Goal: Task Accomplishment & Management: Manage account settings

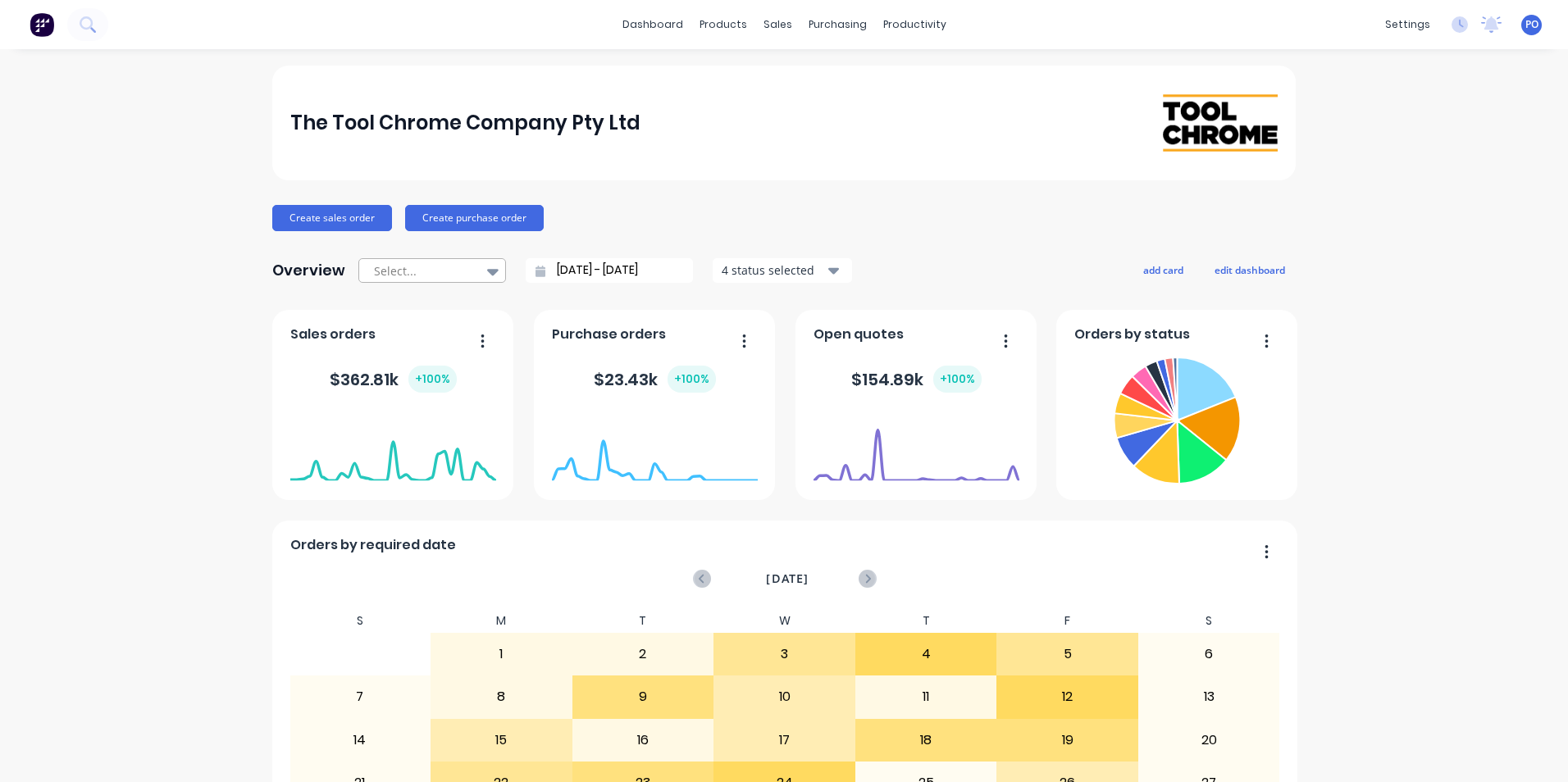
click at [489, 274] on icon at bounding box center [493, 271] width 12 height 18
click at [1153, 265] on button "add card" at bounding box center [1164, 270] width 62 height 22
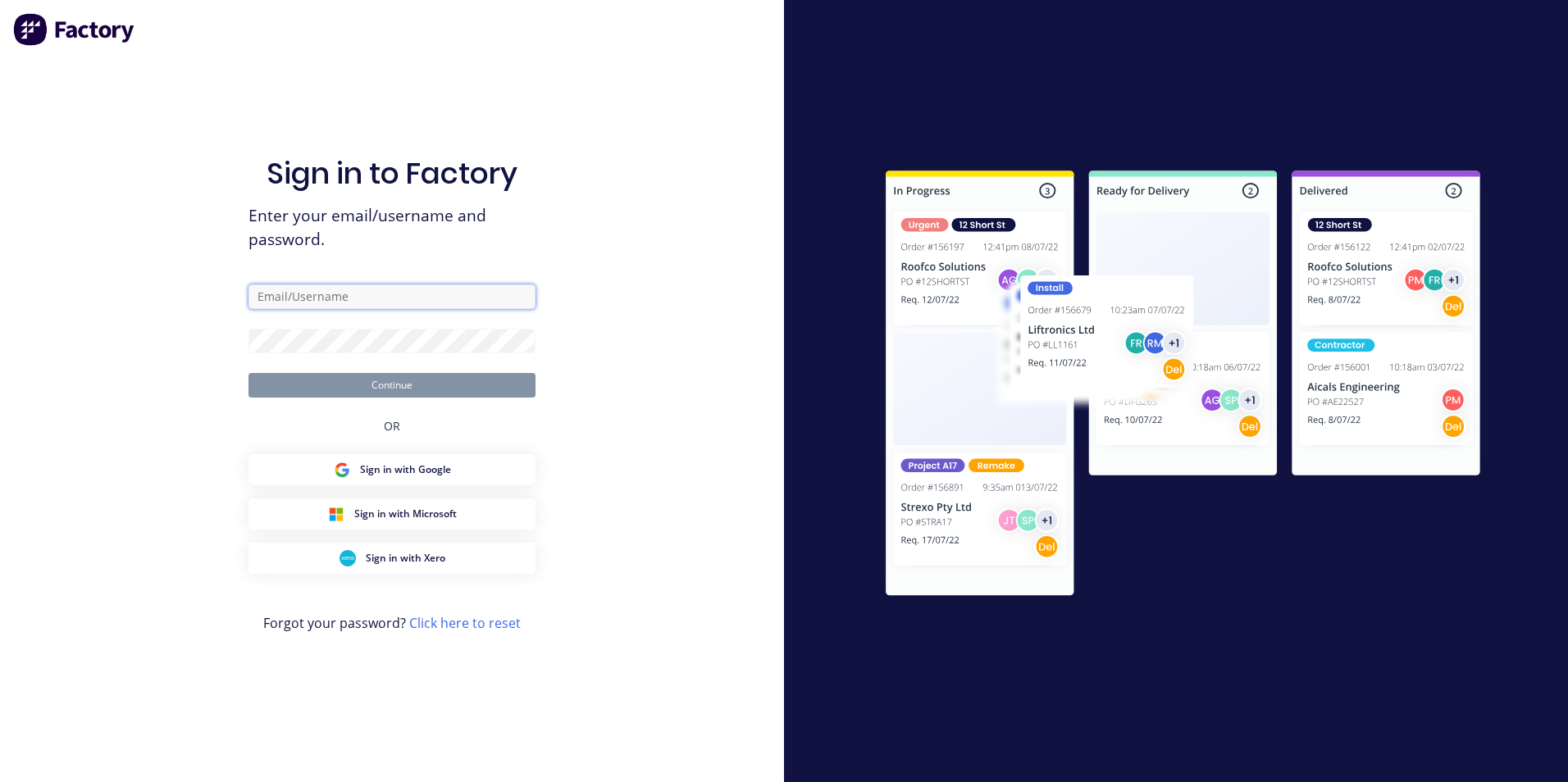
type input "[PERSON_NAME][EMAIL_ADDRESS][DOMAIN_NAME]"
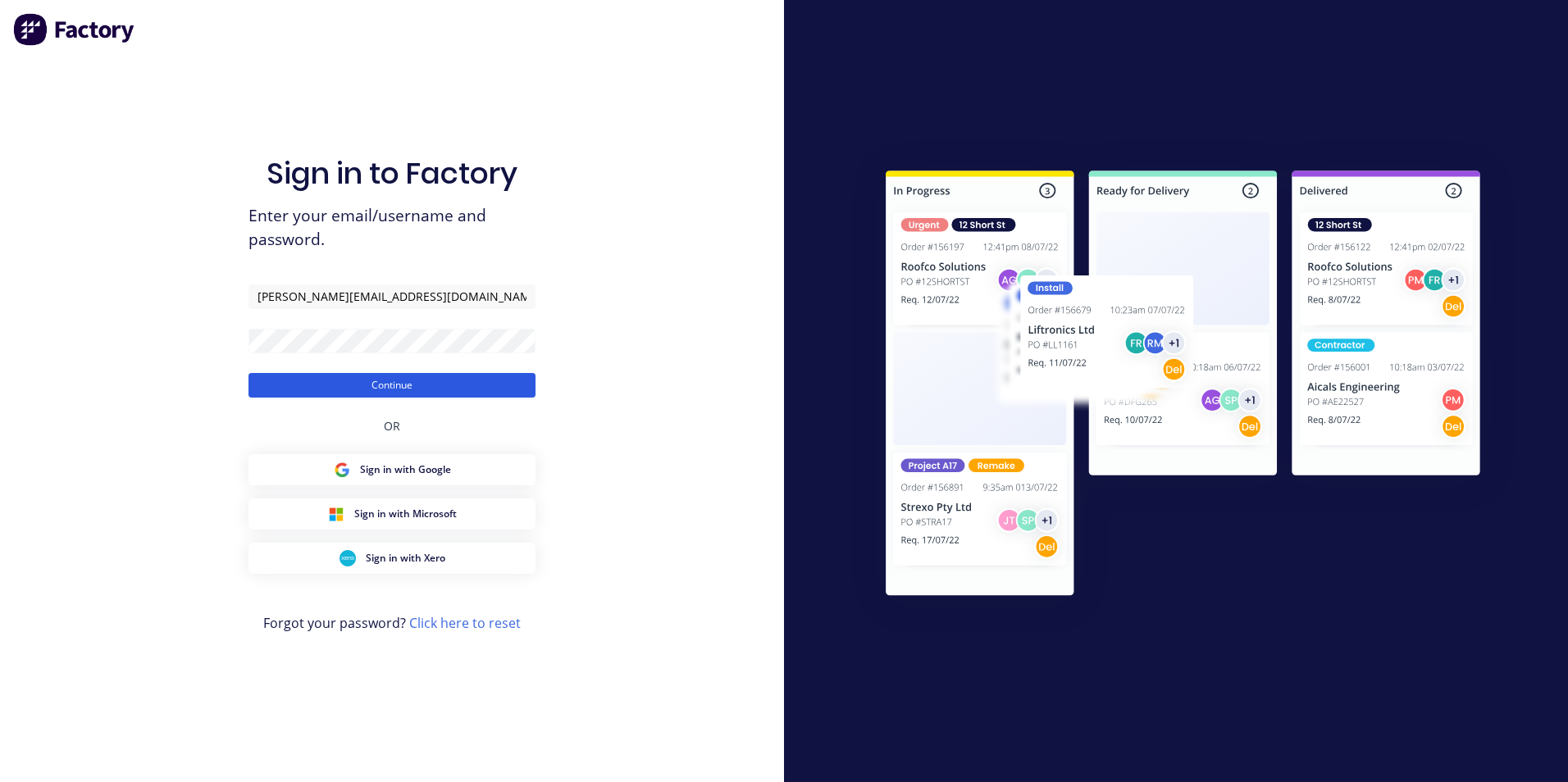
click at [497, 390] on button "Continue" at bounding box center [392, 385] width 287 height 25
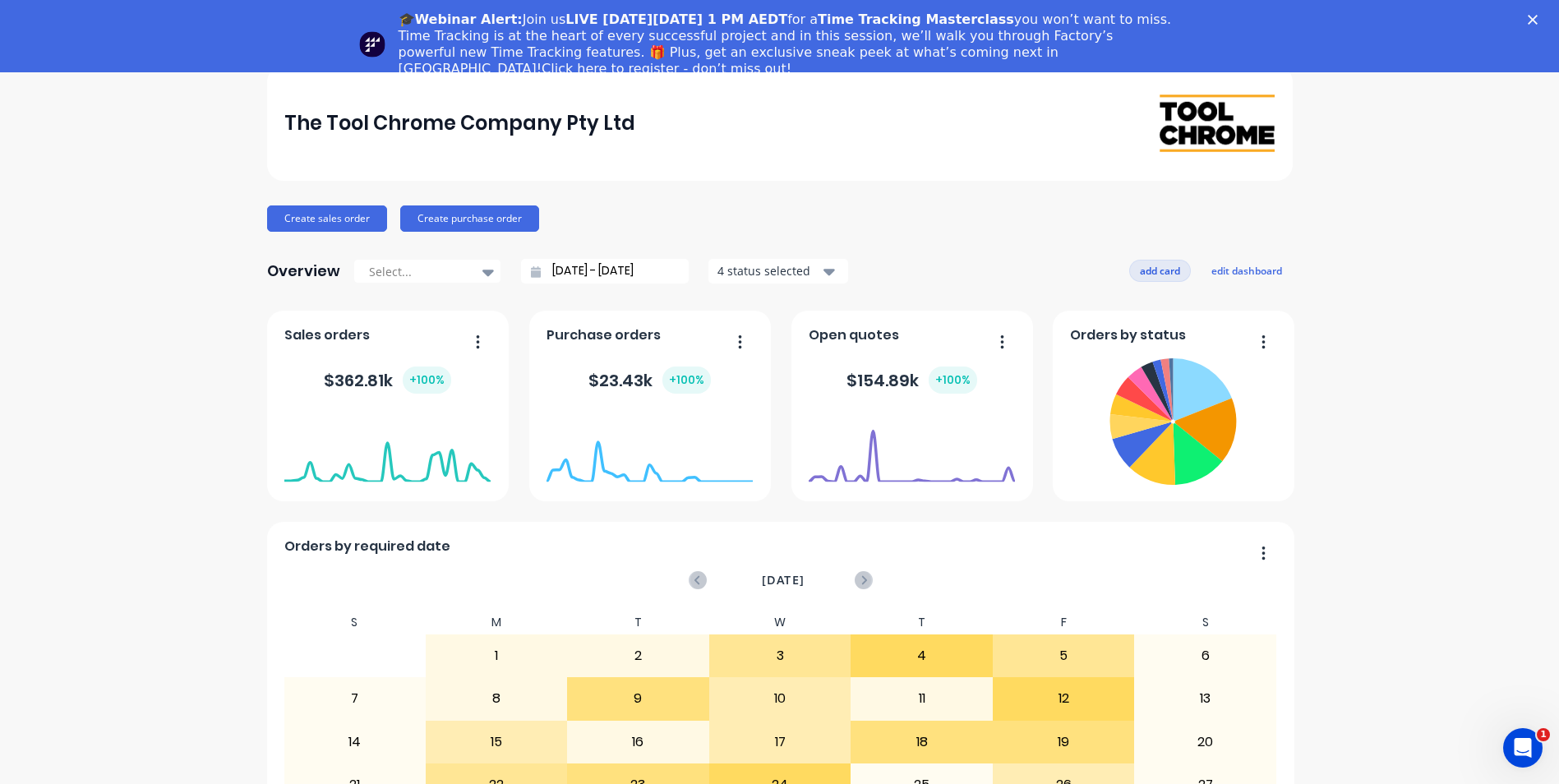
click at [1157, 272] on button "add card" at bounding box center [1160, 270] width 62 height 22
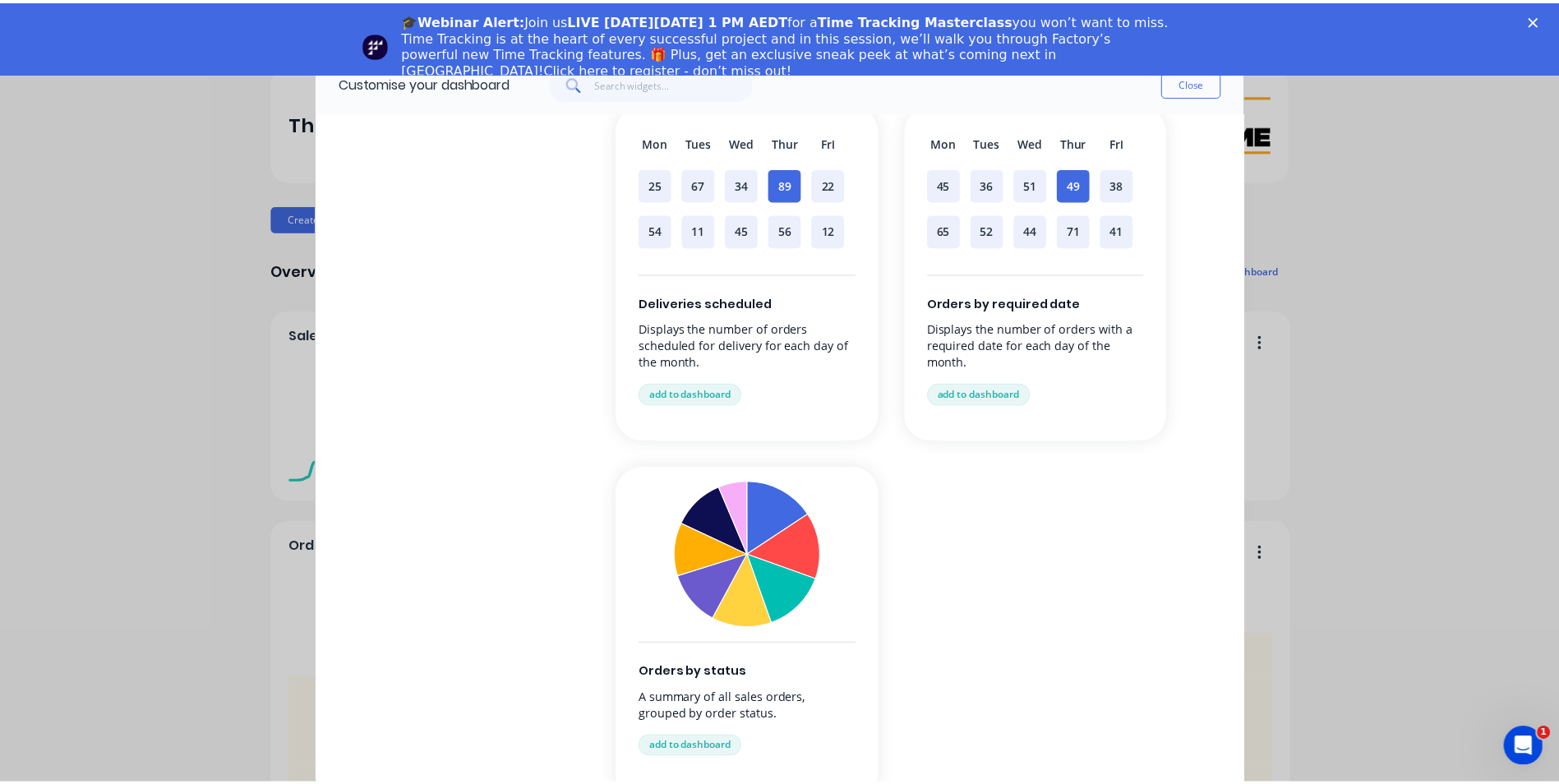
scroll to position [1206, 0]
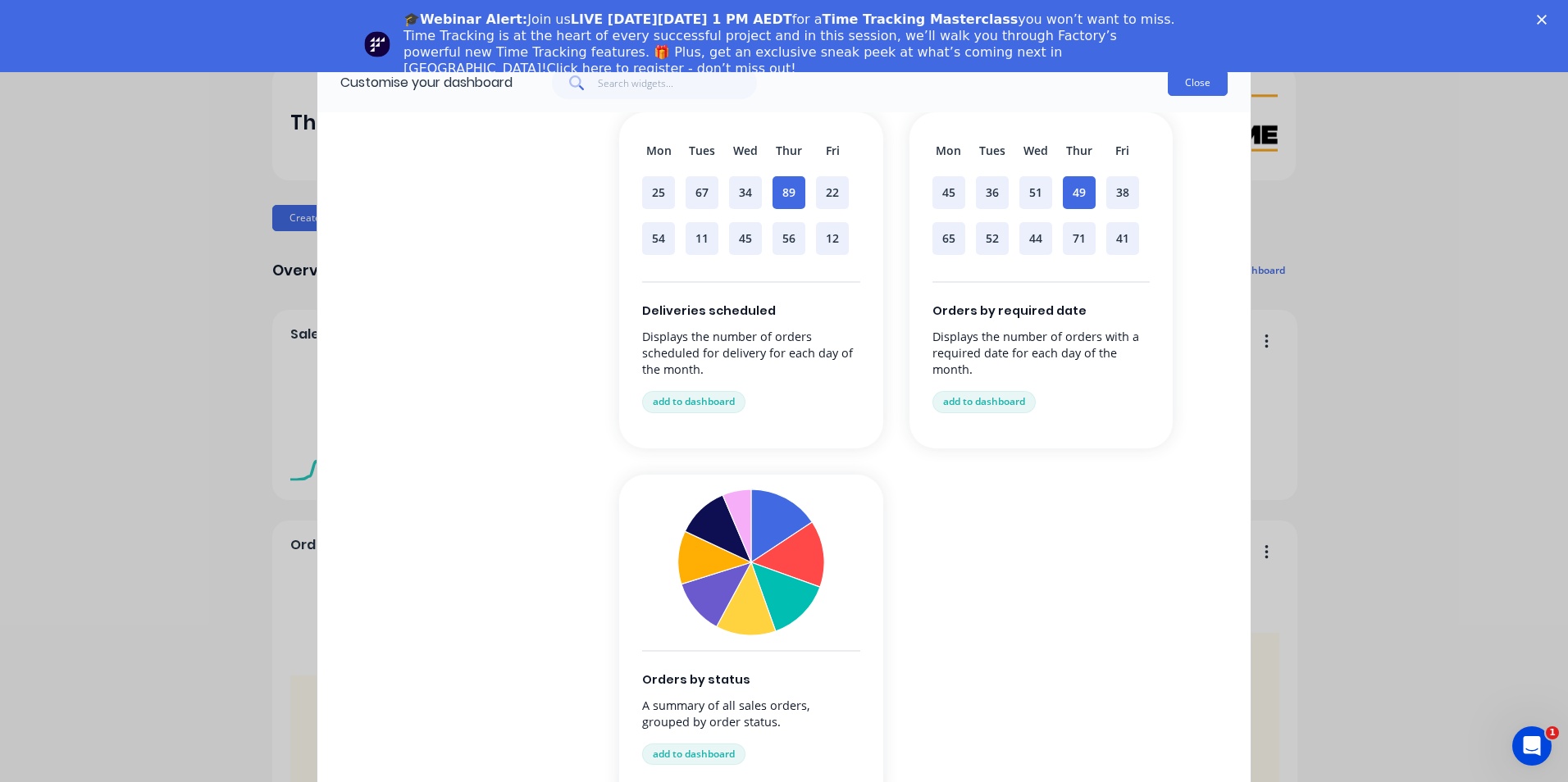
click at [1209, 85] on button "Close" at bounding box center [1198, 83] width 60 height 27
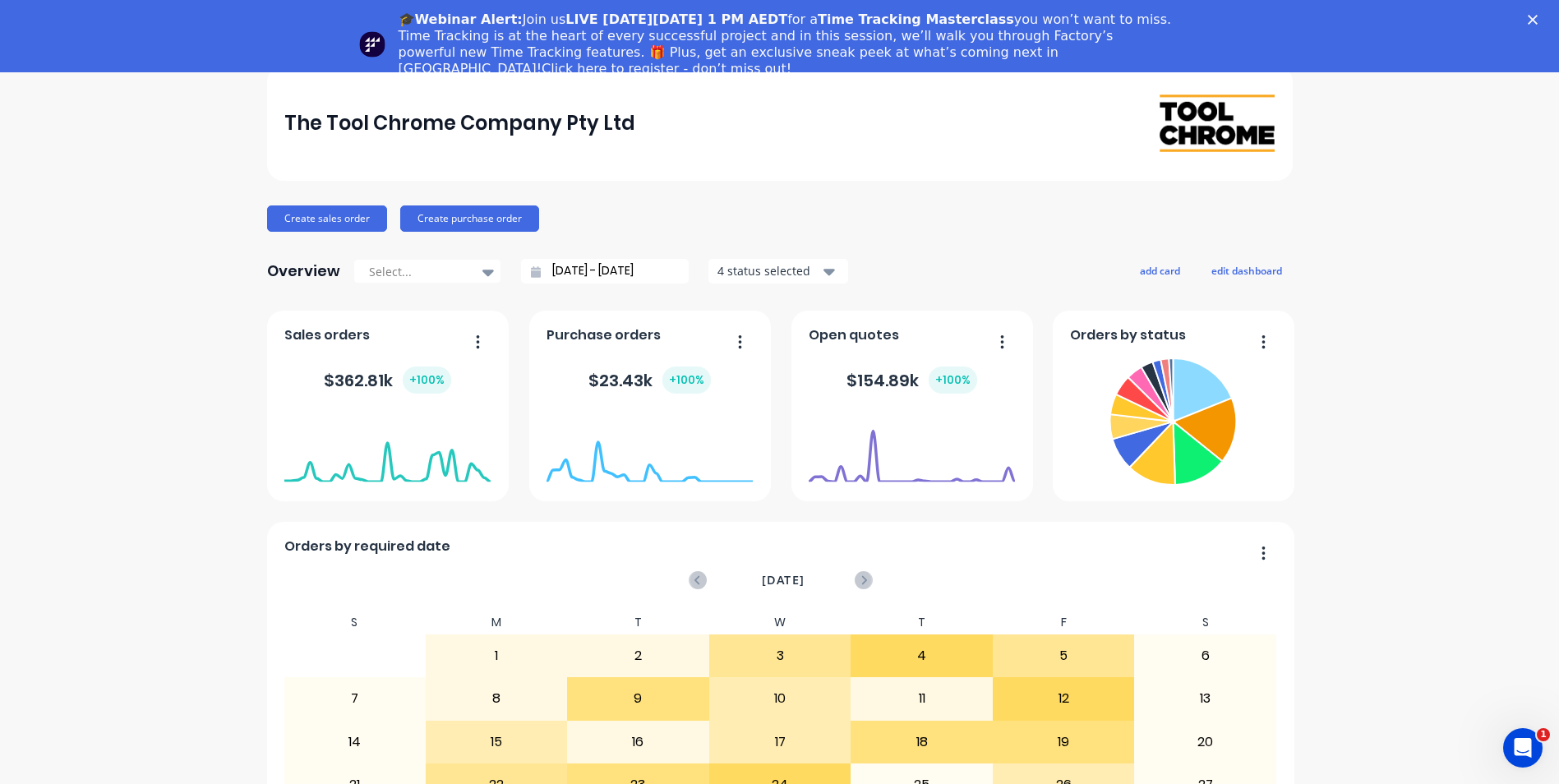
click at [1538, 21] on polygon "Close" at bounding box center [1533, 20] width 10 height 10
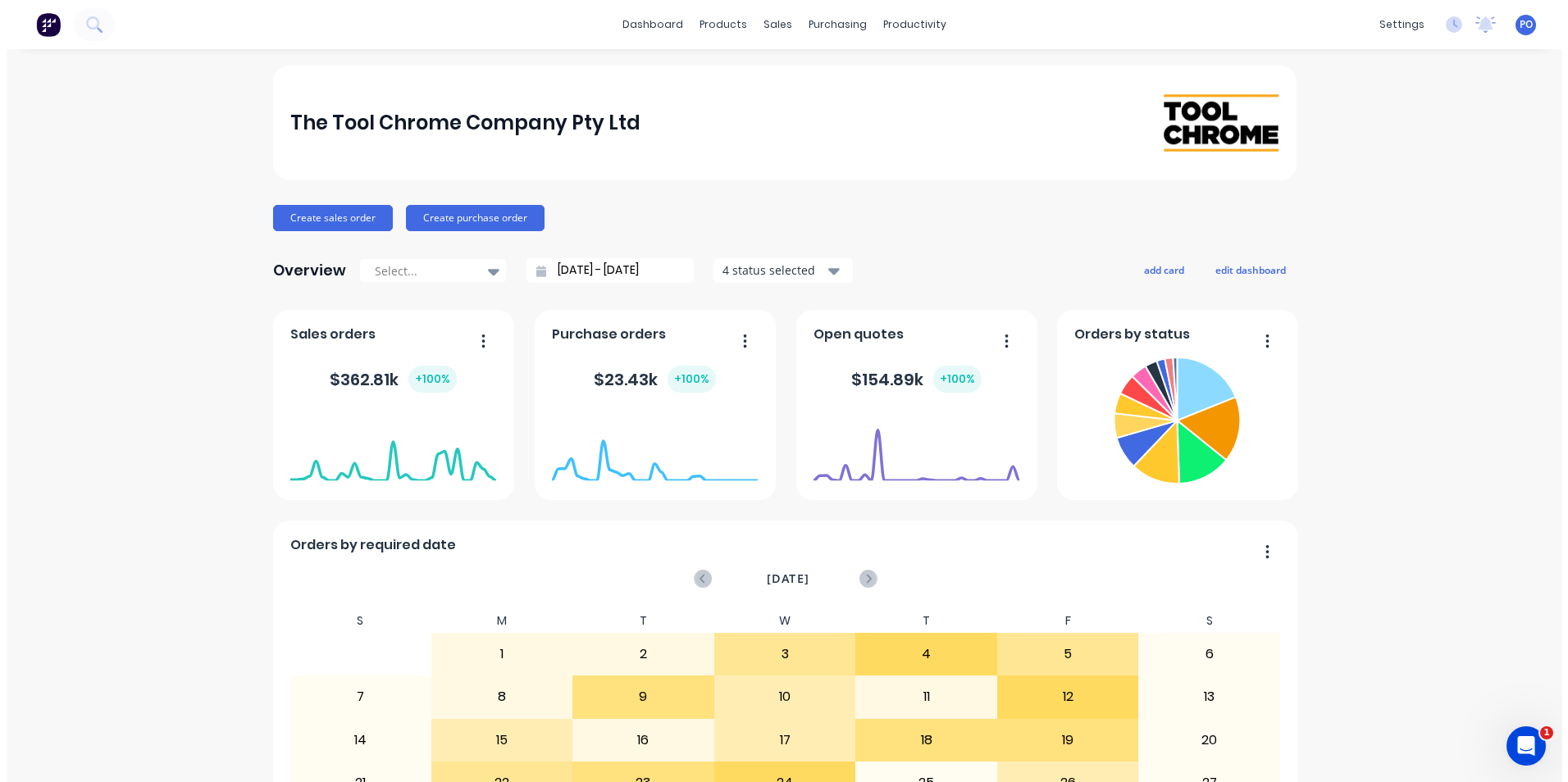
scroll to position [0, 0]
click at [664, 29] on link "dashboard" at bounding box center [653, 25] width 77 height 25
click at [1255, 276] on button "edit dashboard" at bounding box center [1250, 270] width 92 height 22
click at [1149, 263] on button "add card" at bounding box center [1160, 270] width 62 height 22
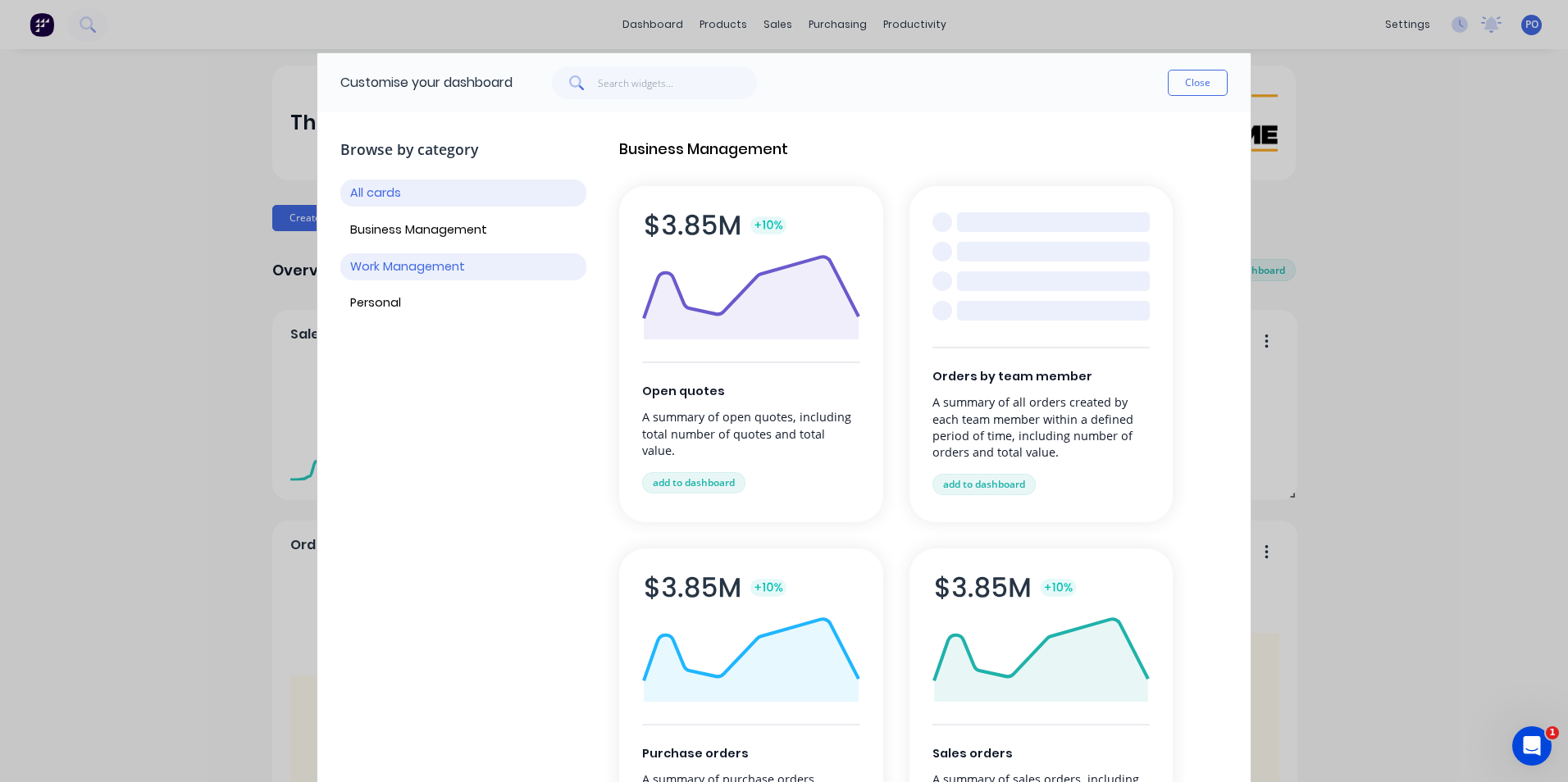
click at [396, 265] on button "Work Management" at bounding box center [464, 266] width 246 height 27
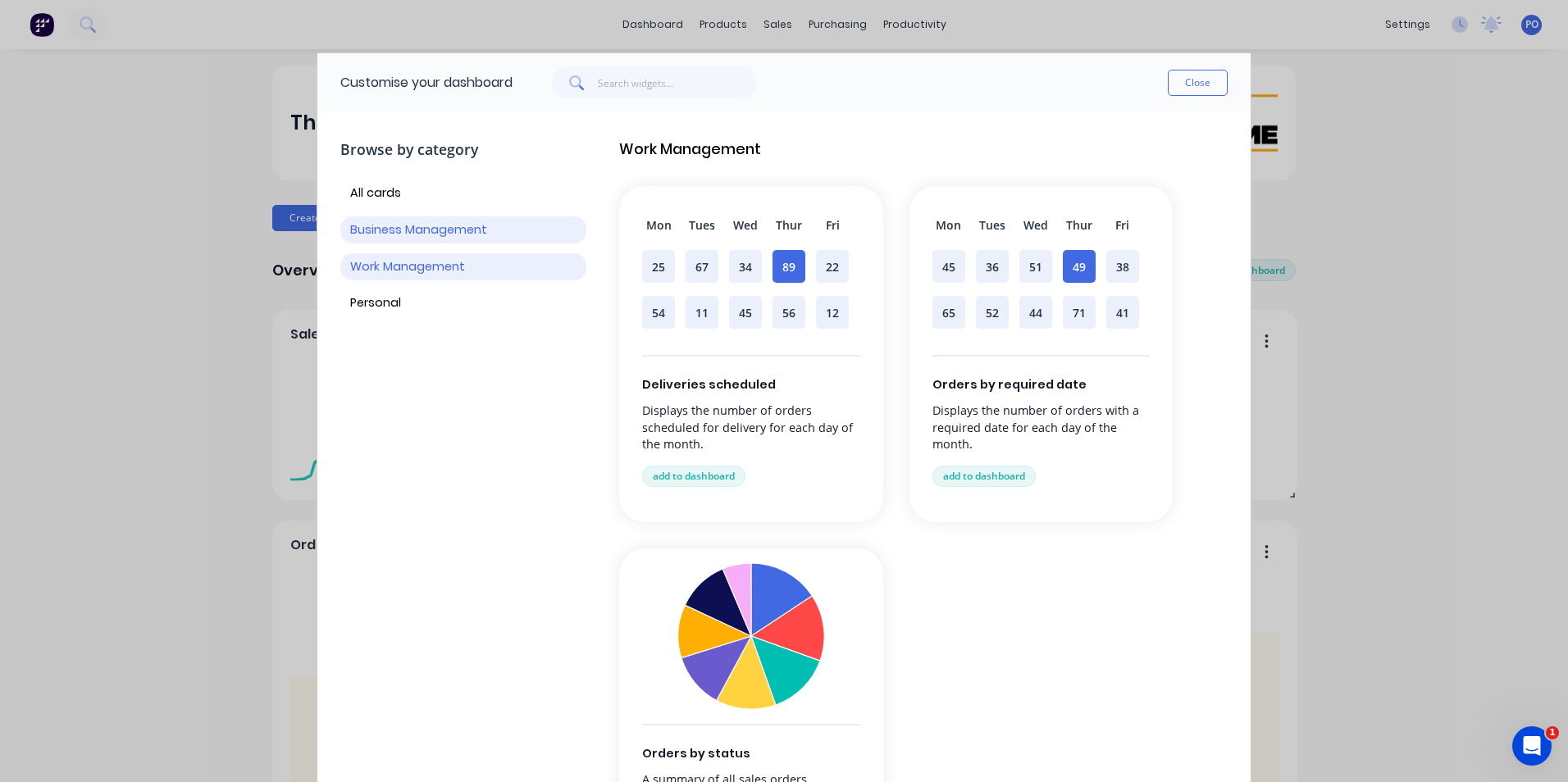
click at [404, 238] on button "Business Management" at bounding box center [464, 230] width 246 height 27
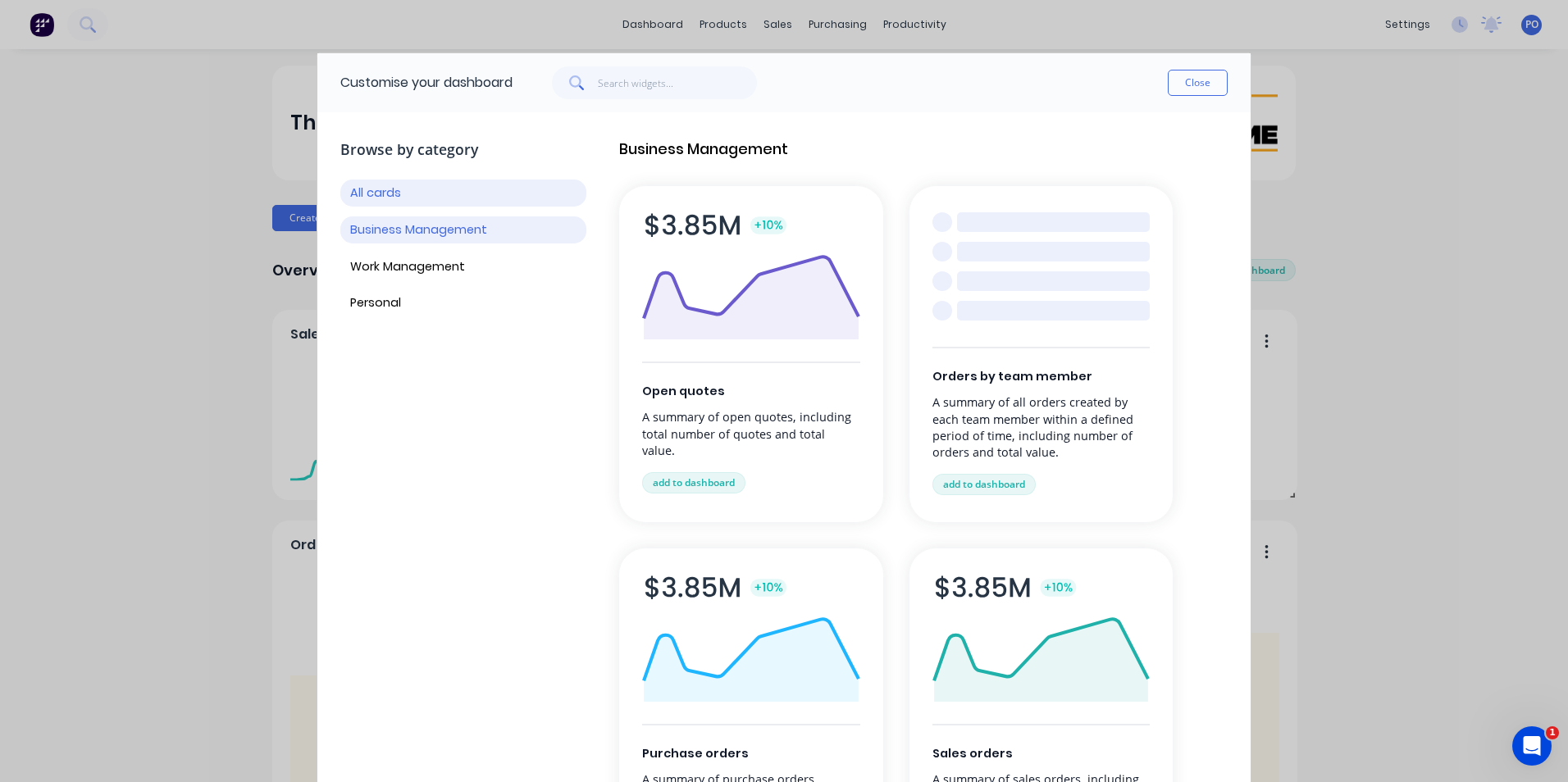
click at [374, 192] on button "All cards" at bounding box center [464, 193] width 246 height 27
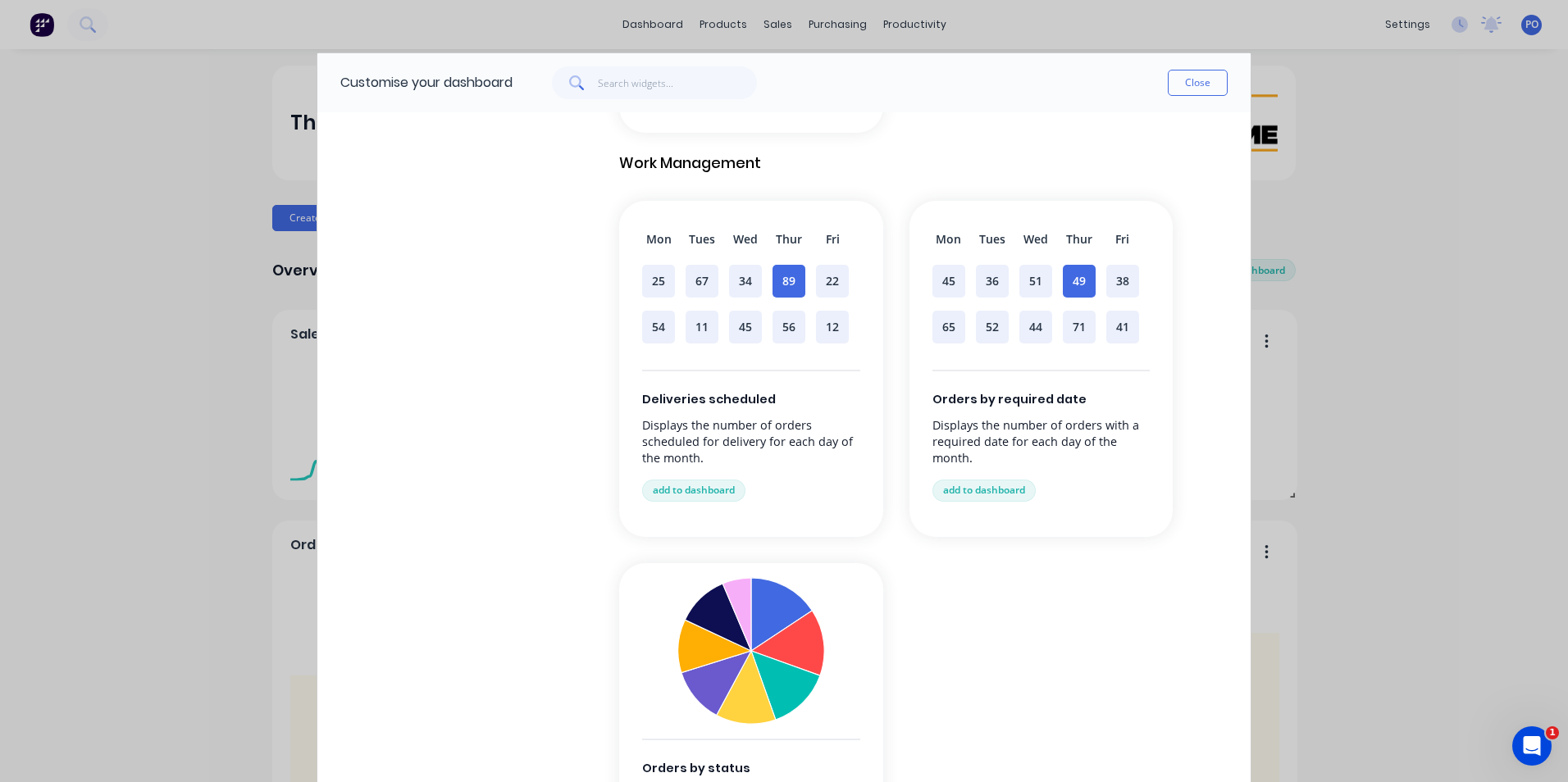
scroll to position [957, 0]
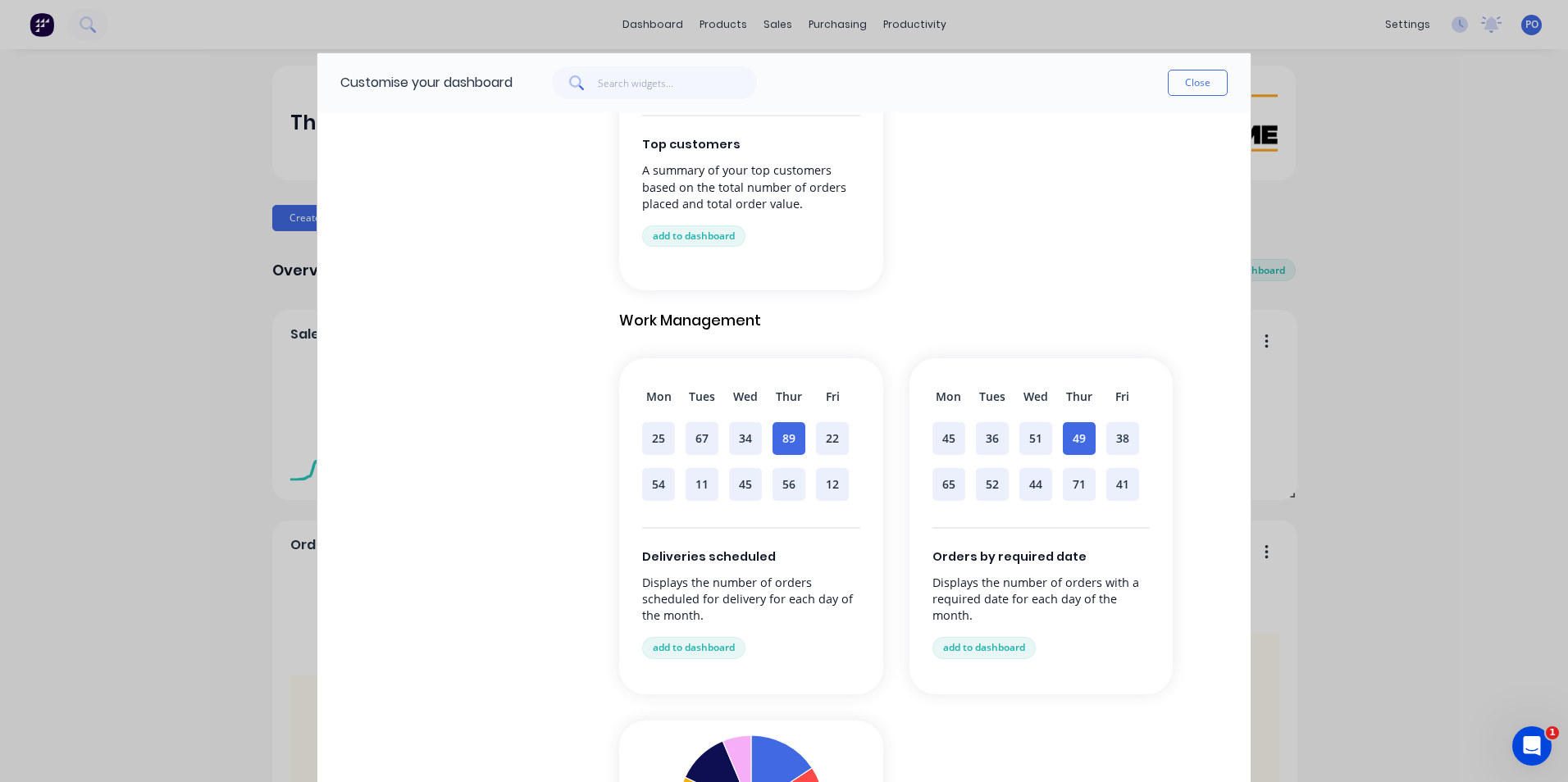
click at [760, 371] on div "Mon Tues Wed Thur Fri 25 67 34 89 22 54 11 45 56 12 Deliveries scheduled Displa…" at bounding box center [751, 527] width 264 height 336
click at [710, 645] on button "add to dashboard" at bounding box center [694, 648] width 103 height 22
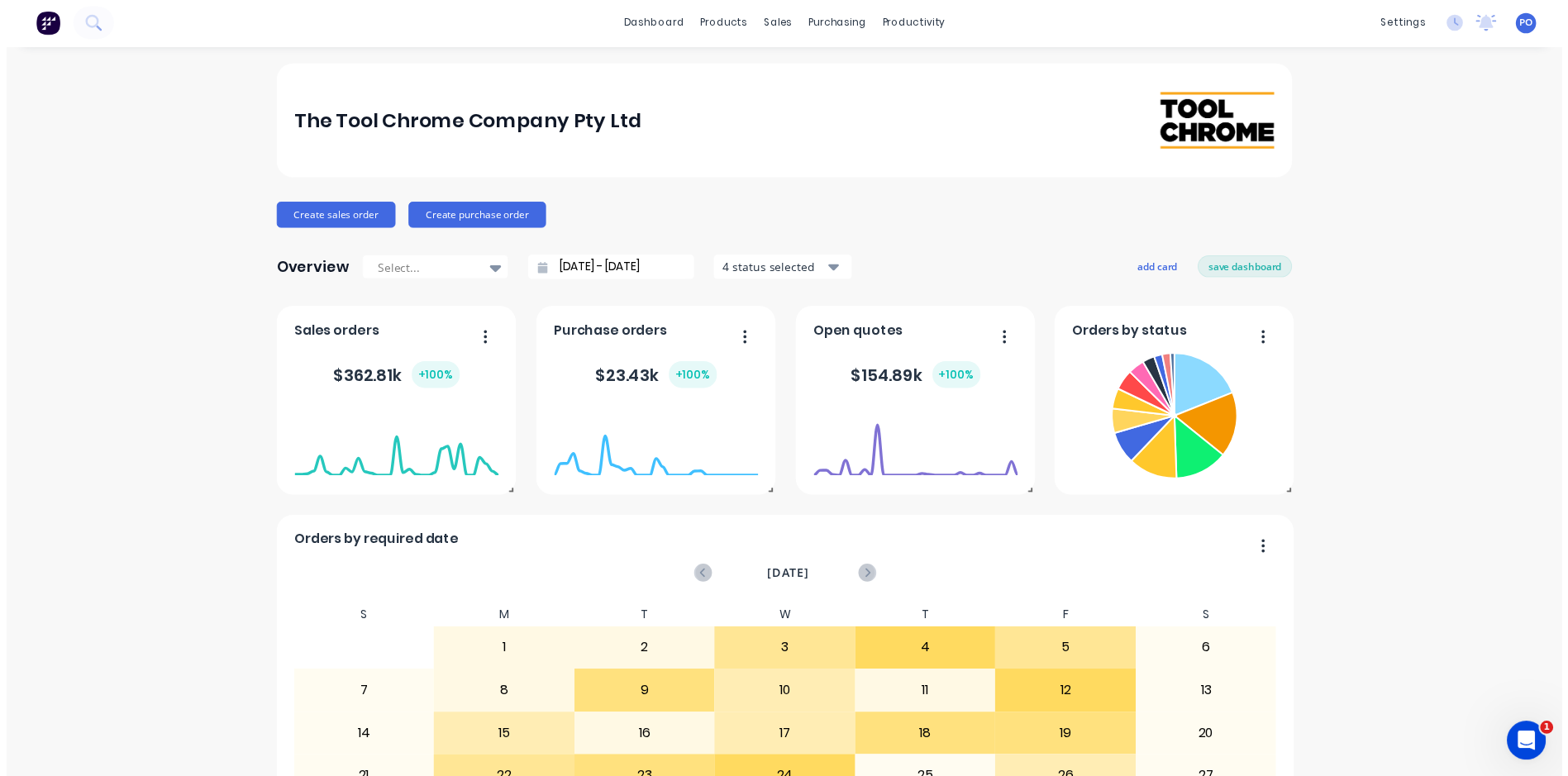
scroll to position [0, 0]
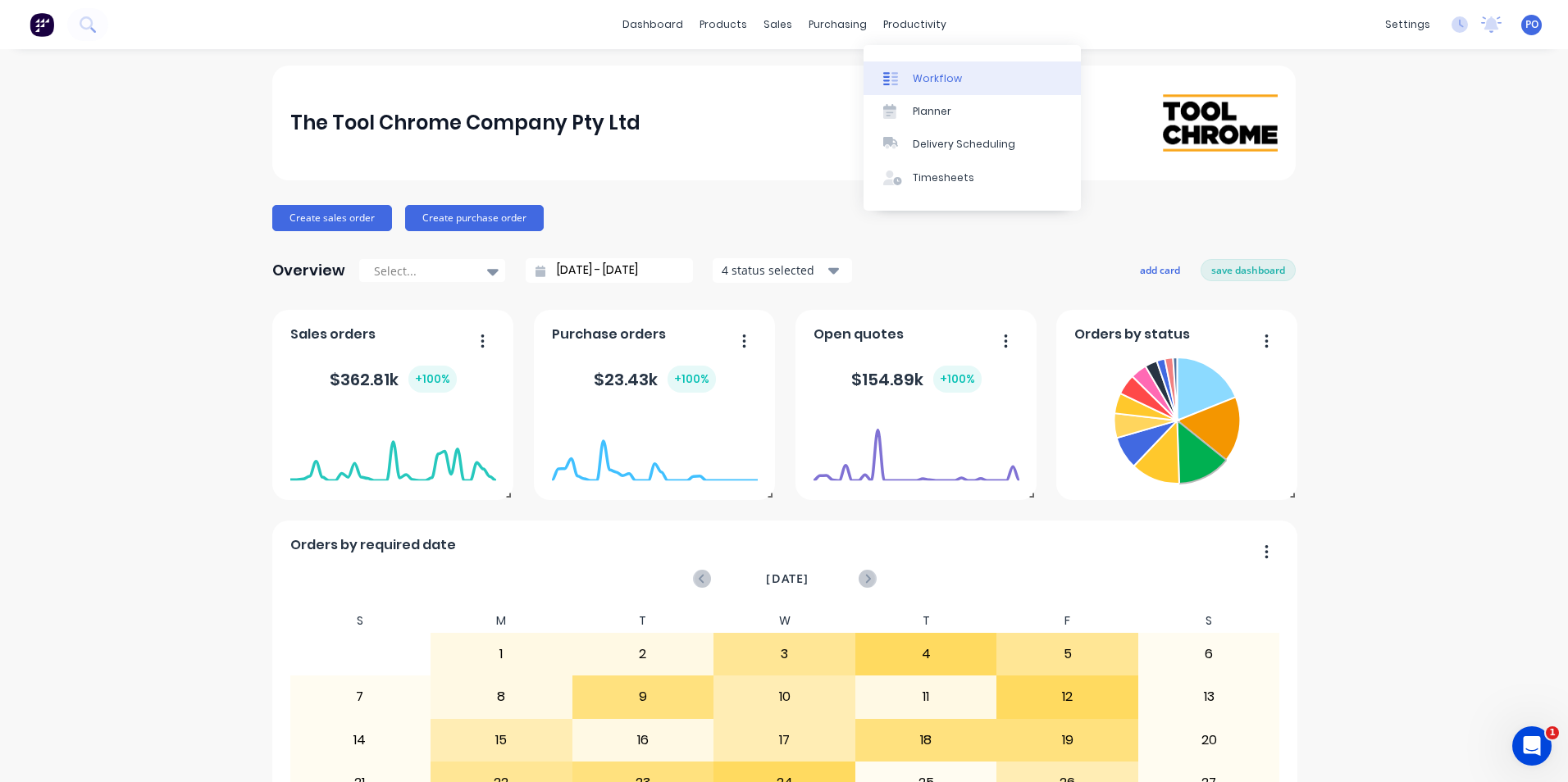
click at [899, 80] on div at bounding box center [896, 79] width 25 height 15
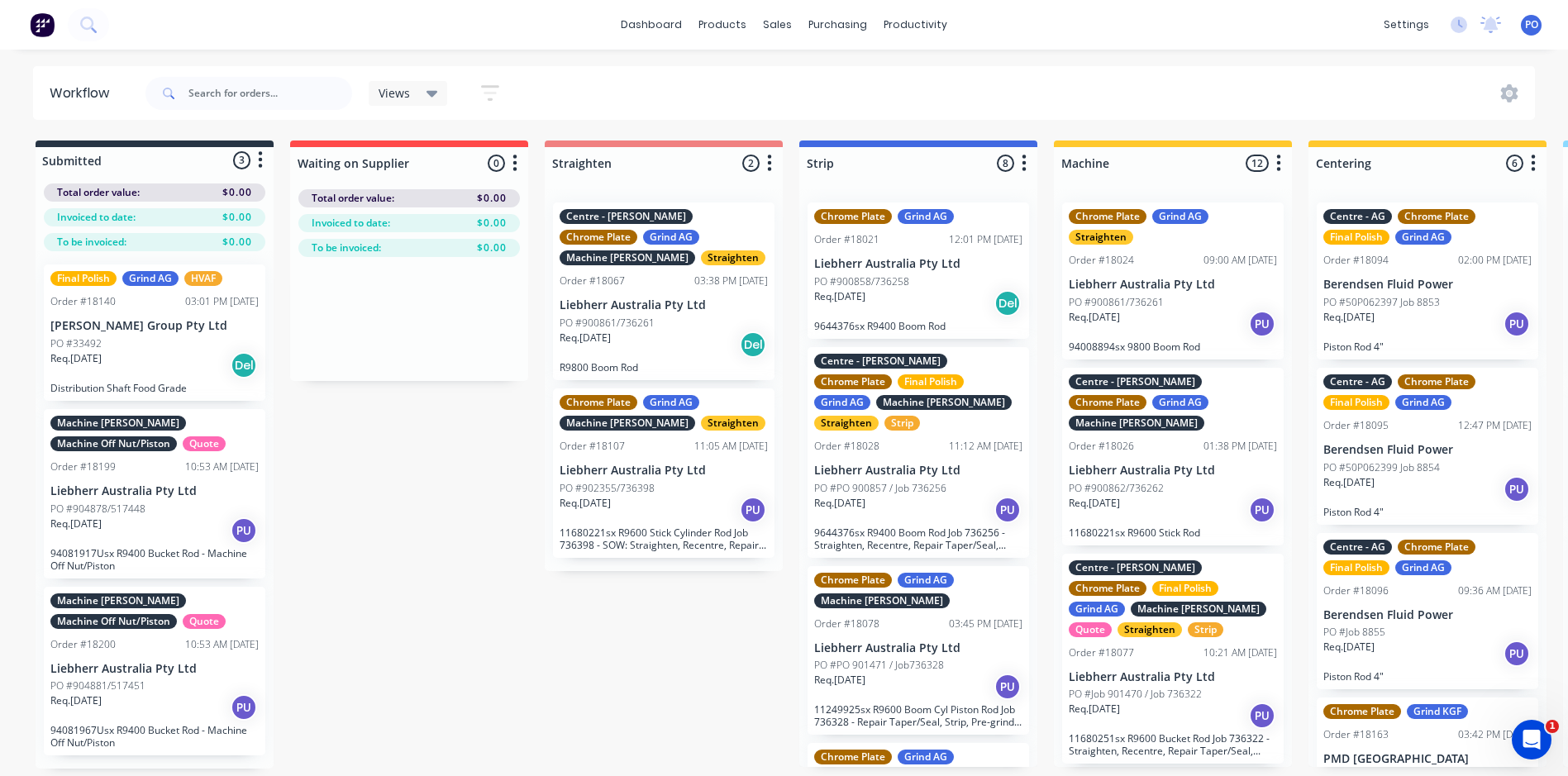
click at [432, 98] on icon at bounding box center [432, 94] width 12 height 18
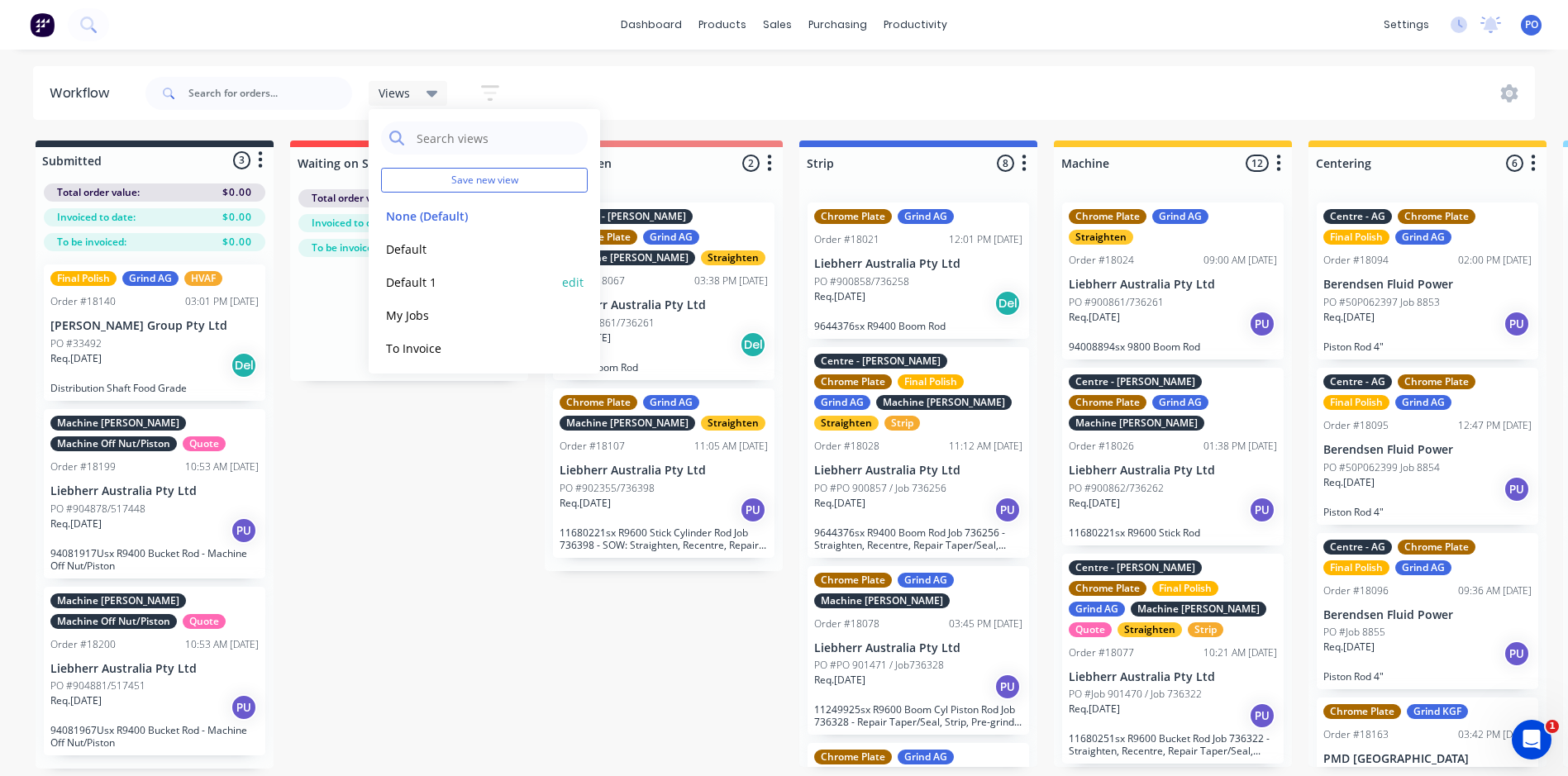
click at [440, 284] on button "Default 1" at bounding box center [469, 282] width 176 height 19
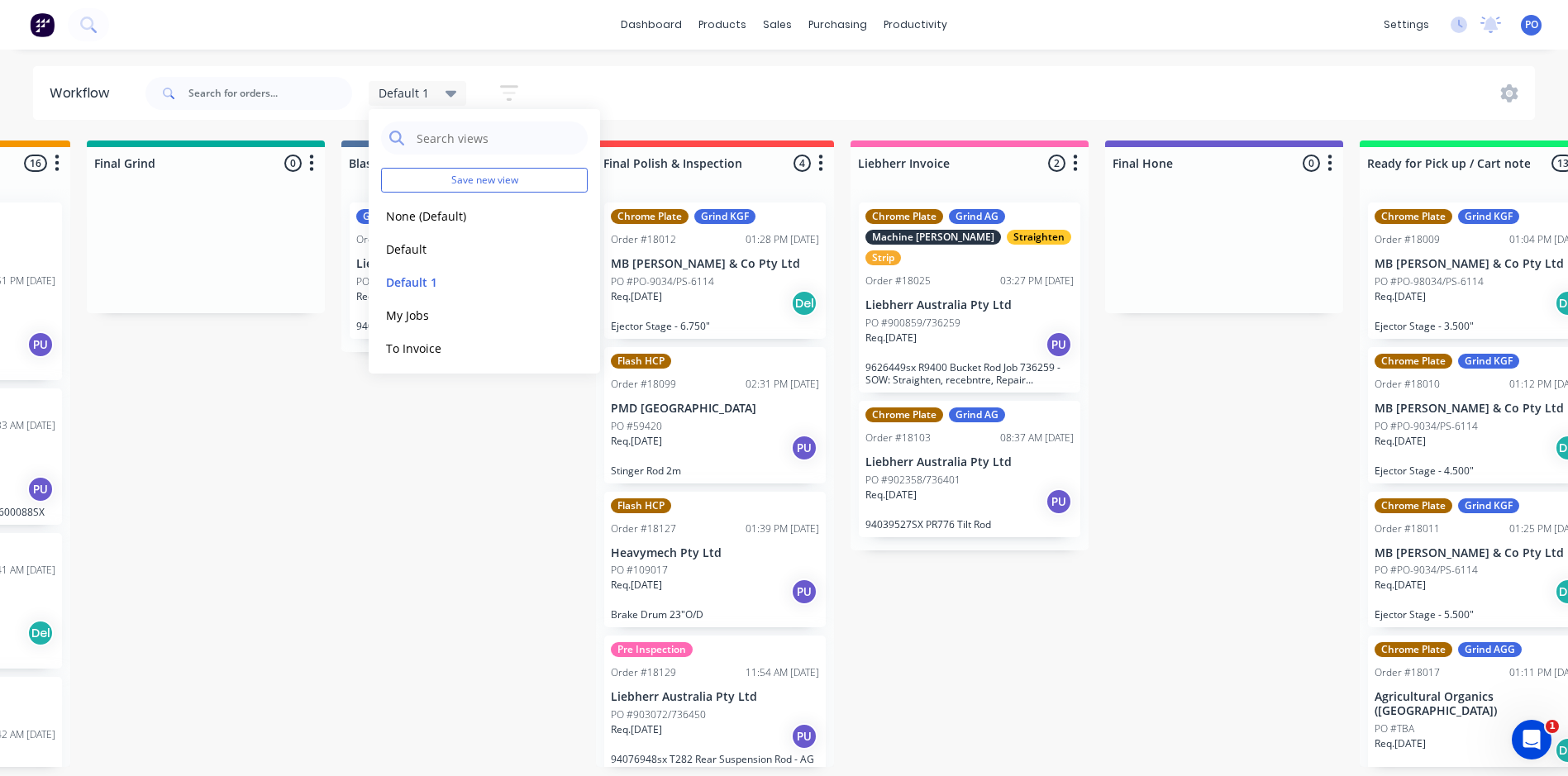
scroll to position [0, 2998]
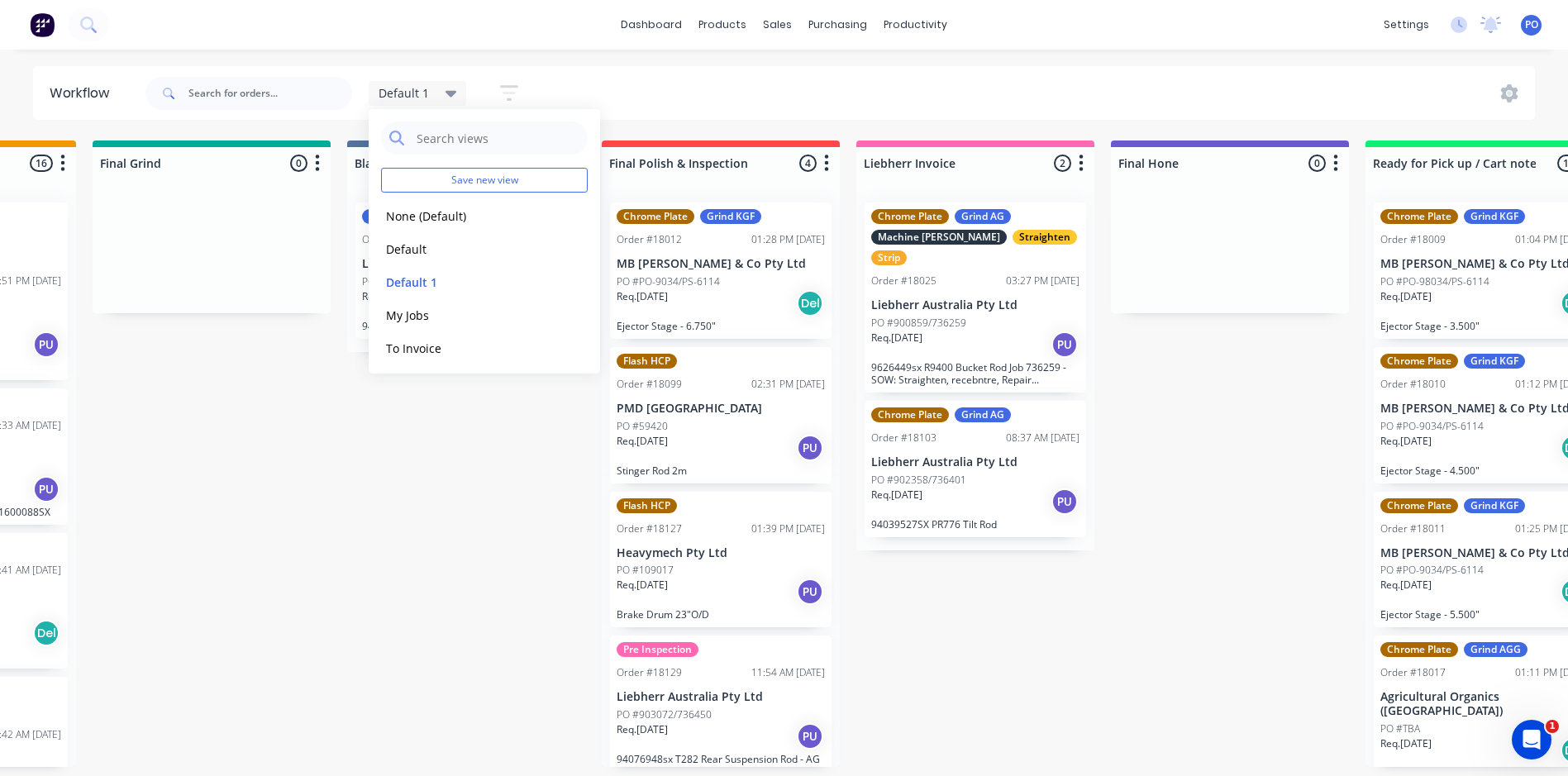
click at [576, 75] on div "Default 1 Save new view None (Default) edit Default edit Default 1 edit My Jobs…" at bounding box center [838, 93] width 1393 height 49
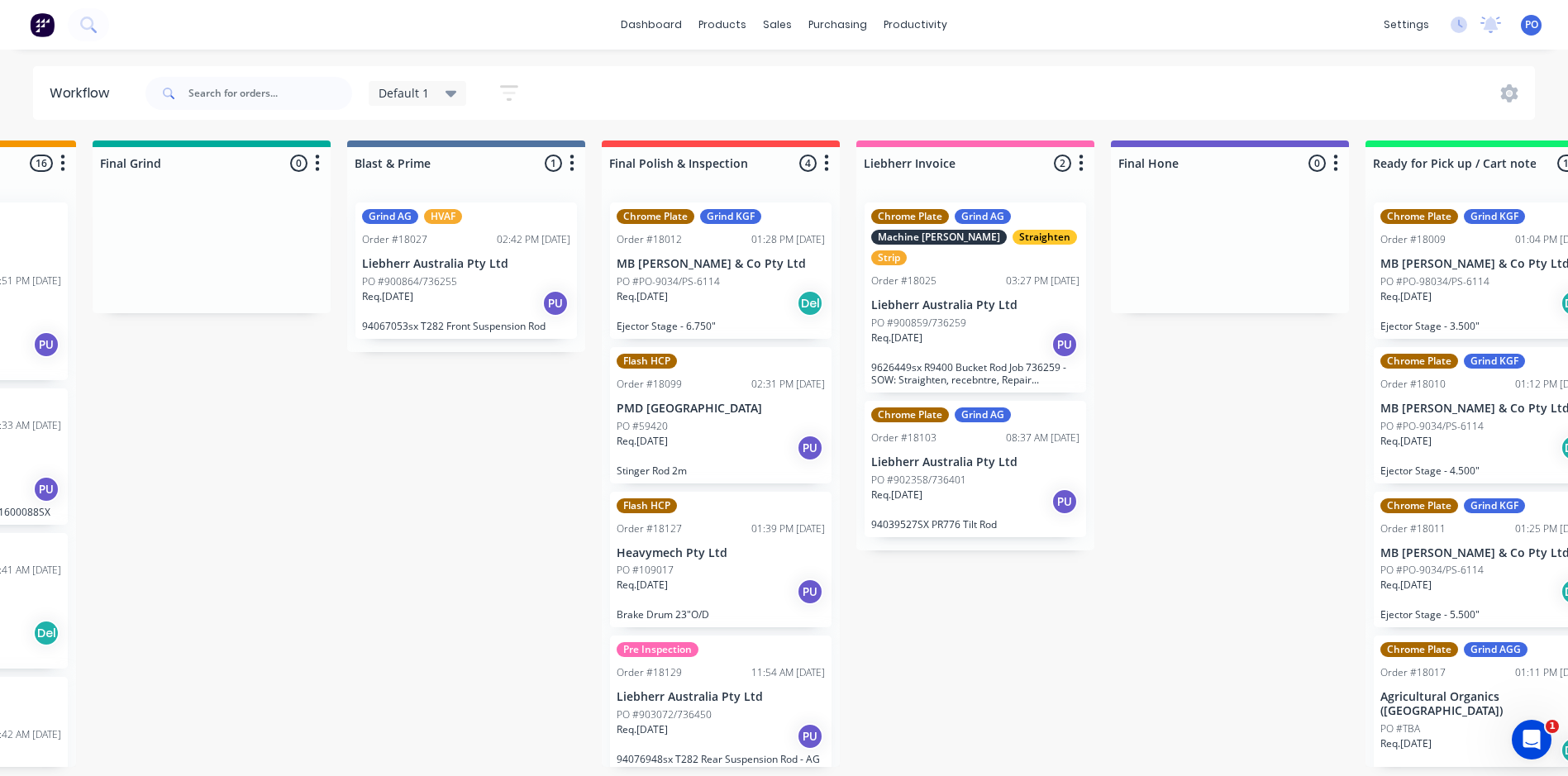
click at [509, 95] on icon "button" at bounding box center [509, 93] width 18 height 21
click at [704, 74] on div "Default 1 Save new view None (Default) edit Default edit Default 1 edit My Jobs…" at bounding box center [838, 93] width 1393 height 49
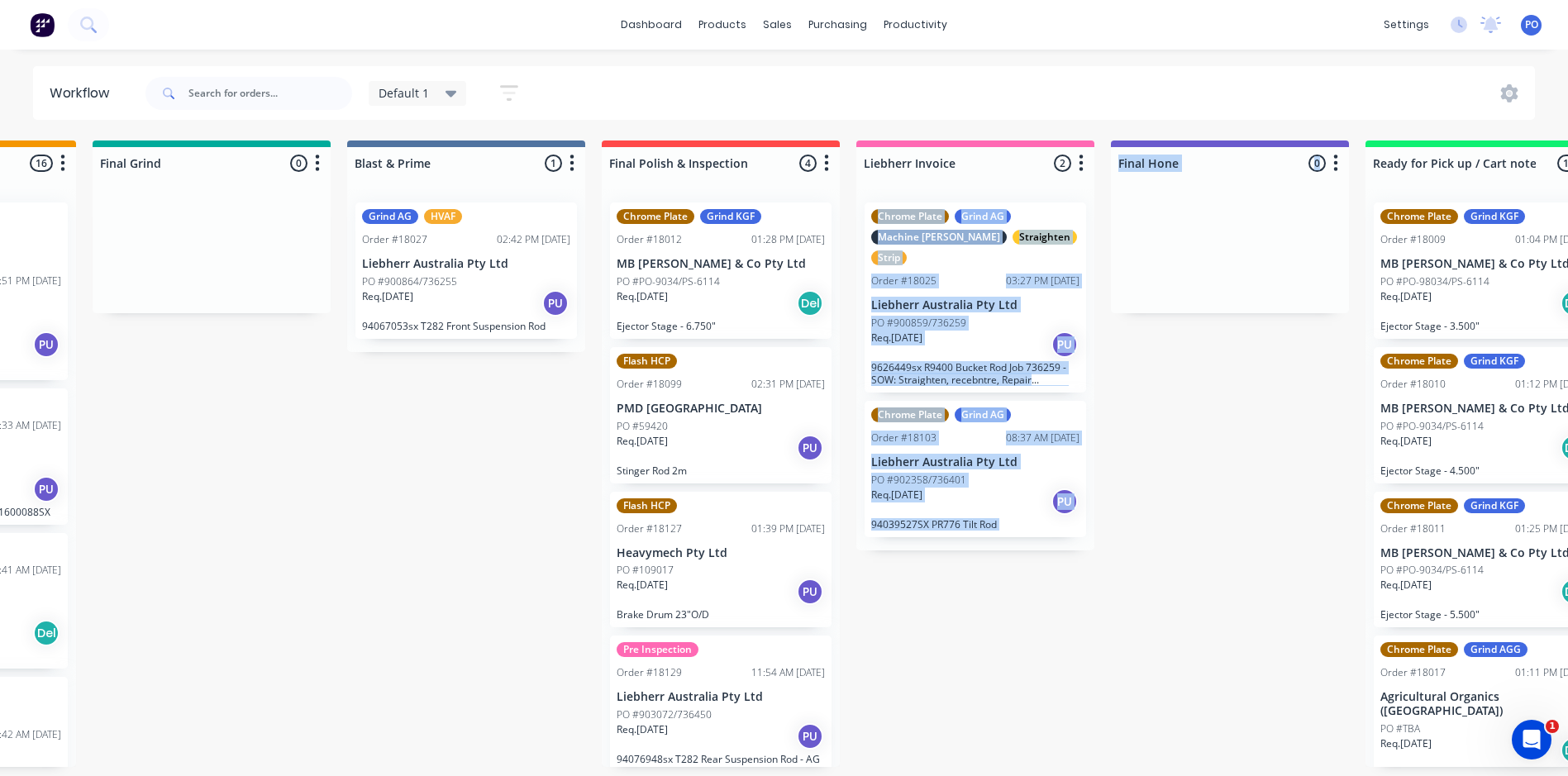
drag, startPoint x: 1038, startPoint y: 180, endPoint x: 1223, endPoint y: 194, distance: 185.5
click at [1029, 167] on div at bounding box center [976, 163] width 238 height 32
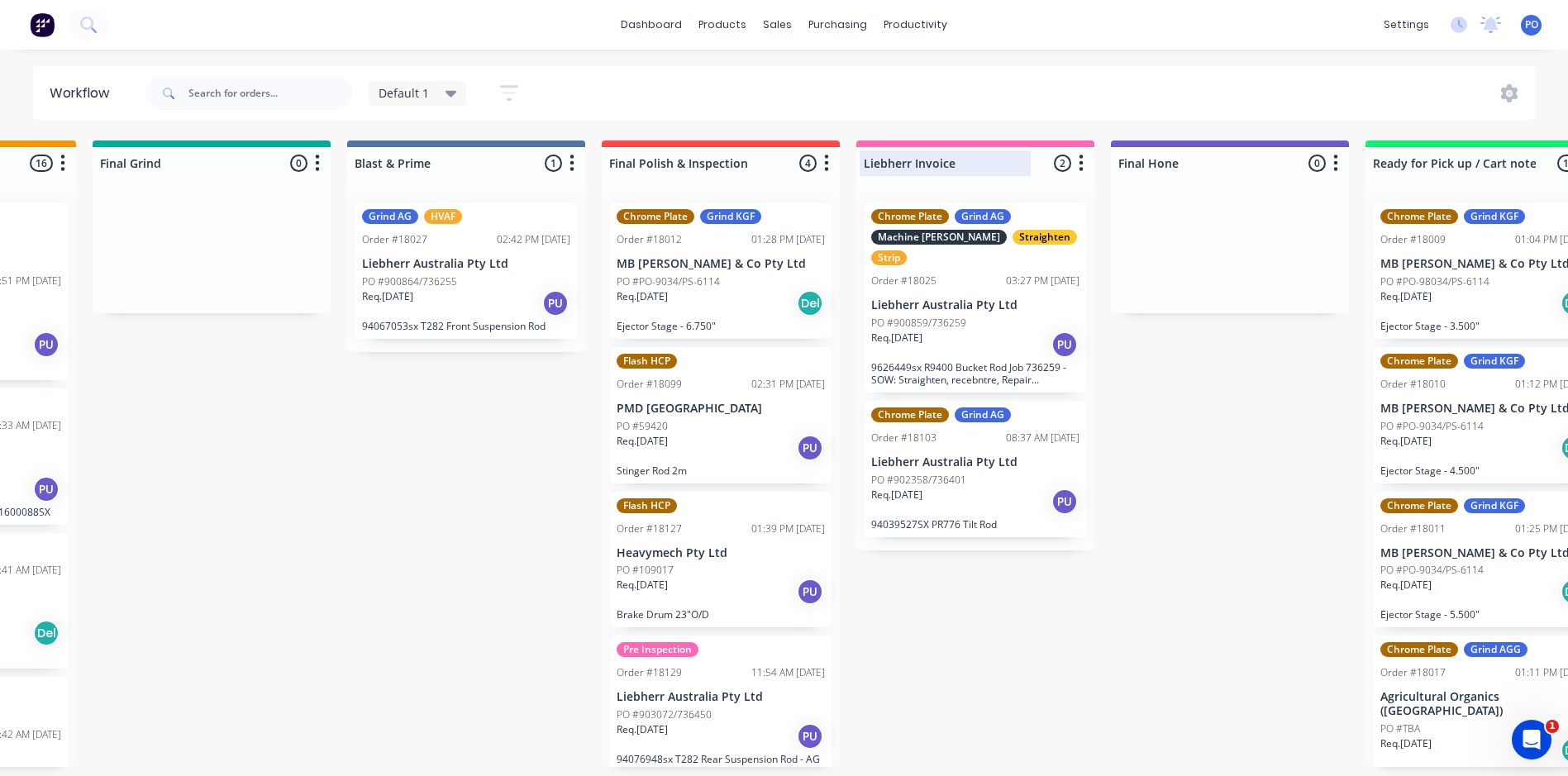
drag, startPoint x: 1029, startPoint y: 165, endPoint x: 1050, endPoint y: 166, distance: 21.0
click at [1050, 166] on div "Liebherr Invoice 2 Status colour #FF69B4 hex #FF69B4 Save Cancel Notifications …" at bounding box center [976, 160] width 238 height 39
click at [1048, 166] on div "Liebherr Invoice 2 Status colour #FF69B4 hex #FF69B4 Save Cancel Notifications …" at bounding box center [976, 160] width 238 height 39
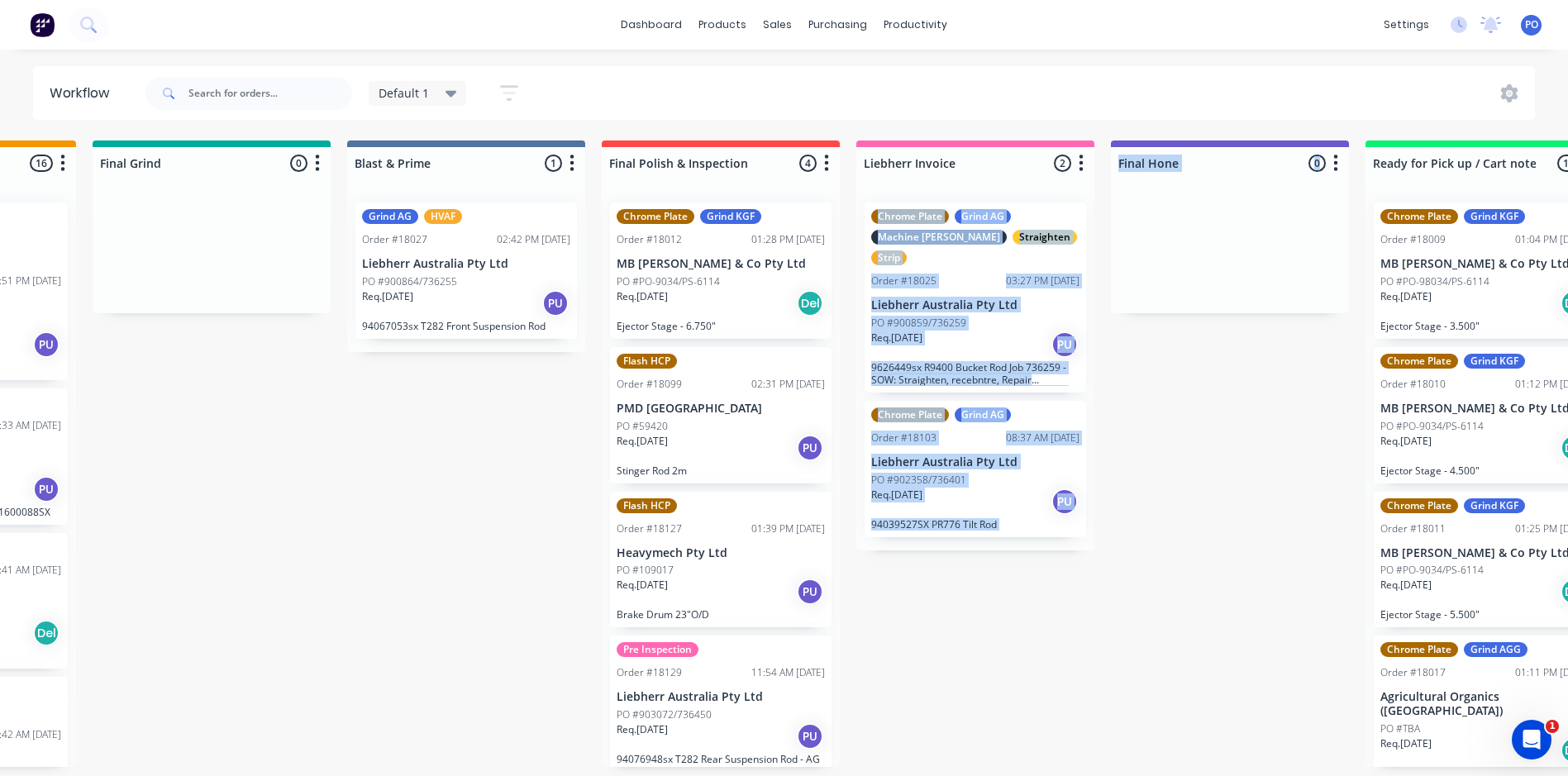
drag, startPoint x: 991, startPoint y: 188, endPoint x: 1133, endPoint y: 190, distance: 142.0
drag, startPoint x: 1133, startPoint y: 190, endPoint x: 1242, endPoint y: 172, distance: 110.5
click at [1242, 172] on div at bounding box center [1230, 163] width 238 height 32
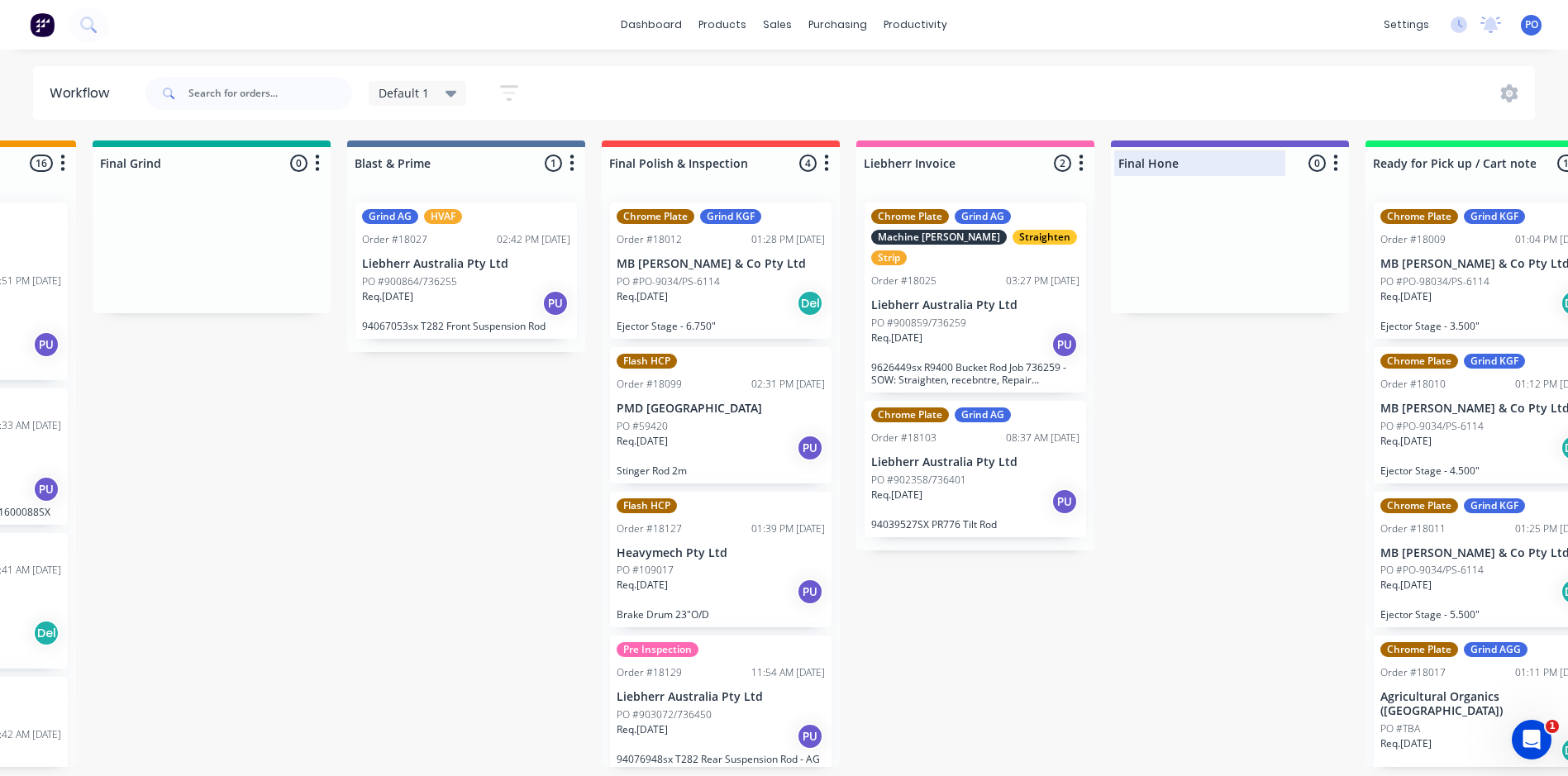
drag, startPoint x: 1294, startPoint y: 164, endPoint x: 1145, endPoint y: 176, distance: 149.5
click at [1174, 178] on div "Final Hone 0 Status colour #6A5ACD hex #6A5ACD Save Cancel Notifications Email …" at bounding box center [1230, 160] width 238 height 39
click at [1204, 240] on div at bounding box center [1230, 252] width 238 height 124
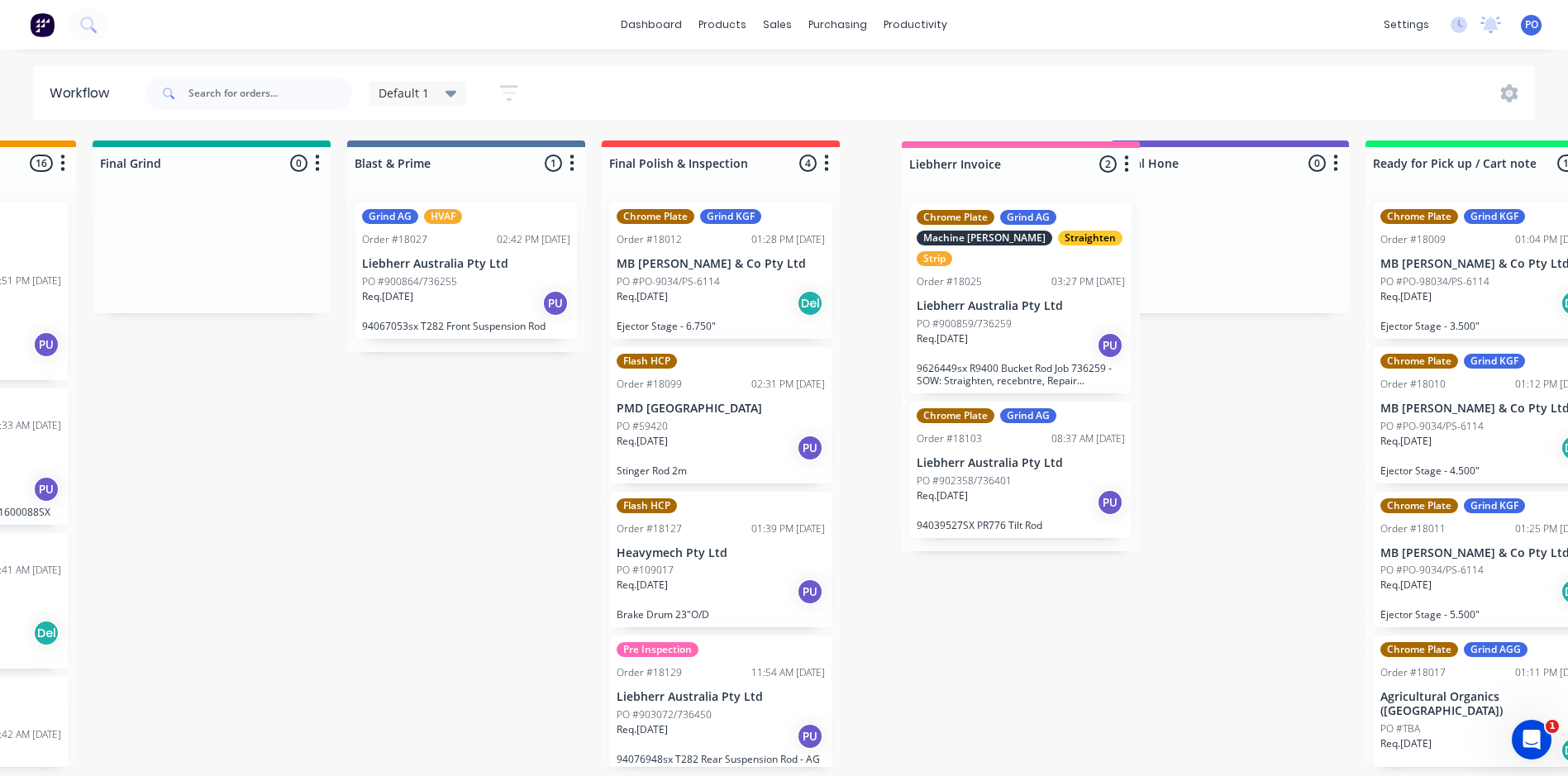
drag, startPoint x: 988, startPoint y: 179, endPoint x: 1049, endPoint y: 180, distance: 61.0
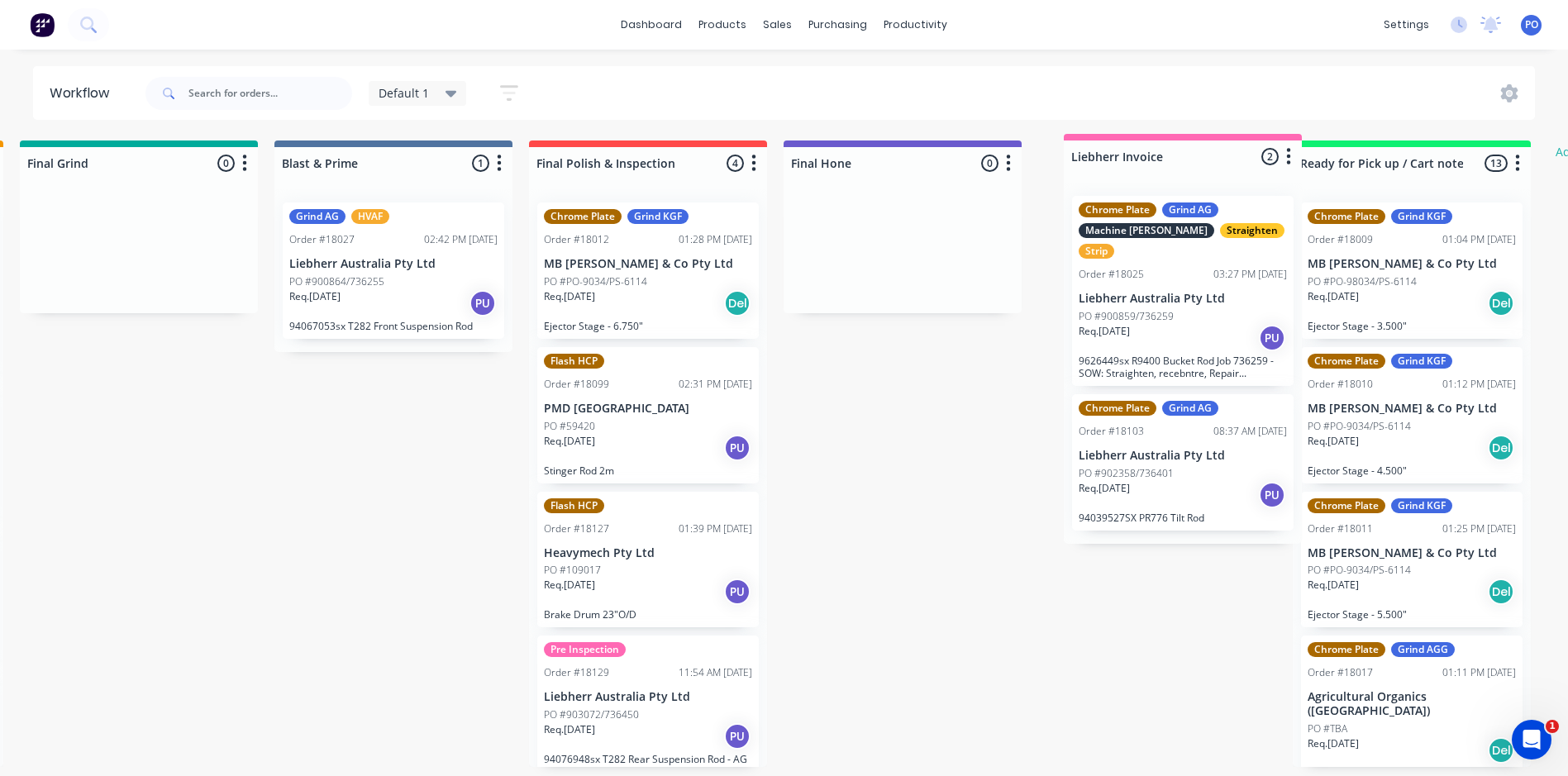
scroll to position [0, 3074]
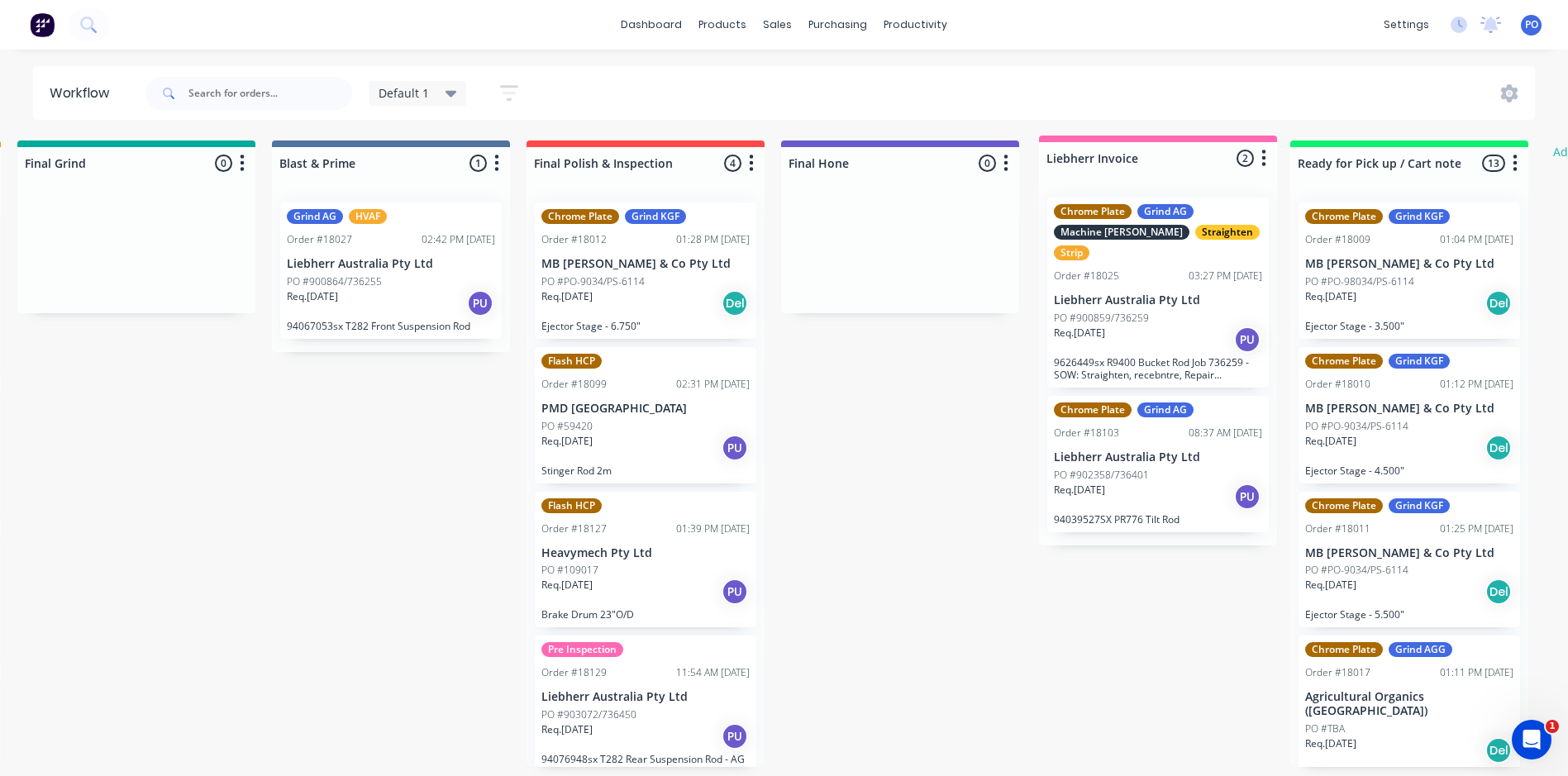
drag, startPoint x: 1036, startPoint y: 173, endPoint x: 1225, endPoint y: 168, distance: 189.1
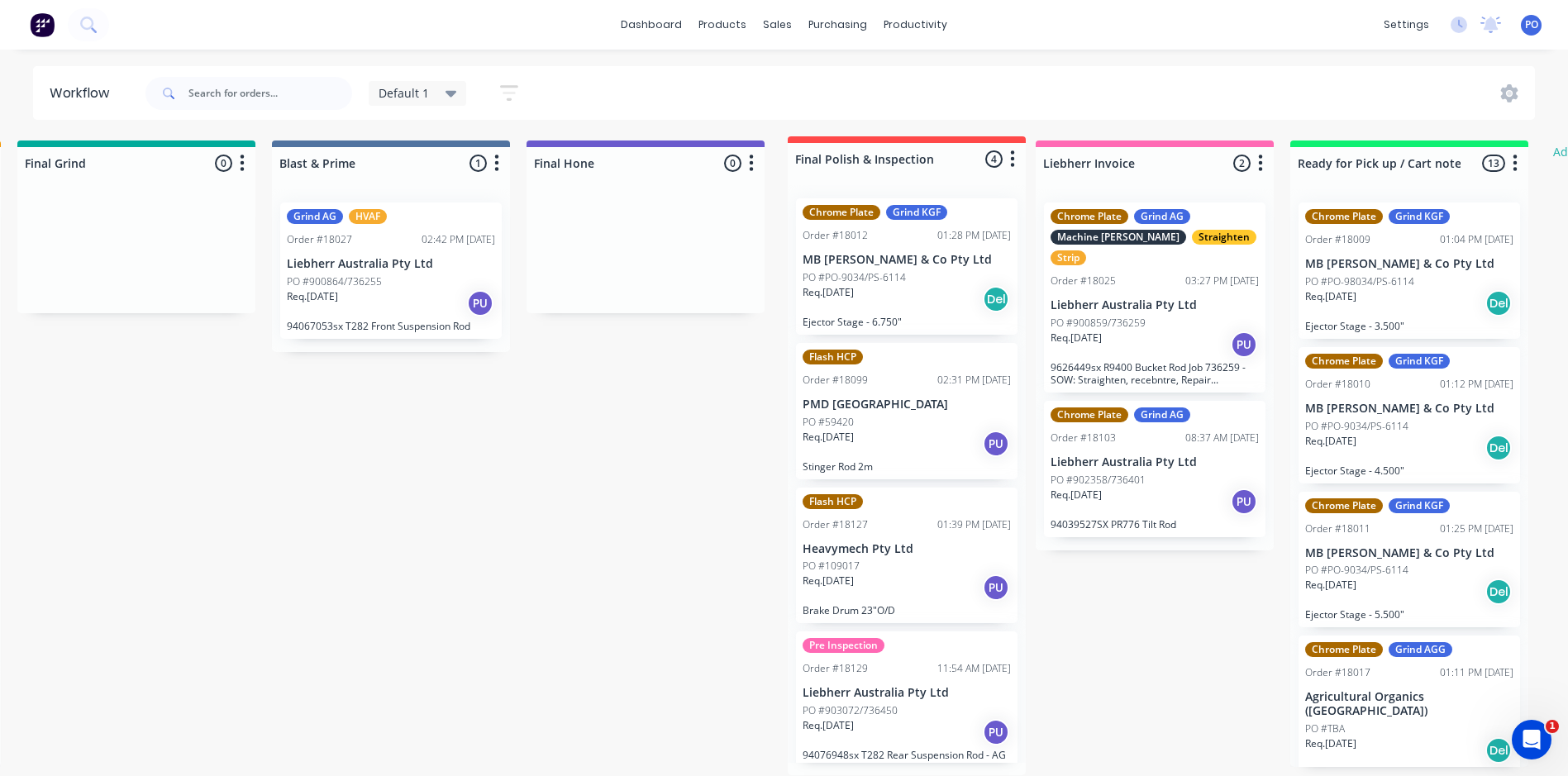
drag, startPoint x: 703, startPoint y: 158, endPoint x: 968, endPoint y: 154, distance: 265.0
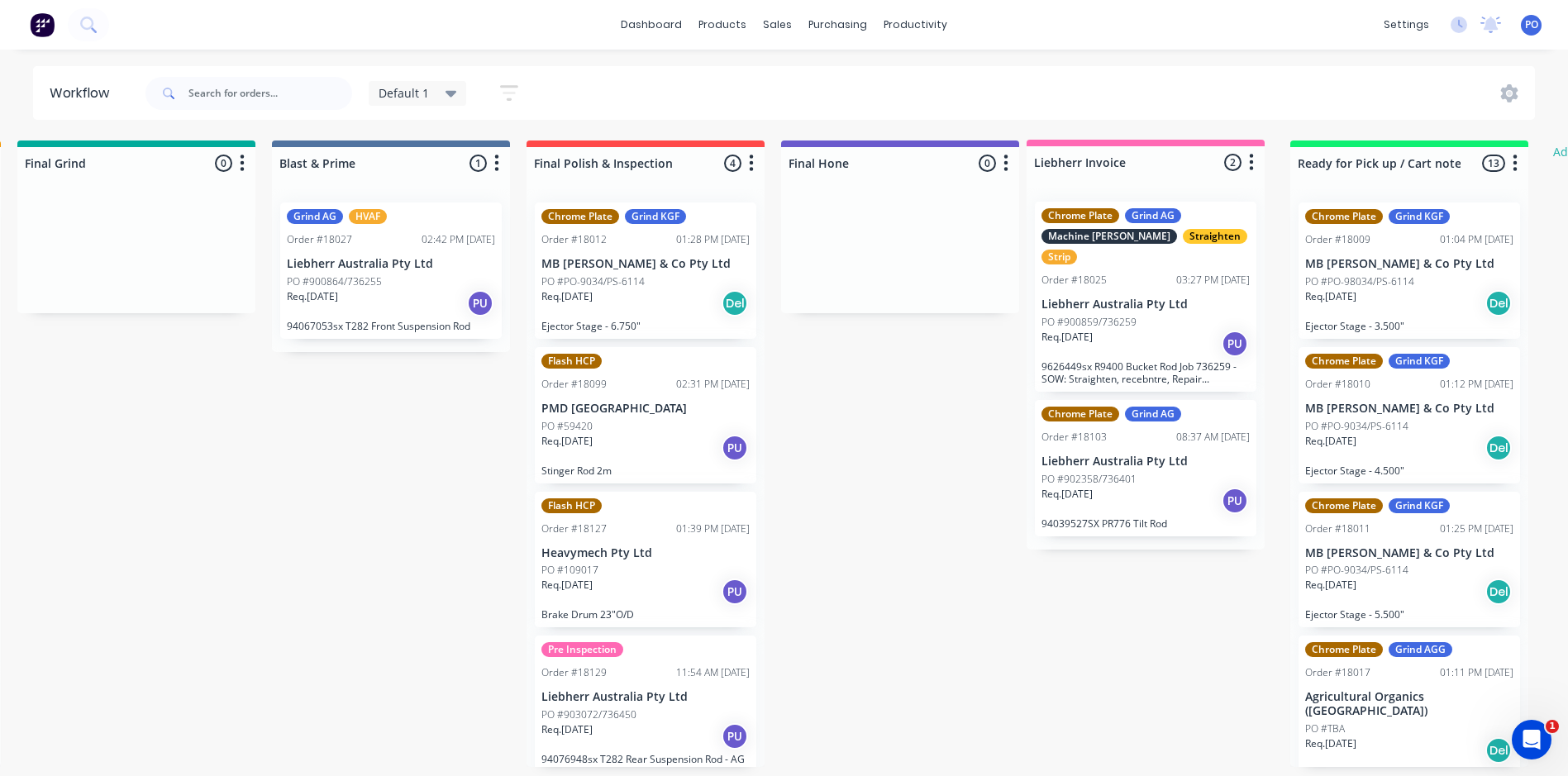
drag, startPoint x: 711, startPoint y: 151, endPoint x: 1222, endPoint y: 150, distance: 511.0
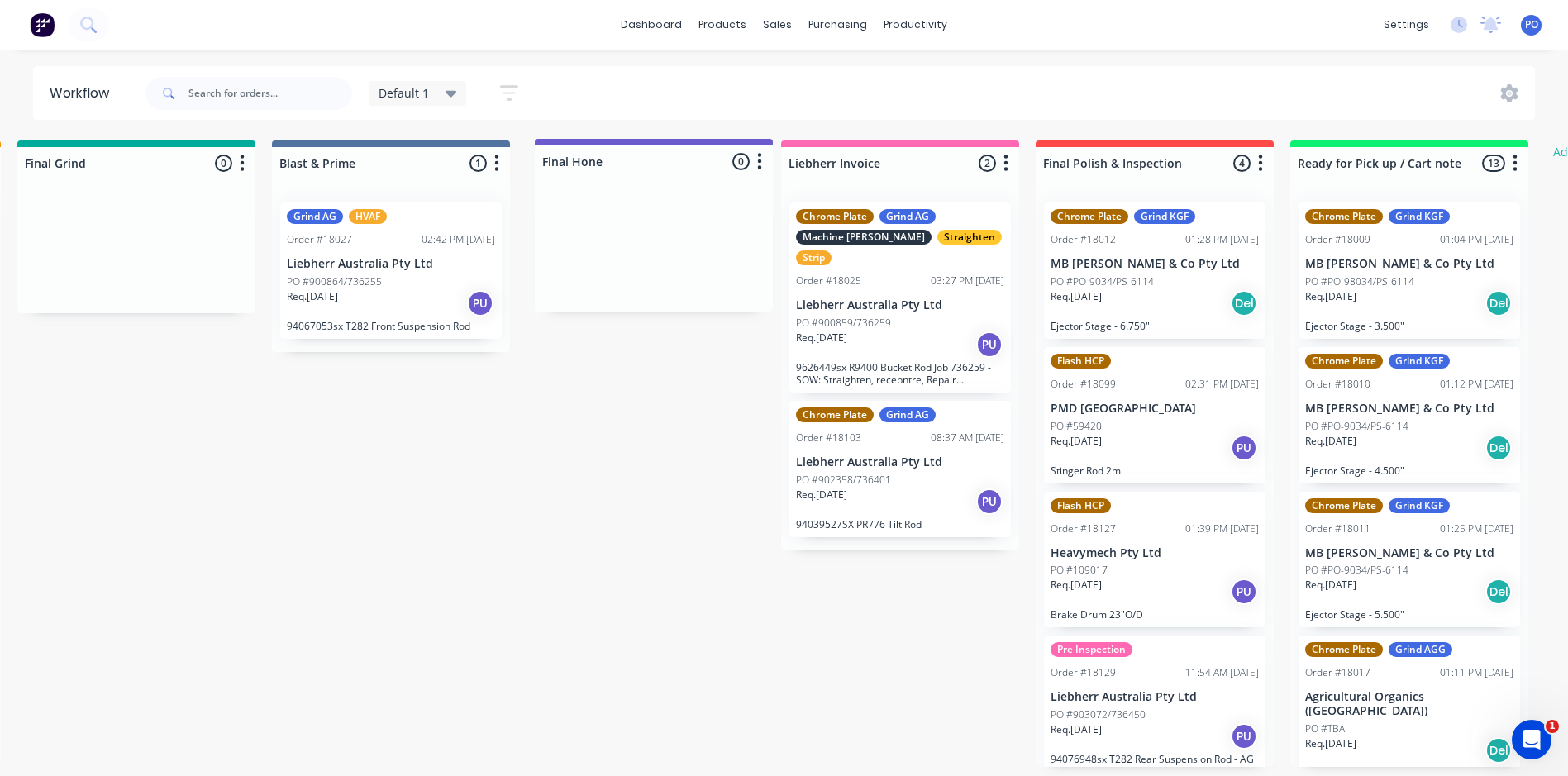
drag, startPoint x: 961, startPoint y: 161, endPoint x: 709, endPoint y: 159, distance: 252.0
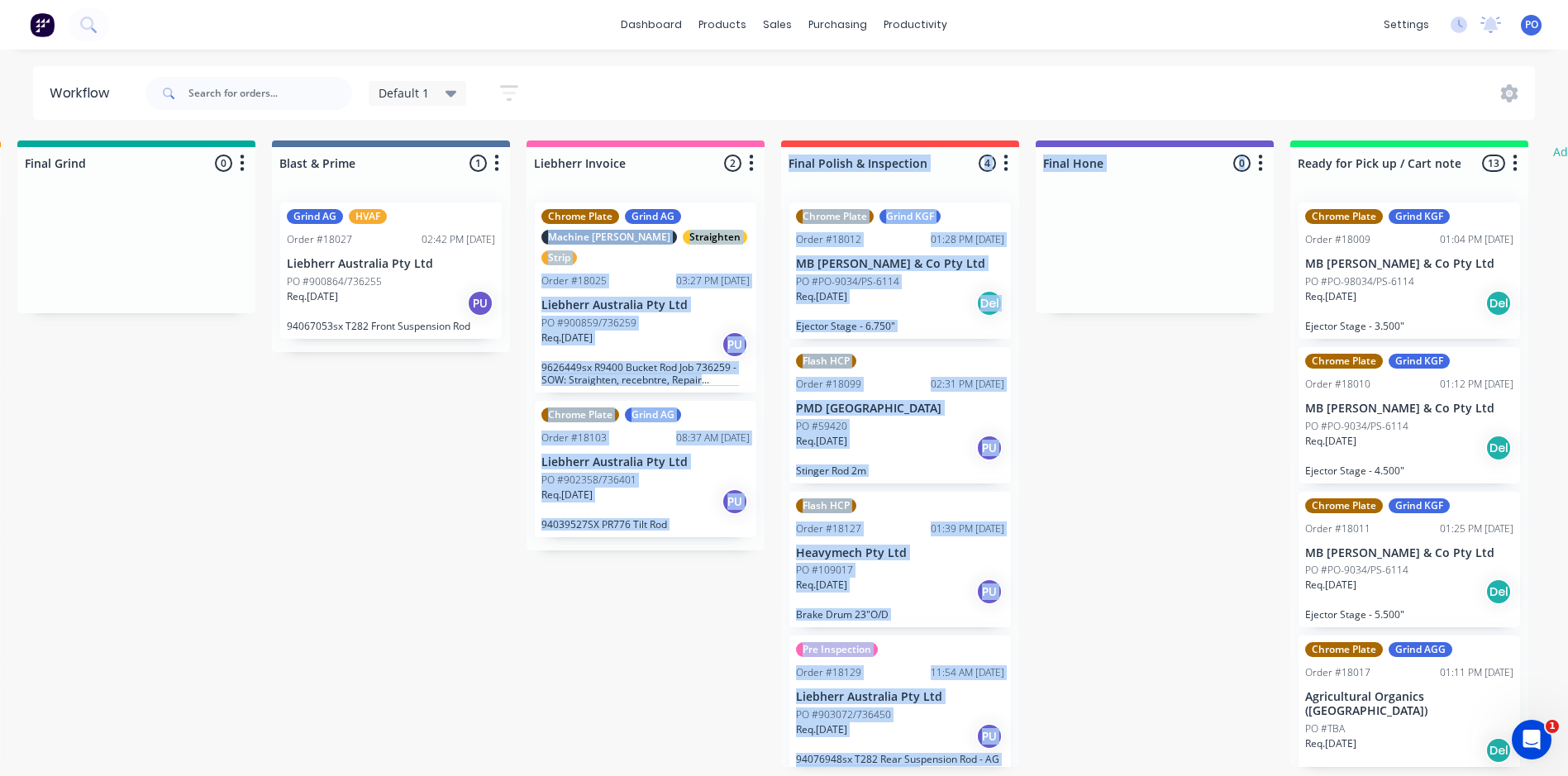
drag, startPoint x: 687, startPoint y: 191, endPoint x: 1093, endPoint y: 202, distance: 406.1
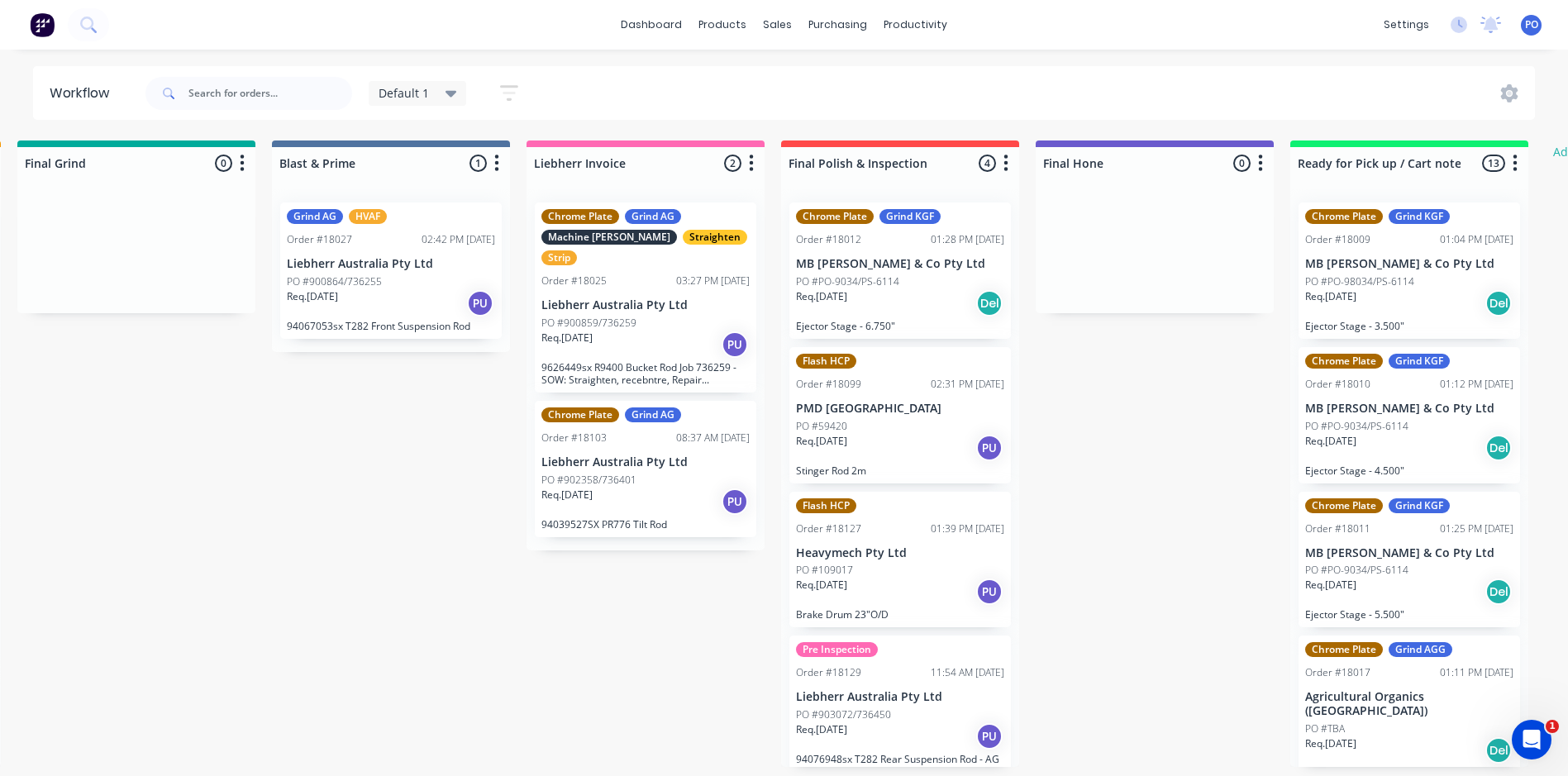
click at [905, 73] on div "Default 1 Save new view None (Default) edit Default edit Default 1 edit My Jobs…" at bounding box center [838, 93] width 1393 height 49
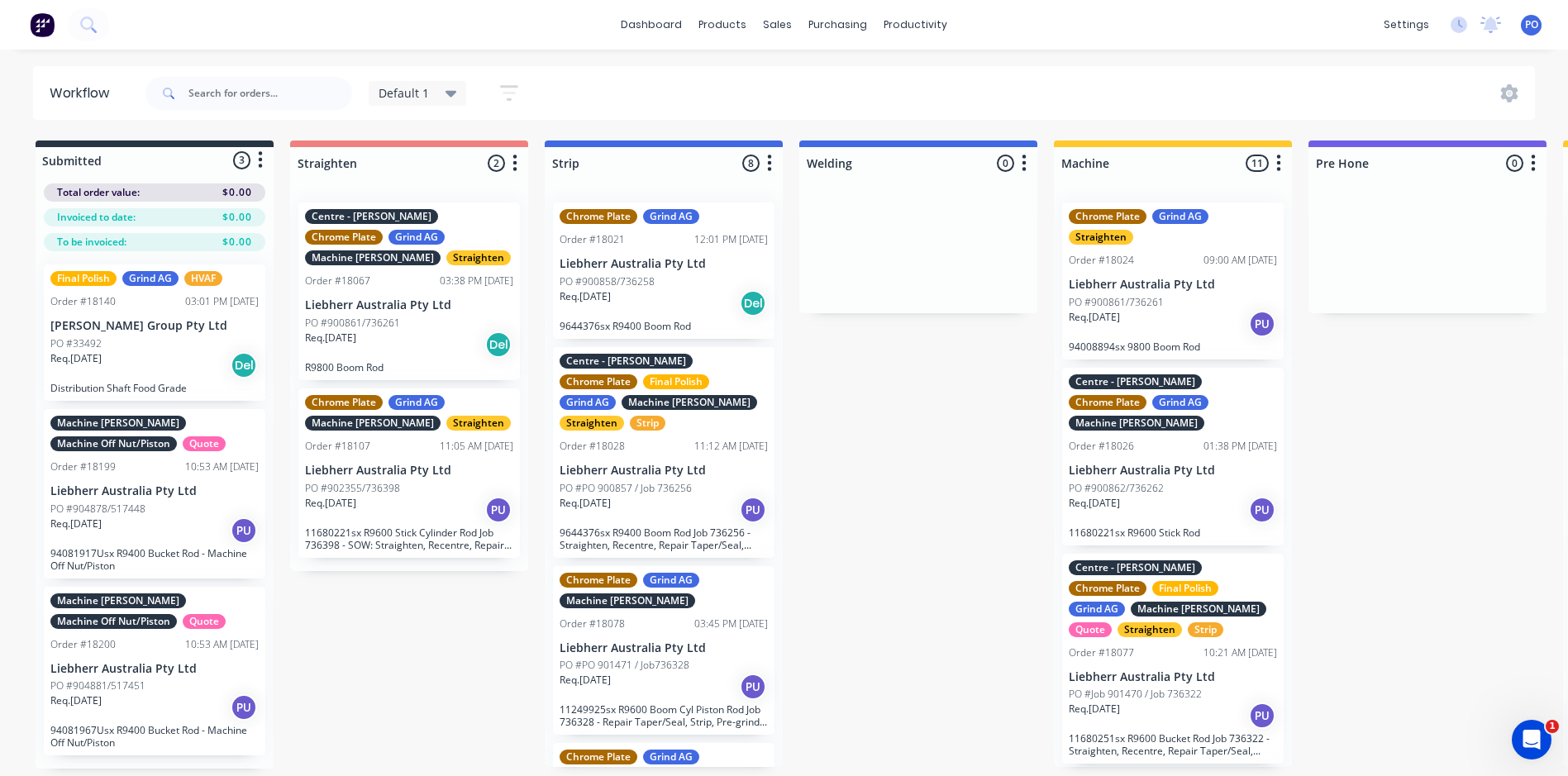
scroll to position [0, 0]
click at [456, 91] on div "Default 1" at bounding box center [417, 94] width 98 height 25
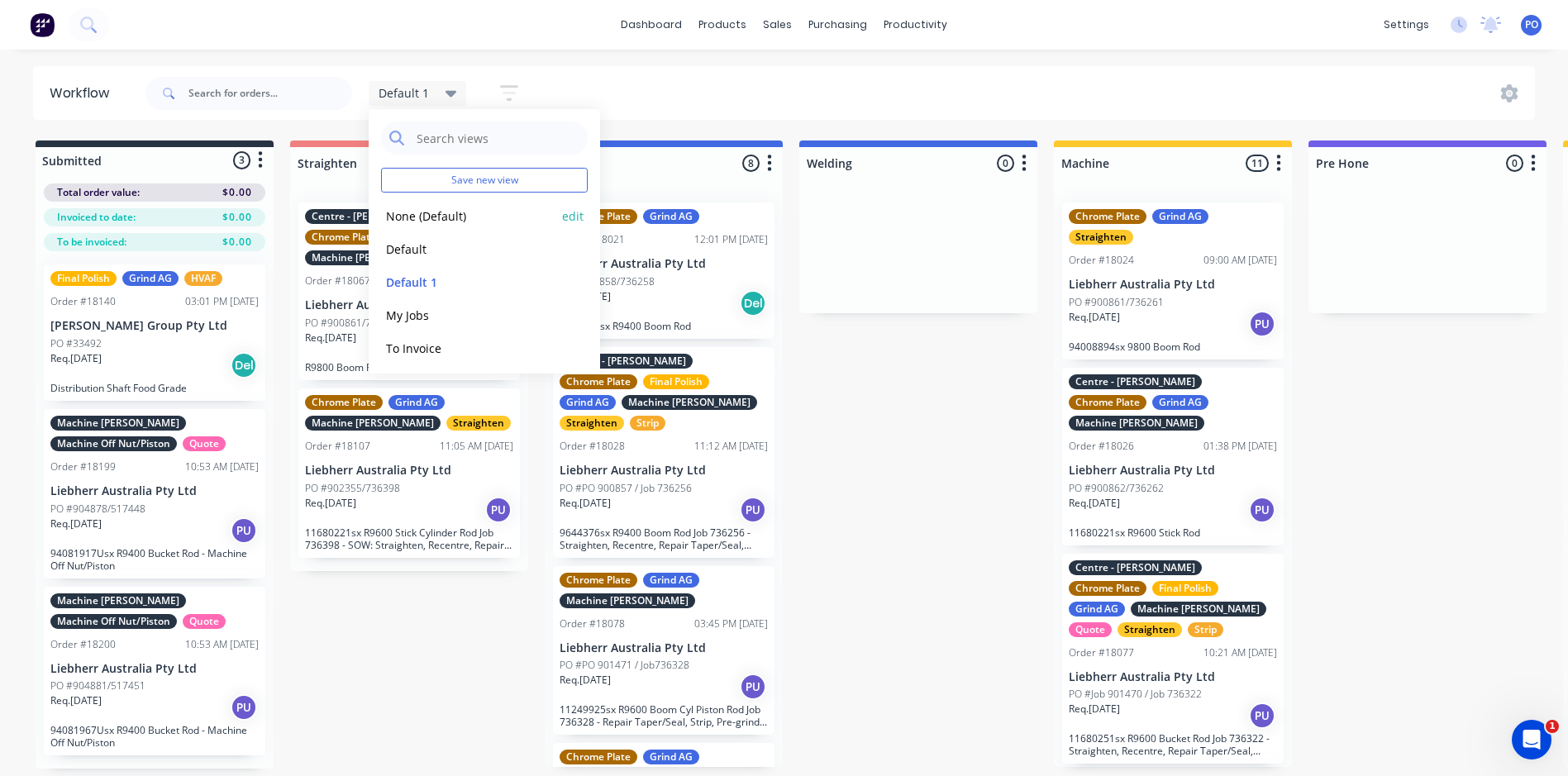
click at [430, 220] on button "None (Default)" at bounding box center [469, 216] width 176 height 19
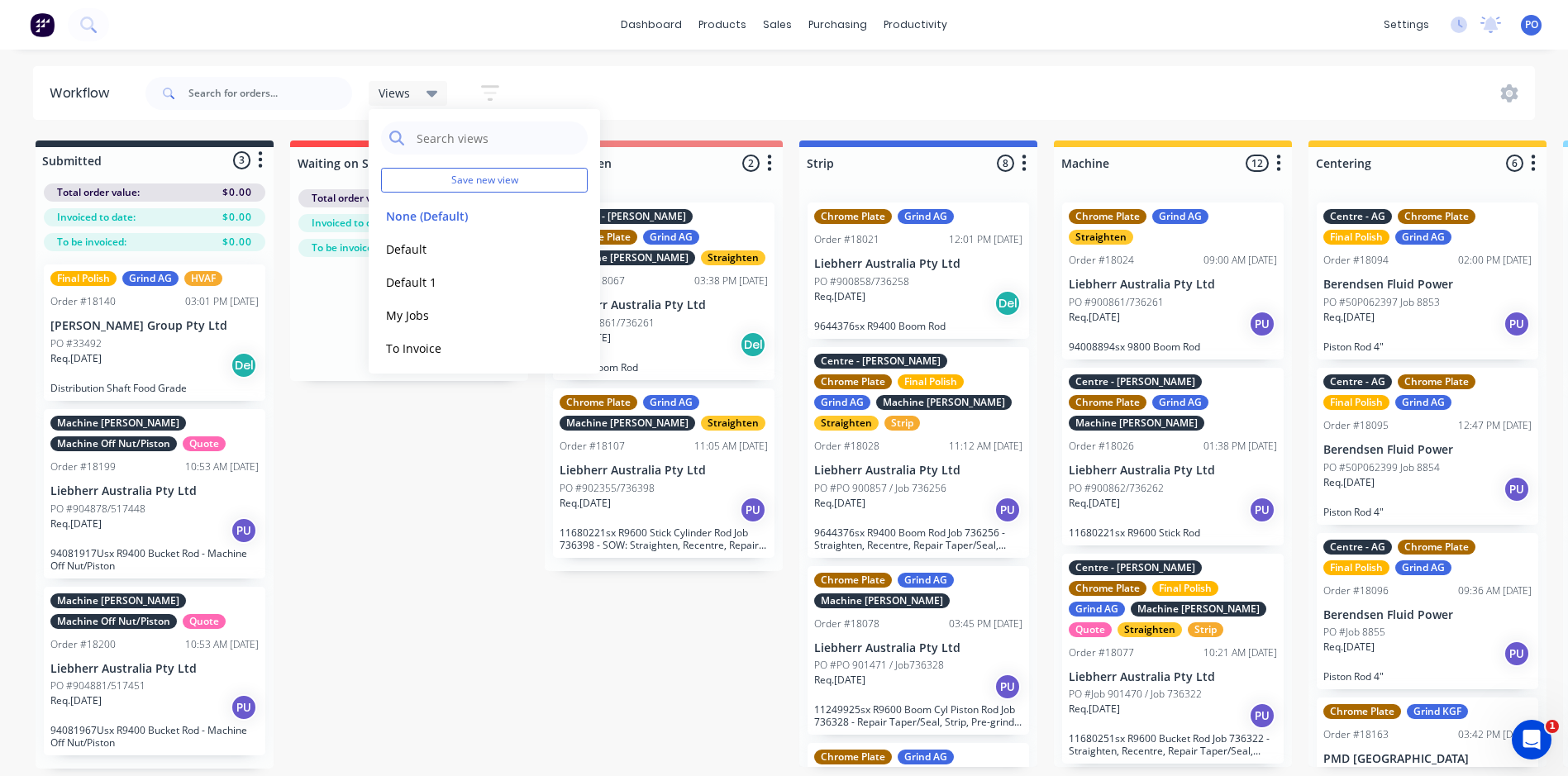
click at [1231, 105] on div "Views Save new view None (Default) edit Default edit Default 1 edit My Jobs edi…" at bounding box center [838, 93] width 1393 height 49
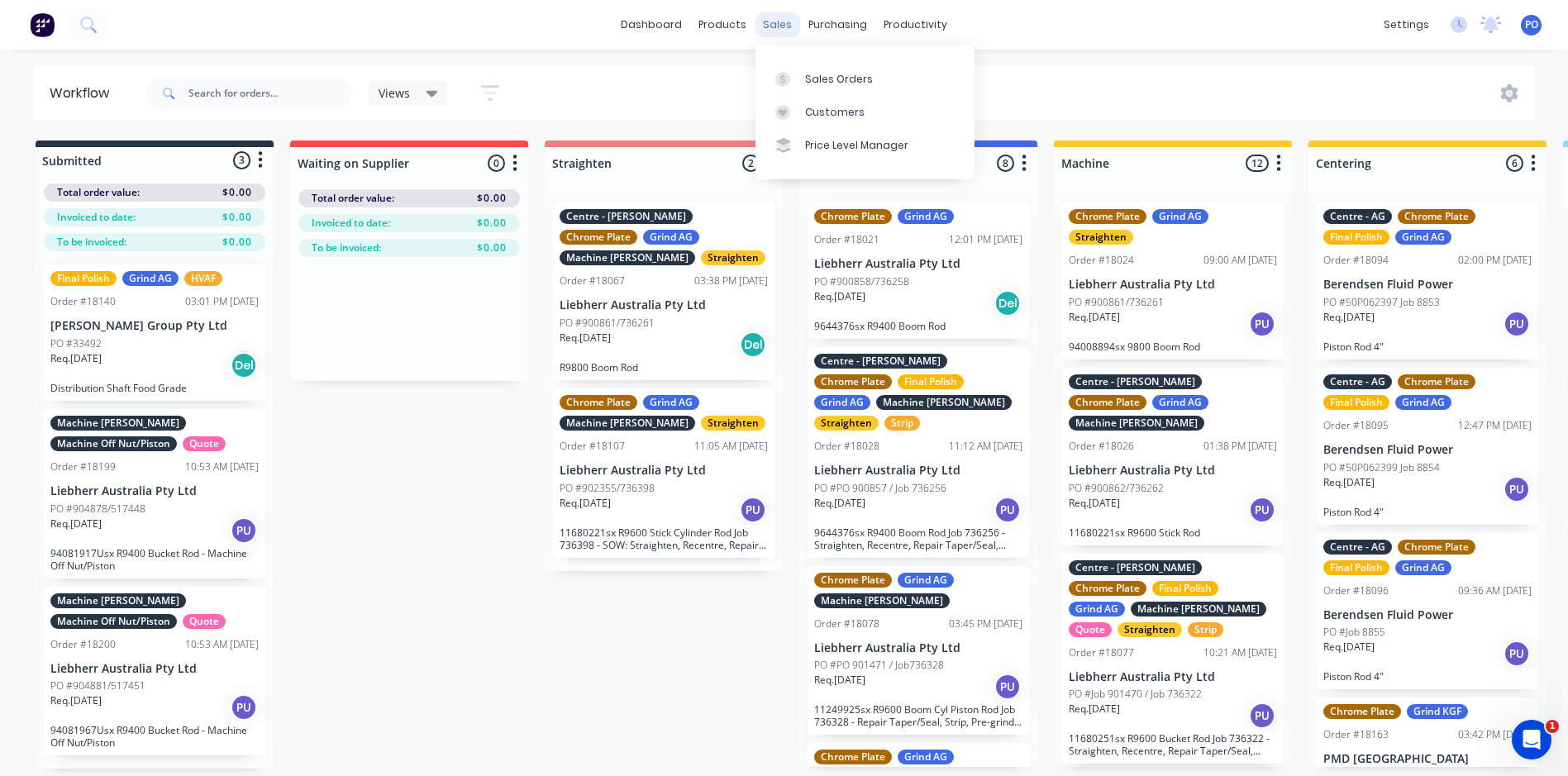
click at [784, 22] on div "sales" at bounding box center [778, 25] width 45 height 25
click at [824, 83] on div "Sales Orders" at bounding box center [839, 80] width 68 height 15
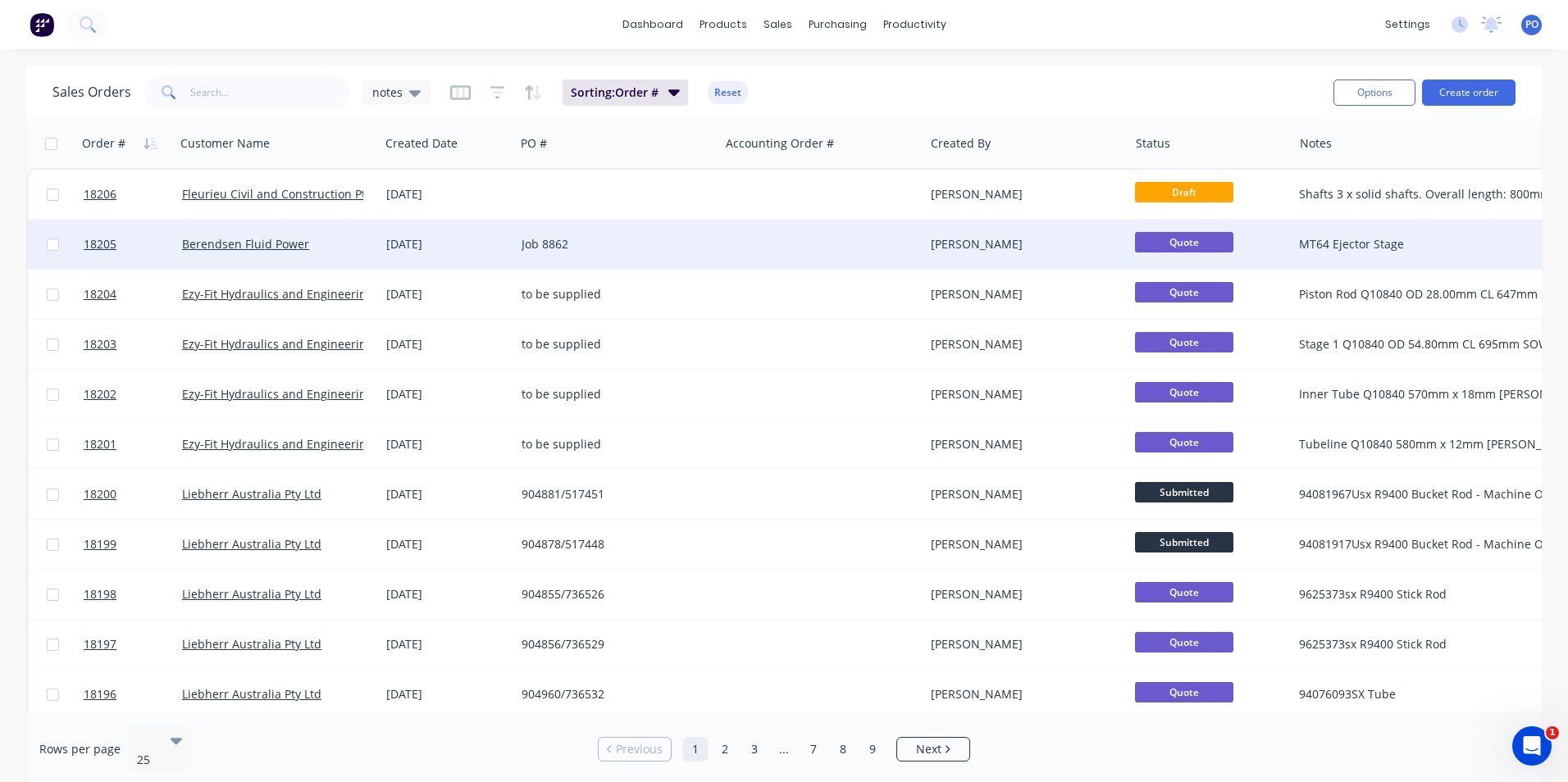
click at [674, 246] on div "Job 8862" at bounding box center [613, 245] width 182 height 17
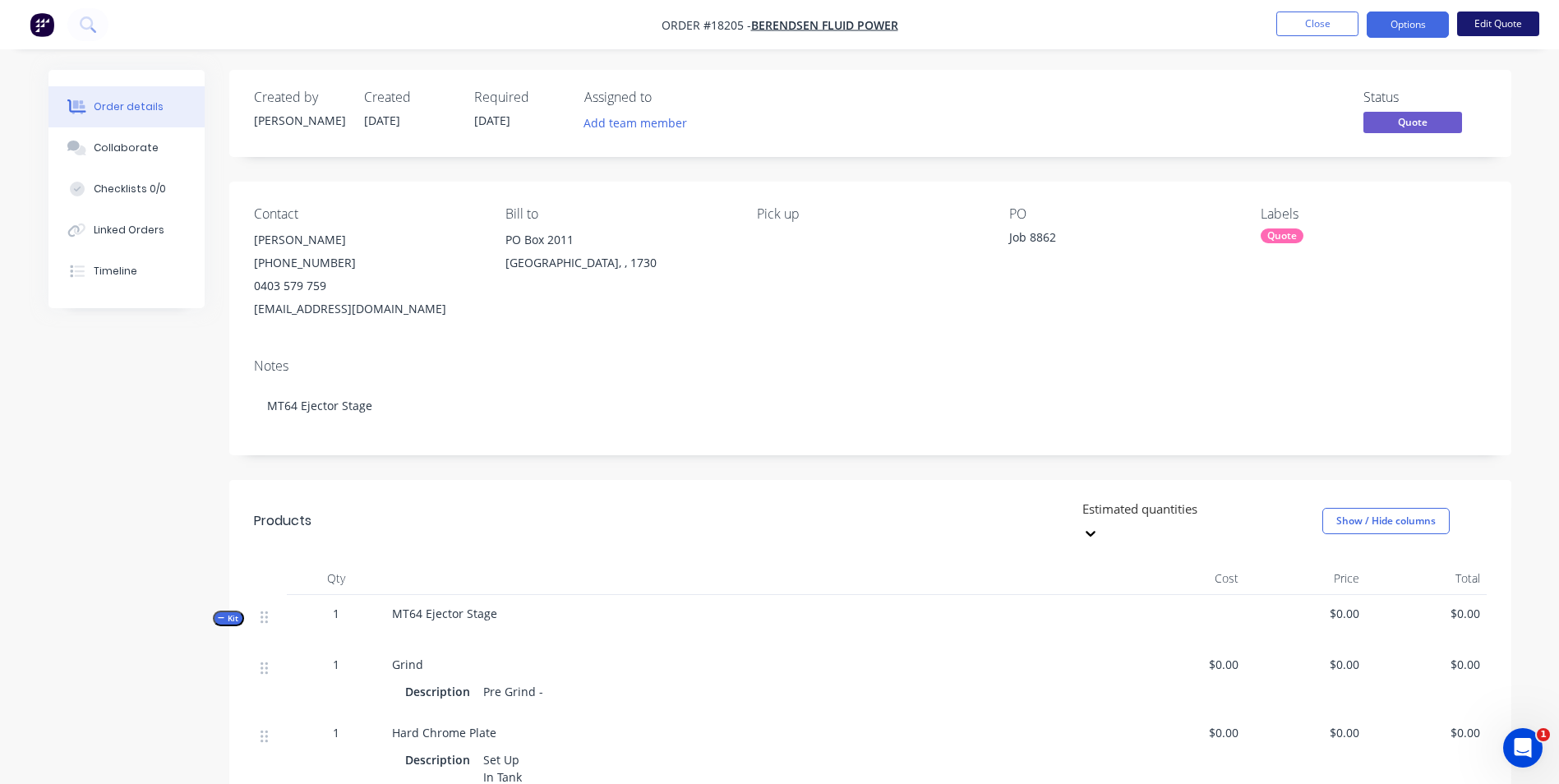
click at [1487, 20] on button "Edit Quote" at bounding box center [1498, 24] width 83 height 25
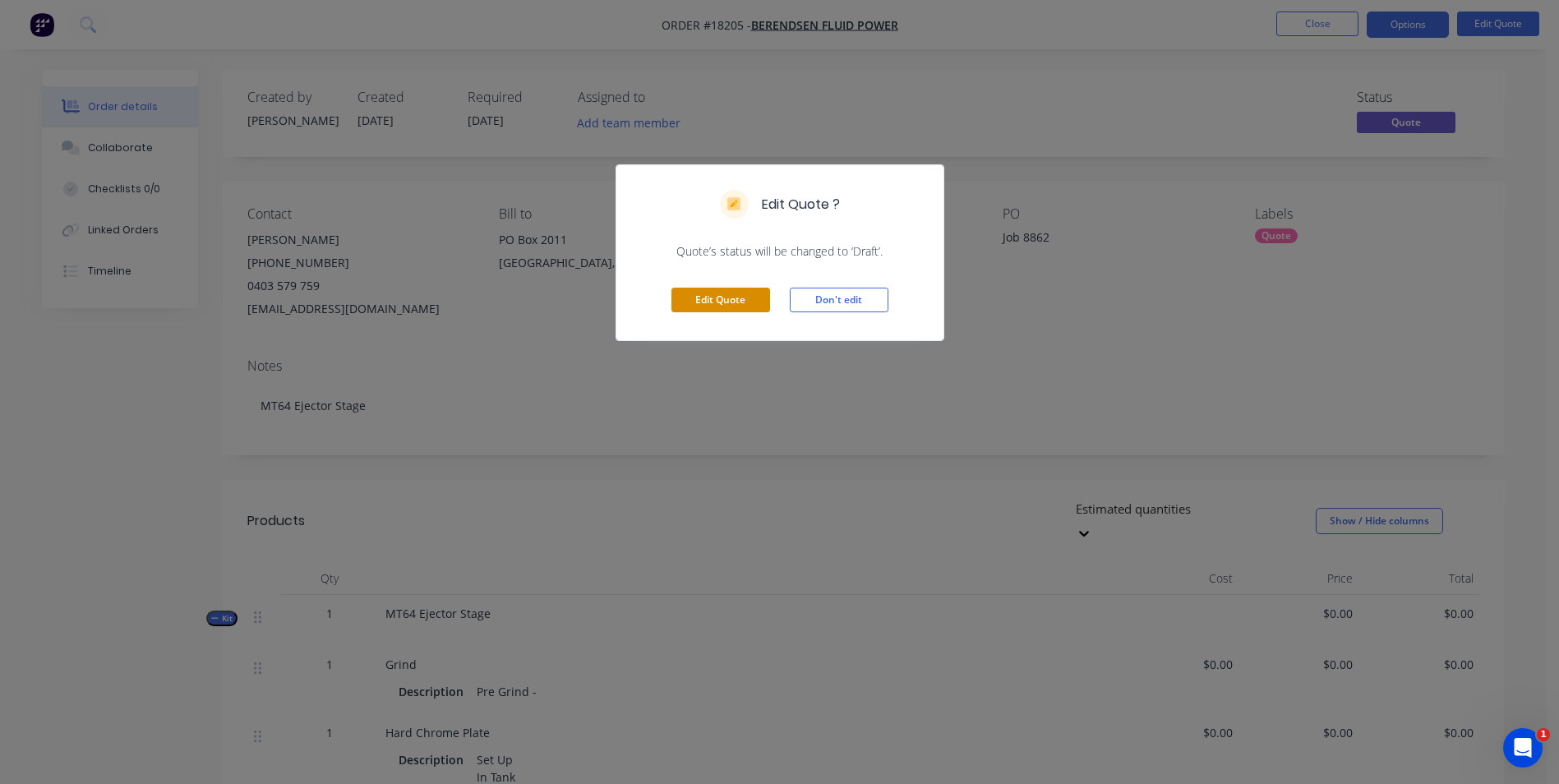
click at [702, 309] on button "Edit Quote" at bounding box center [721, 300] width 98 height 25
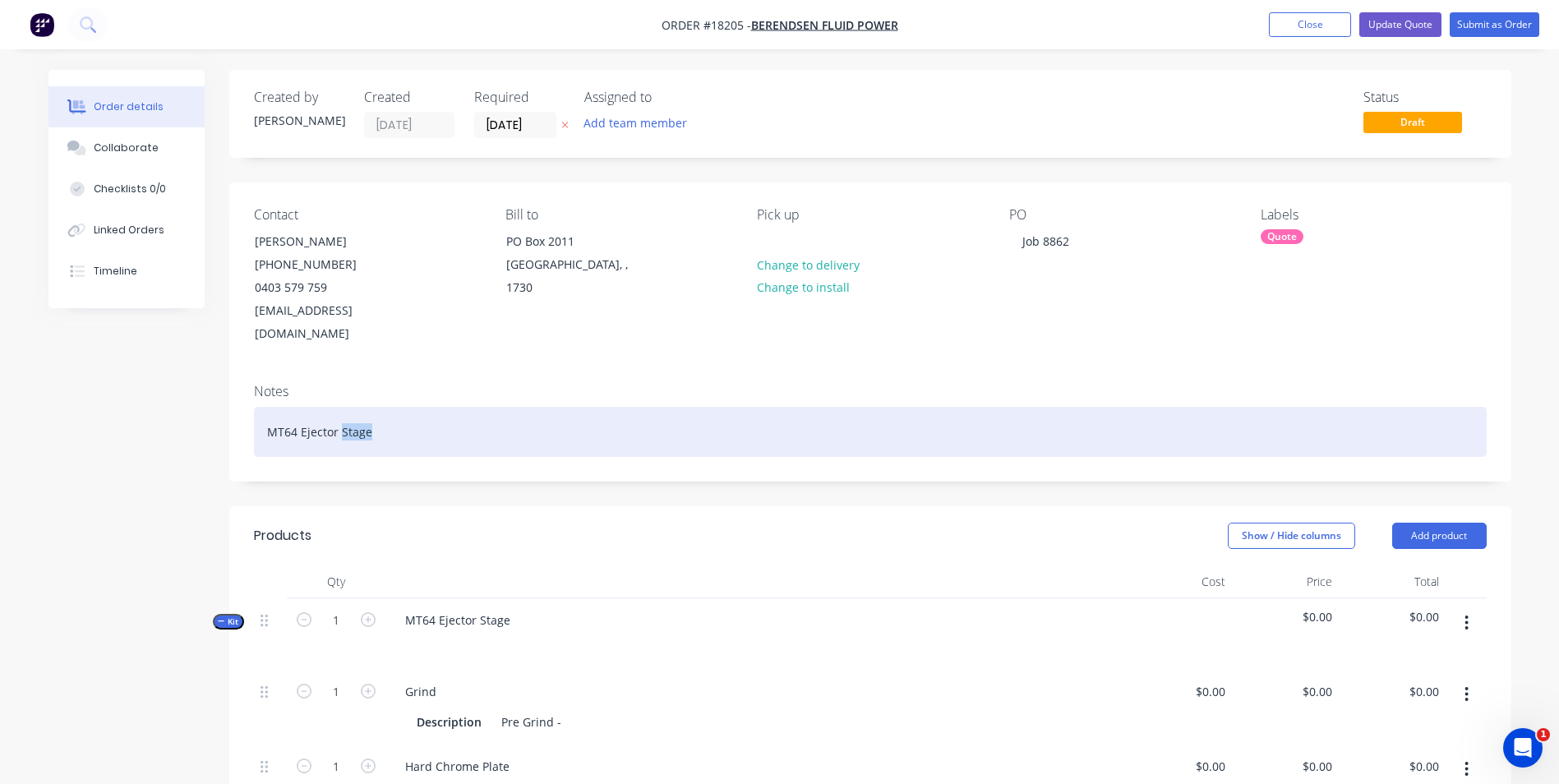
drag, startPoint x: 383, startPoint y: 411, endPoint x: 341, endPoint y: 408, distance: 42.1
click at [341, 408] on div "MT64 Ejector Stage" at bounding box center [870, 432] width 1233 height 50
drag, startPoint x: 379, startPoint y: 411, endPoint x: 268, endPoint y: 412, distance: 111.0
click at [268, 412] on div "MT64 Ejector Cylinder Rod" at bounding box center [870, 432] width 1233 height 50
copy div "MT64 Ejector Cylinder Rod"
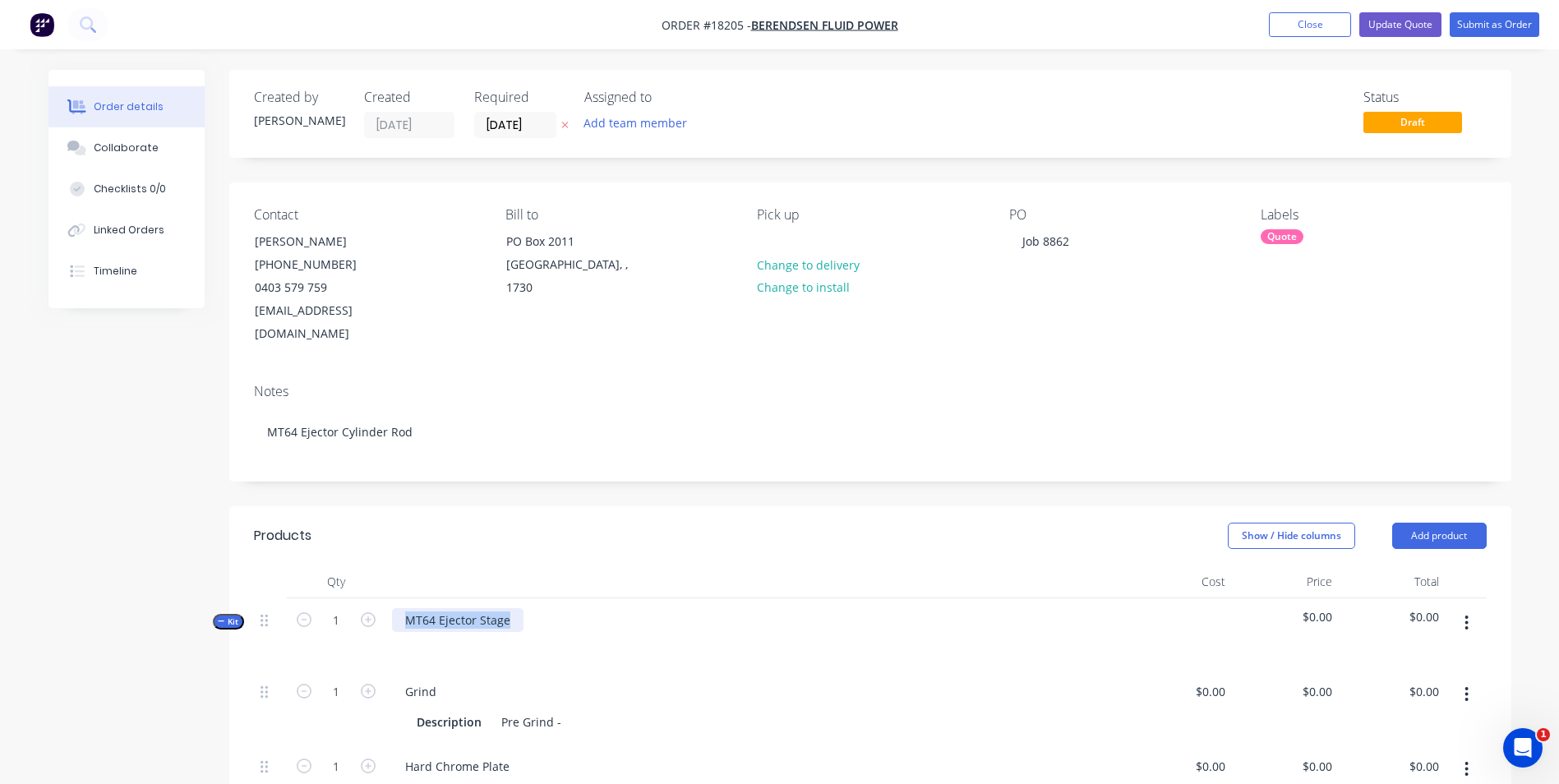
drag, startPoint x: 516, startPoint y: 598, endPoint x: 405, endPoint y: 605, distance: 111.2
click at [405, 608] on div "MT64 Ejector Stage" at bounding box center [458, 620] width 132 height 24
paste div
click at [1058, 538] on header "Products Show / Hide columns Add product" at bounding box center [870, 535] width 1282 height 59
click at [1445, 523] on button "Add product" at bounding box center [1439, 536] width 94 height 27
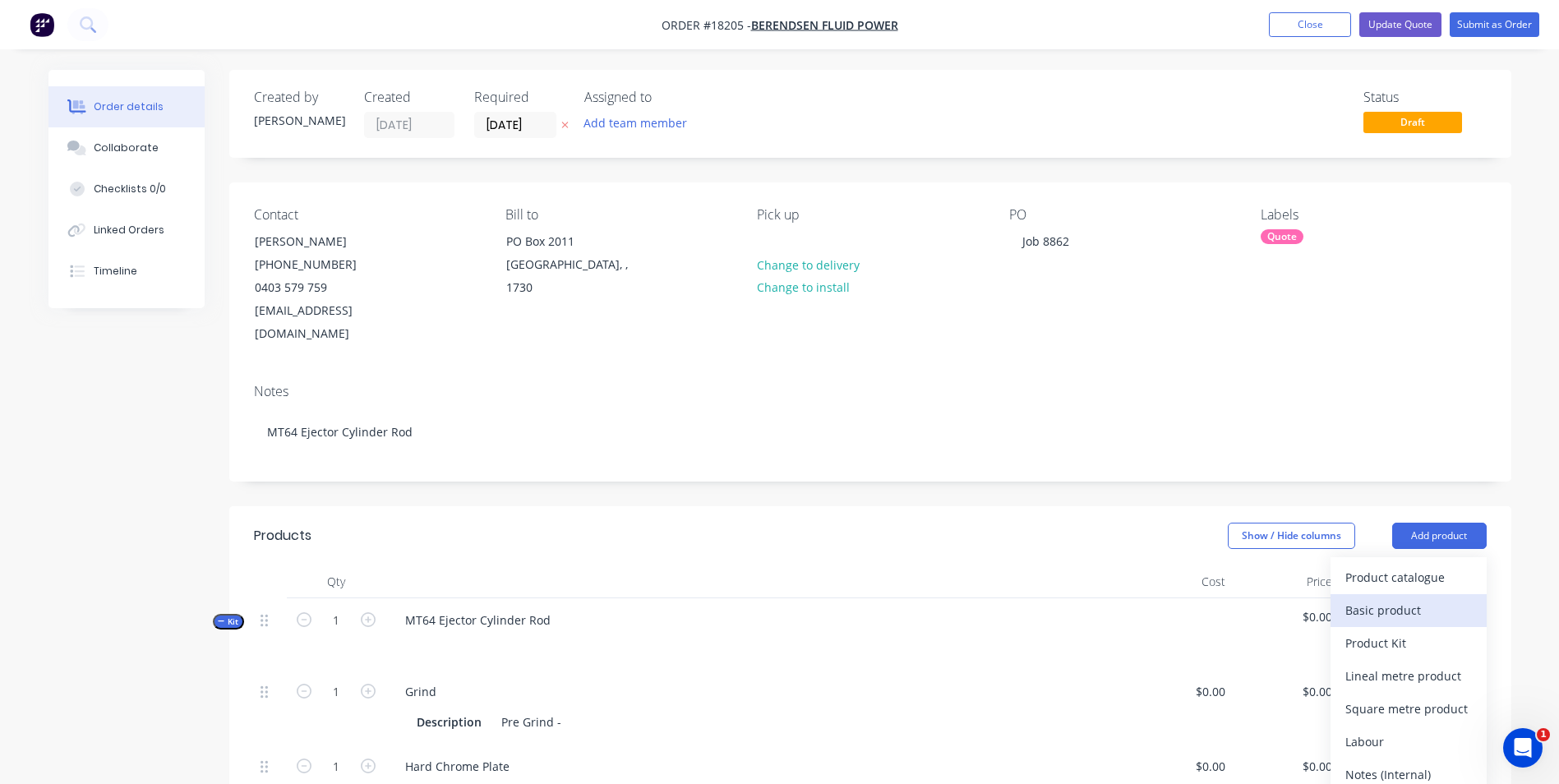
click at [1396, 598] on div "Basic product" at bounding box center [1409, 610] width 127 height 24
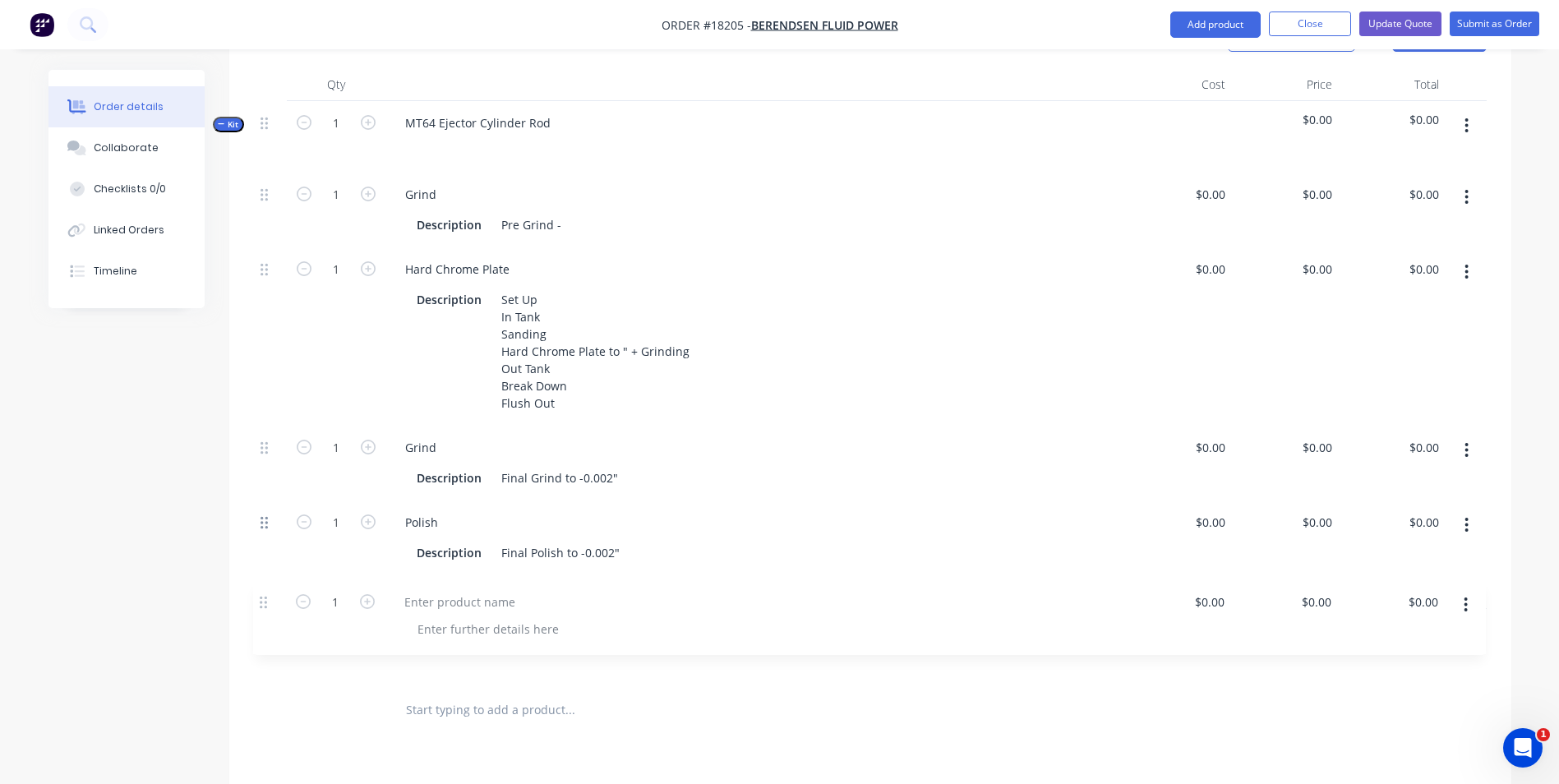
scroll to position [498, 0]
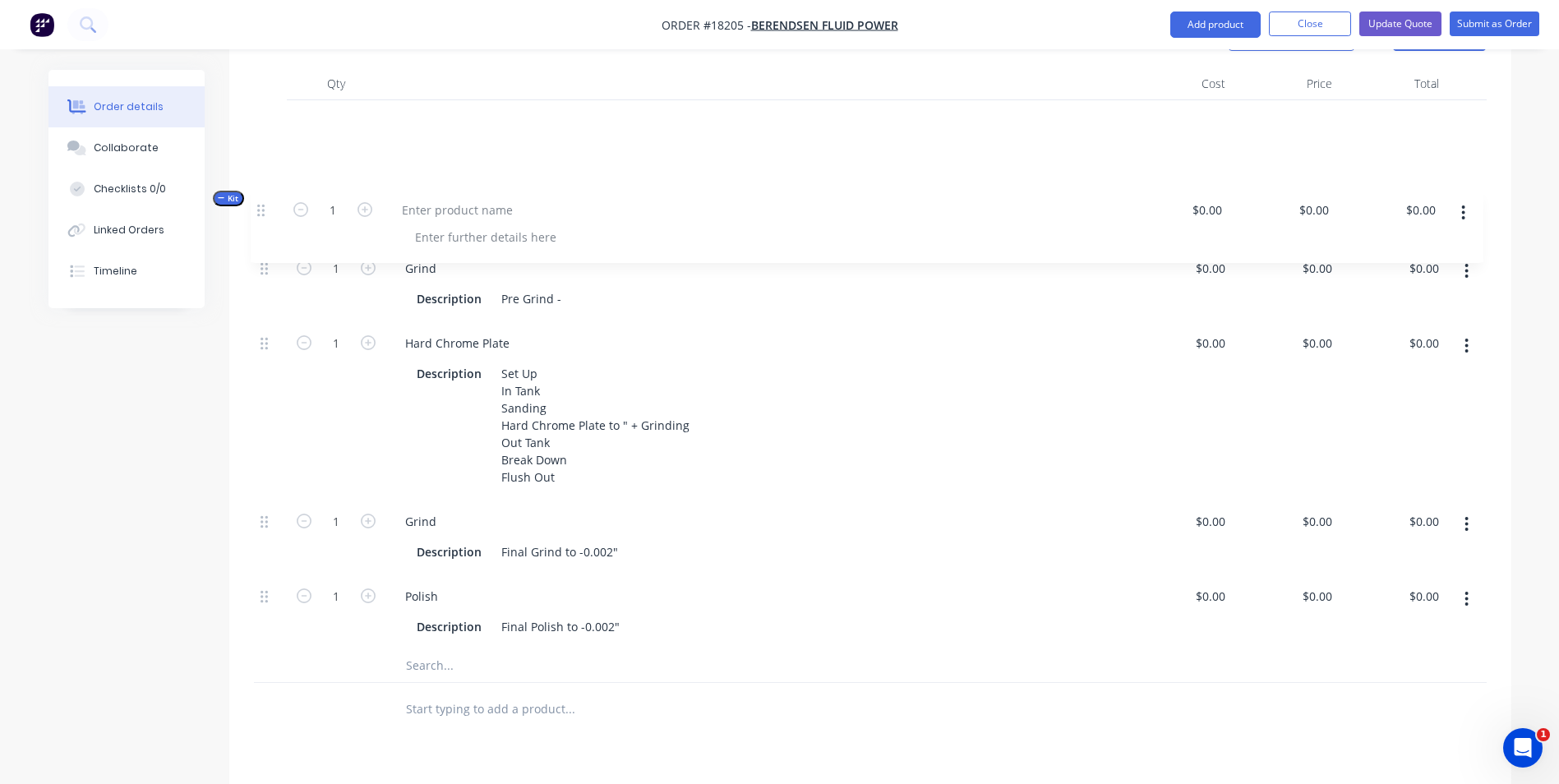
drag, startPoint x: 261, startPoint y: 615, endPoint x: 258, endPoint y: 206, distance: 409.0
click at [258, 206] on div "Kit 1 MT64 Ejector Cylinder Rod $0.00 $0.00 1 Grind Description Pre Grind - $0.…" at bounding box center [870, 391] width 1233 height 583
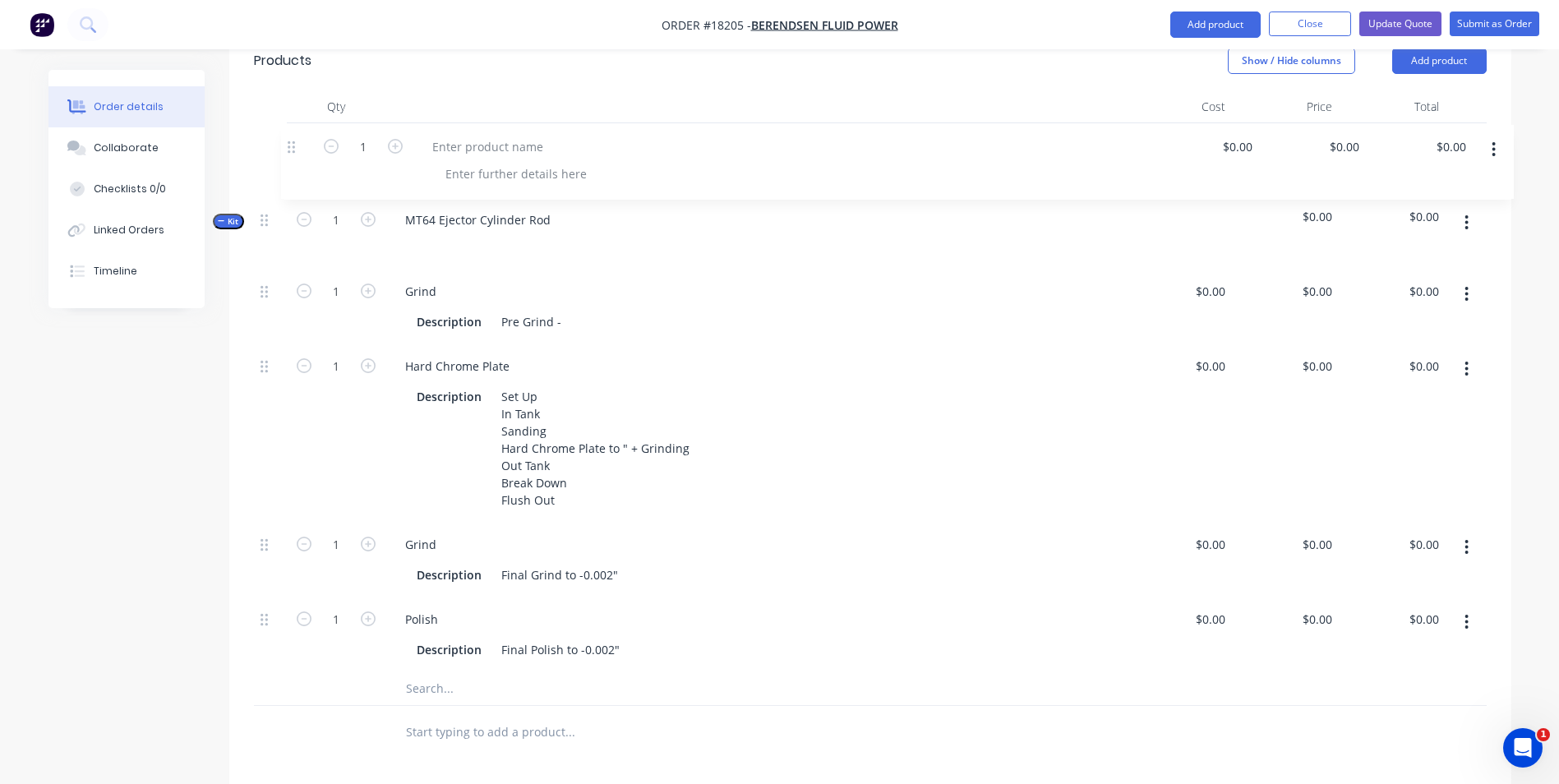
scroll to position [470, 0]
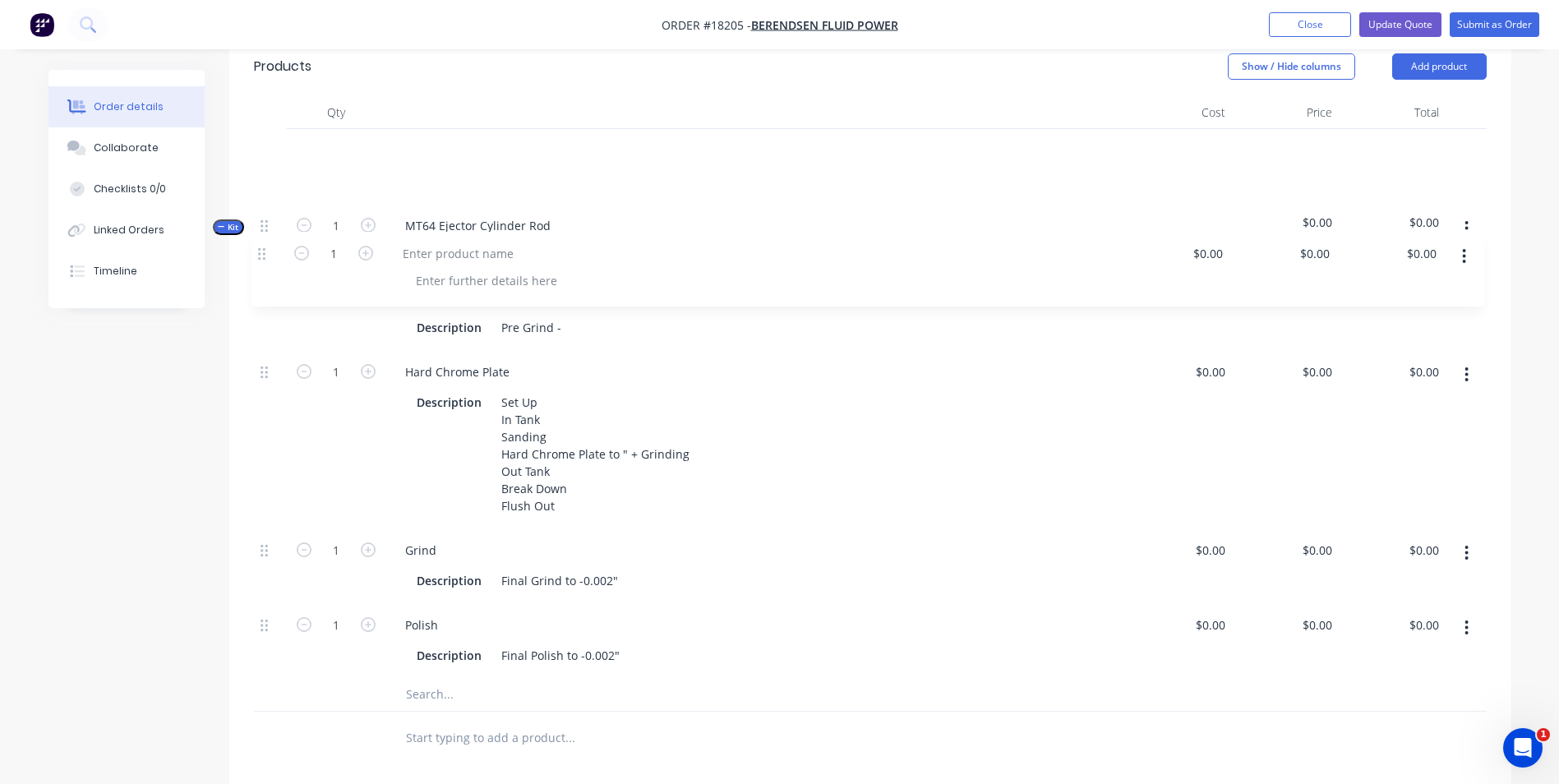
drag, startPoint x: 261, startPoint y: 96, endPoint x: 264, endPoint y: 255, distance: 159.0
click at [264, 255] on div "1 $0.00 $0.00 $0.00 $0.00 $0.00 $0.00 Kit 1 MT64 Ejector Cylinder Rod $0.00 $0.…" at bounding box center [870, 420] width 1233 height 583
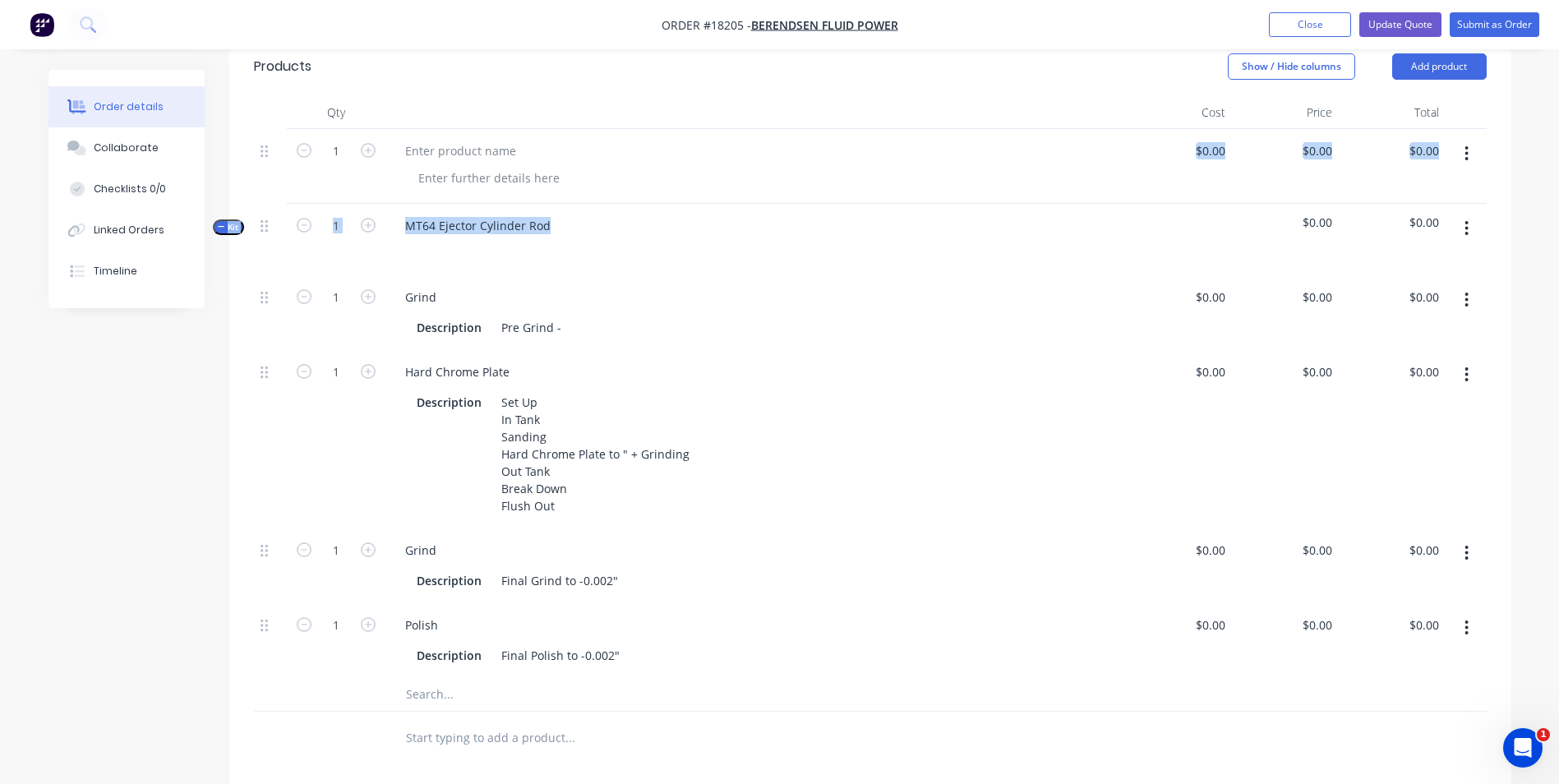
drag, startPoint x: 611, startPoint y: 138, endPoint x: 604, endPoint y: 250, distance: 112.2
click at [604, 250] on div "1 $0.00 $0.00 $0.00 $0.00 $0.00 $0.00 Kit 1 MT64 Ejector Cylinder Rod $0.00 $0.…" at bounding box center [870, 420] width 1233 height 583
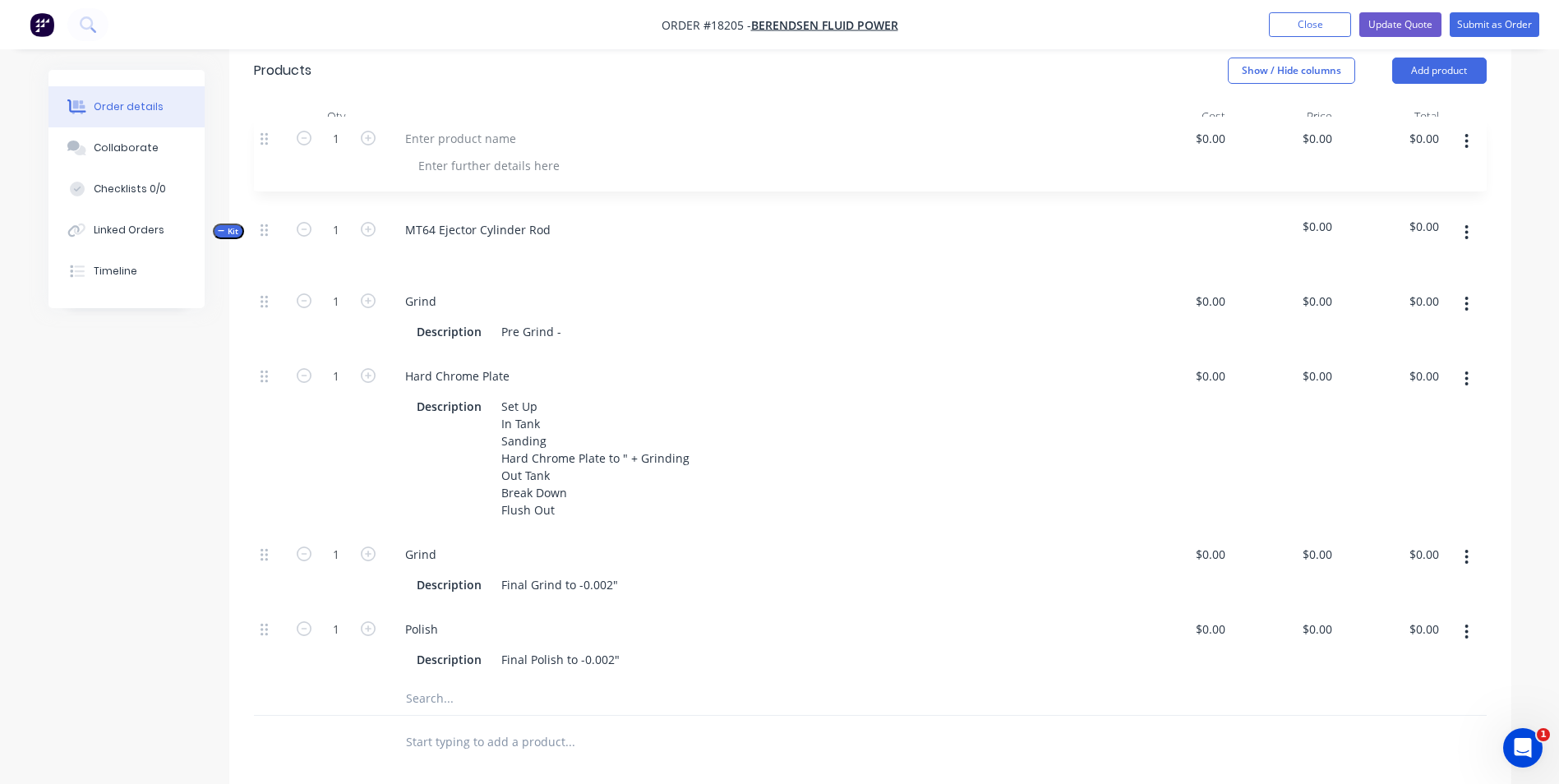
scroll to position [461, 0]
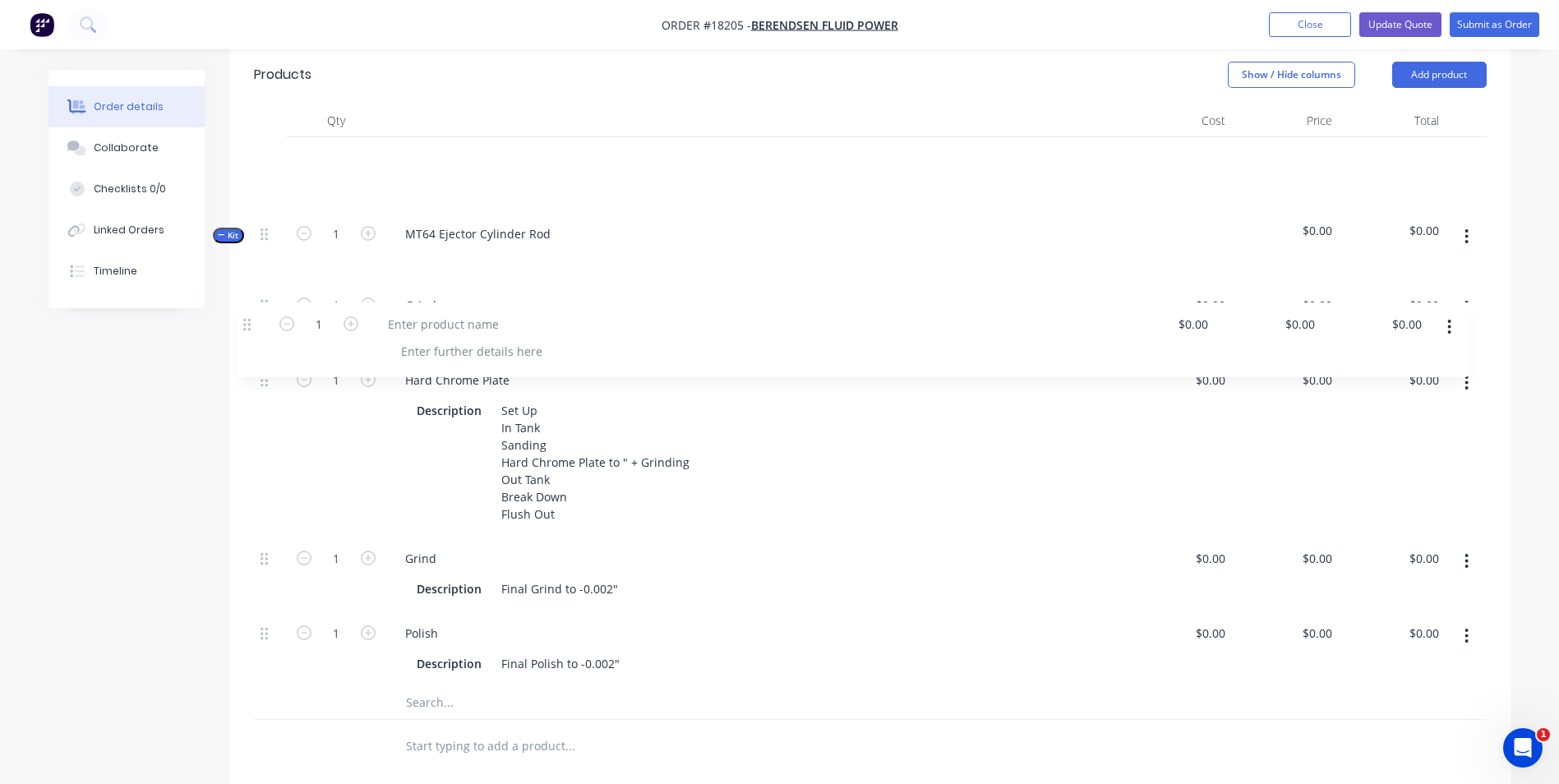
drag, startPoint x: 265, startPoint y: 128, endPoint x: 248, endPoint y: 324, distance: 196.7
click at [249, 326] on div "Qty Cost Price Total 1 $0.00 $0.00 $0.00 $0.00 $0.00 $0.00 Kit 1 MT64 Ejector C…" at bounding box center [870, 439] width 1282 height 669
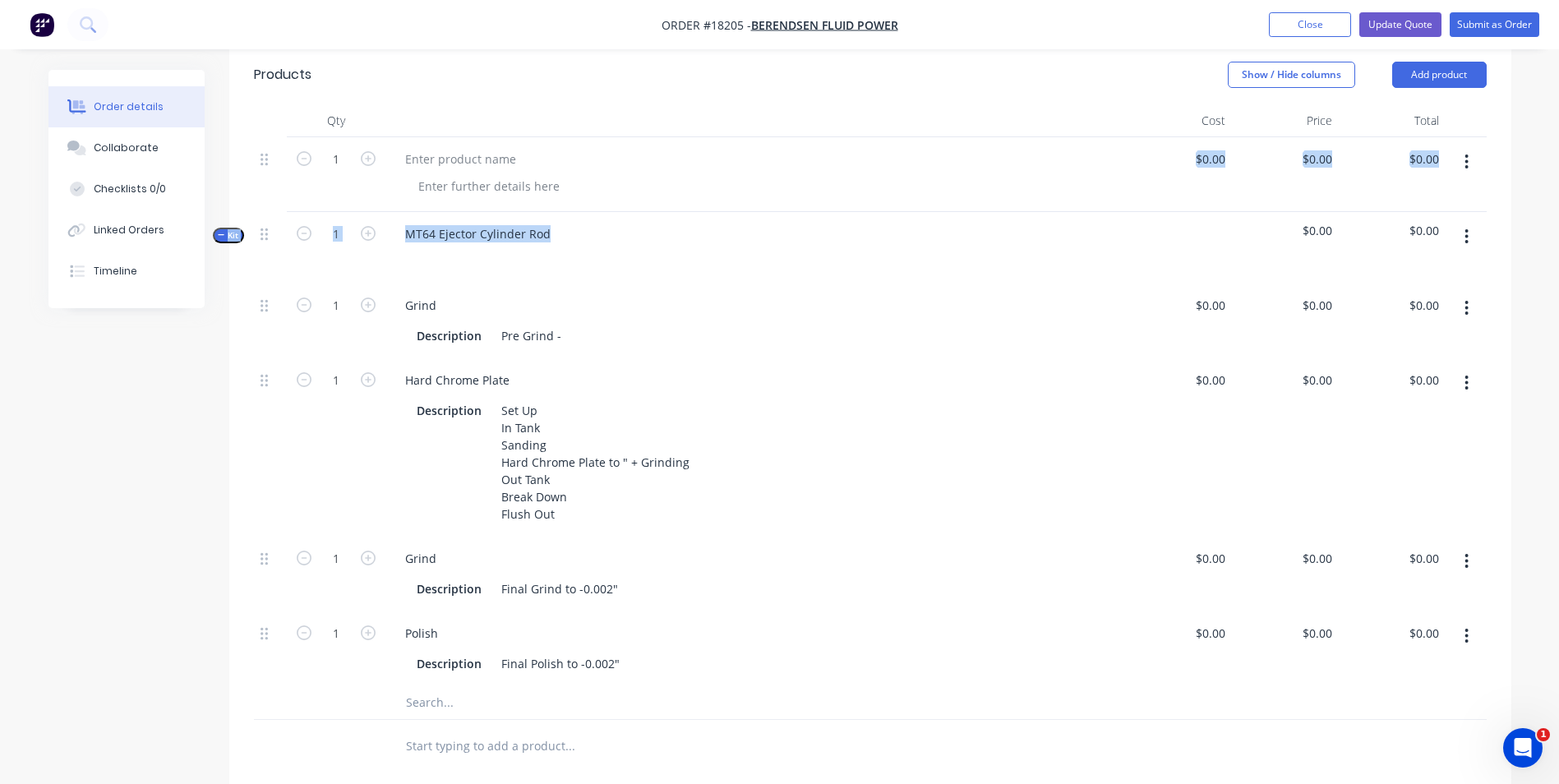
drag, startPoint x: 1466, startPoint y: 143, endPoint x: 1468, endPoint y: 151, distance: 8.2
click at [1468, 153] on icon "button" at bounding box center [1466, 162] width 4 height 18
click at [1355, 292] on div "Delete" at bounding box center [1409, 304] width 127 height 24
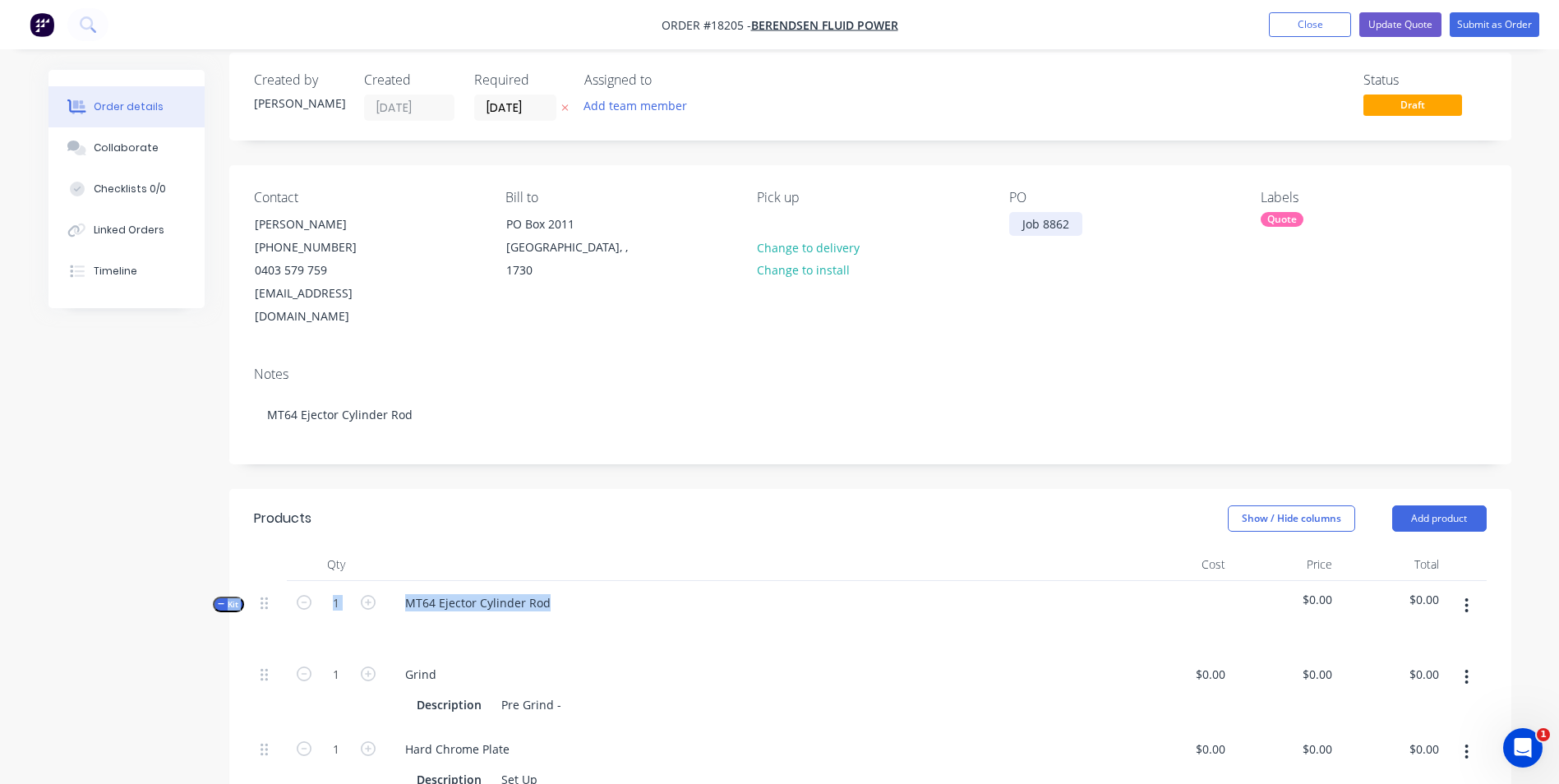
scroll to position [0, 0]
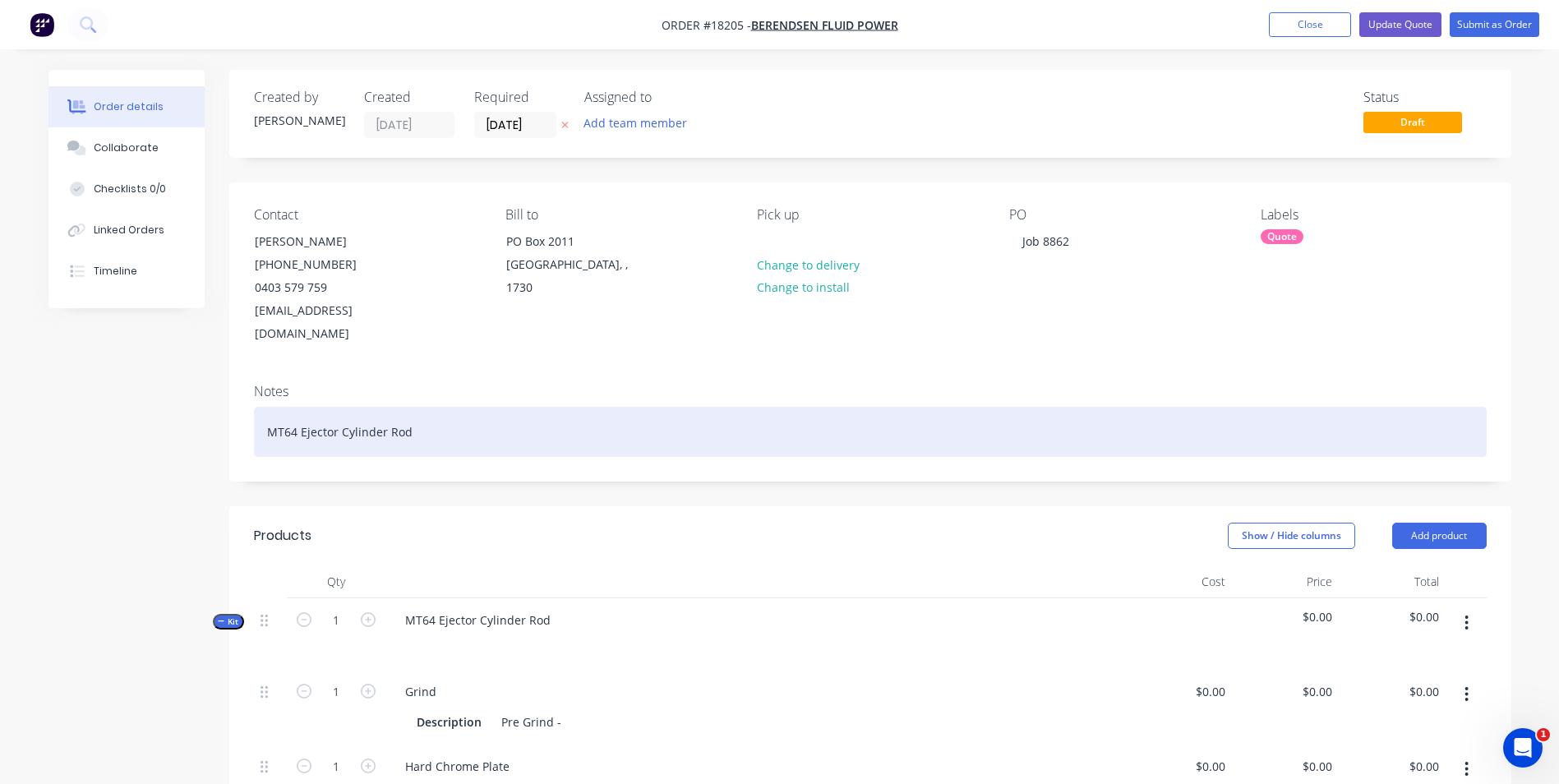
click at [599, 407] on div "MT64 Ejector Cylinder Rod" at bounding box center [870, 432] width 1233 height 50
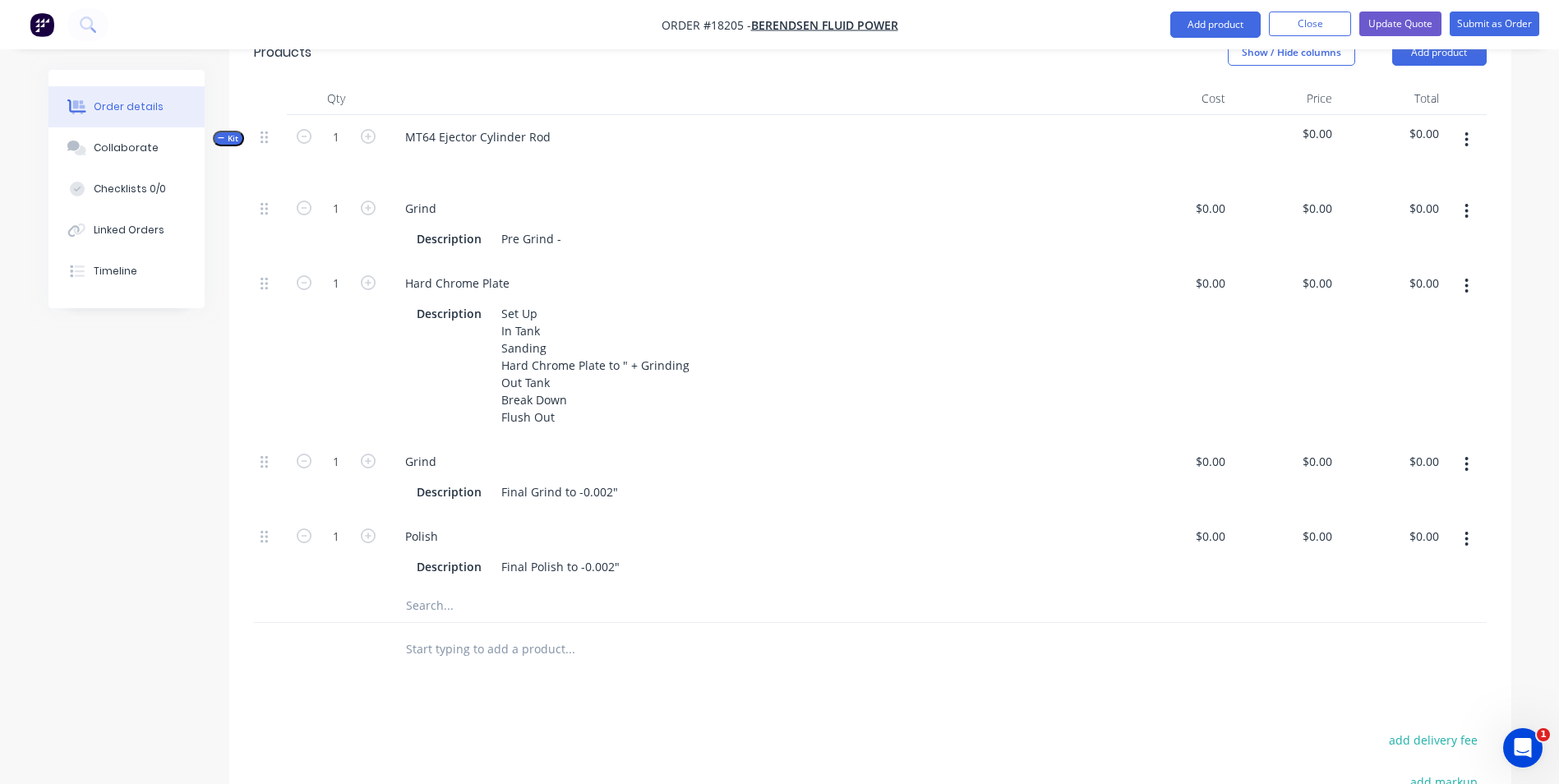
scroll to position [493, 0]
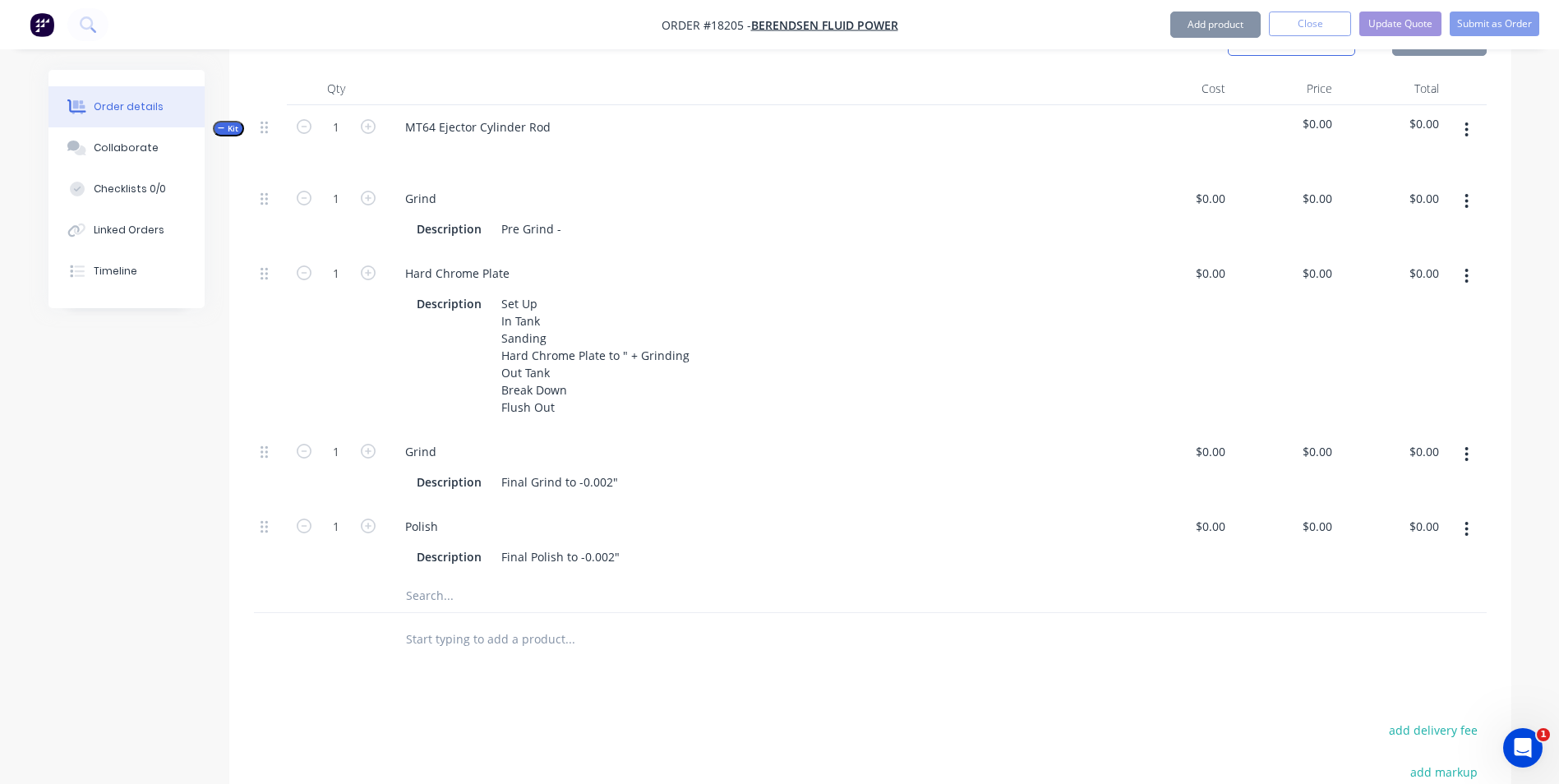
click at [447, 580] on input "text" at bounding box center [570, 596] width 329 height 33
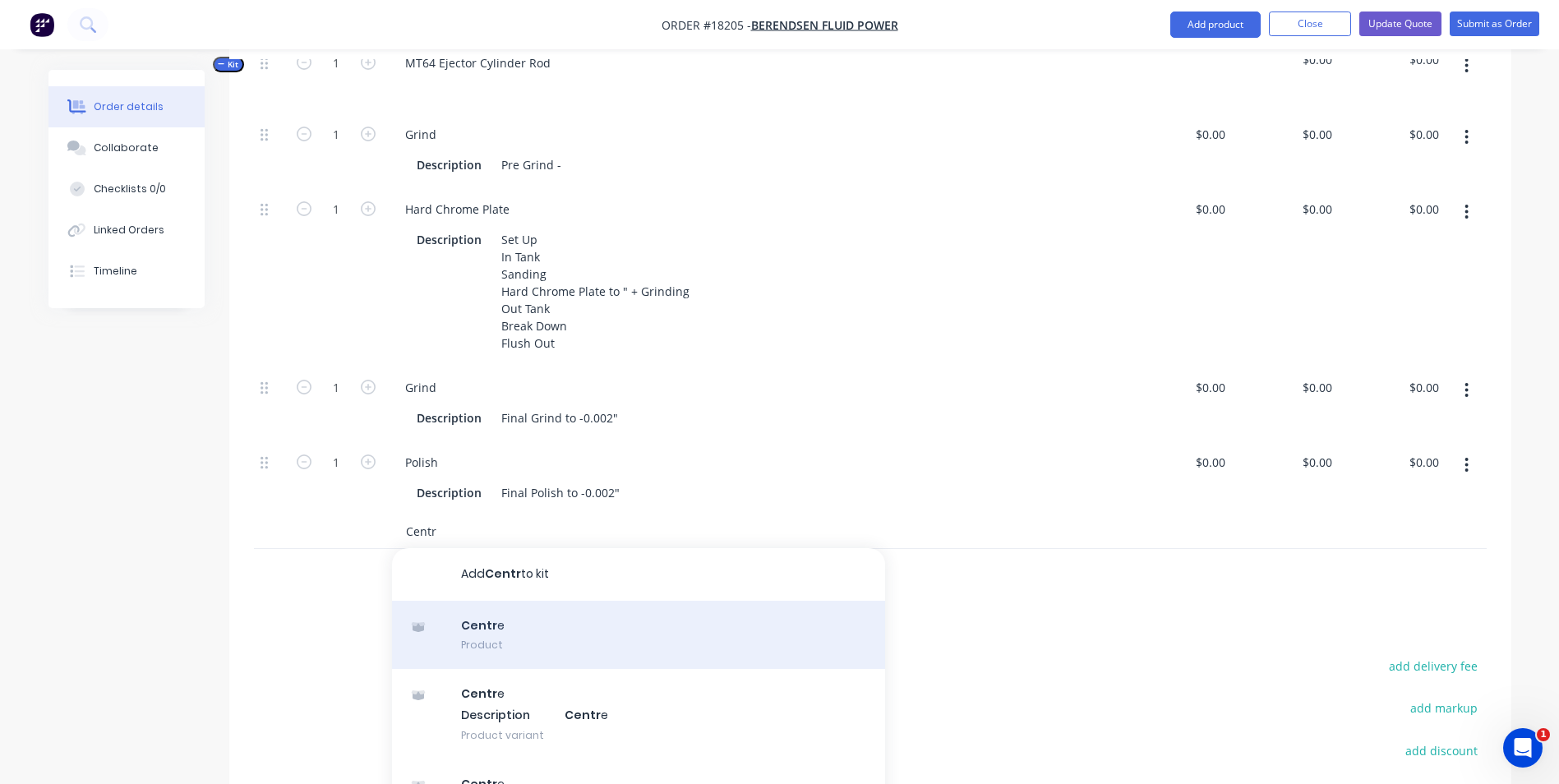
scroll to position [657, 0]
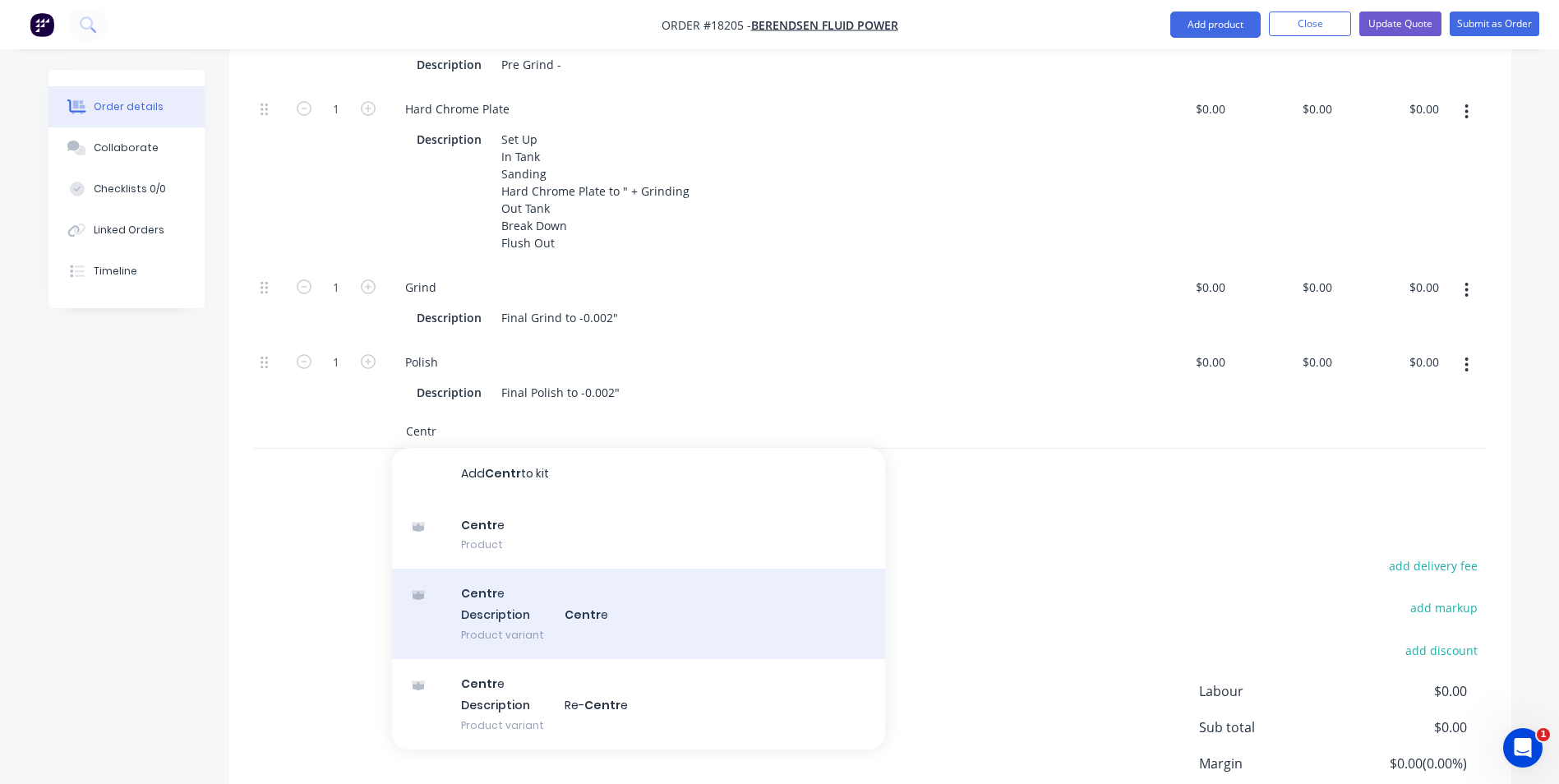
type input "Centr"
click at [662, 615] on div "Centr e Description Centr e Product variant" at bounding box center [638, 614] width 493 height 90
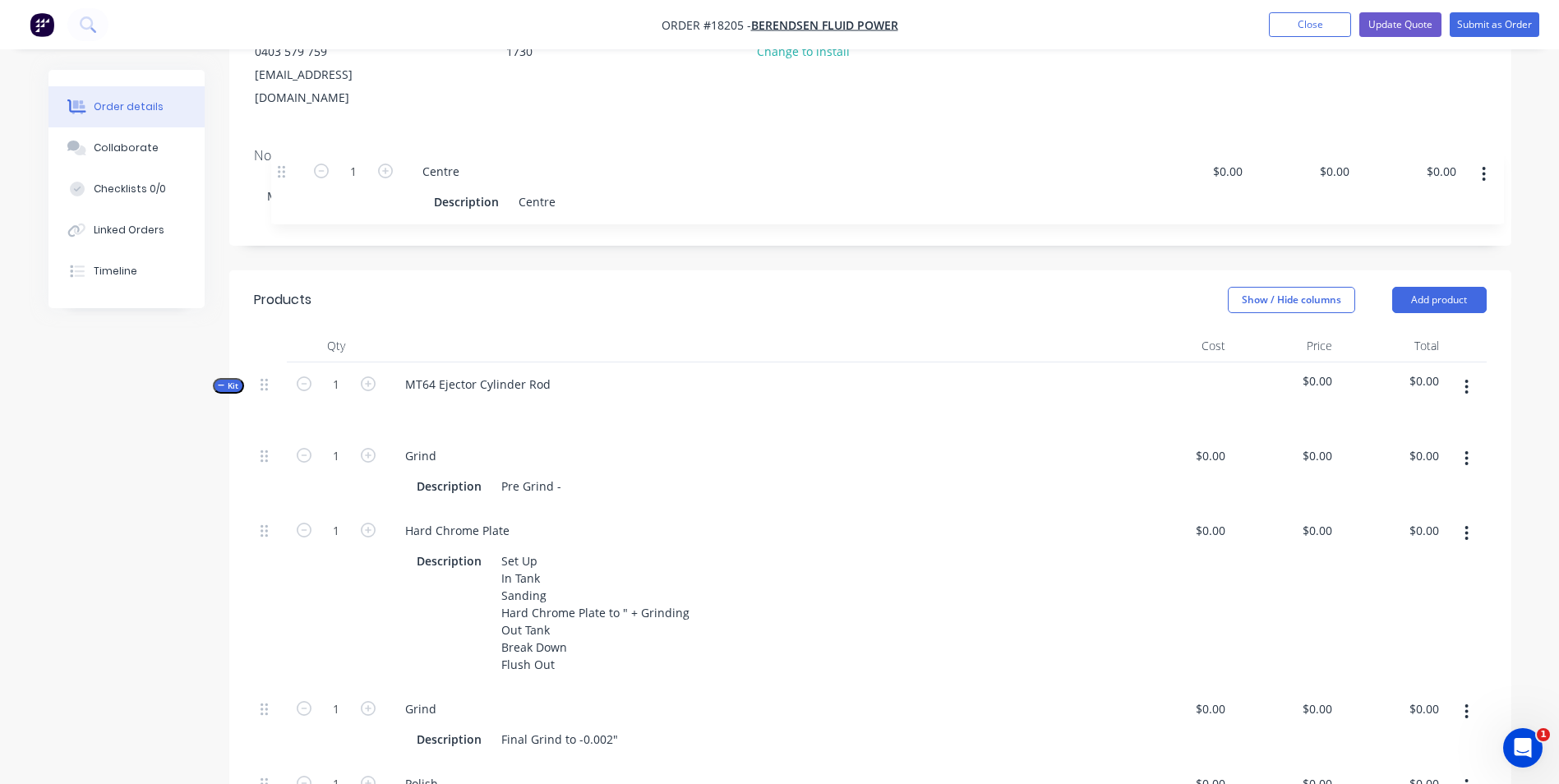
scroll to position [235, 0]
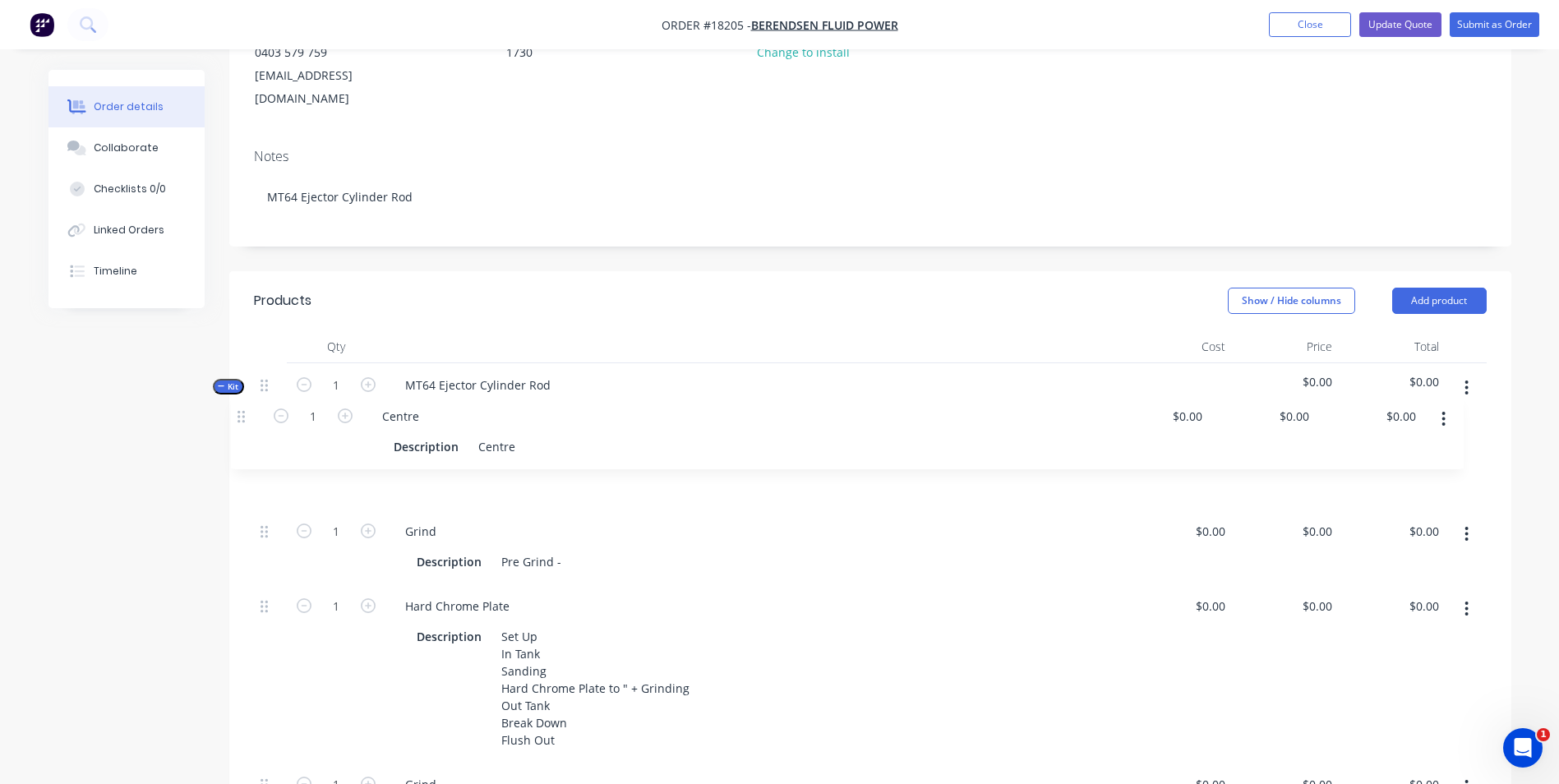
drag, startPoint x: 264, startPoint y: 415, endPoint x: 247, endPoint y: 409, distance: 18.0
click at [242, 412] on div "Qty Cost Price Total Kit 1 MT64 Ejector Cylinder Rod $0.00 $0.00 1 Grind Descri…" at bounding box center [870, 665] width 1282 height 669
click at [546, 475] on div "Description Centre" at bounding box center [752, 487] width 684 height 24
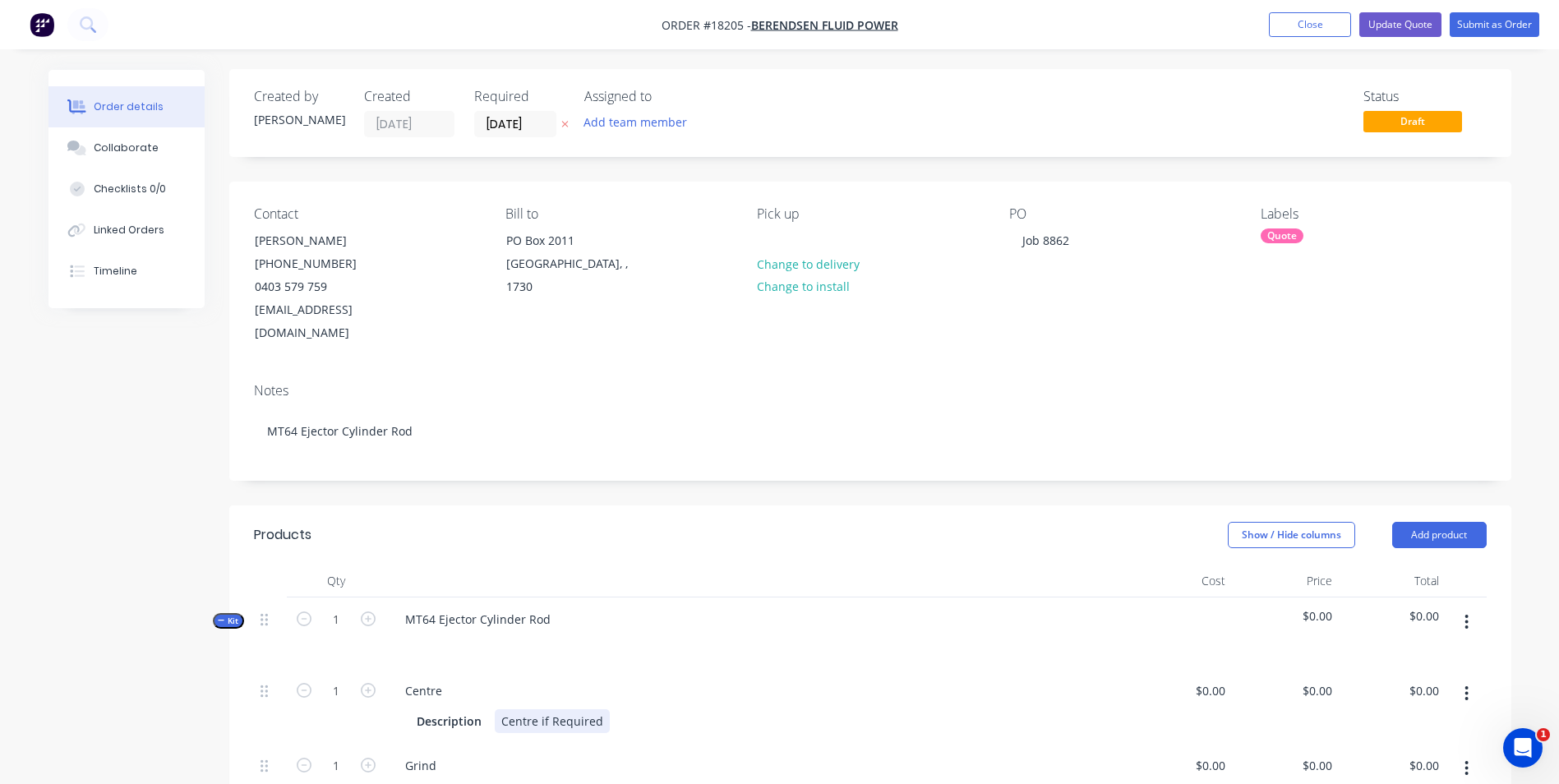
scroll to position [0, 0]
click at [1409, 27] on button "Update Quote" at bounding box center [1401, 25] width 83 height 25
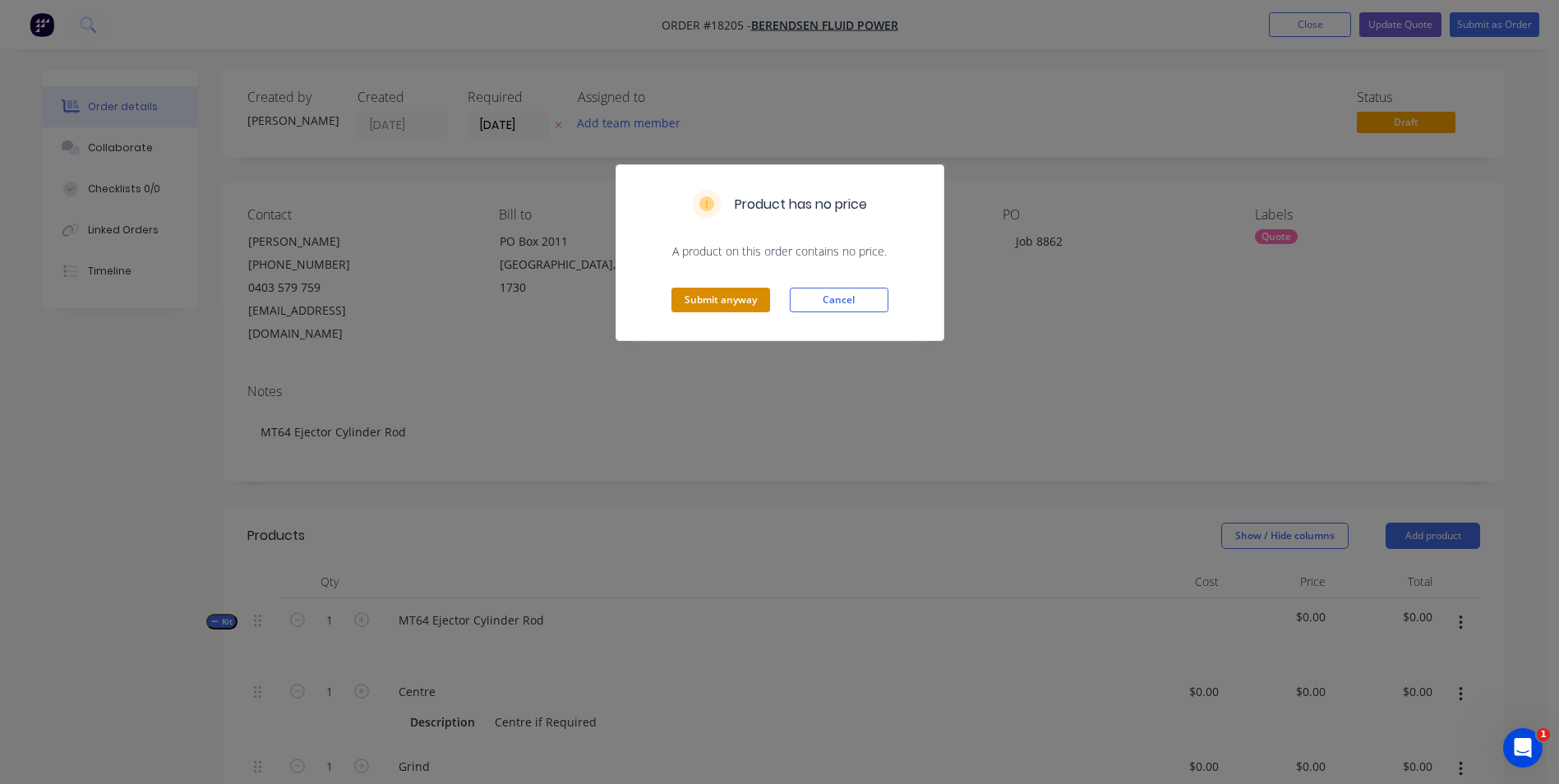
click at [754, 301] on button "Submit anyway" at bounding box center [721, 300] width 98 height 25
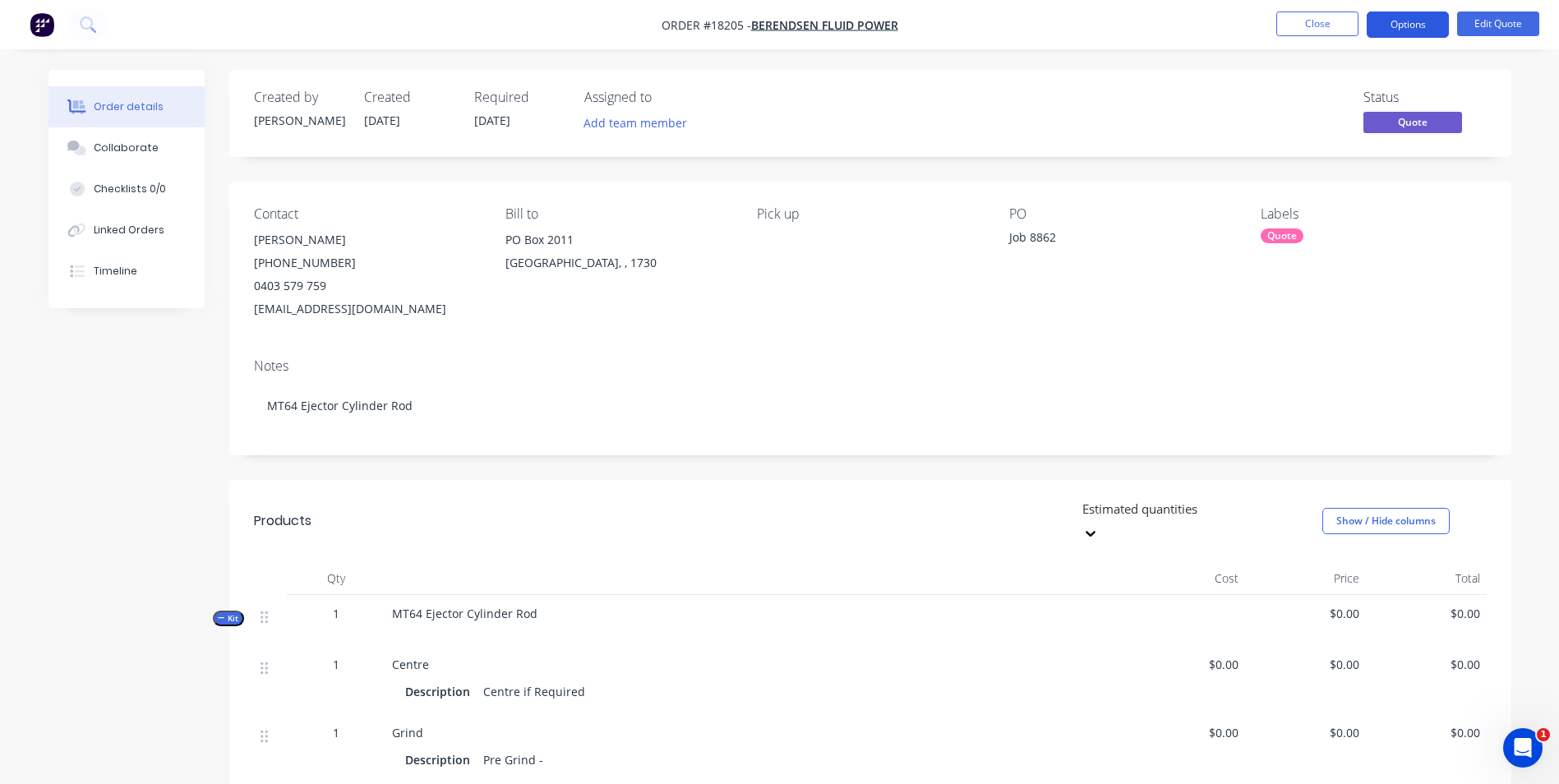
click at [1431, 26] on button "Options" at bounding box center [1408, 25] width 83 height 27
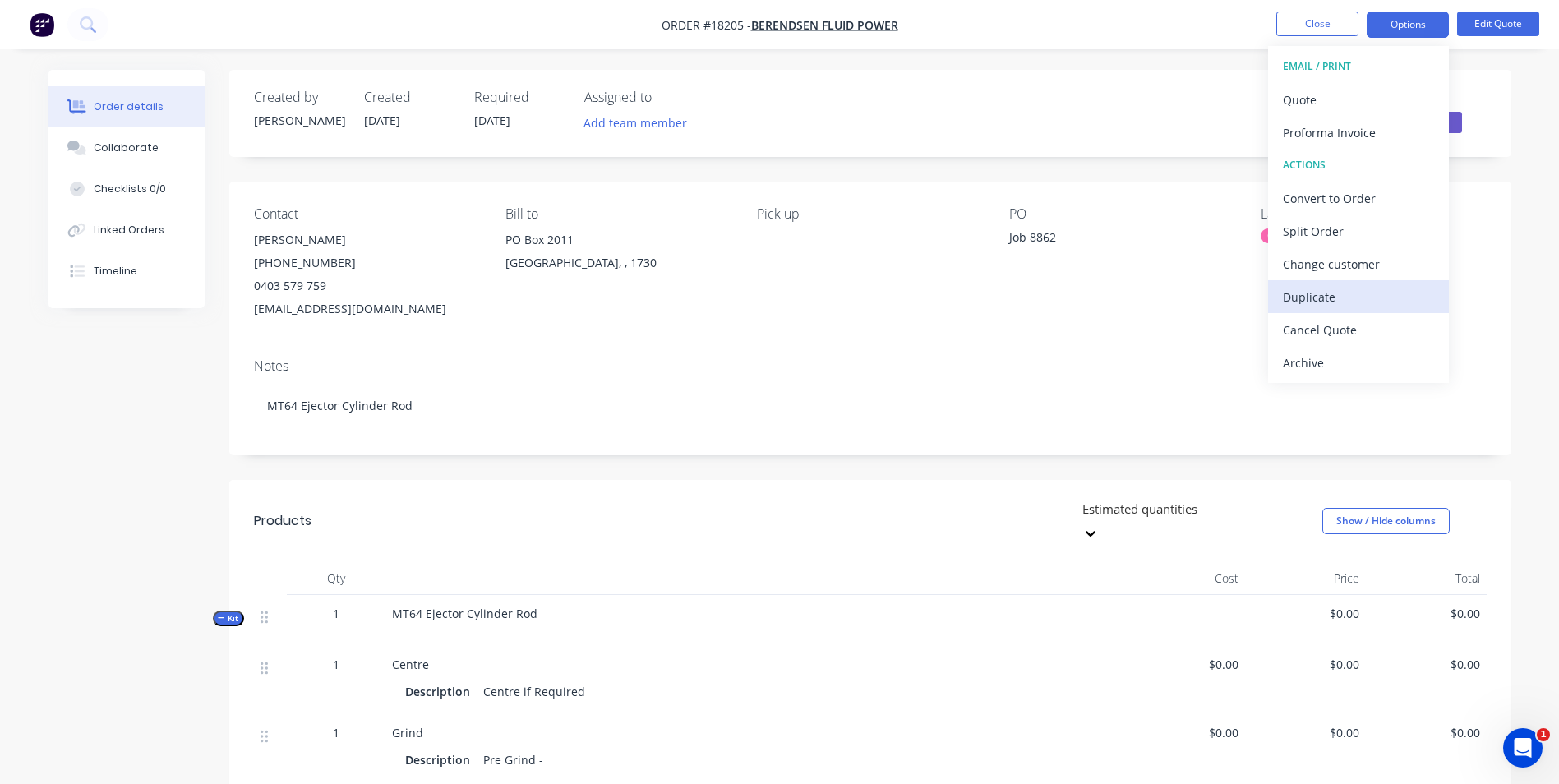
click at [1352, 292] on div "Duplicate" at bounding box center [1358, 297] width 151 height 24
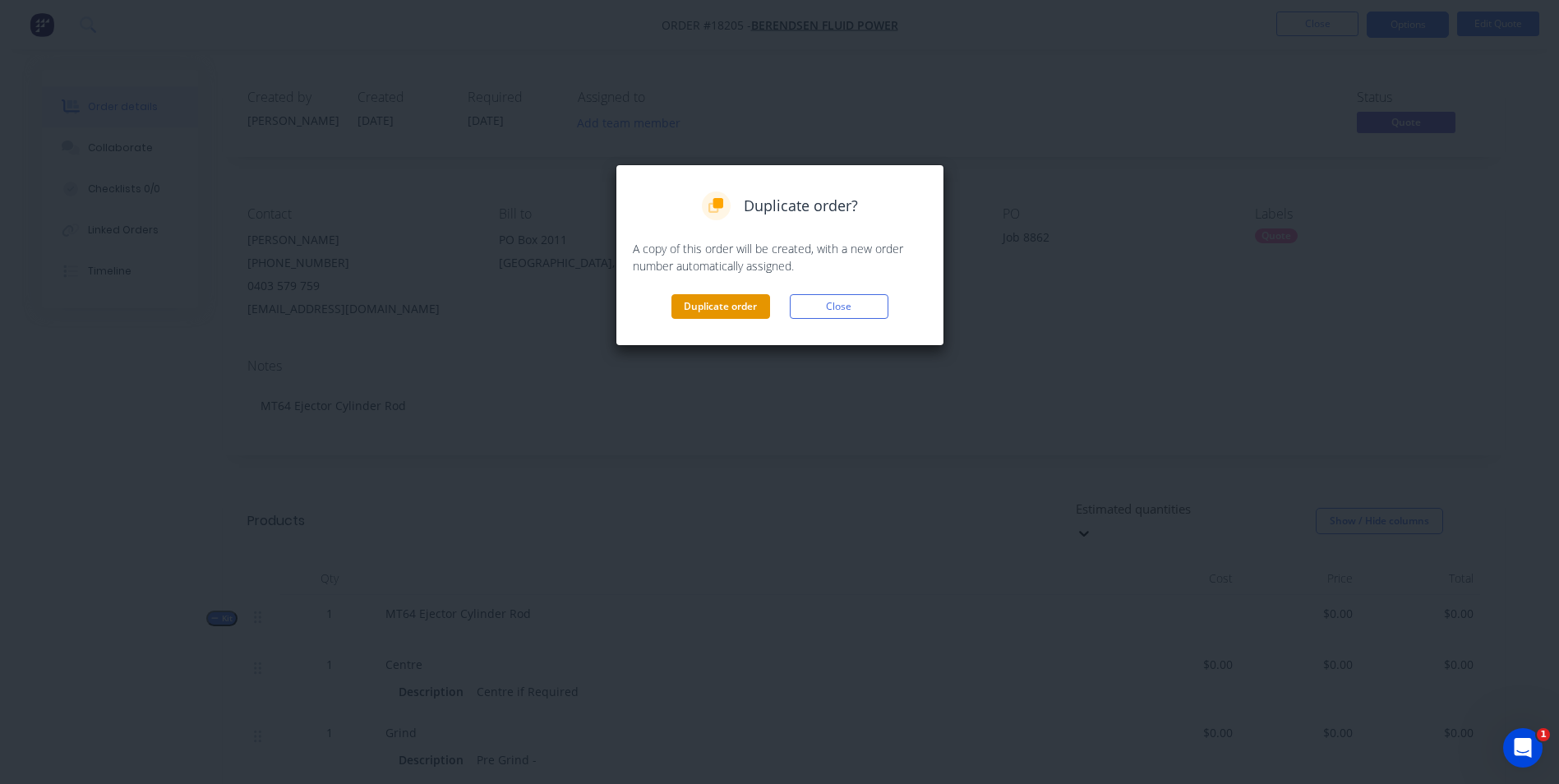
click at [742, 309] on button "Duplicate order" at bounding box center [721, 307] width 98 height 25
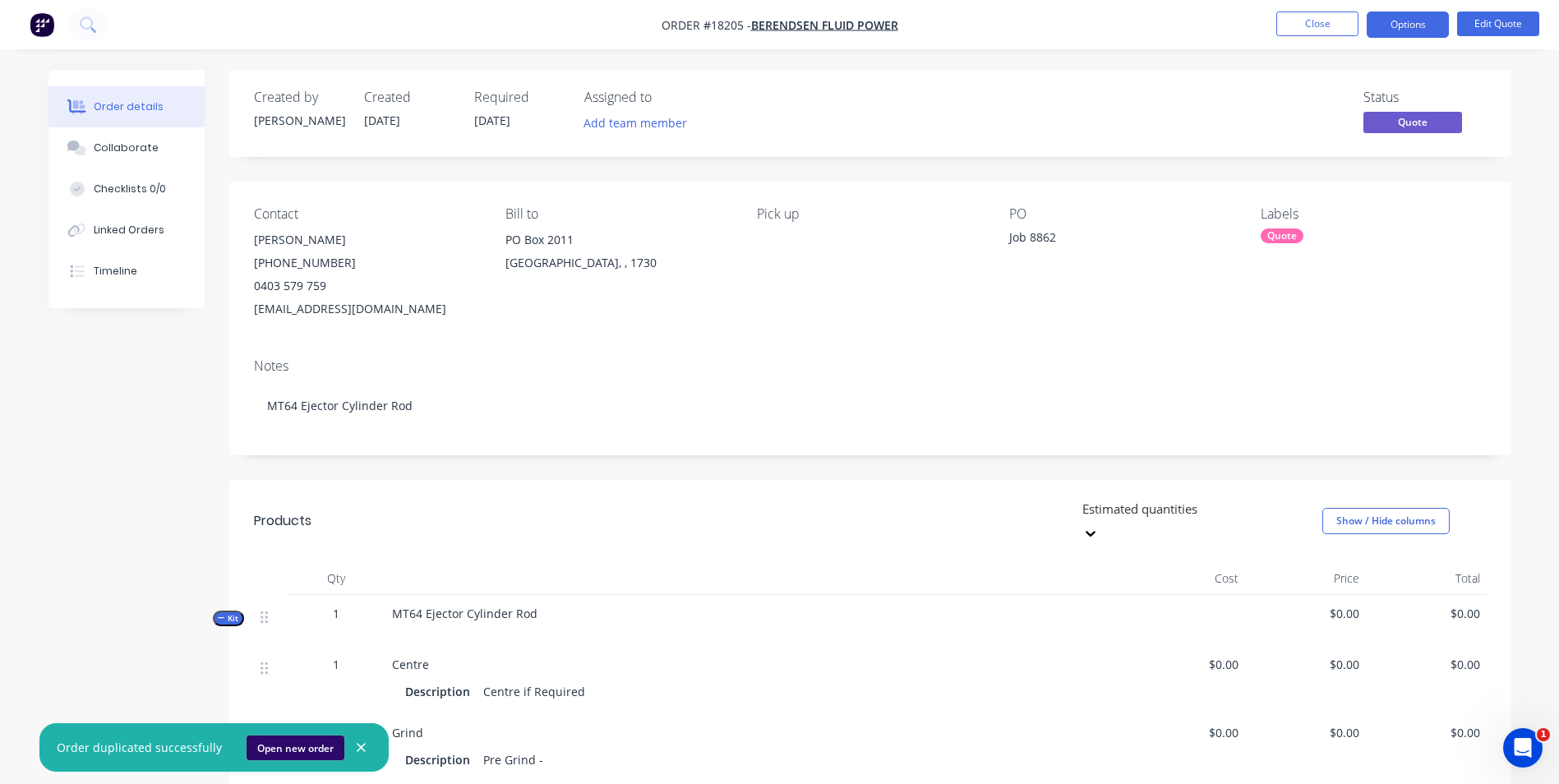
click at [297, 751] on button "Open new order" at bounding box center [295, 748] width 98 height 25
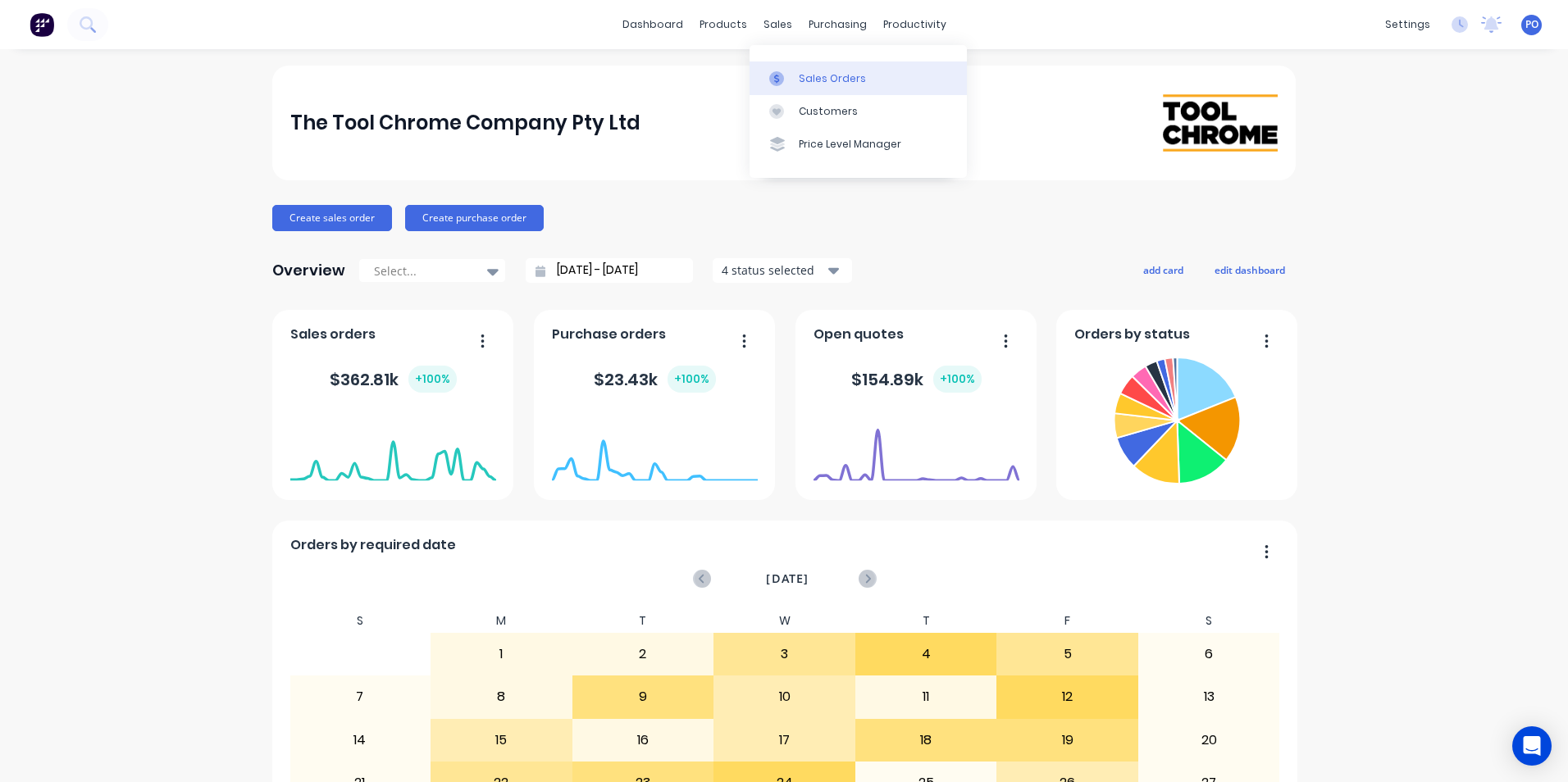
click at [811, 76] on div "Sales Orders" at bounding box center [832, 79] width 67 height 15
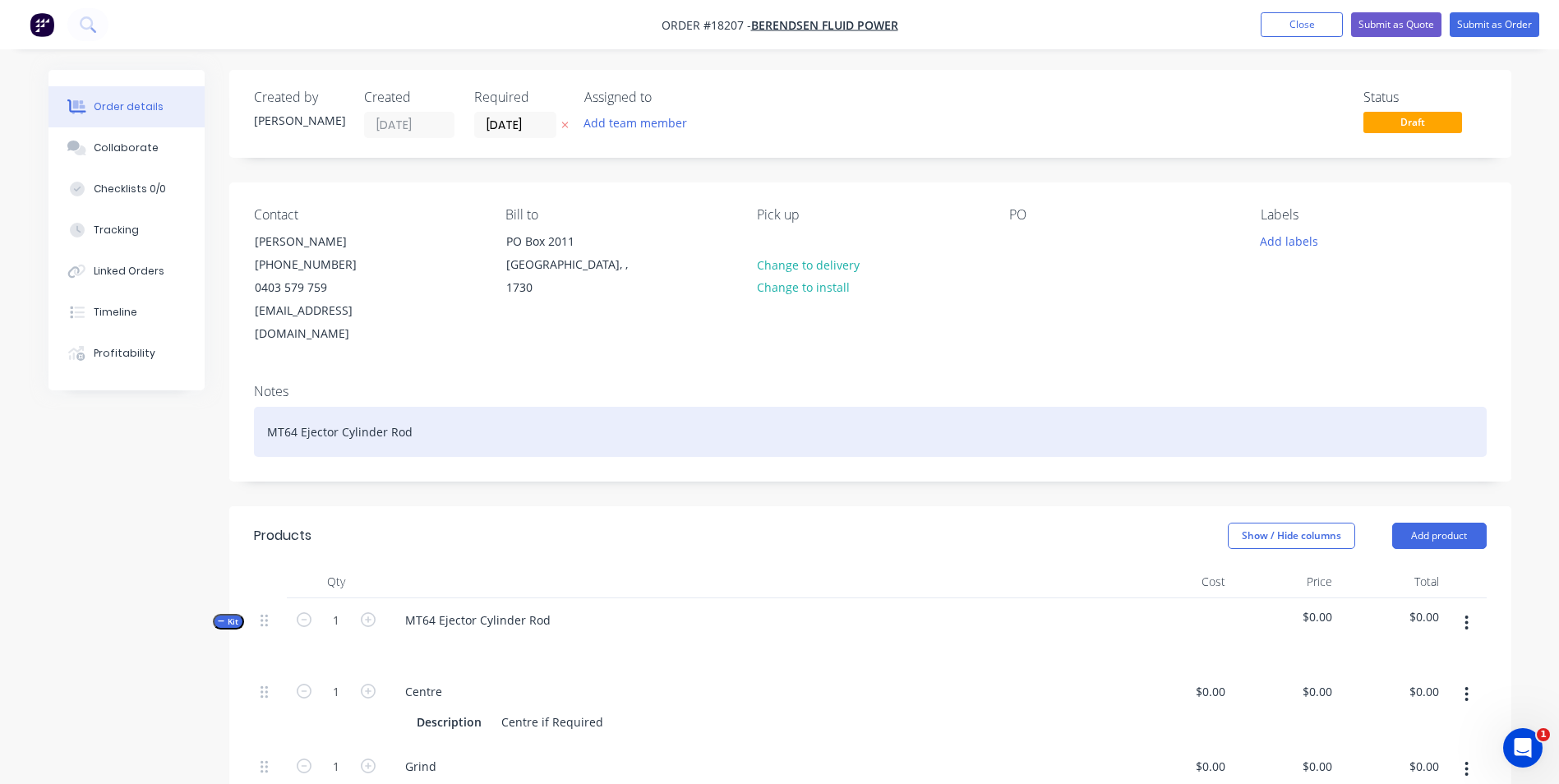
click at [410, 407] on div "MT64 Ejector Cylinder Rod" at bounding box center [870, 432] width 1233 height 50
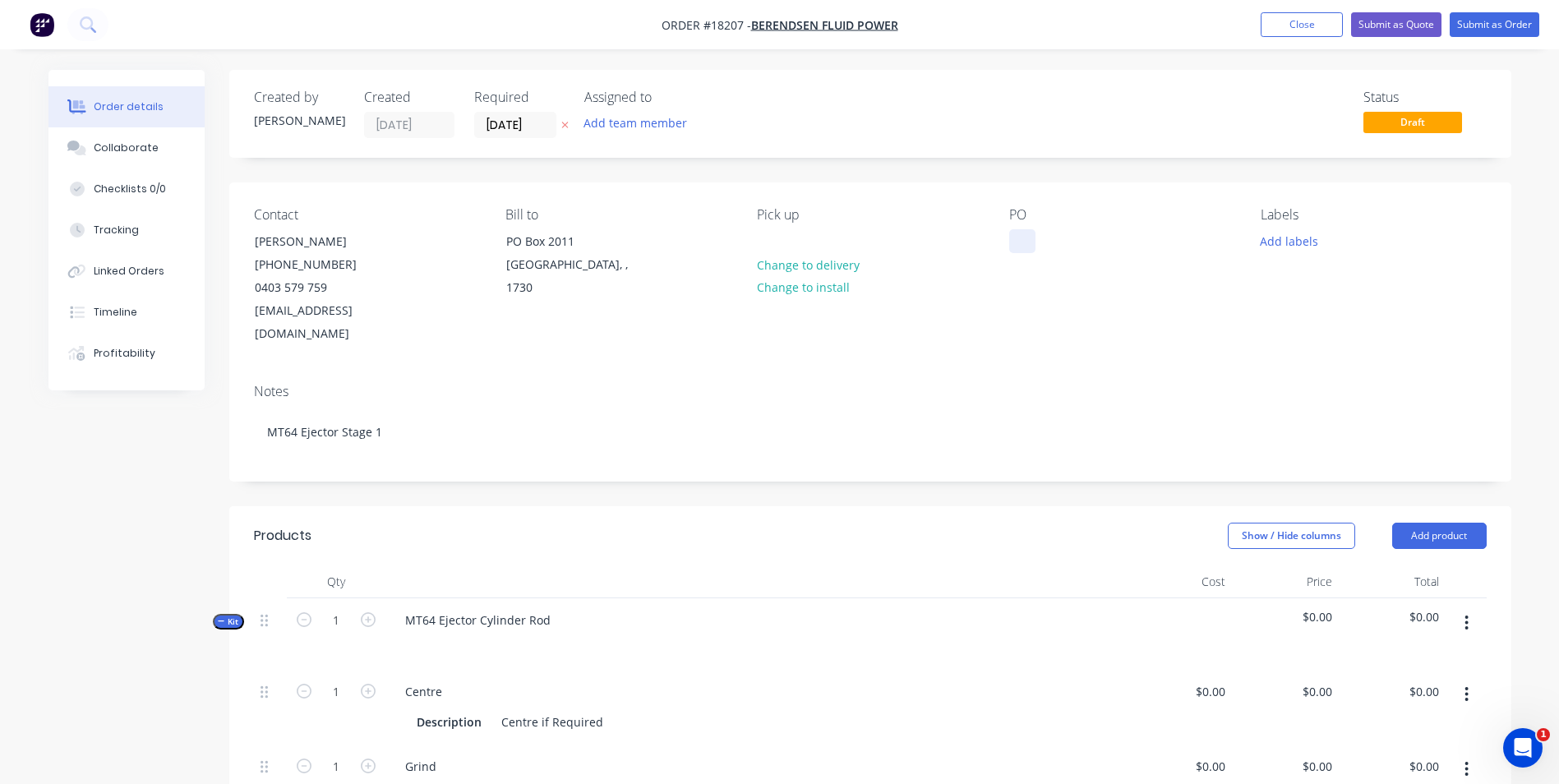
click at [1023, 249] on div at bounding box center [1023, 241] width 27 height 24
click at [1312, 239] on button "Add labels" at bounding box center [1290, 240] width 76 height 23
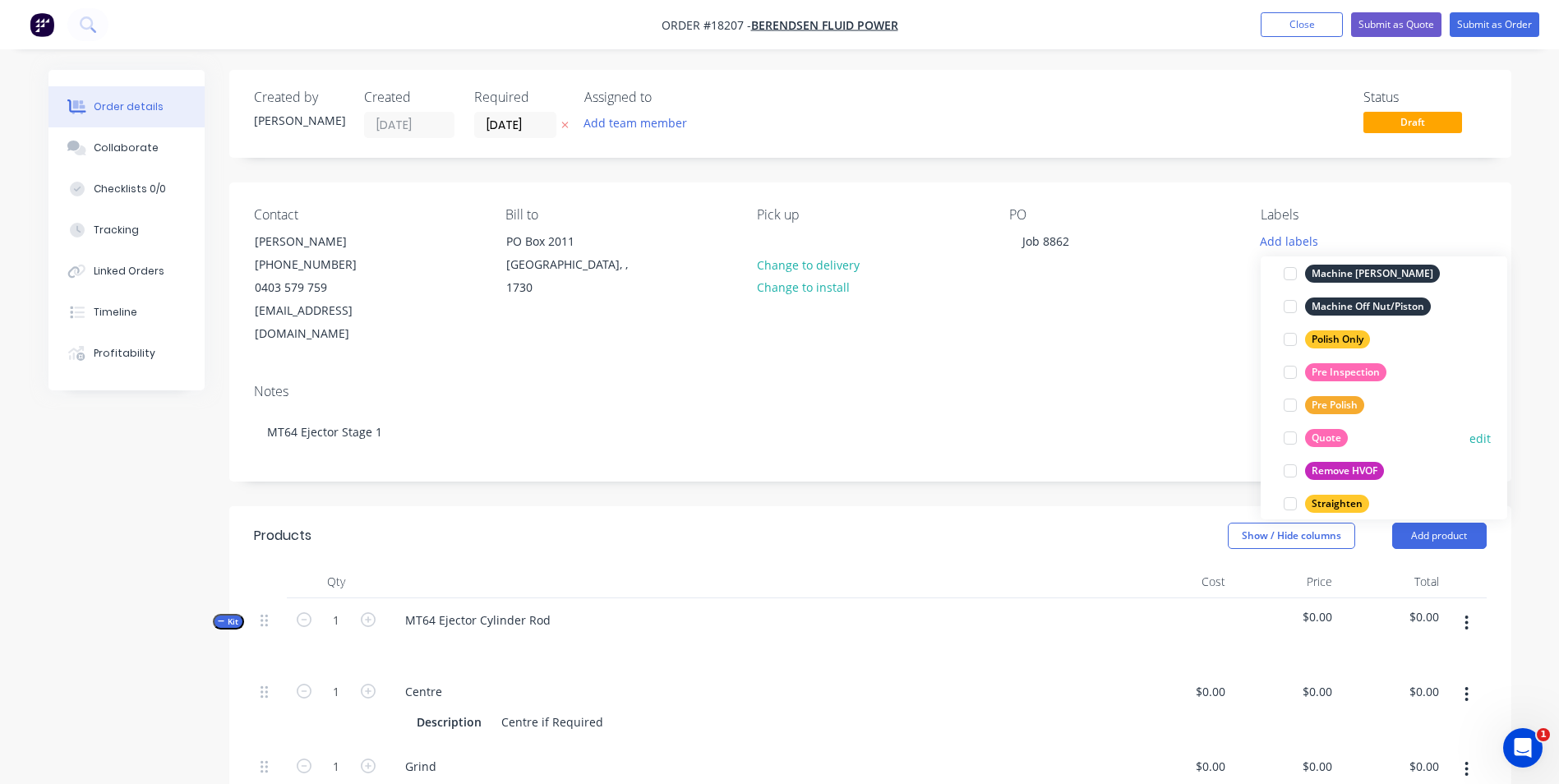
scroll to position [740, 0]
click at [1320, 439] on div "Quote" at bounding box center [1326, 437] width 43 height 18
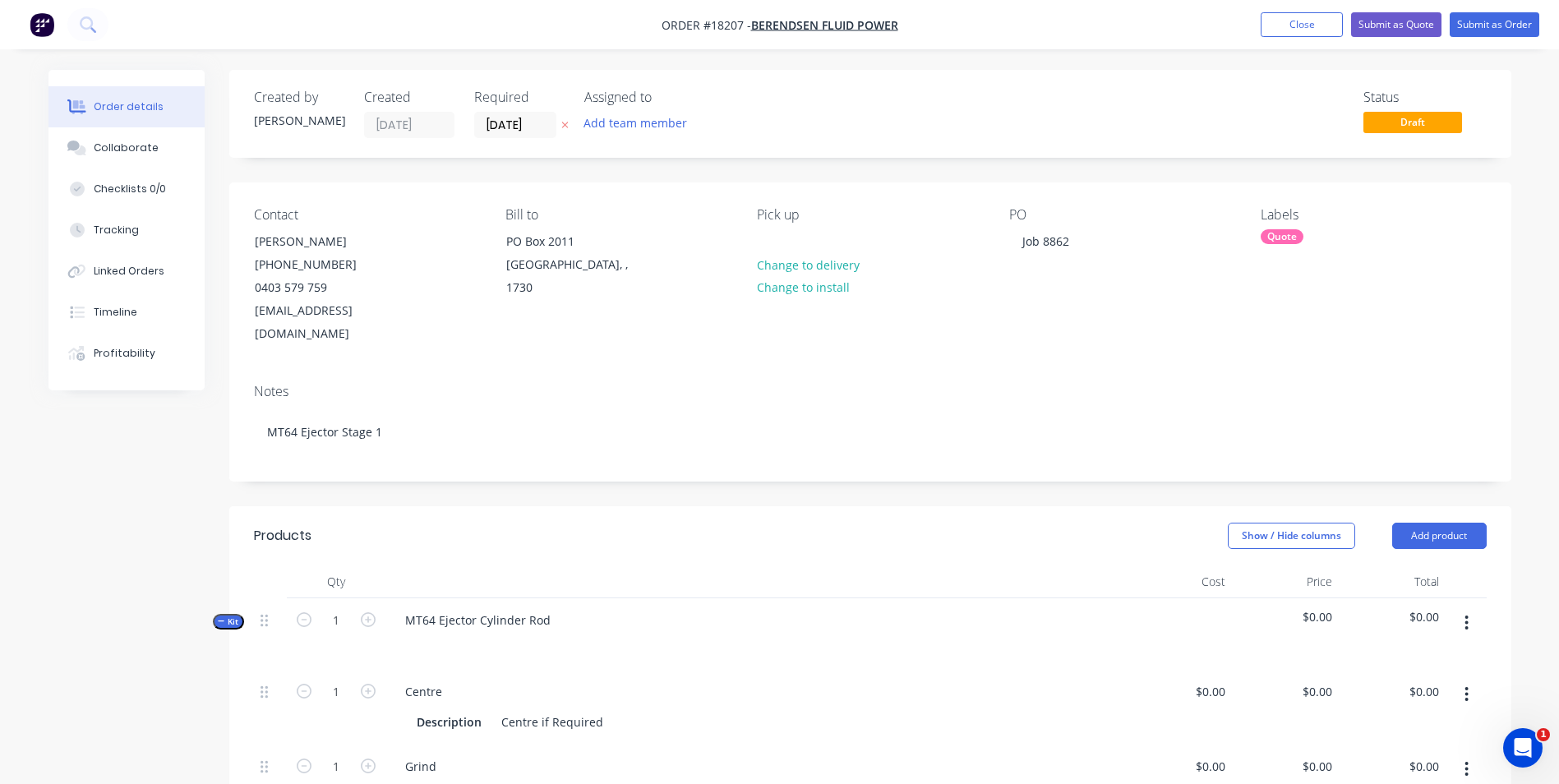
click at [1145, 313] on div "PO Job 8862" at bounding box center [1122, 276] width 225 height 139
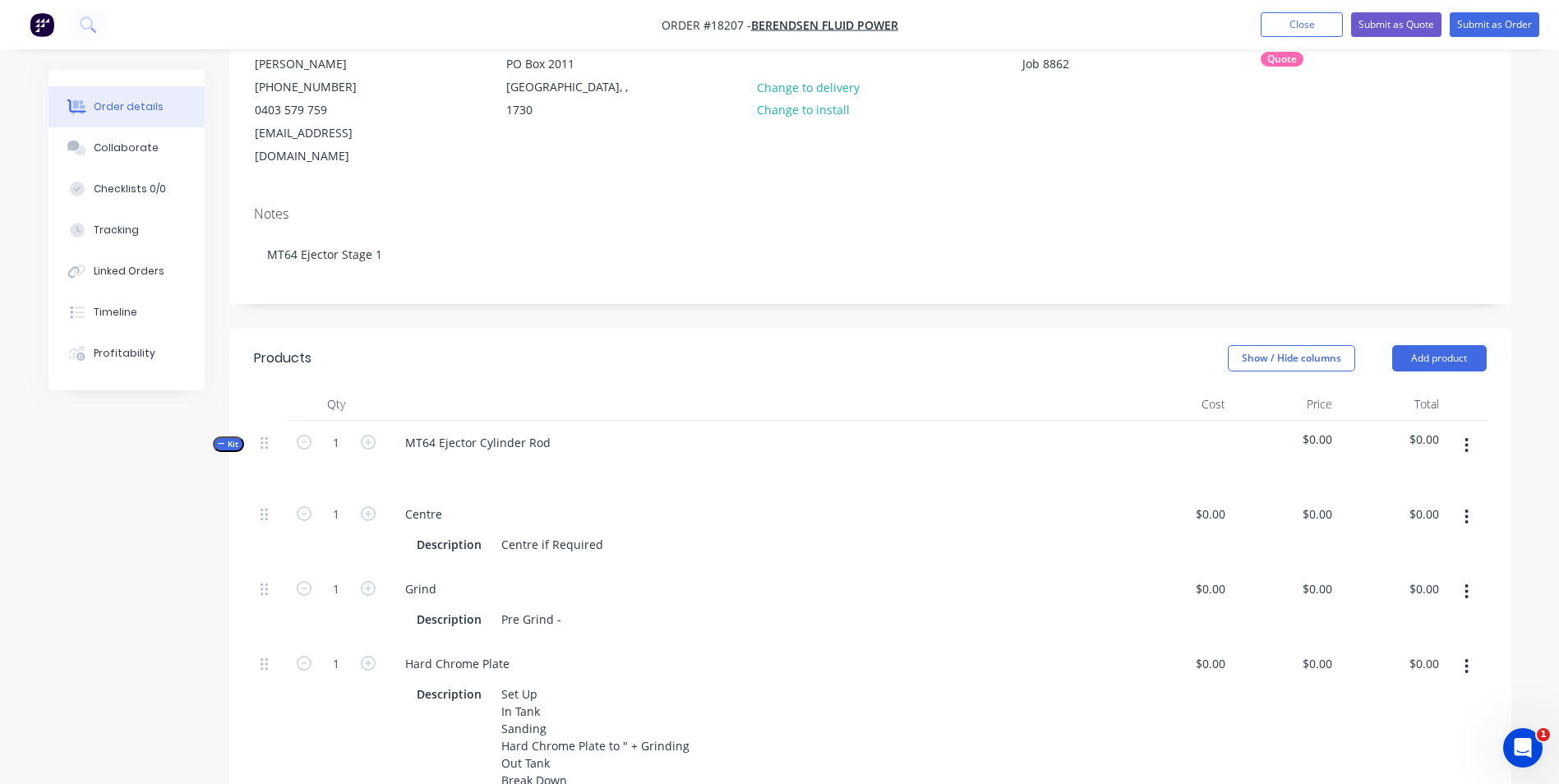
scroll to position [83, 0]
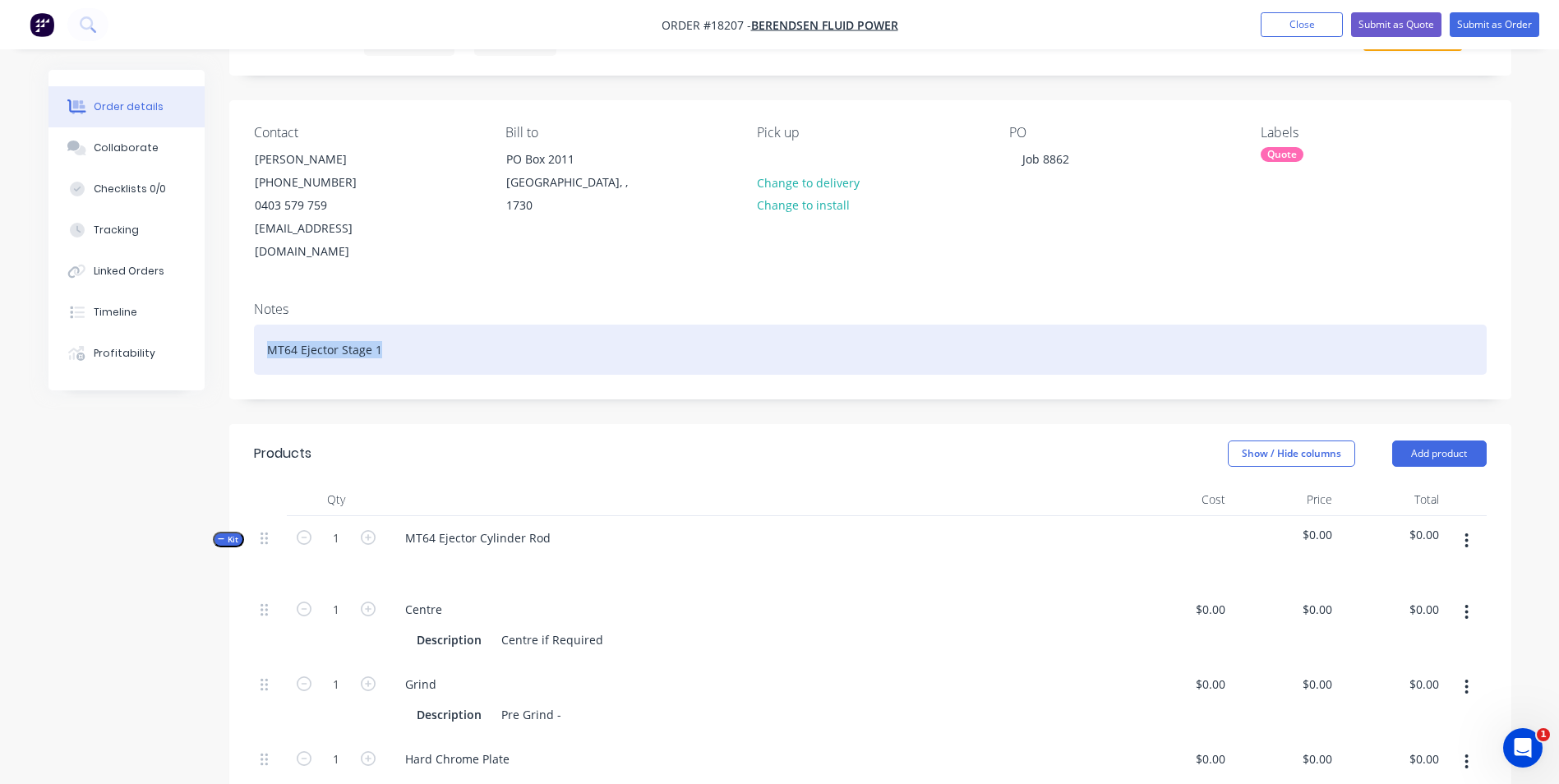
drag, startPoint x: 390, startPoint y: 321, endPoint x: 249, endPoint y: 319, distance: 141.0
click at [249, 319] on div "Notes MT64 Ejector Stage 1" at bounding box center [870, 344] width 1282 height 110
copy div "MT64 Ejector Stage 1"
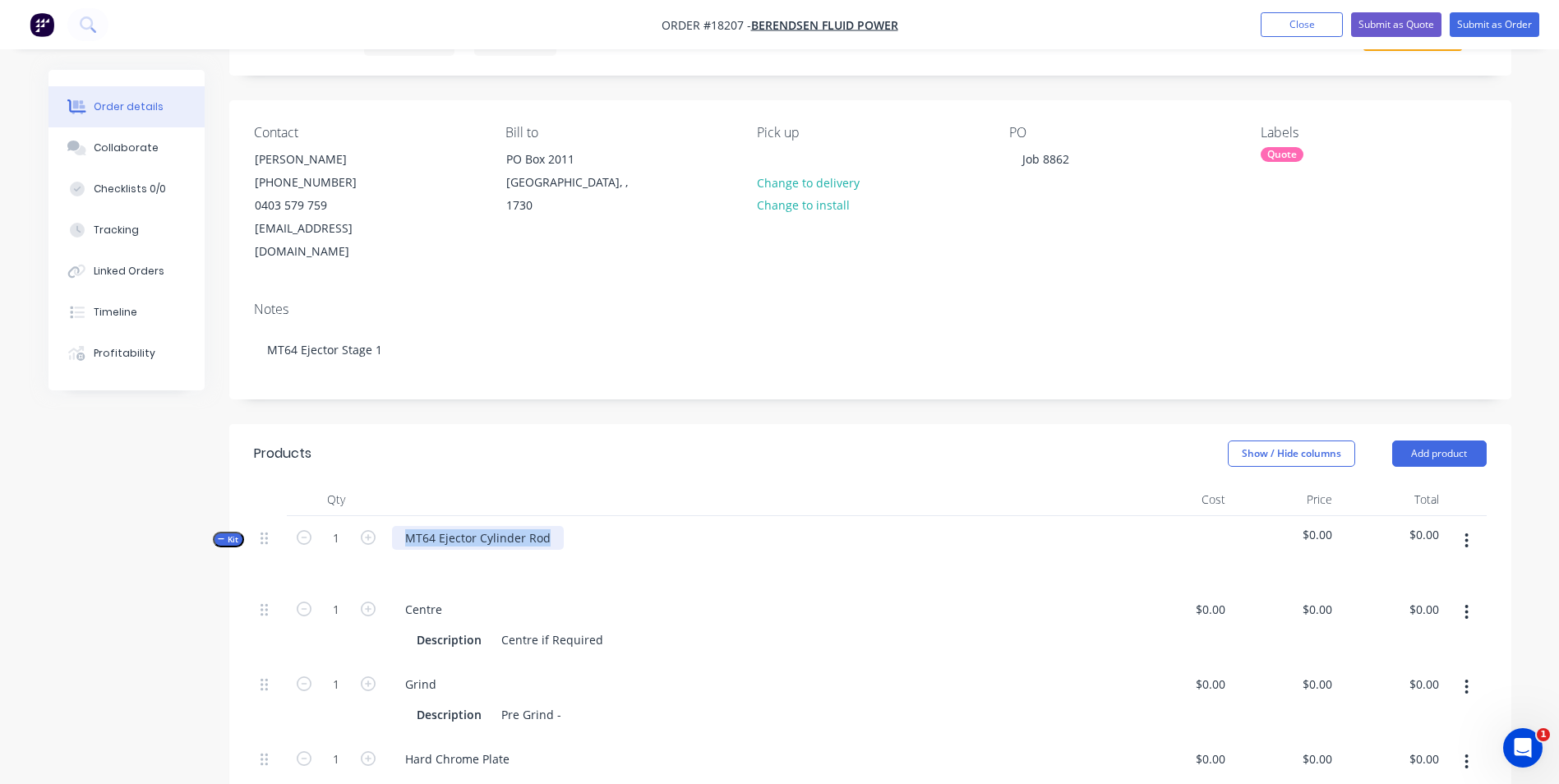
drag, startPoint x: 551, startPoint y: 515, endPoint x: 422, endPoint y: 515, distance: 129.0
click at [408, 526] on div "MT64 Ejector Cylinder Rod" at bounding box center [478, 538] width 172 height 24
paste div
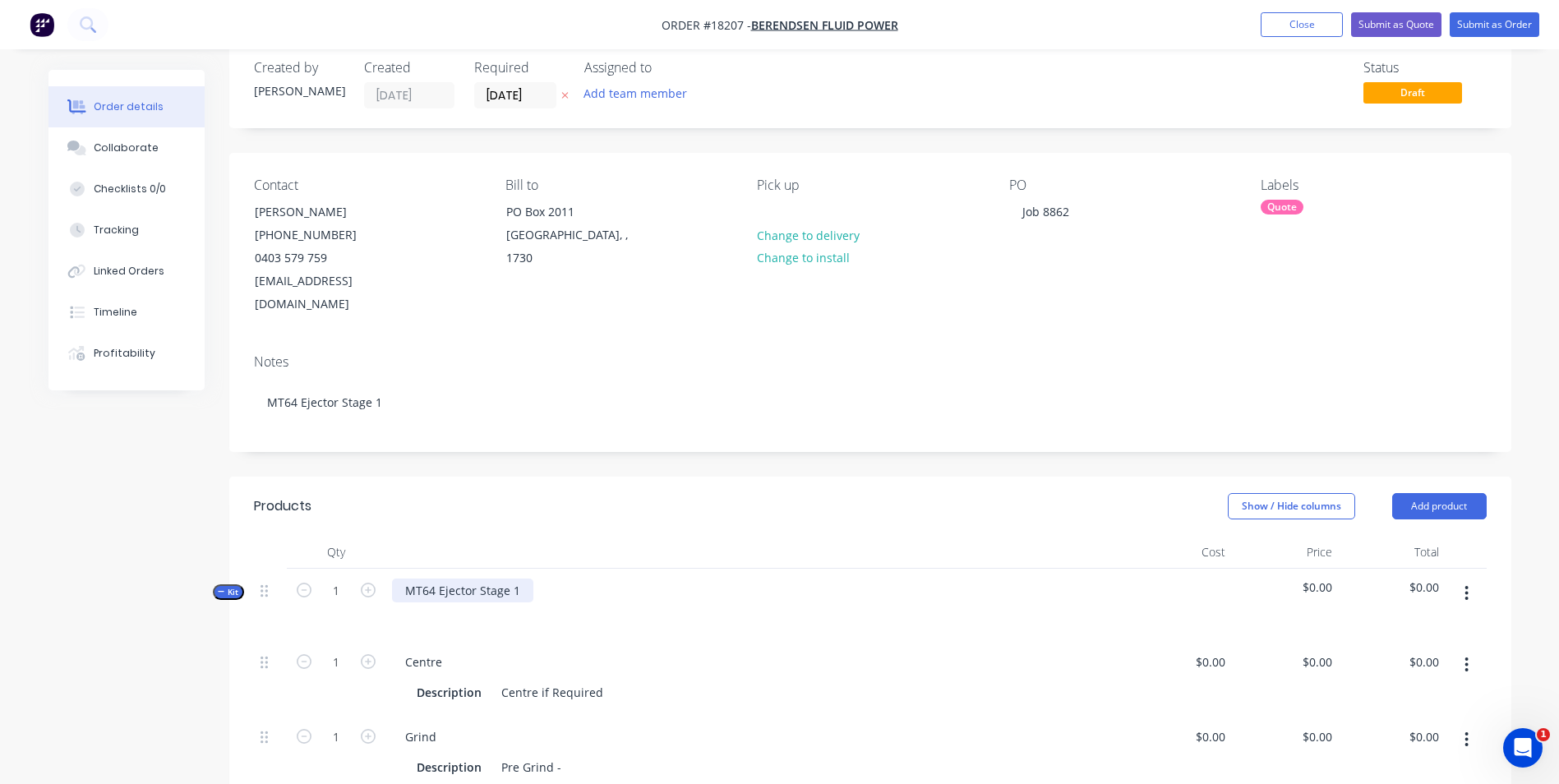
scroll to position [0, 0]
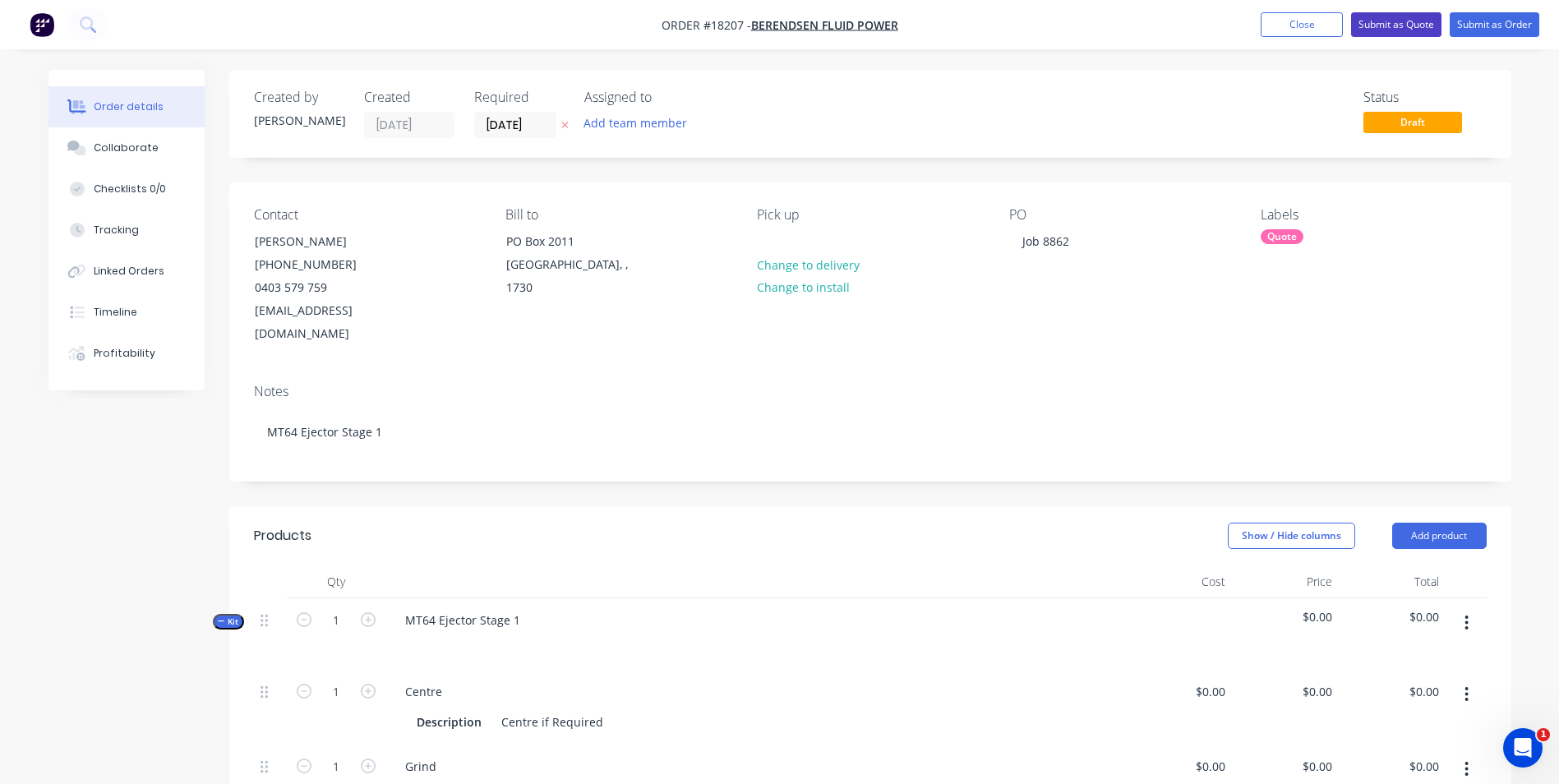
click at [1408, 27] on button "Submit as Quote" at bounding box center [1396, 25] width 90 height 25
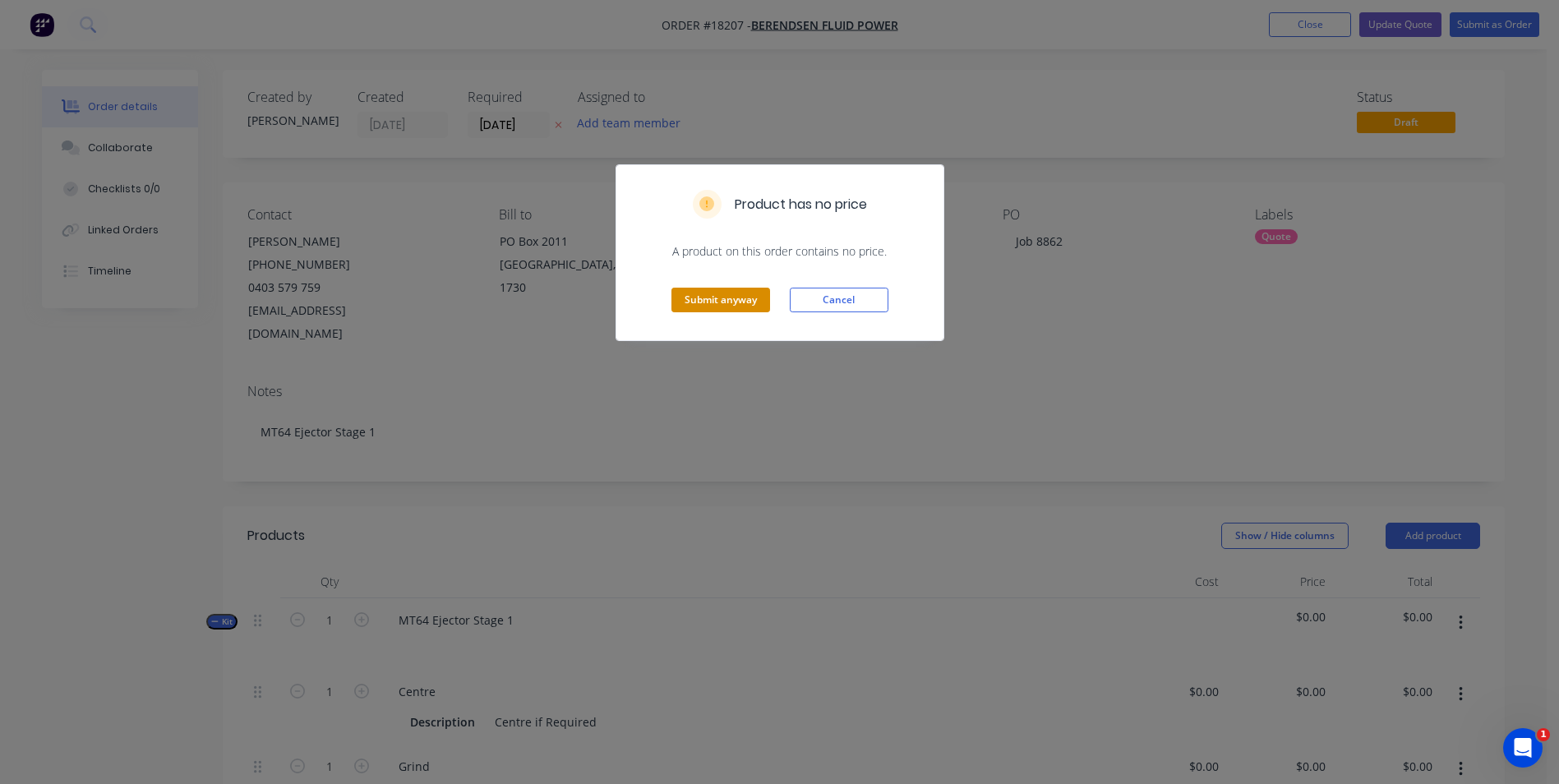
click at [735, 305] on button "Submit anyway" at bounding box center [721, 300] width 98 height 25
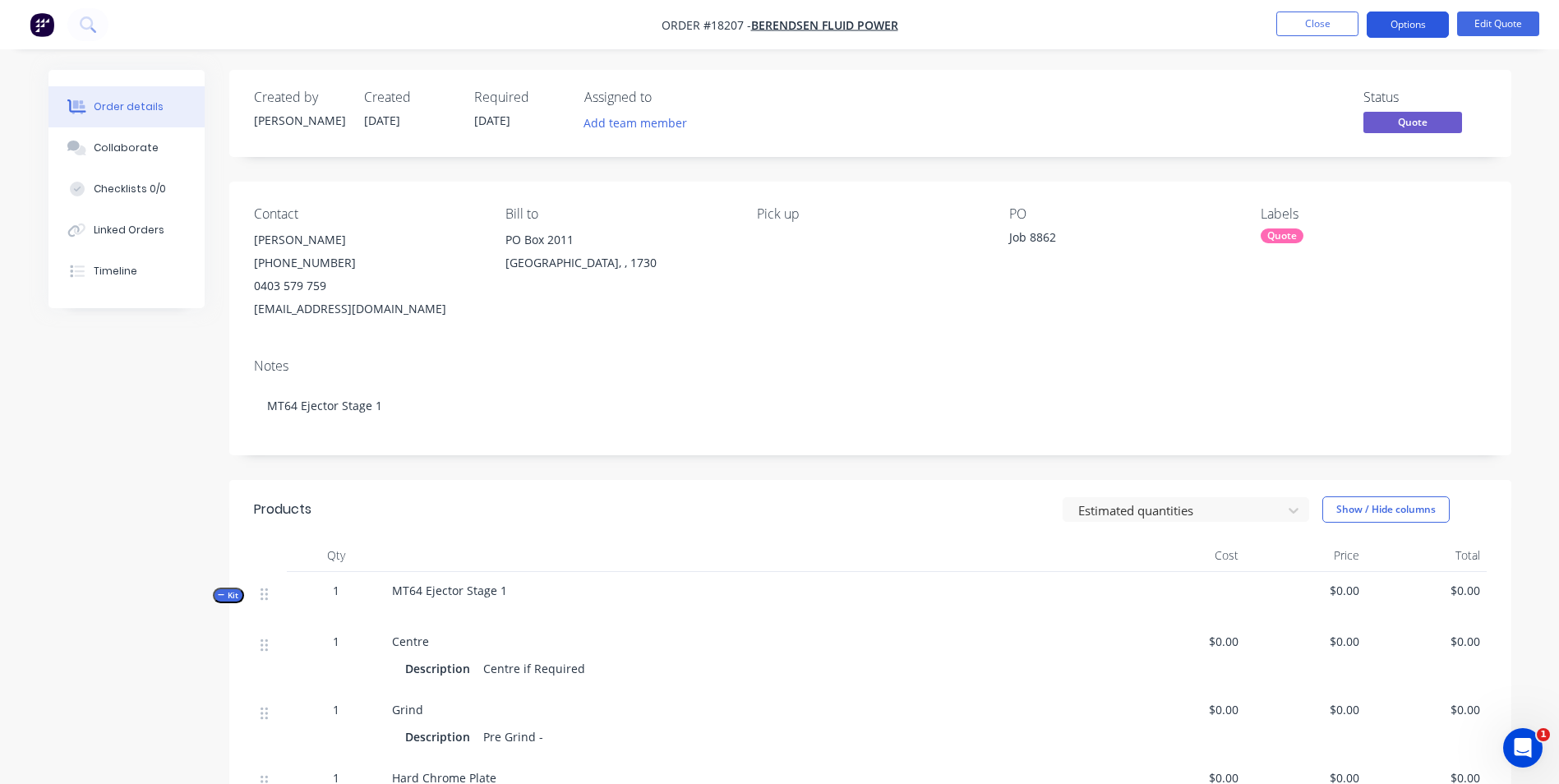
click at [1405, 20] on button "Options" at bounding box center [1408, 25] width 83 height 27
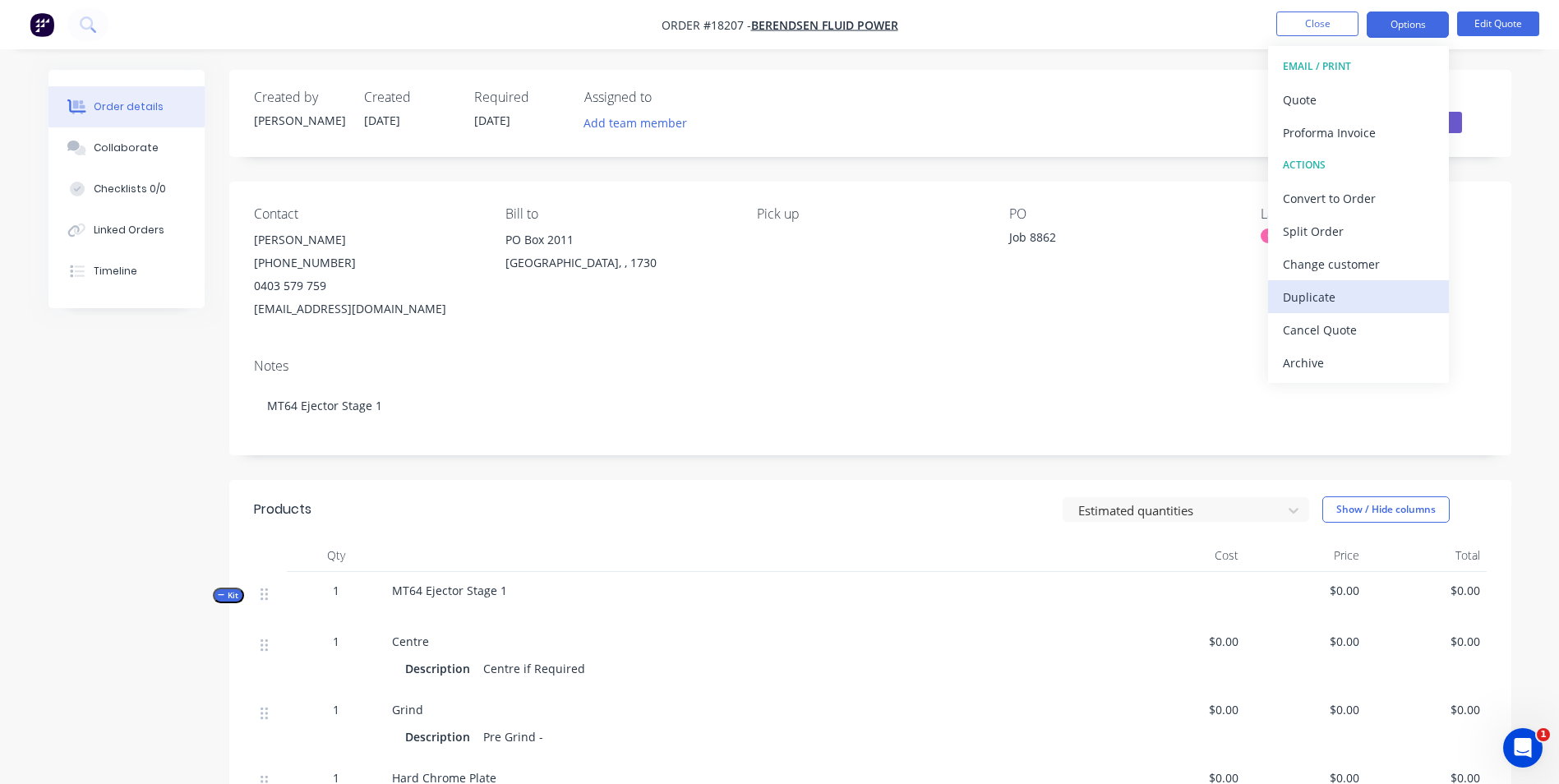
click at [1340, 305] on div "Duplicate" at bounding box center [1358, 297] width 151 height 24
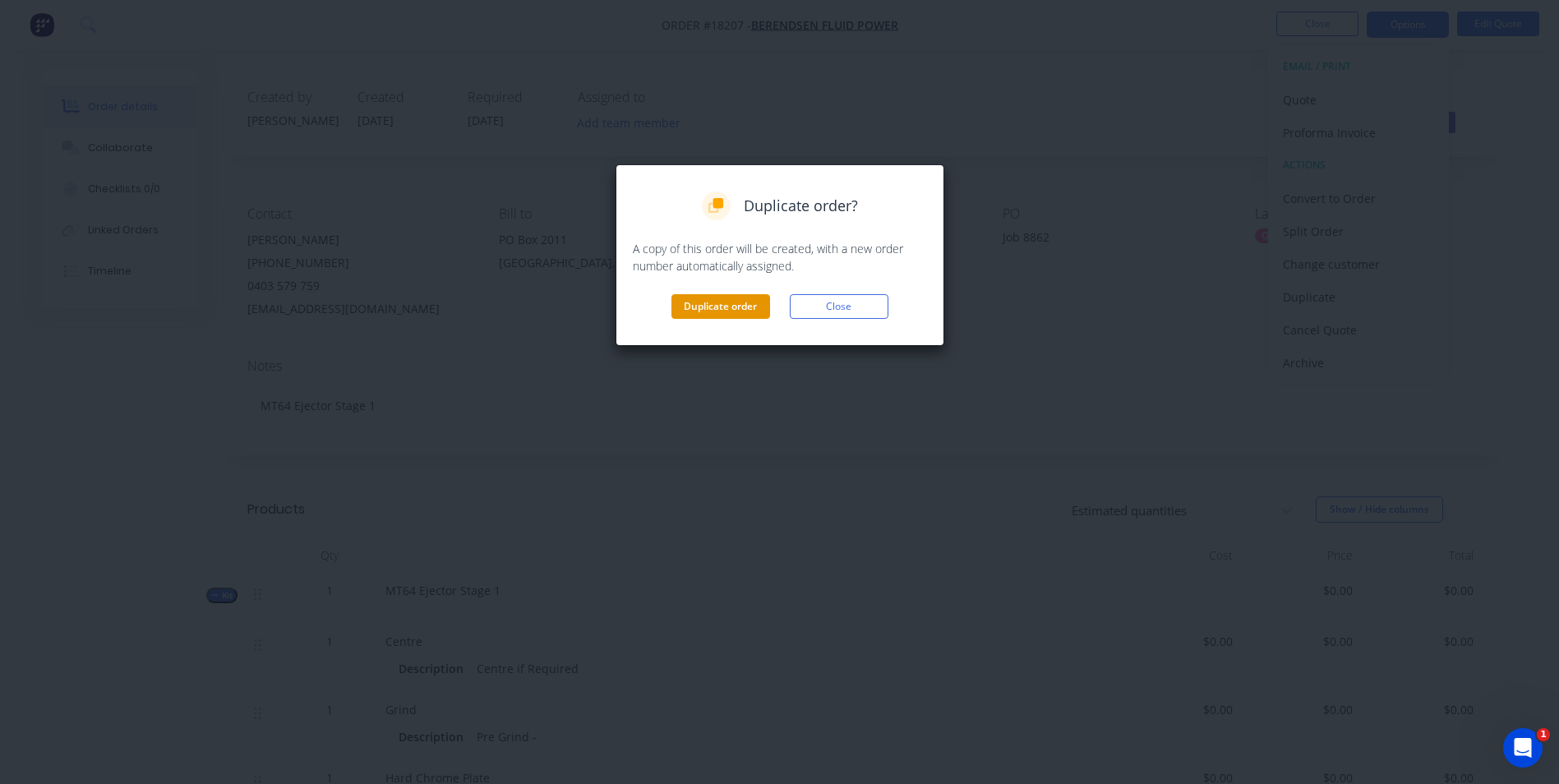
click at [734, 309] on button "Duplicate order" at bounding box center [721, 307] width 98 height 25
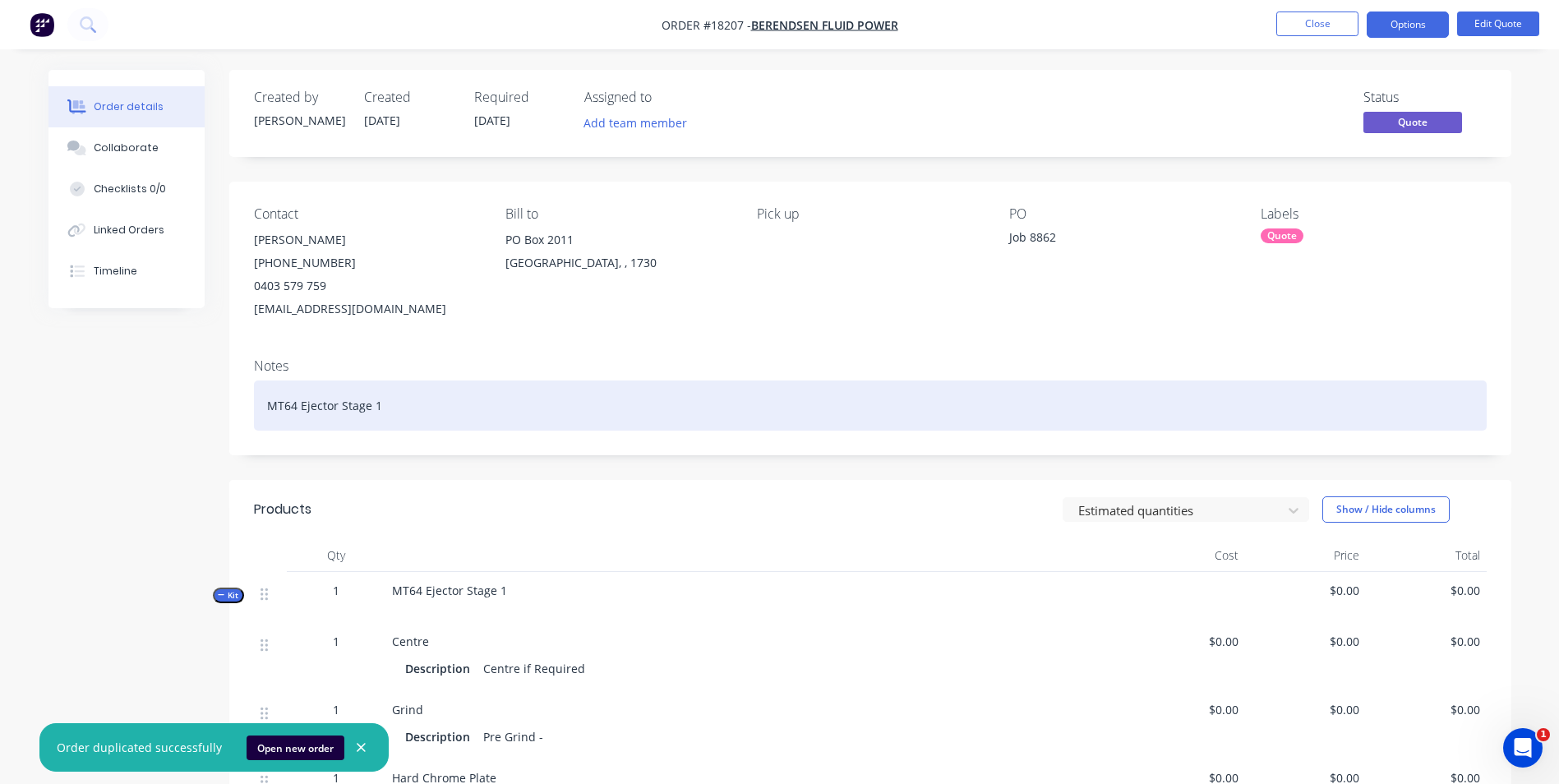
click at [378, 405] on div "MT64 Ejector Stage 1" at bounding box center [870, 405] width 1233 height 50
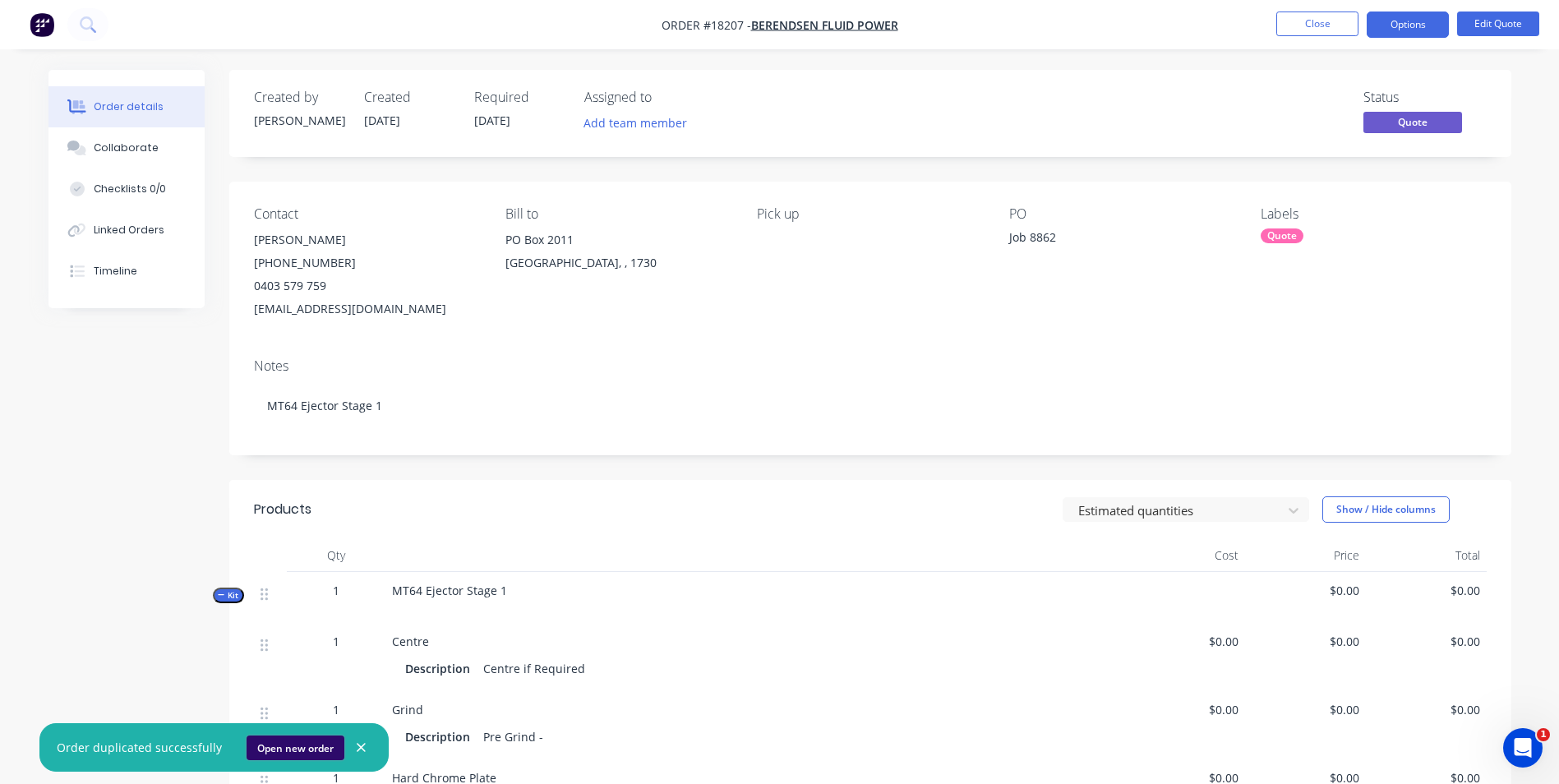
click at [288, 741] on button "Open new order" at bounding box center [295, 748] width 98 height 25
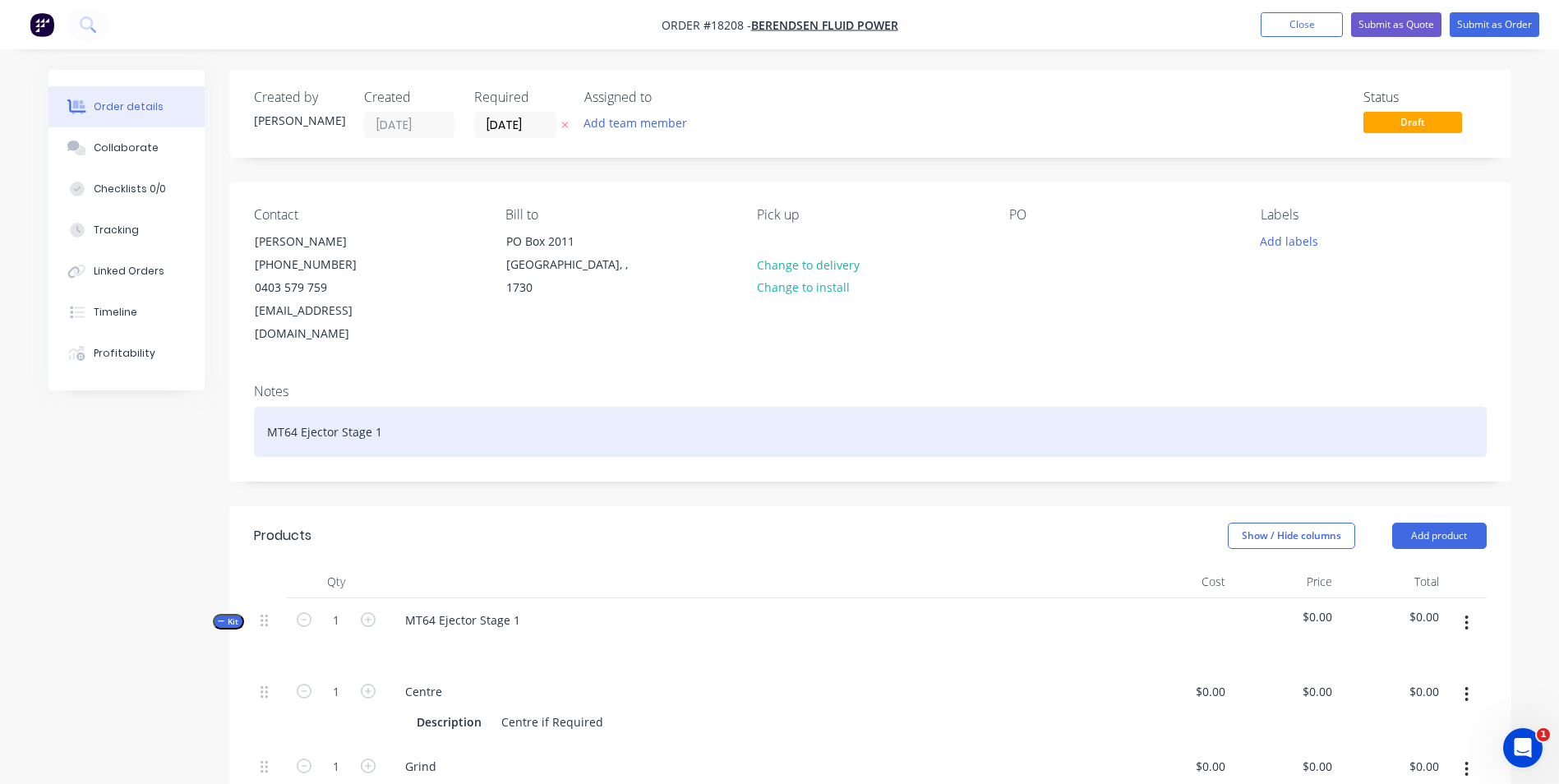
click at [385, 407] on div "MT64 Ejector Stage 1" at bounding box center [870, 432] width 1233 height 50
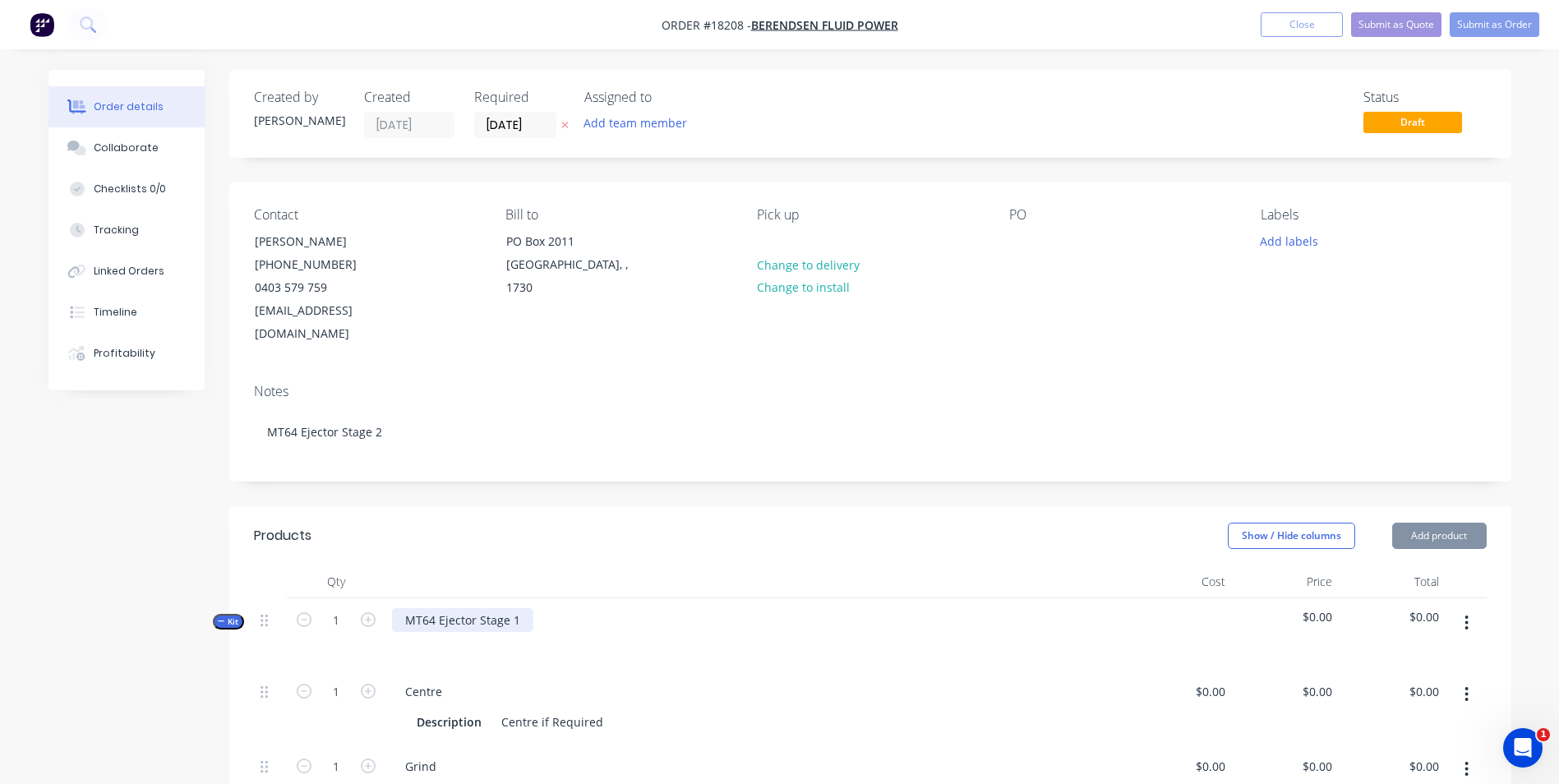
click at [522, 608] on div "MT64 Ejector Stage 1" at bounding box center [462, 620] width 141 height 24
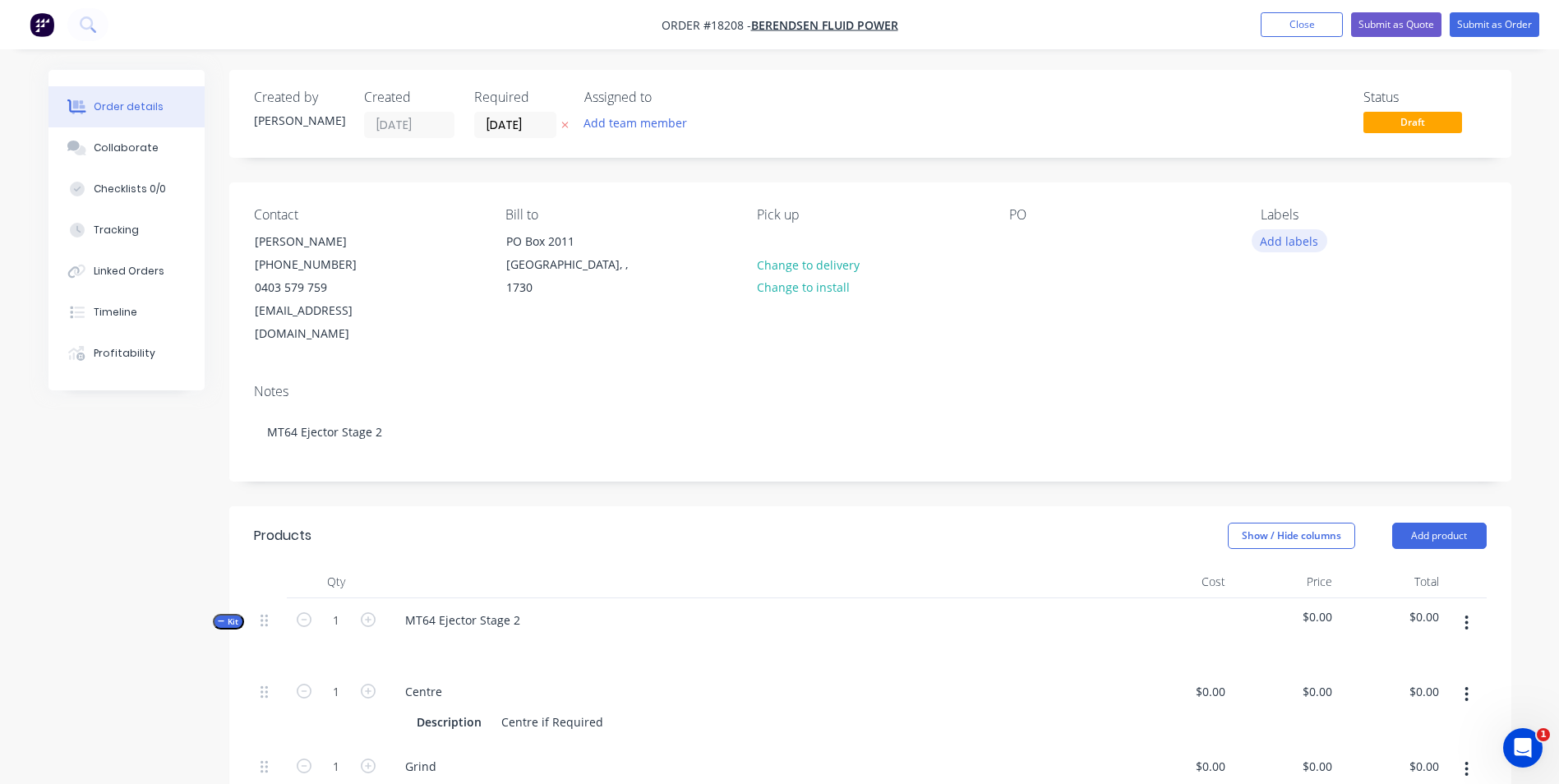
click at [1311, 244] on button "Add labels" at bounding box center [1290, 240] width 76 height 23
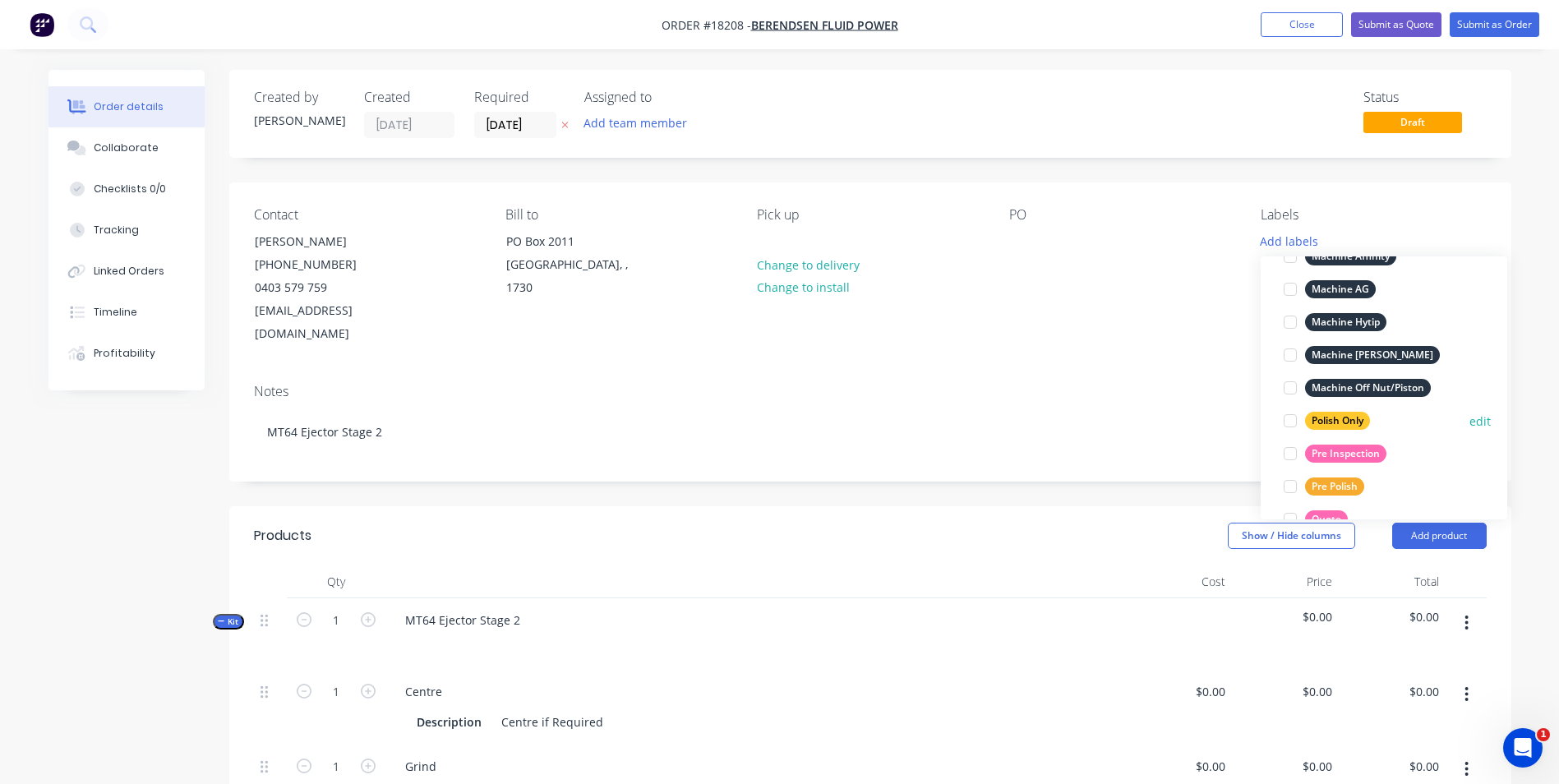
scroll to position [740, 0]
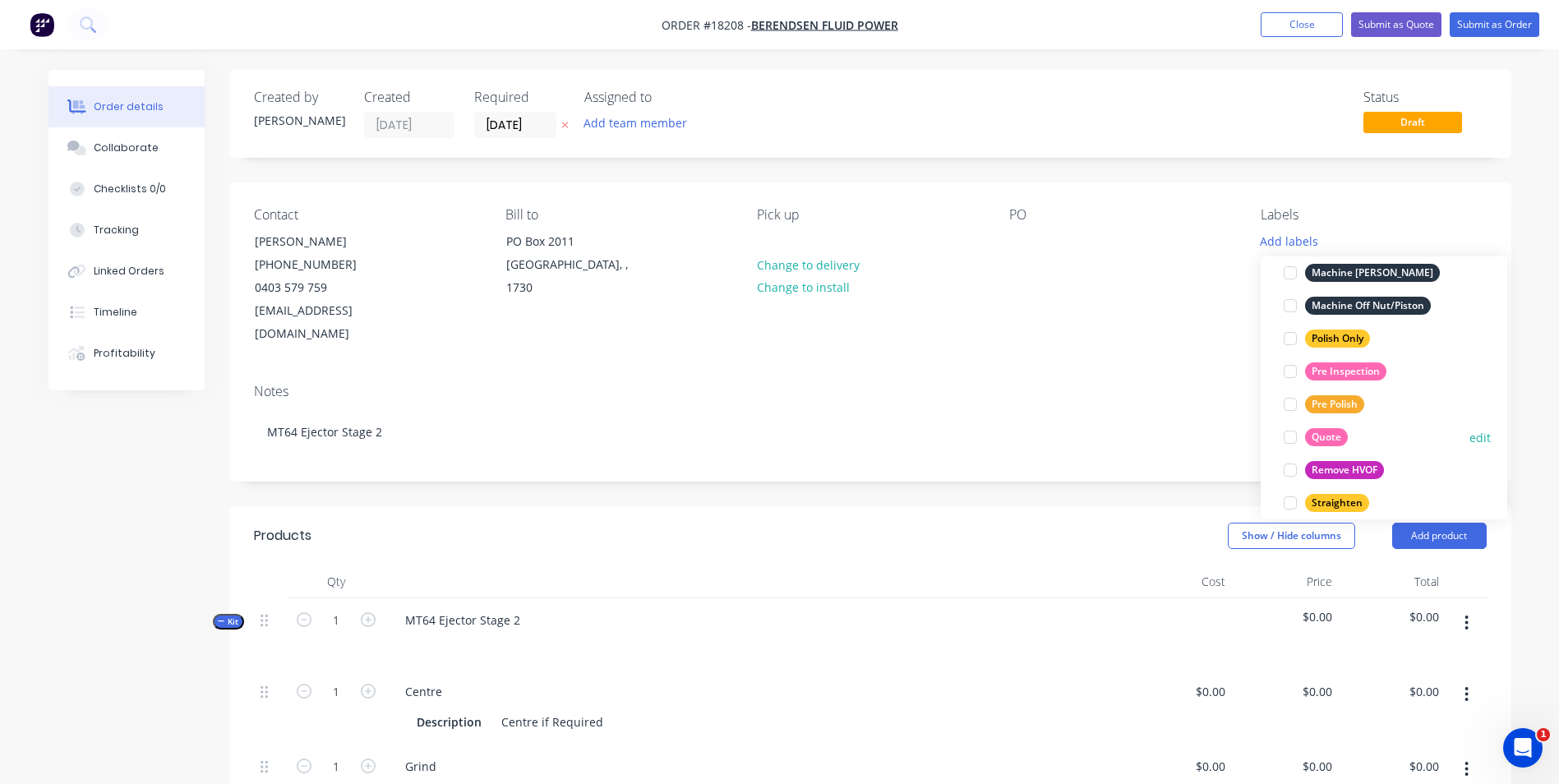
click at [1333, 435] on div "Quote" at bounding box center [1326, 437] width 43 height 18
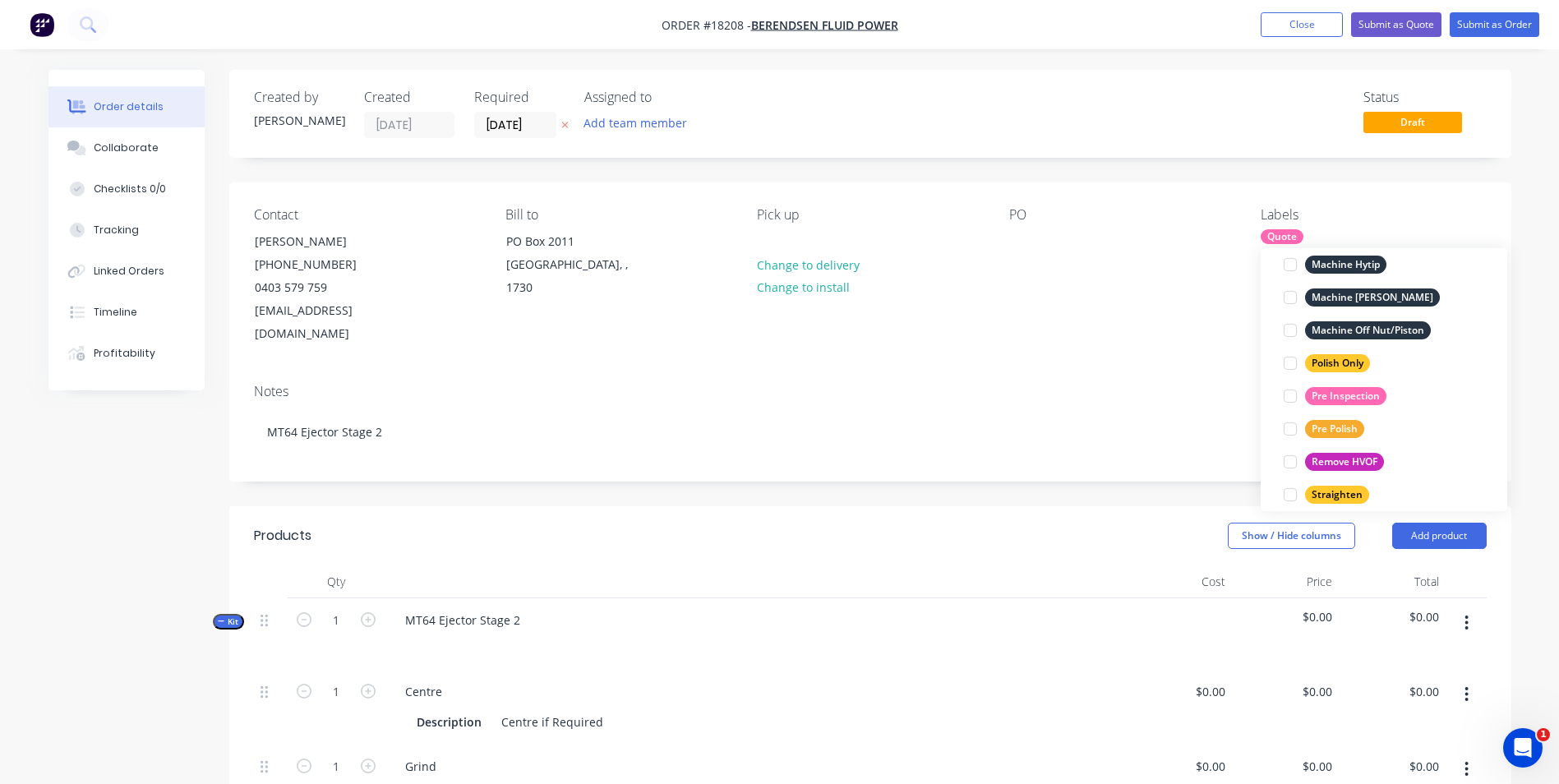
scroll to position [0, 0]
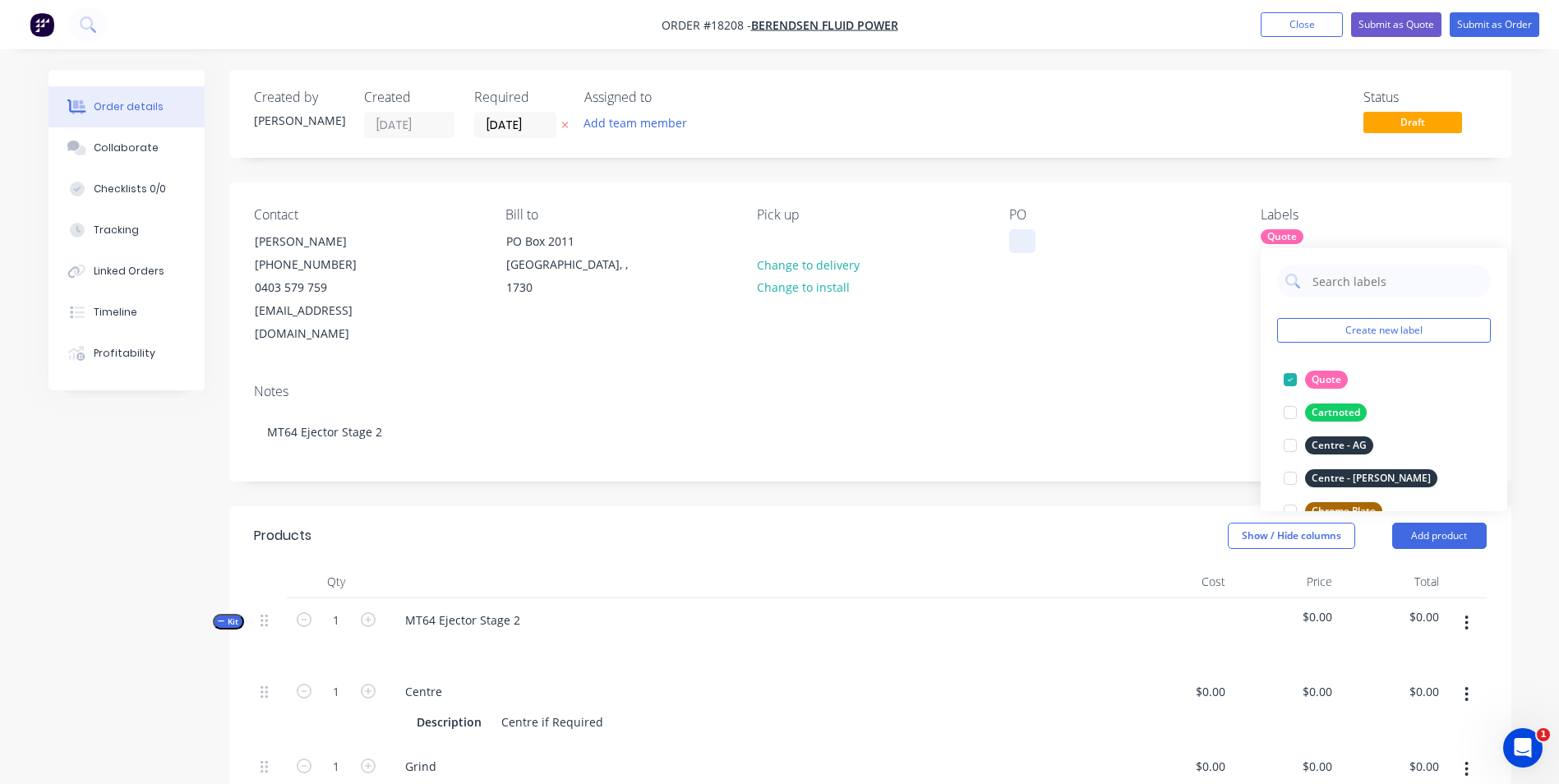
click at [1011, 244] on div at bounding box center [1023, 241] width 27 height 24
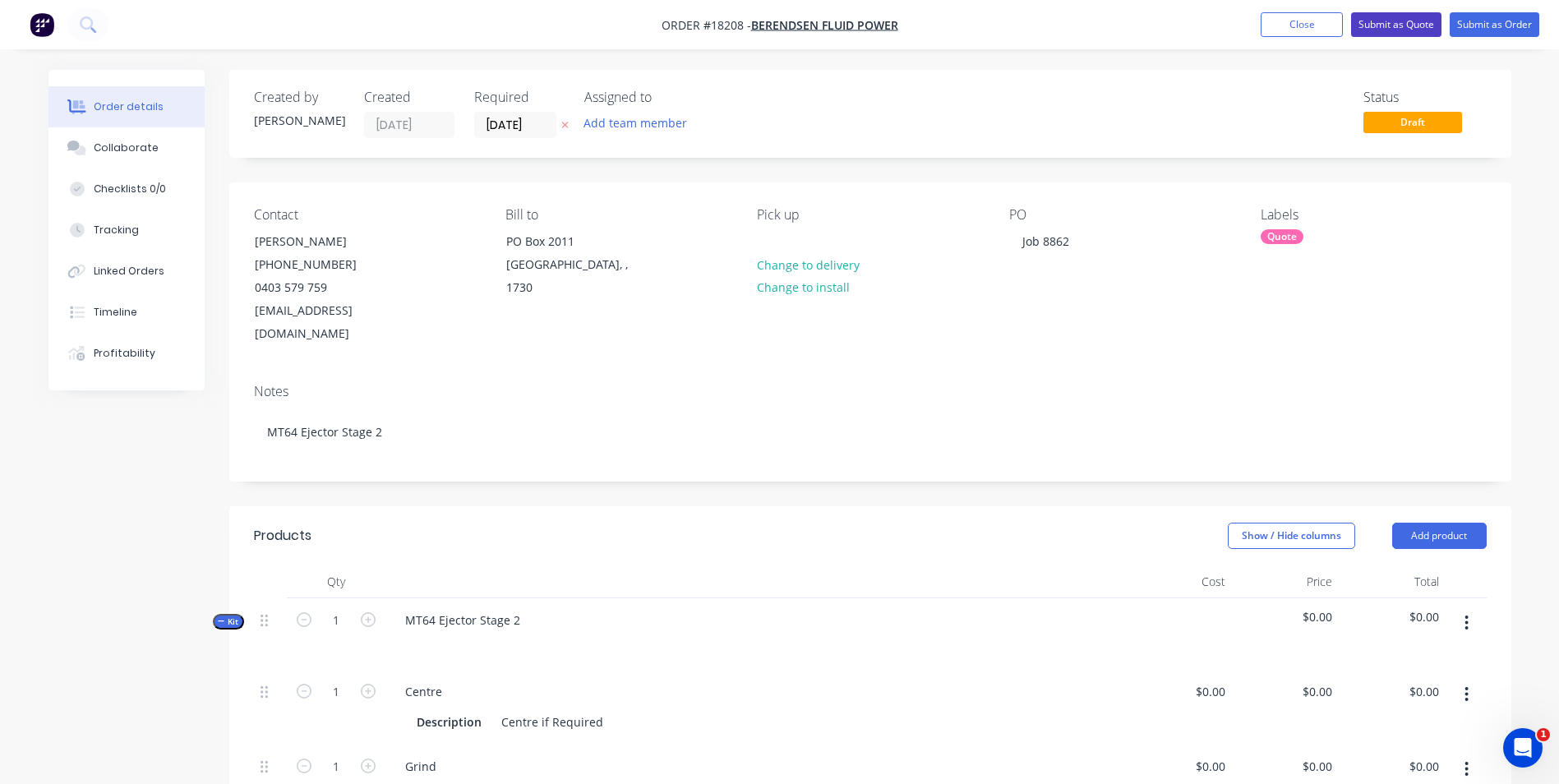
click at [1409, 24] on button "Submit as Quote" at bounding box center [1396, 25] width 90 height 25
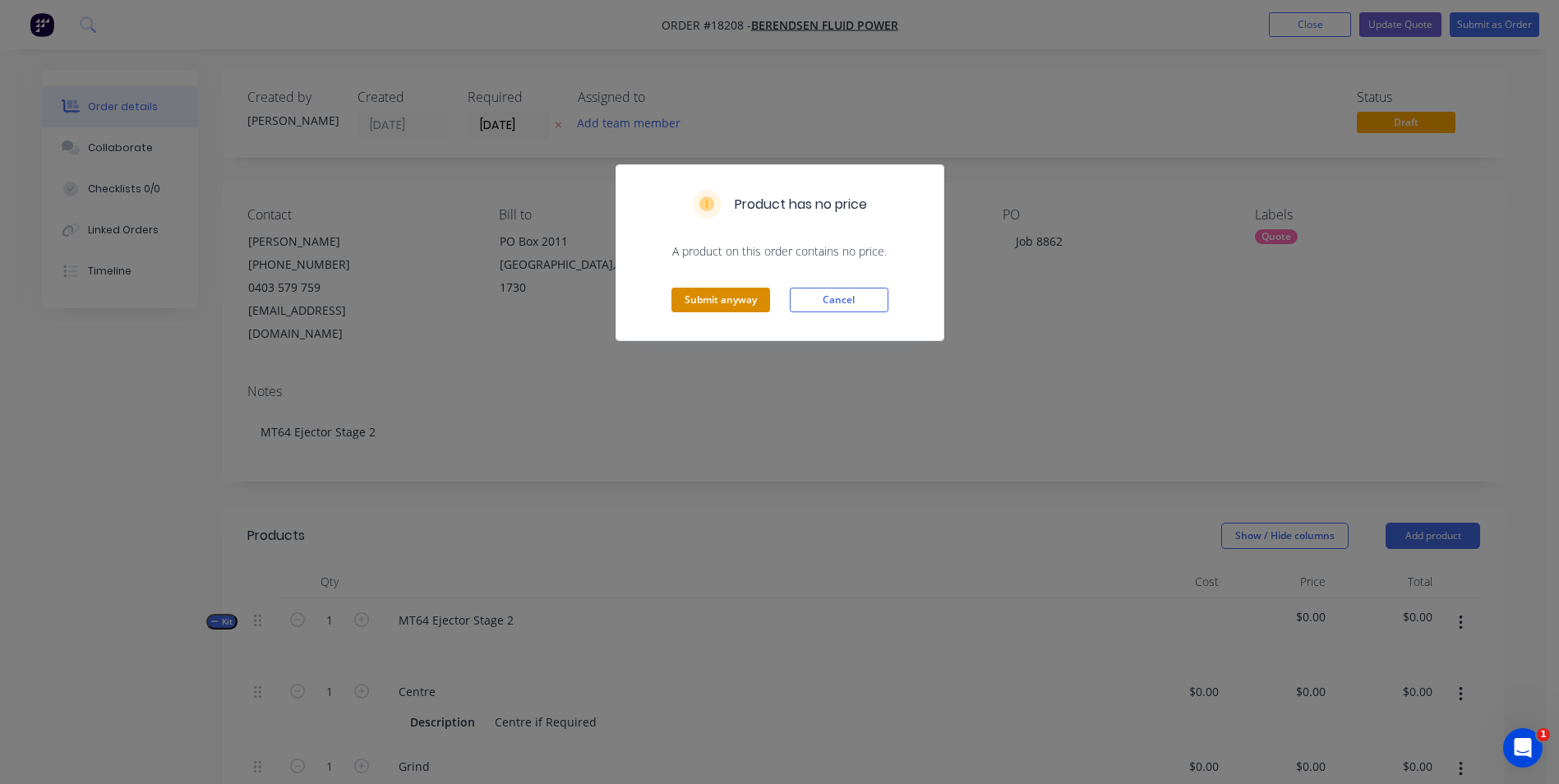
click at [740, 308] on button "Submit anyway" at bounding box center [721, 300] width 98 height 25
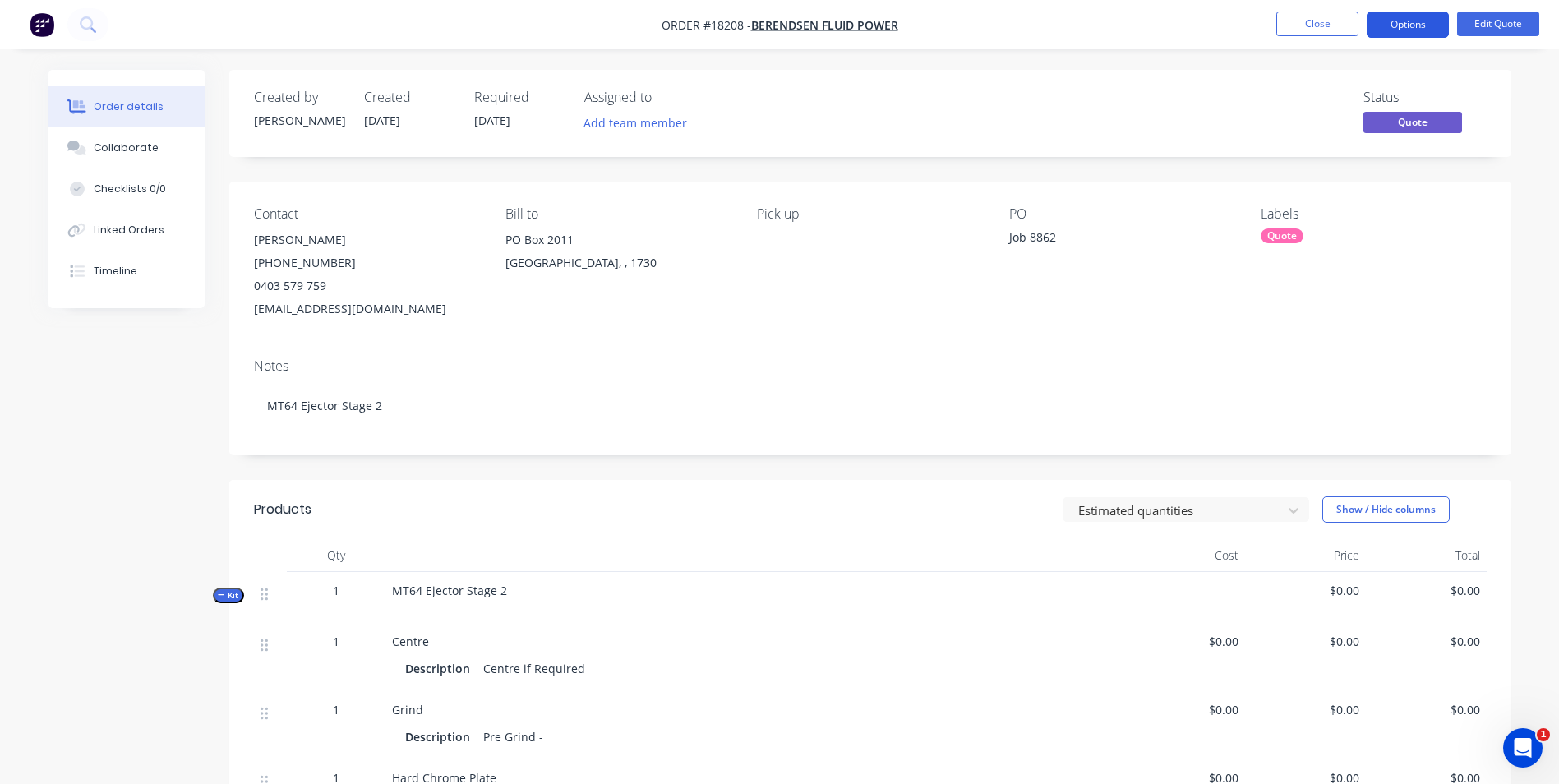
click at [1421, 28] on button "Options" at bounding box center [1408, 25] width 83 height 27
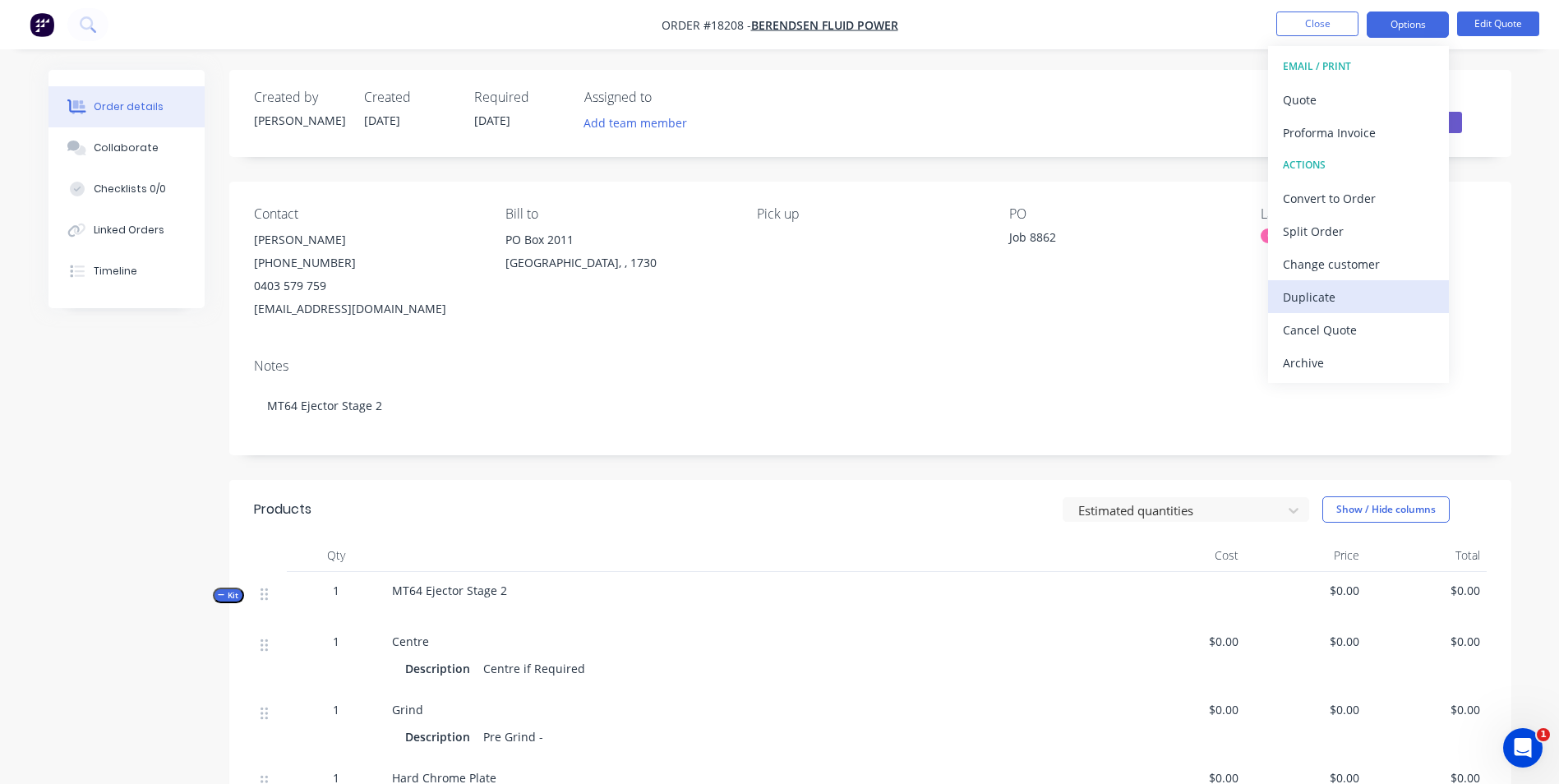
click at [1326, 297] on div "Duplicate" at bounding box center [1358, 297] width 151 height 24
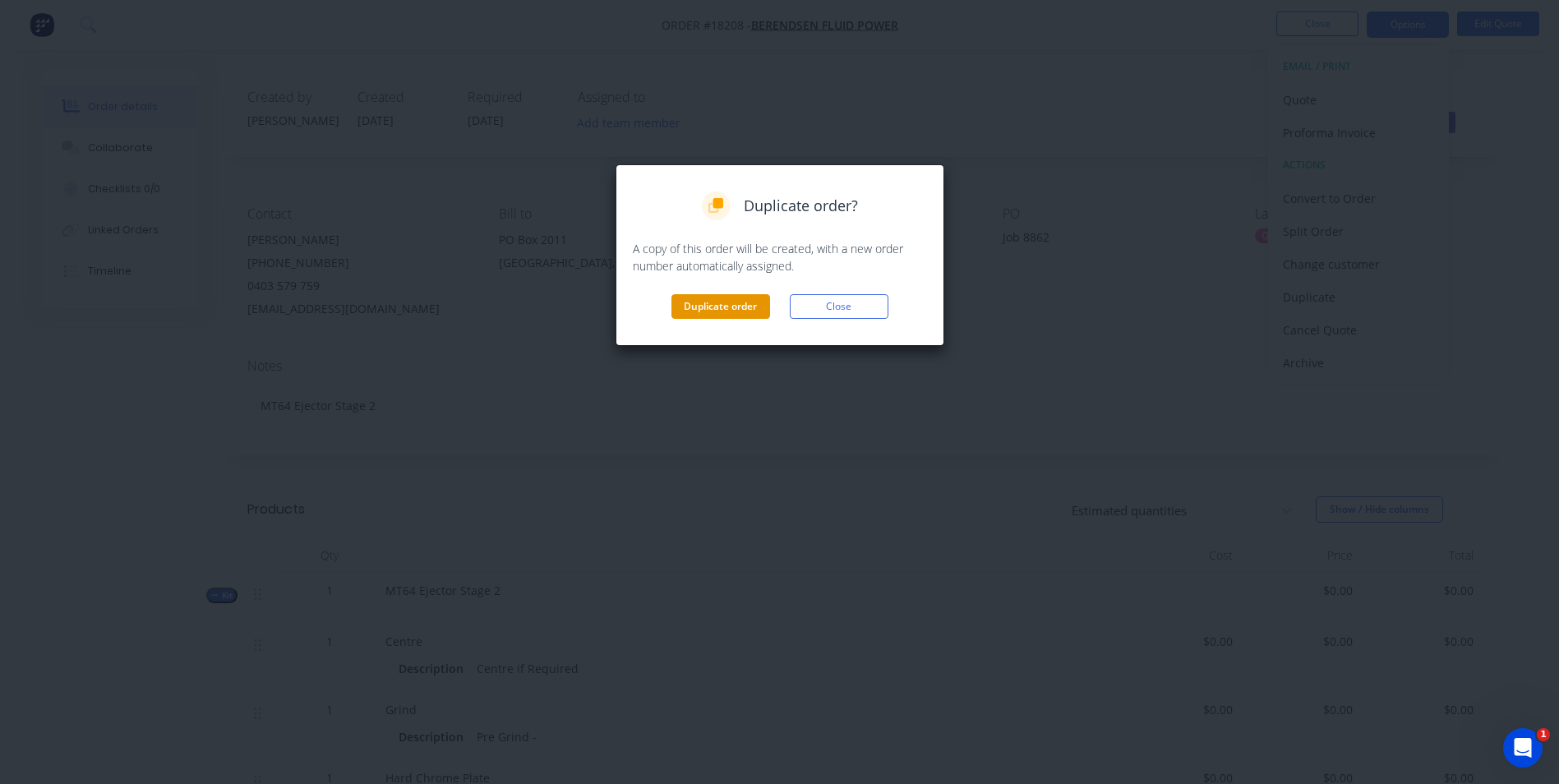
click at [745, 299] on button "Duplicate order" at bounding box center [721, 307] width 98 height 25
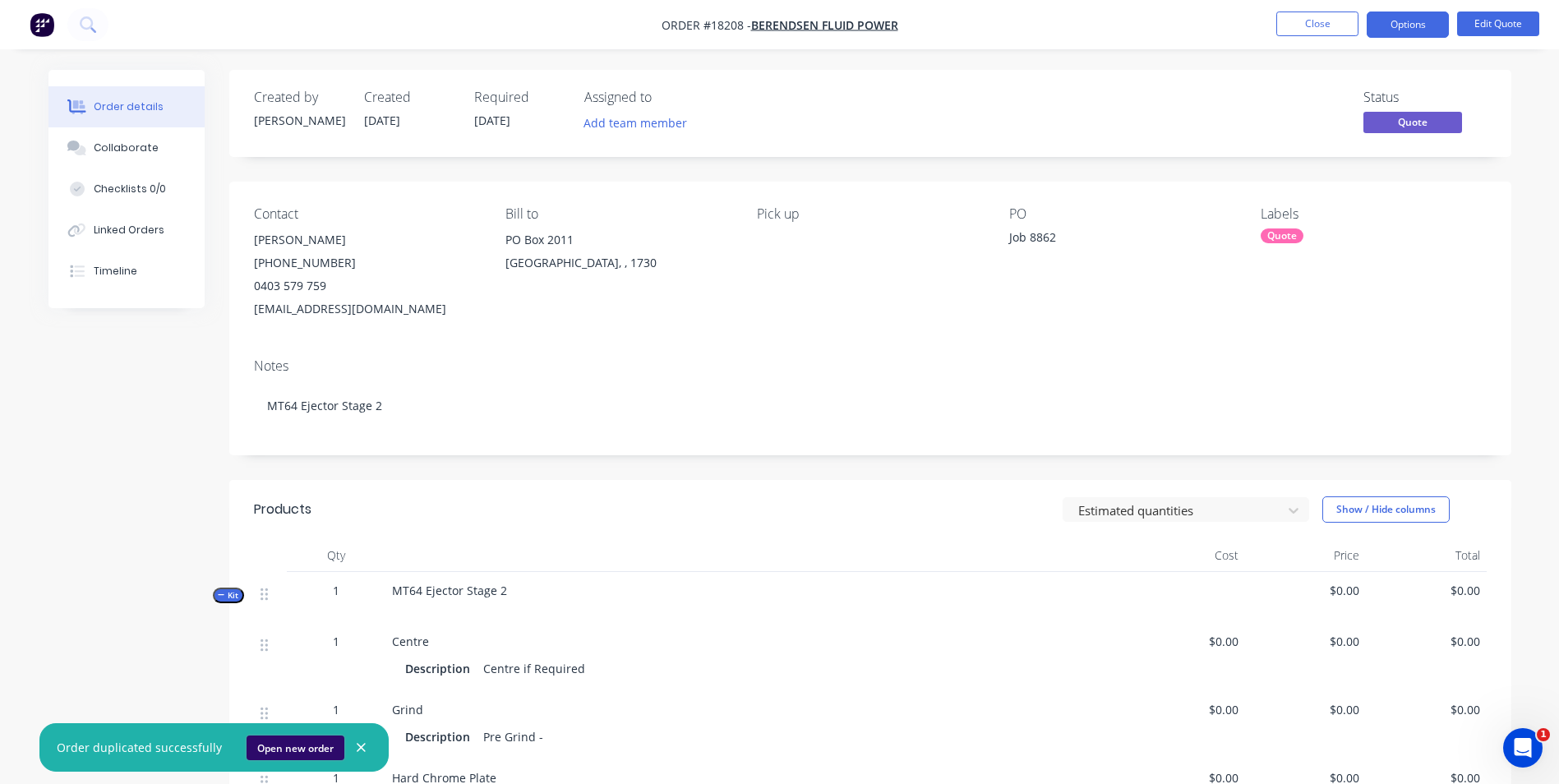
click at [295, 746] on button "Open new order" at bounding box center [295, 748] width 98 height 25
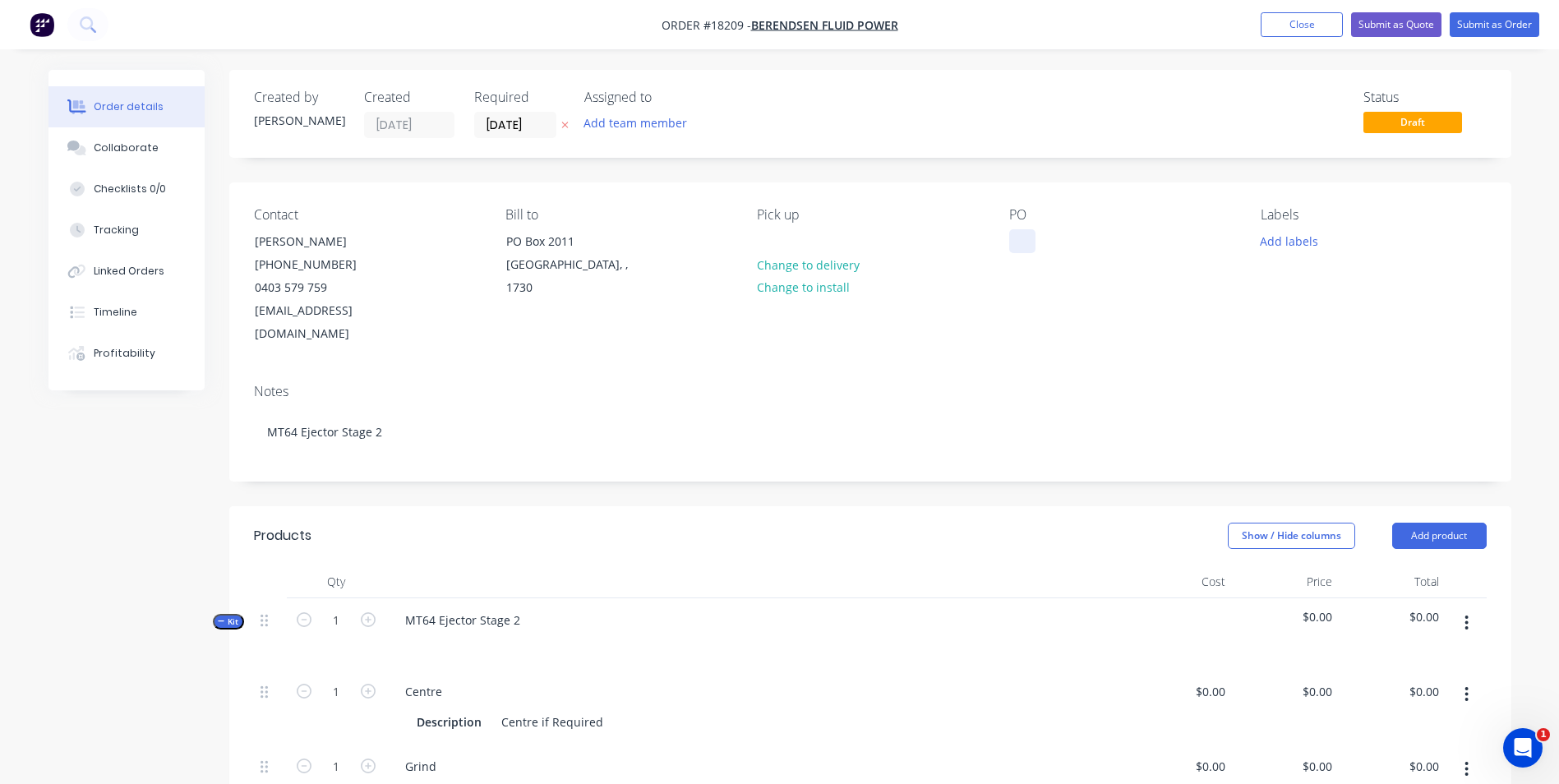
click at [1029, 246] on div at bounding box center [1023, 241] width 27 height 24
click at [1292, 246] on button "Add labels" at bounding box center [1290, 240] width 76 height 23
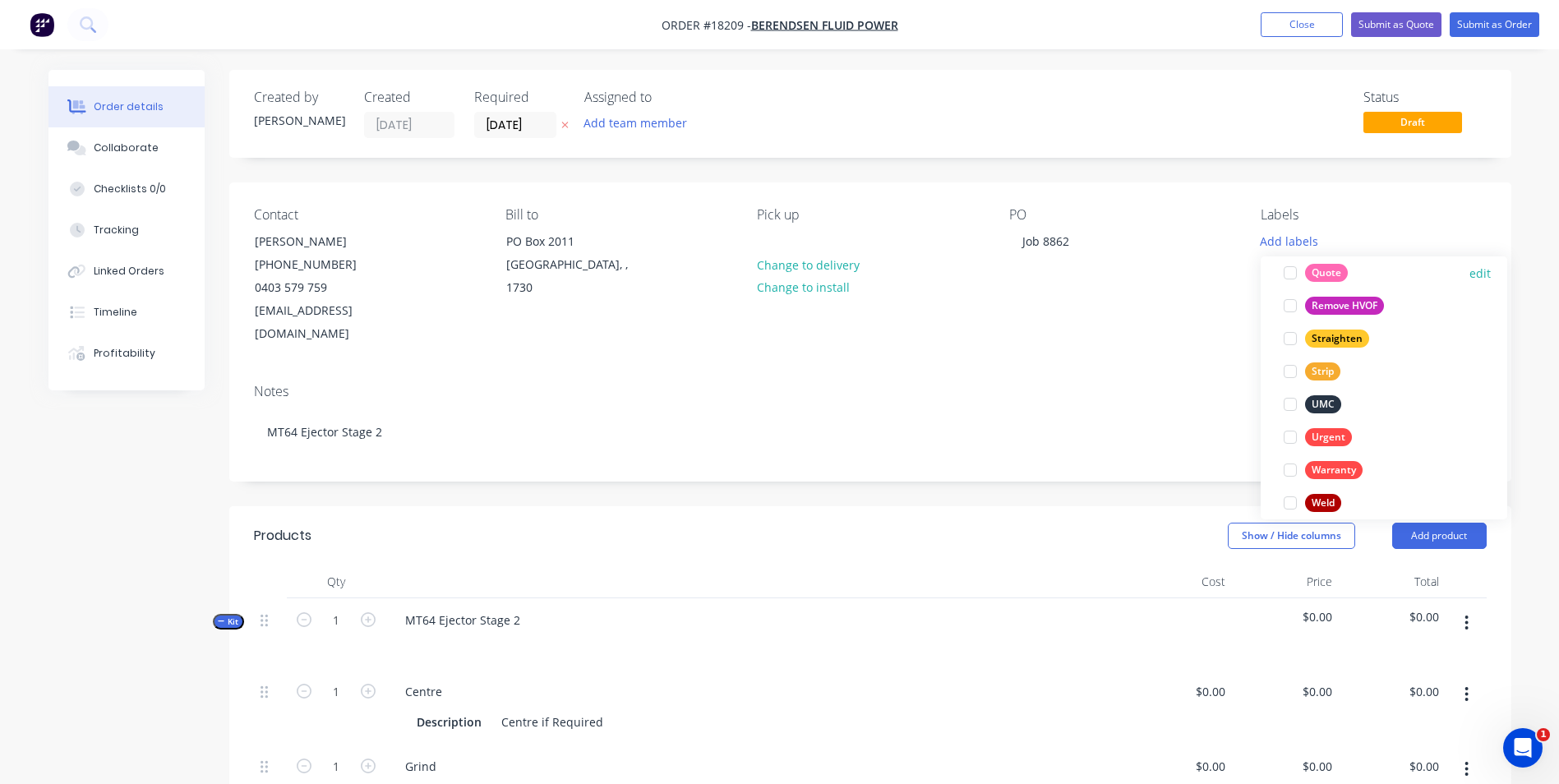
click at [1328, 274] on div "Quote" at bounding box center [1326, 273] width 43 height 18
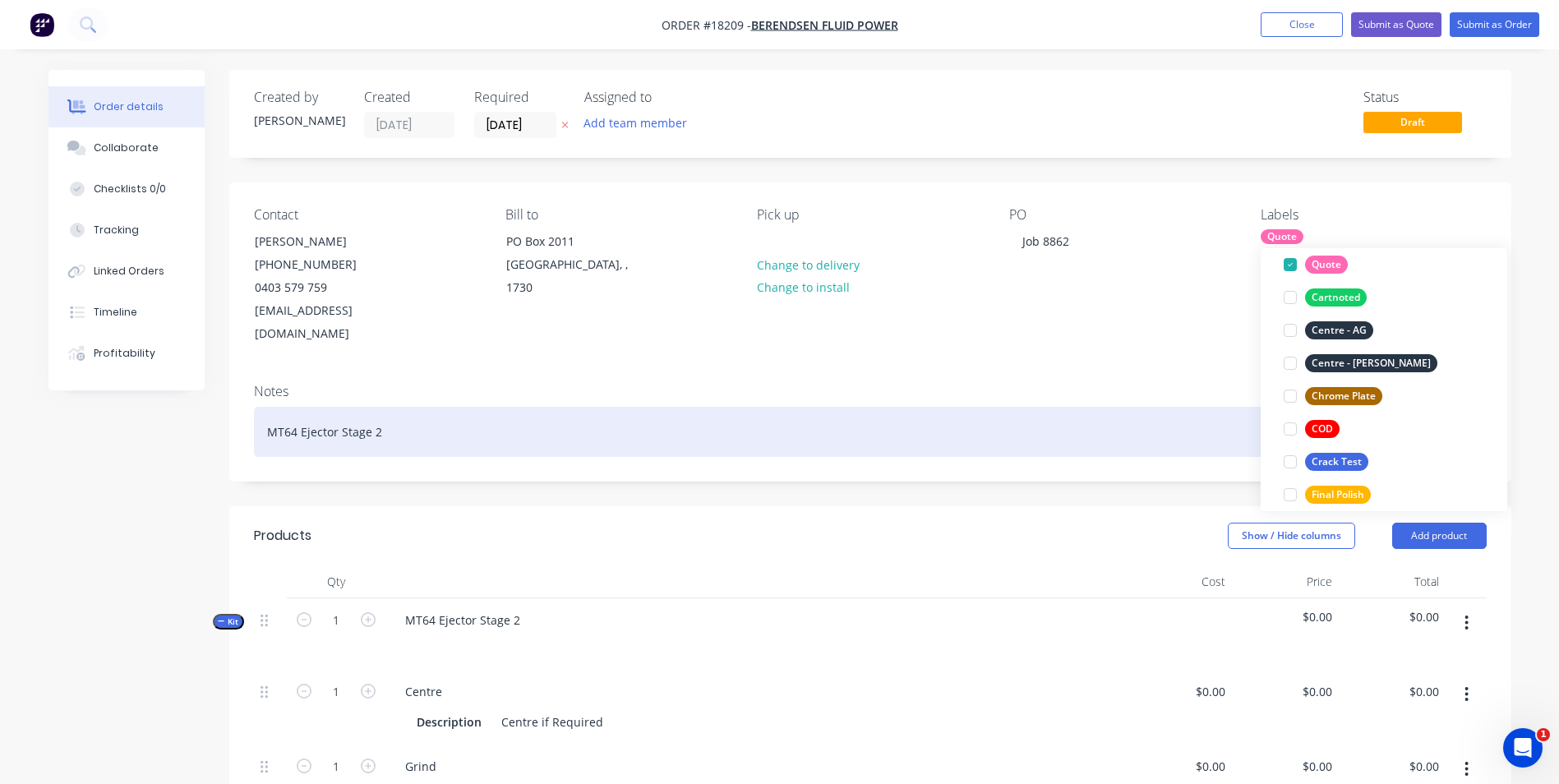
click at [387, 413] on div "MT64 Ejector Stage 2" at bounding box center [870, 432] width 1233 height 50
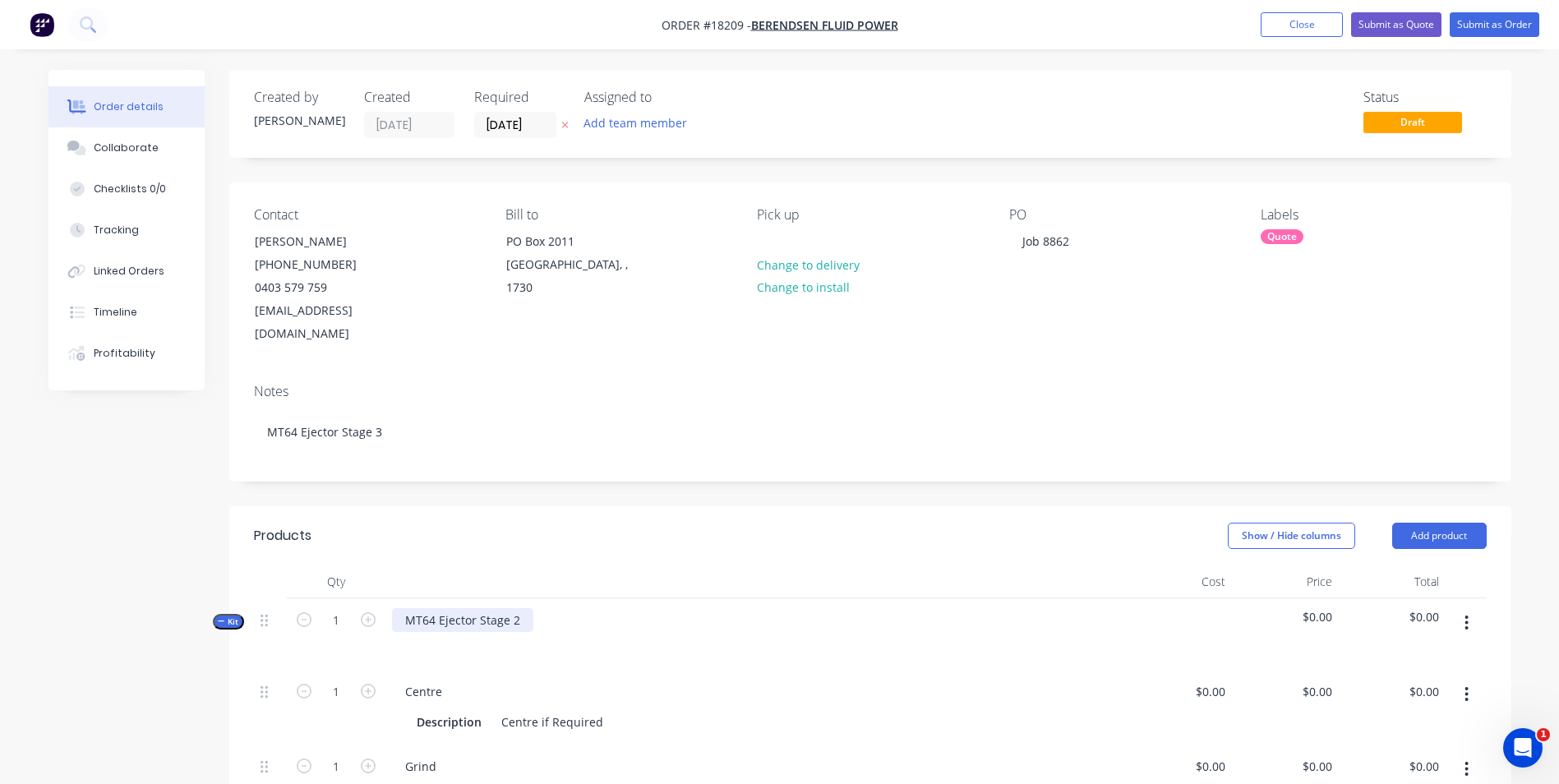
click at [517, 608] on div "MT64 Ejector Stage 2" at bounding box center [462, 620] width 141 height 24
click at [1320, 28] on button "Close" at bounding box center [1302, 25] width 83 height 25
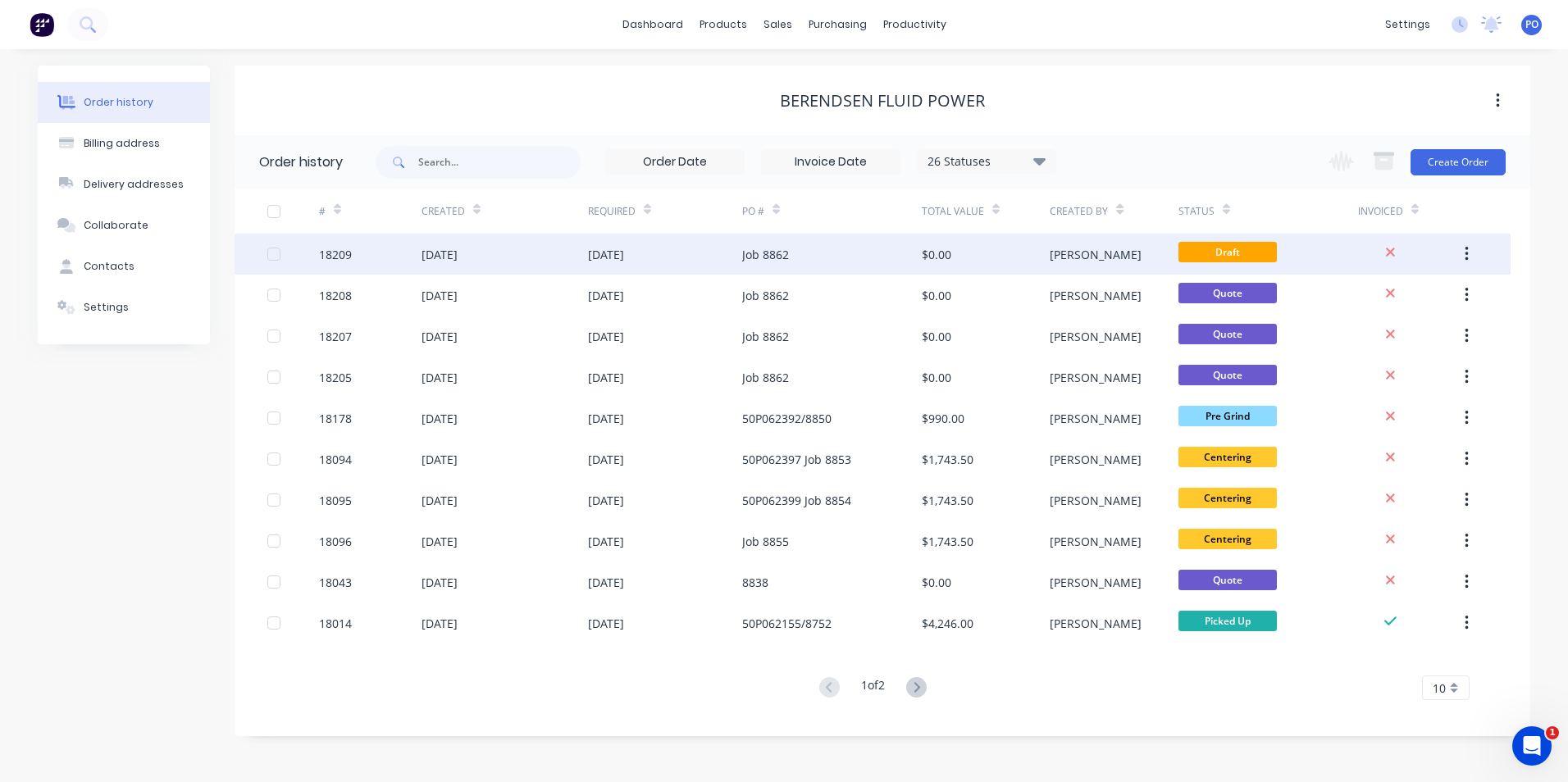
click at [804, 260] on div "Job 8862" at bounding box center [832, 254] width 180 height 41
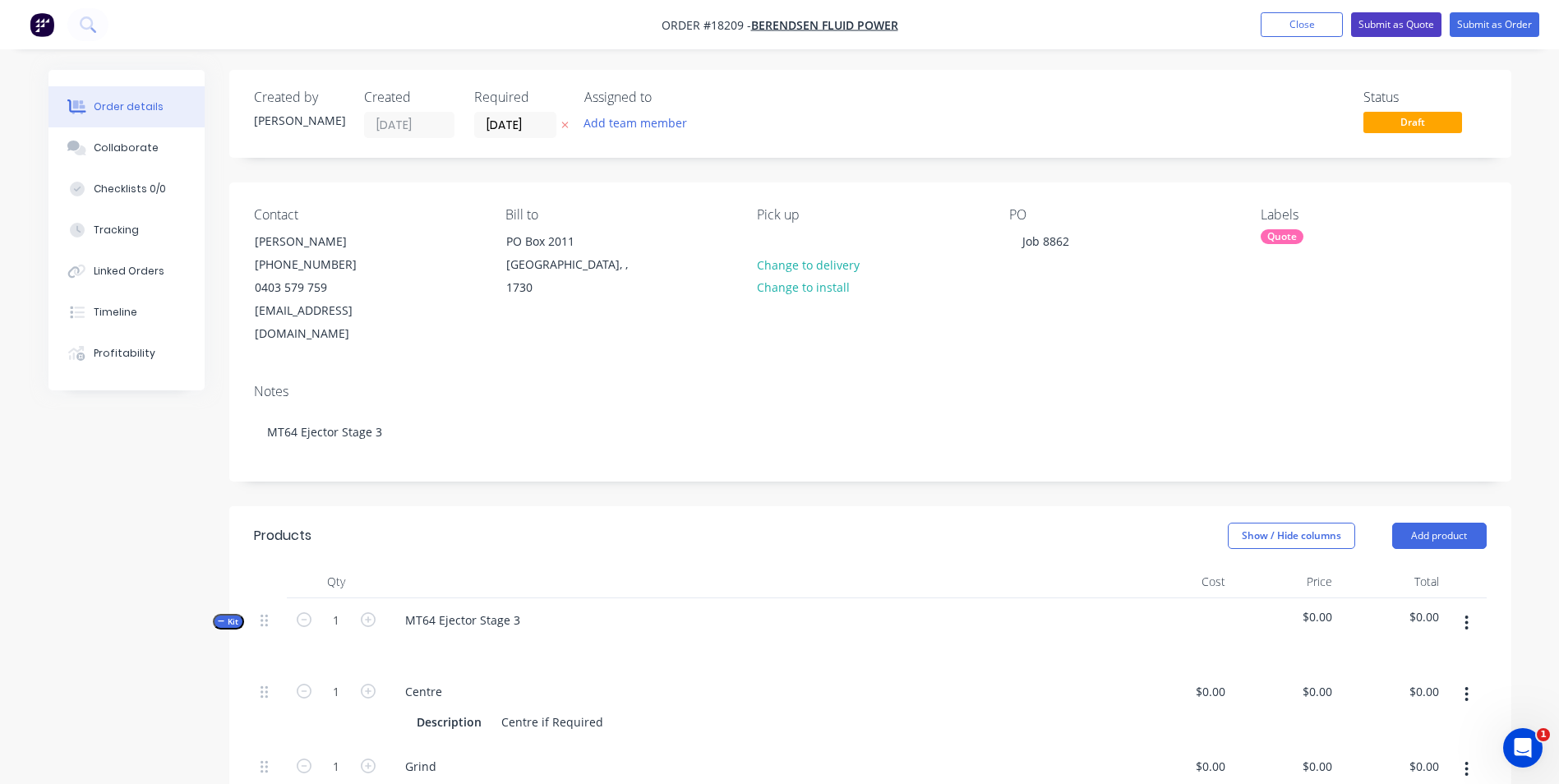
click at [1411, 28] on button "Submit as Quote" at bounding box center [1396, 25] width 90 height 25
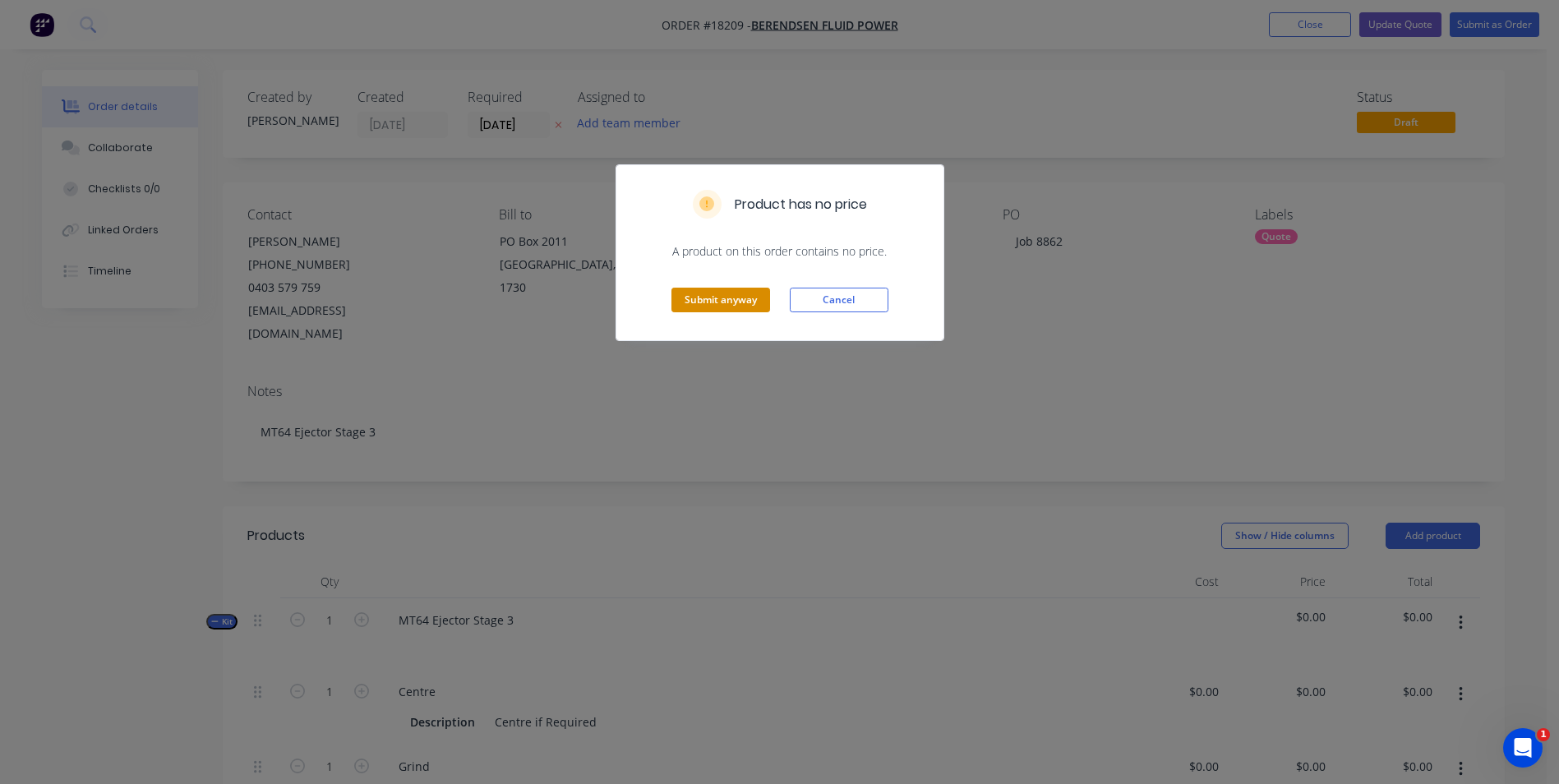
click at [707, 302] on button "Submit anyway" at bounding box center [721, 300] width 98 height 25
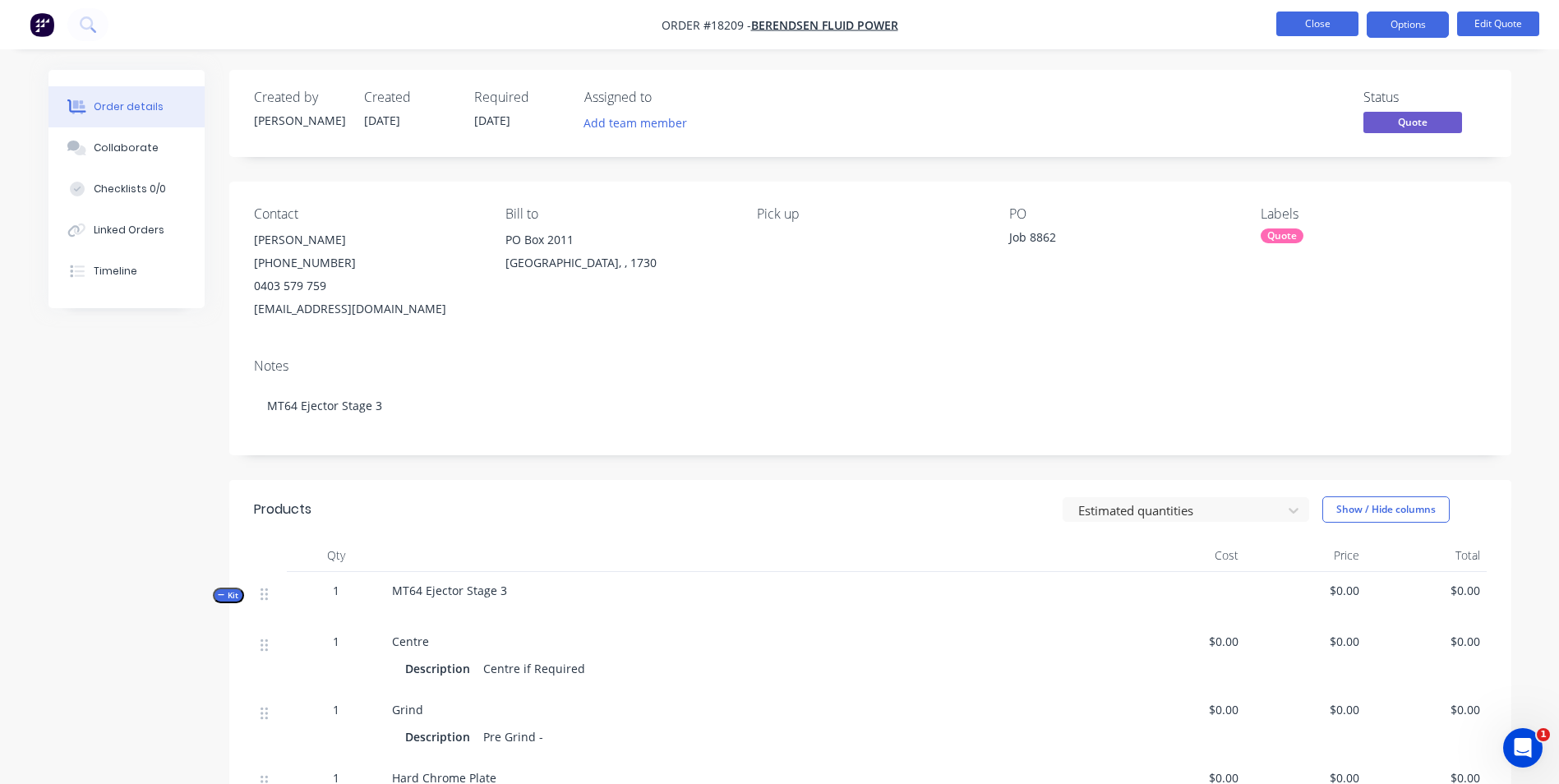
click at [1316, 24] on button "Close" at bounding box center [1317, 24] width 83 height 25
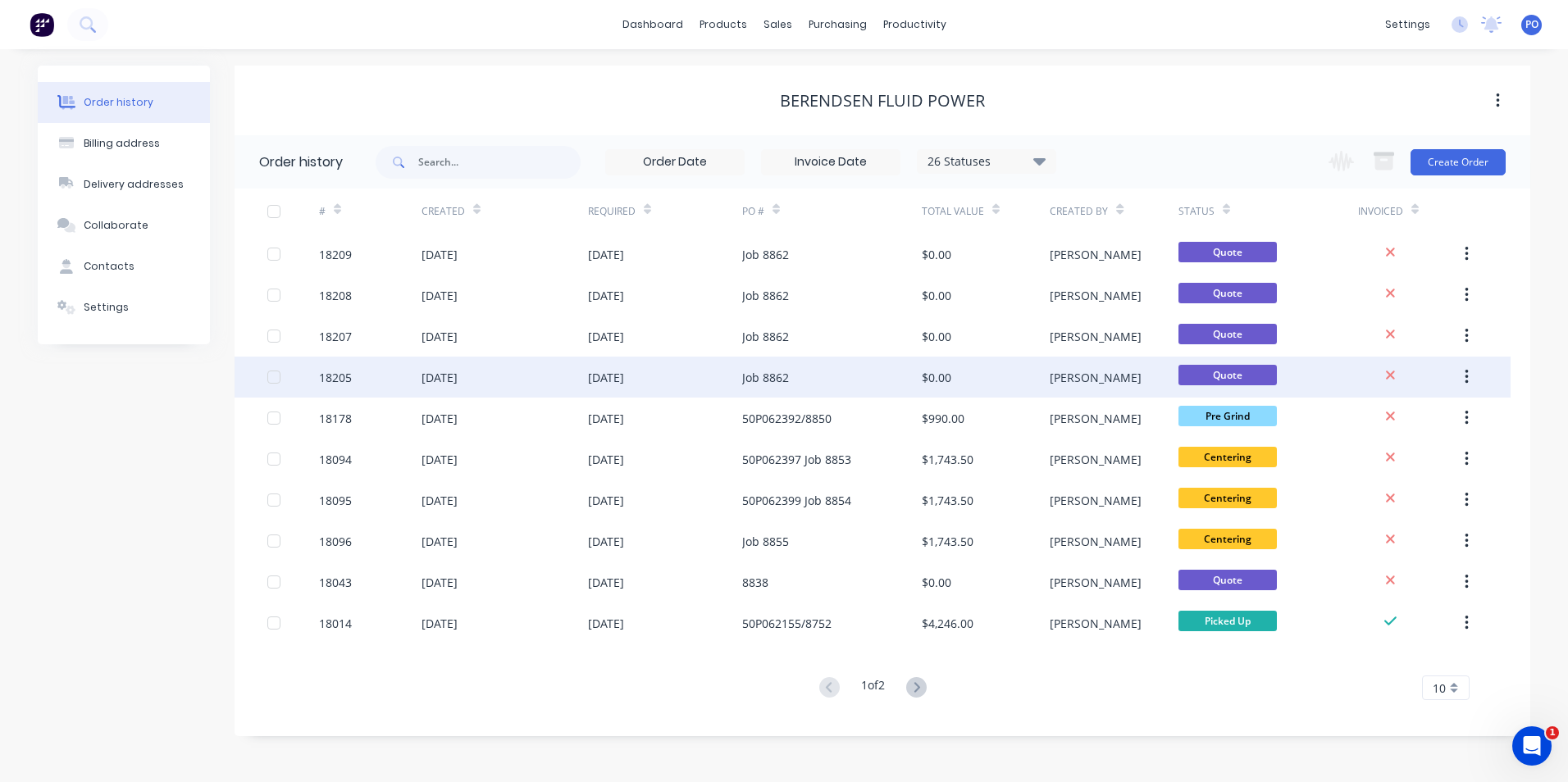
click at [685, 378] on div "[DATE]" at bounding box center [665, 377] width 154 height 41
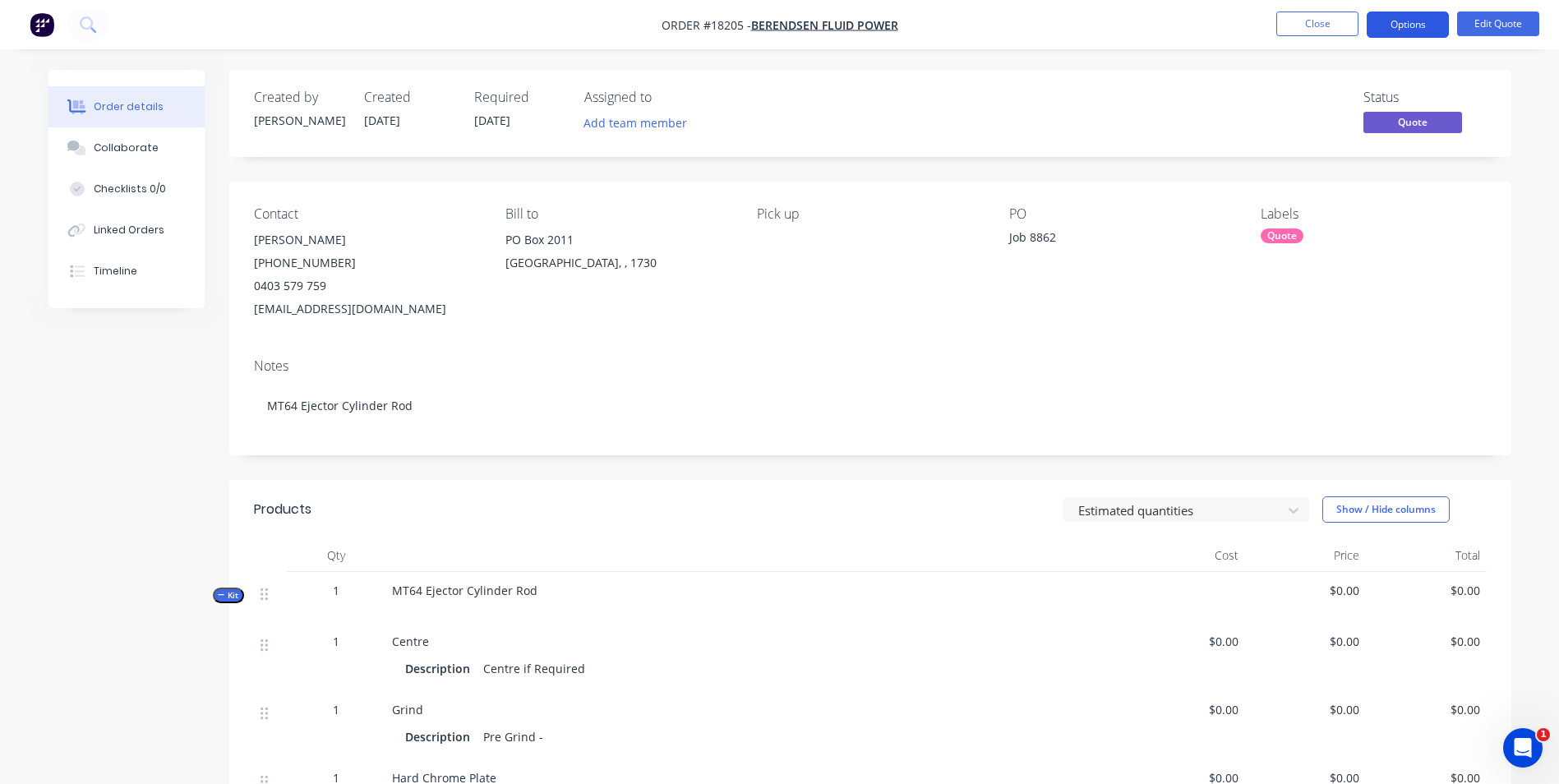
click at [1436, 22] on button "Options" at bounding box center [1408, 25] width 83 height 27
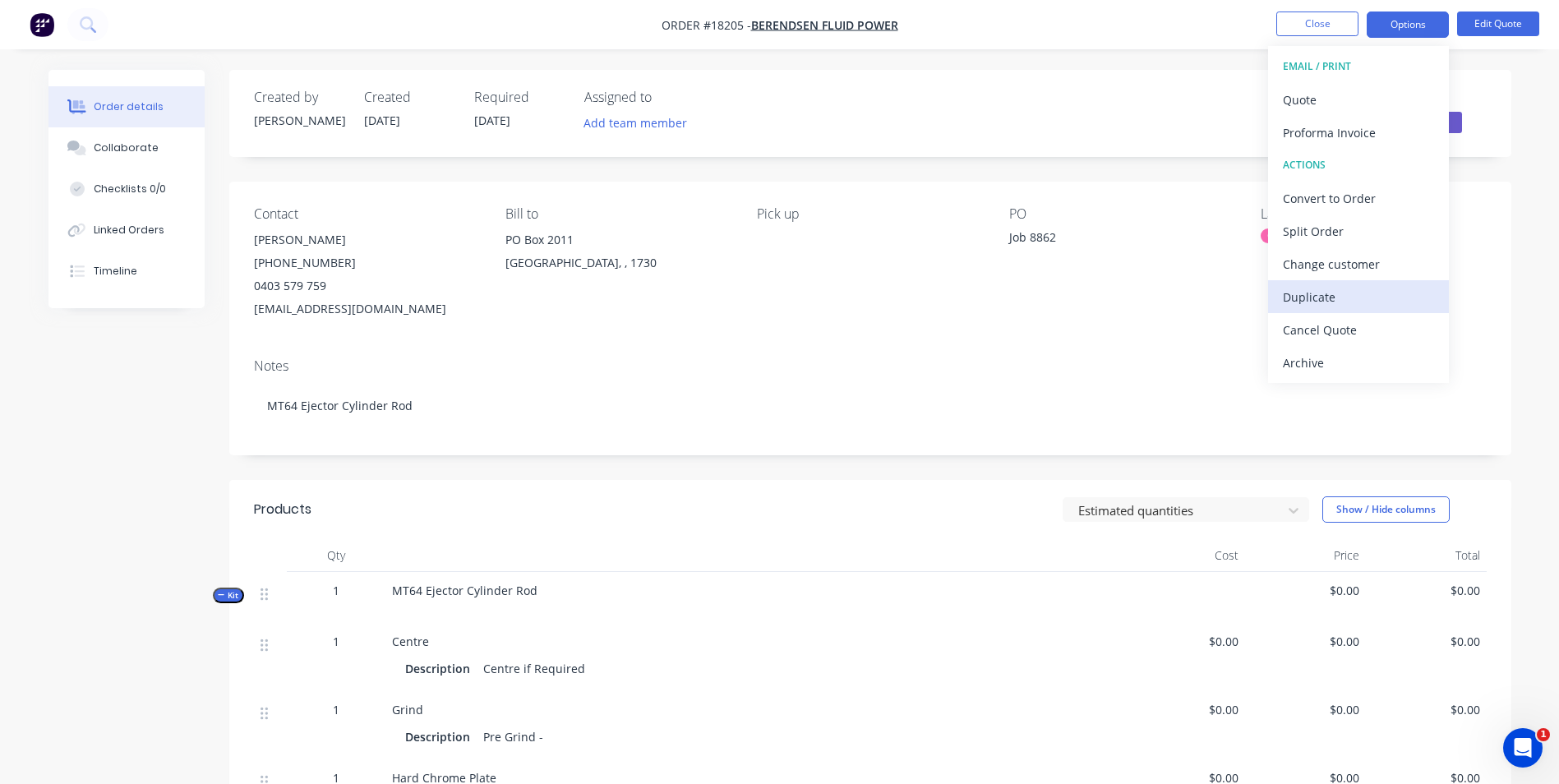
click at [1294, 297] on div "Duplicate" at bounding box center [1358, 297] width 151 height 24
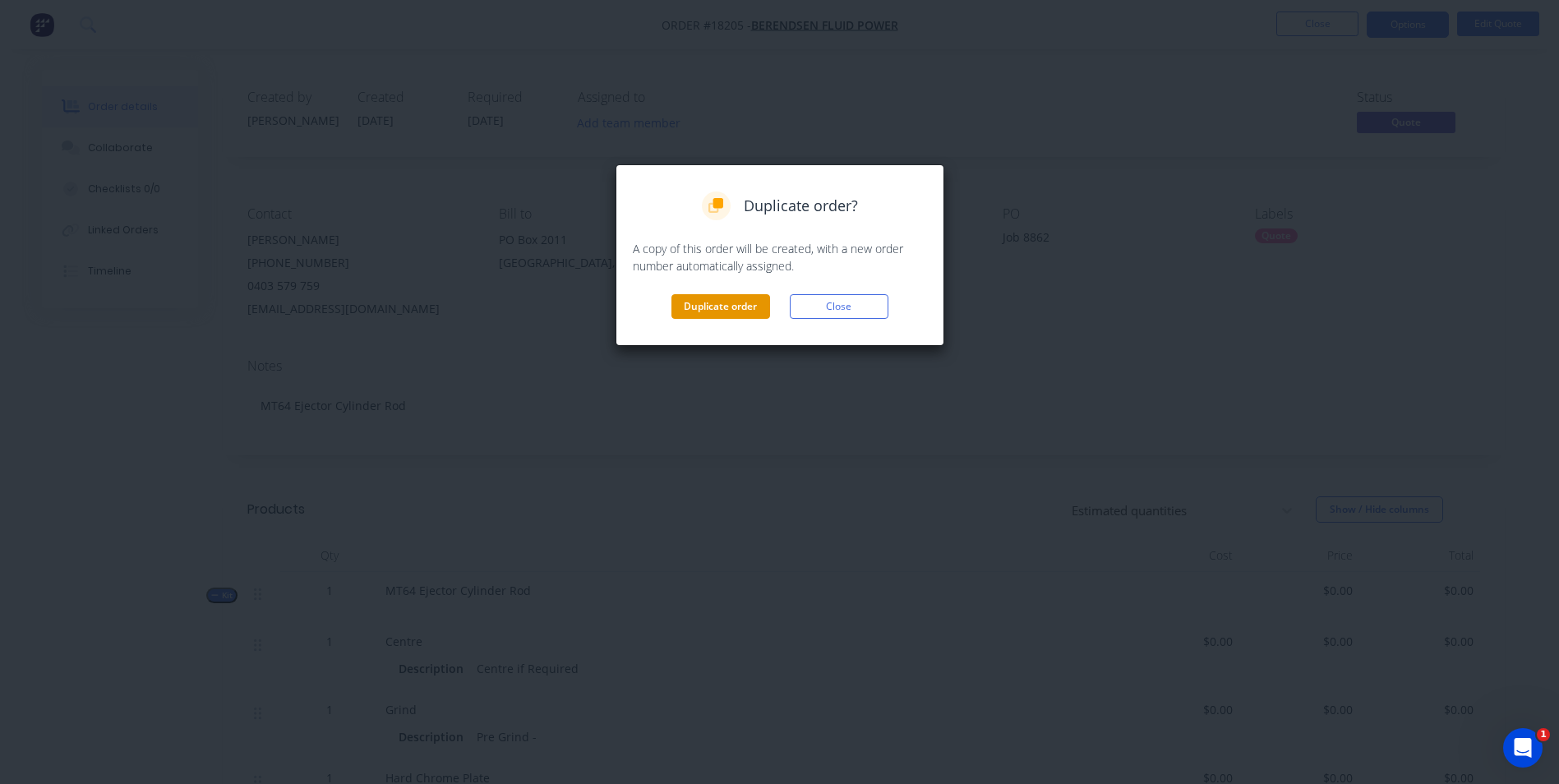
click at [707, 303] on button "Duplicate order" at bounding box center [721, 307] width 98 height 25
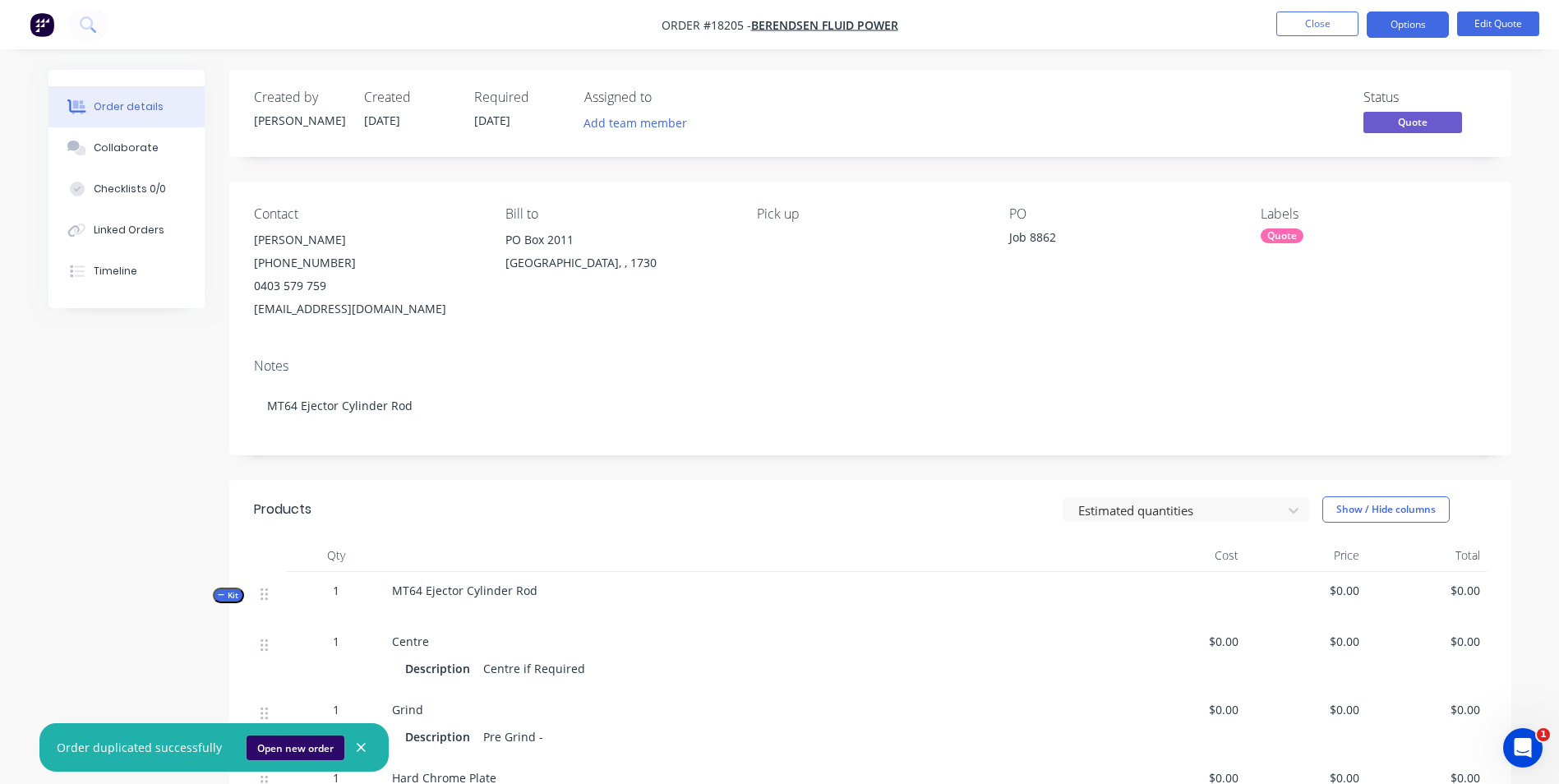
click at [284, 747] on button "Open new order" at bounding box center [295, 748] width 98 height 25
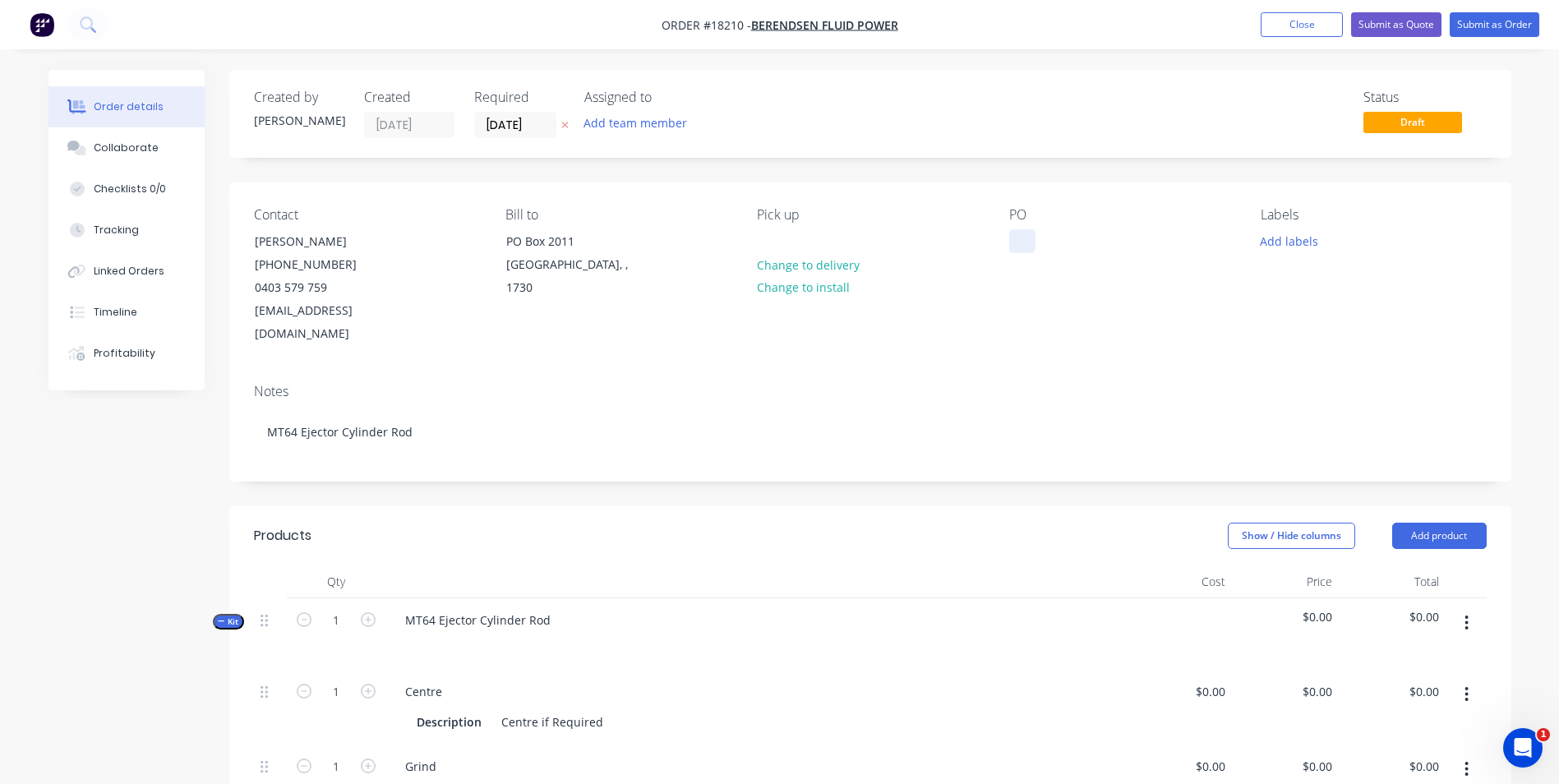
click at [1026, 245] on div at bounding box center [1023, 241] width 27 height 24
click at [1295, 245] on button "Add labels" at bounding box center [1290, 240] width 76 height 23
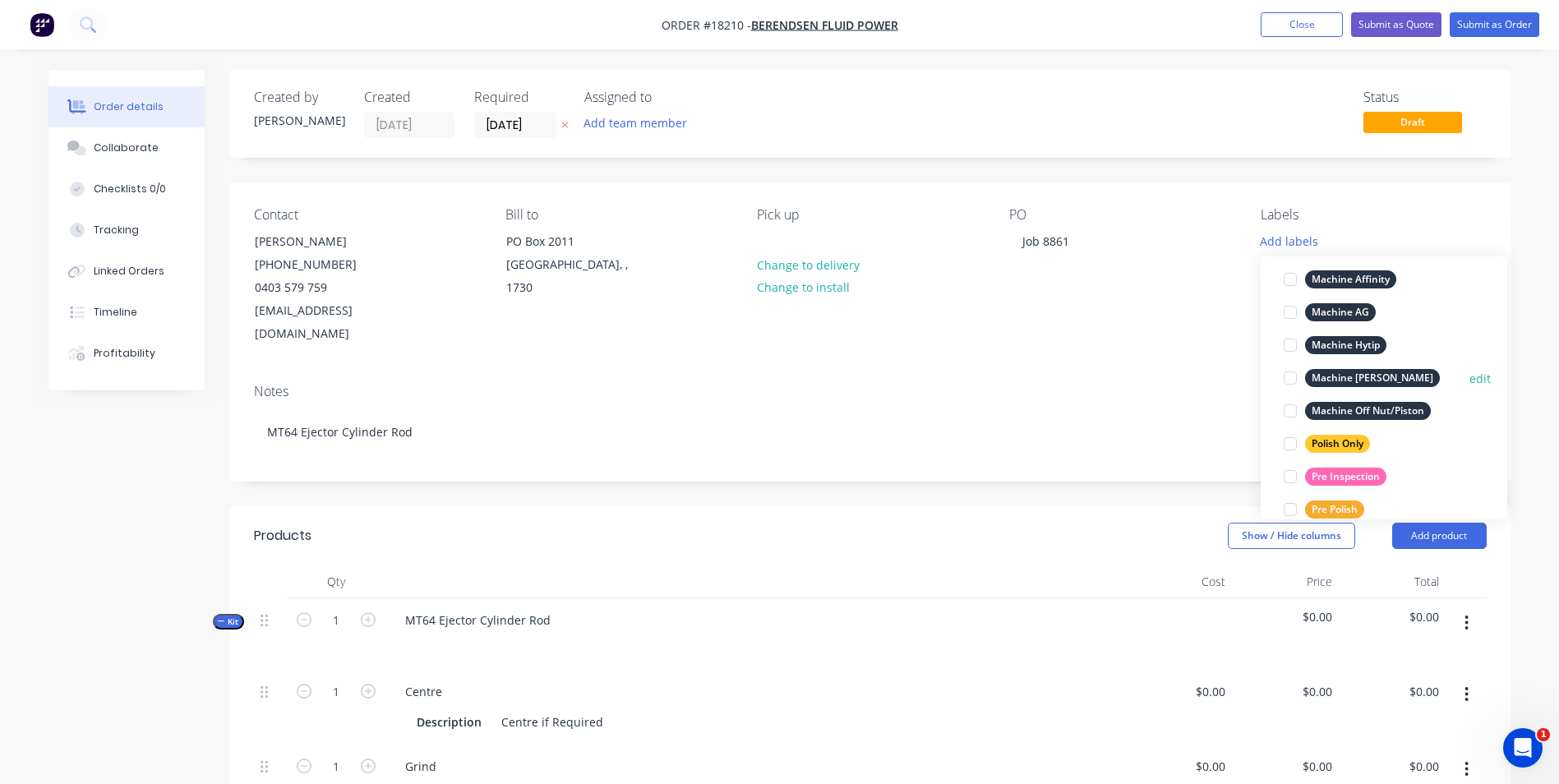
scroll to position [657, 0]
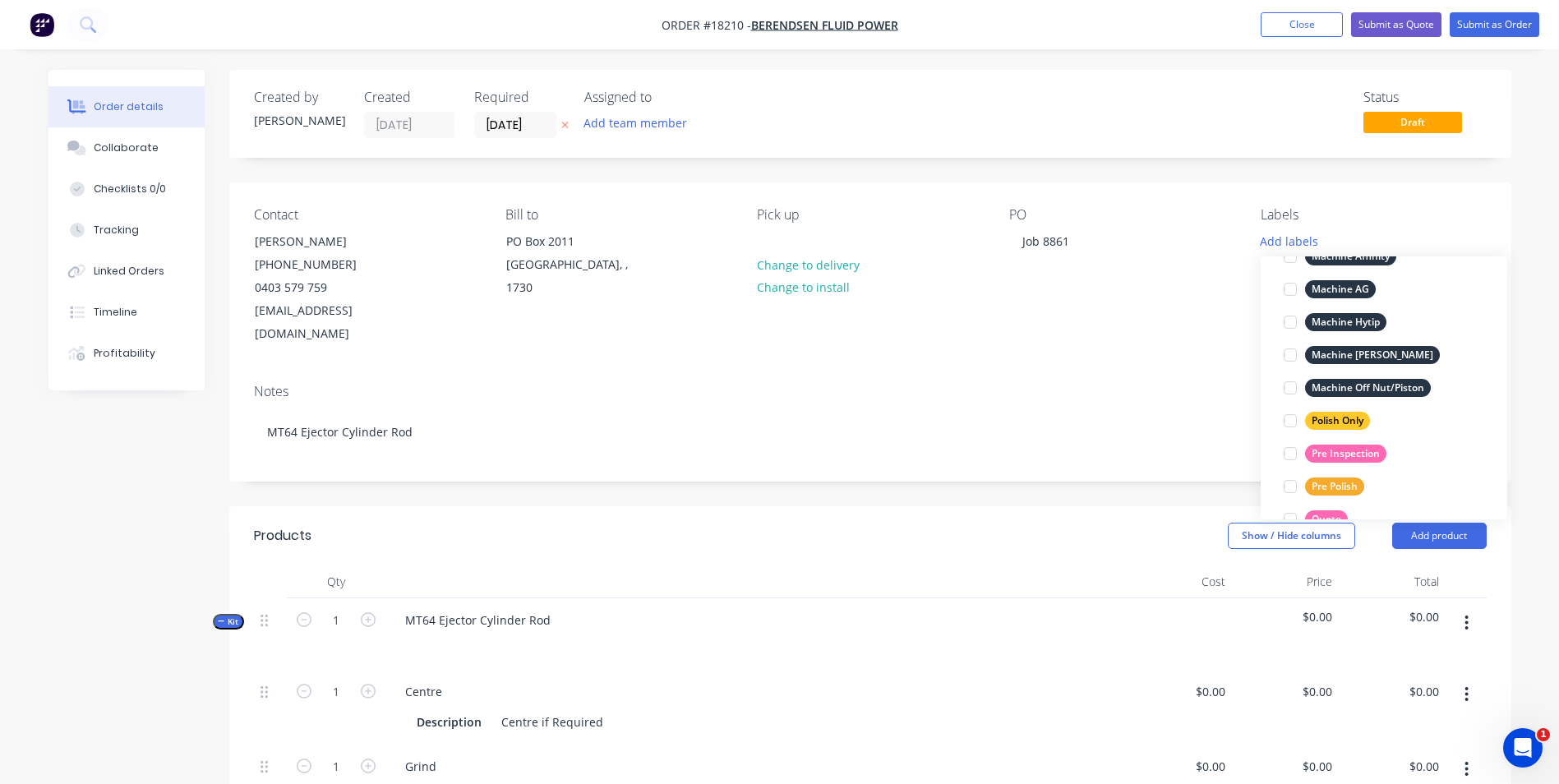
click at [1325, 514] on div "Quote" at bounding box center [1326, 520] width 43 height 18
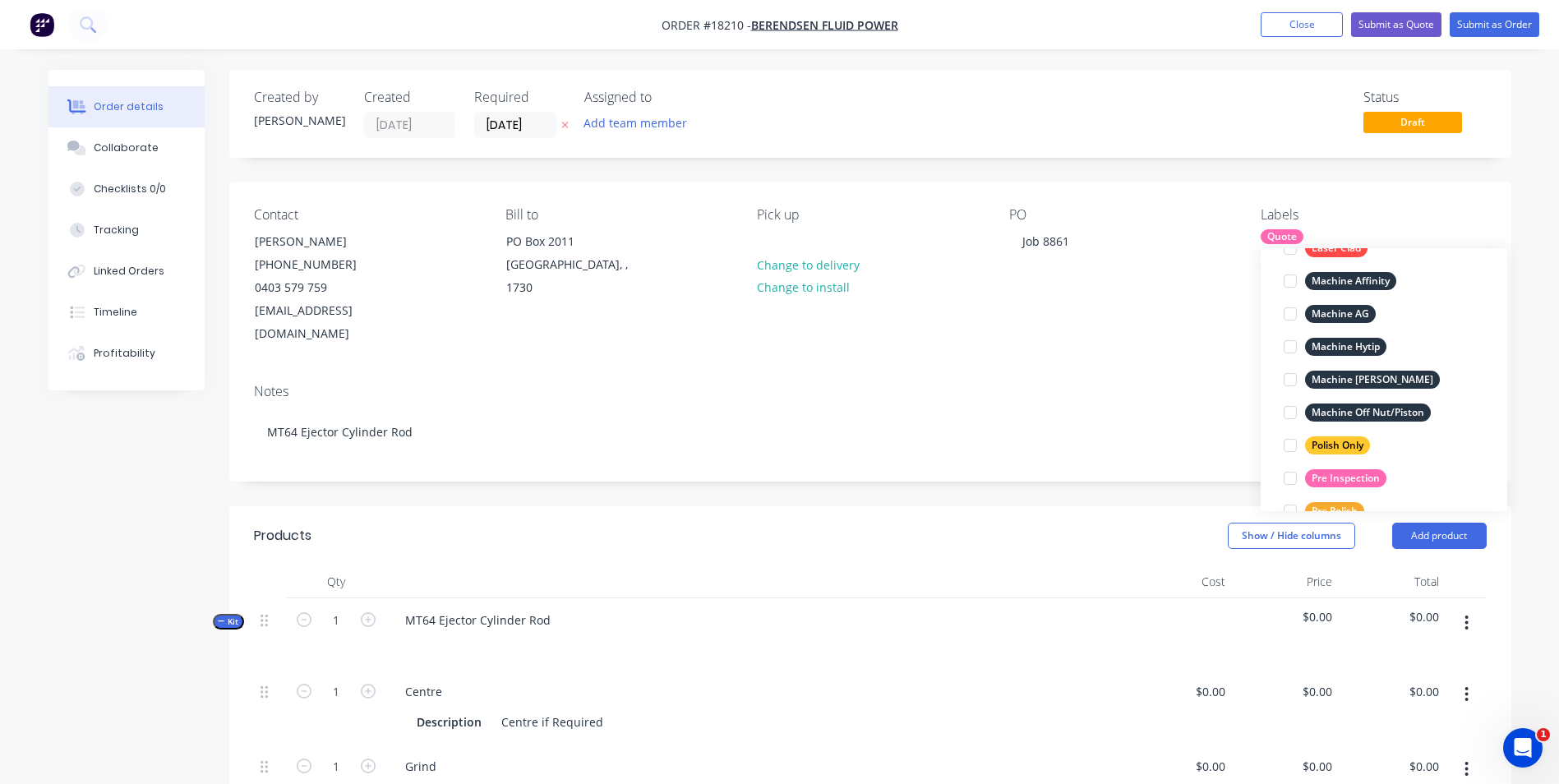
scroll to position [0, 0]
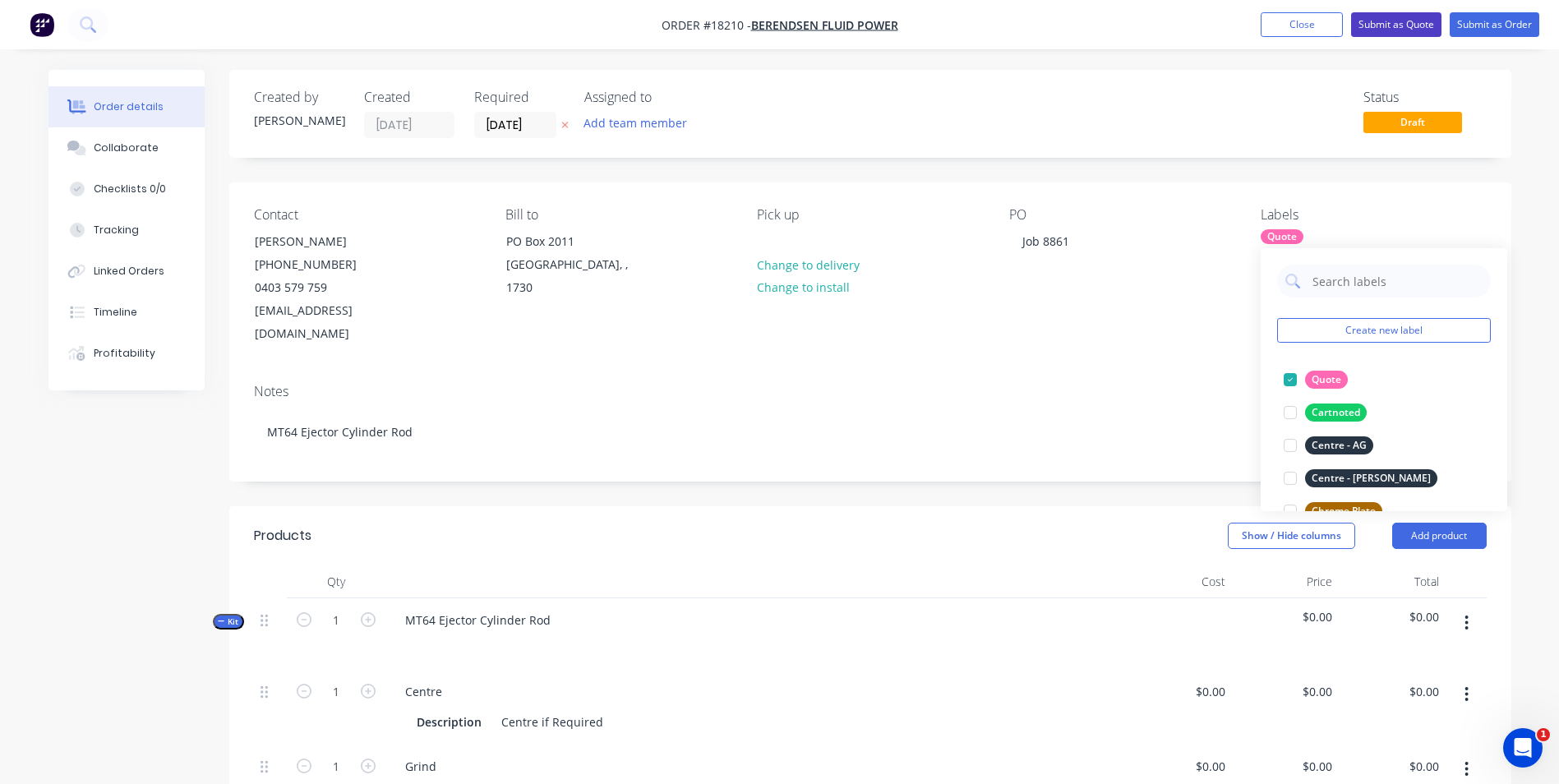
click at [1395, 25] on button "Submit as Quote" at bounding box center [1396, 25] width 90 height 25
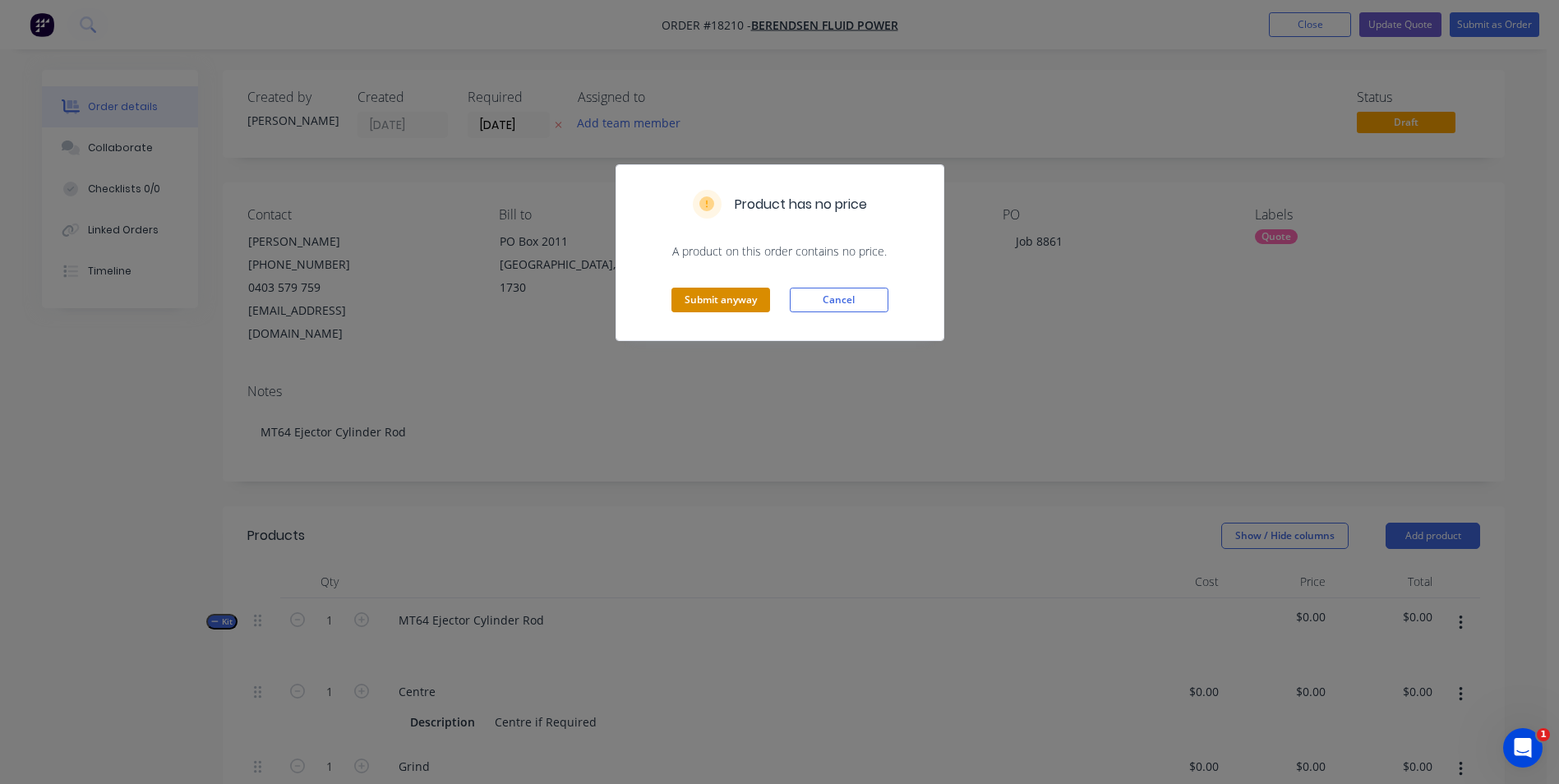
click at [735, 305] on button "Submit anyway" at bounding box center [721, 300] width 98 height 25
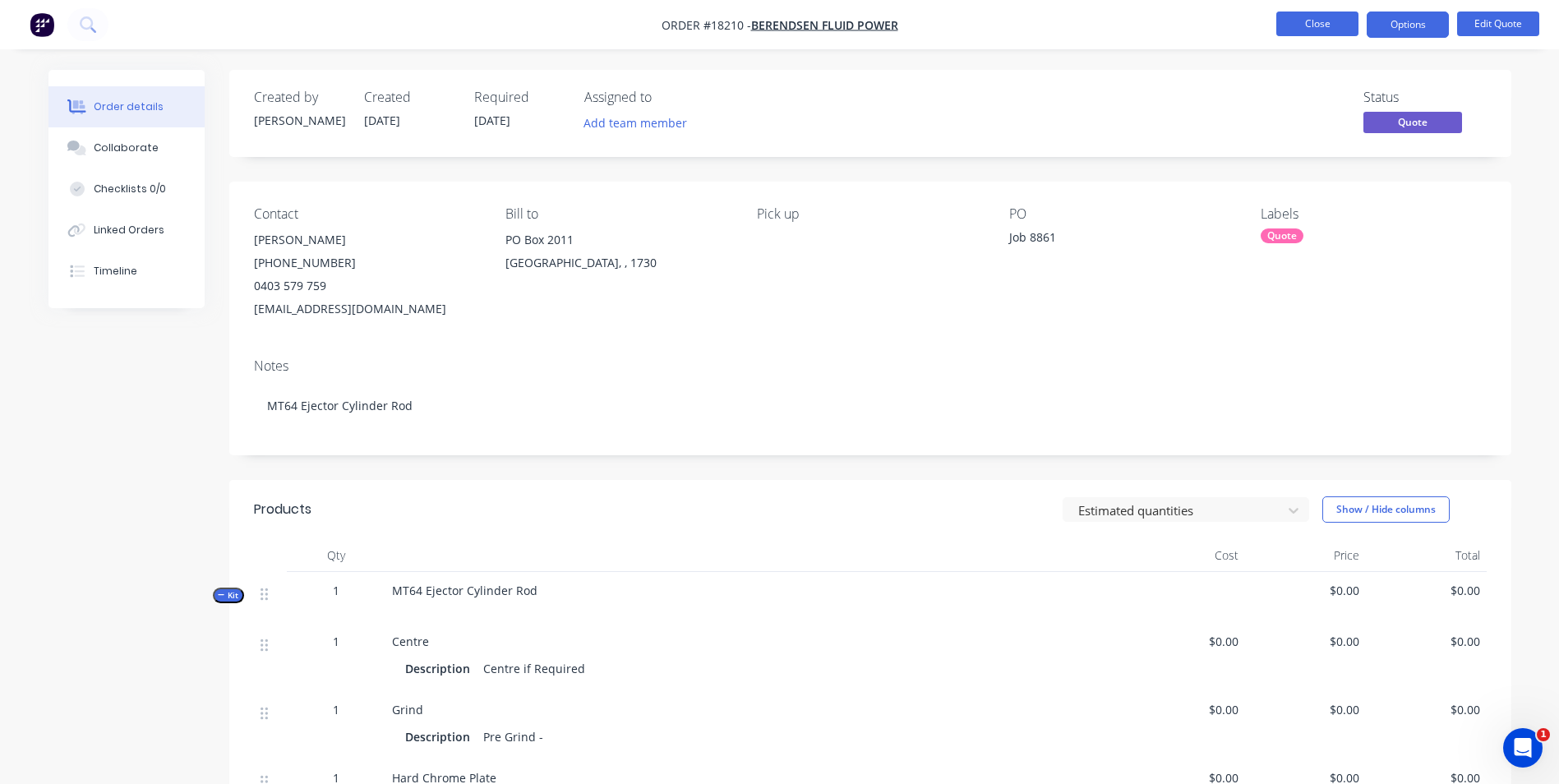
click at [1320, 28] on button "Close" at bounding box center [1317, 24] width 83 height 25
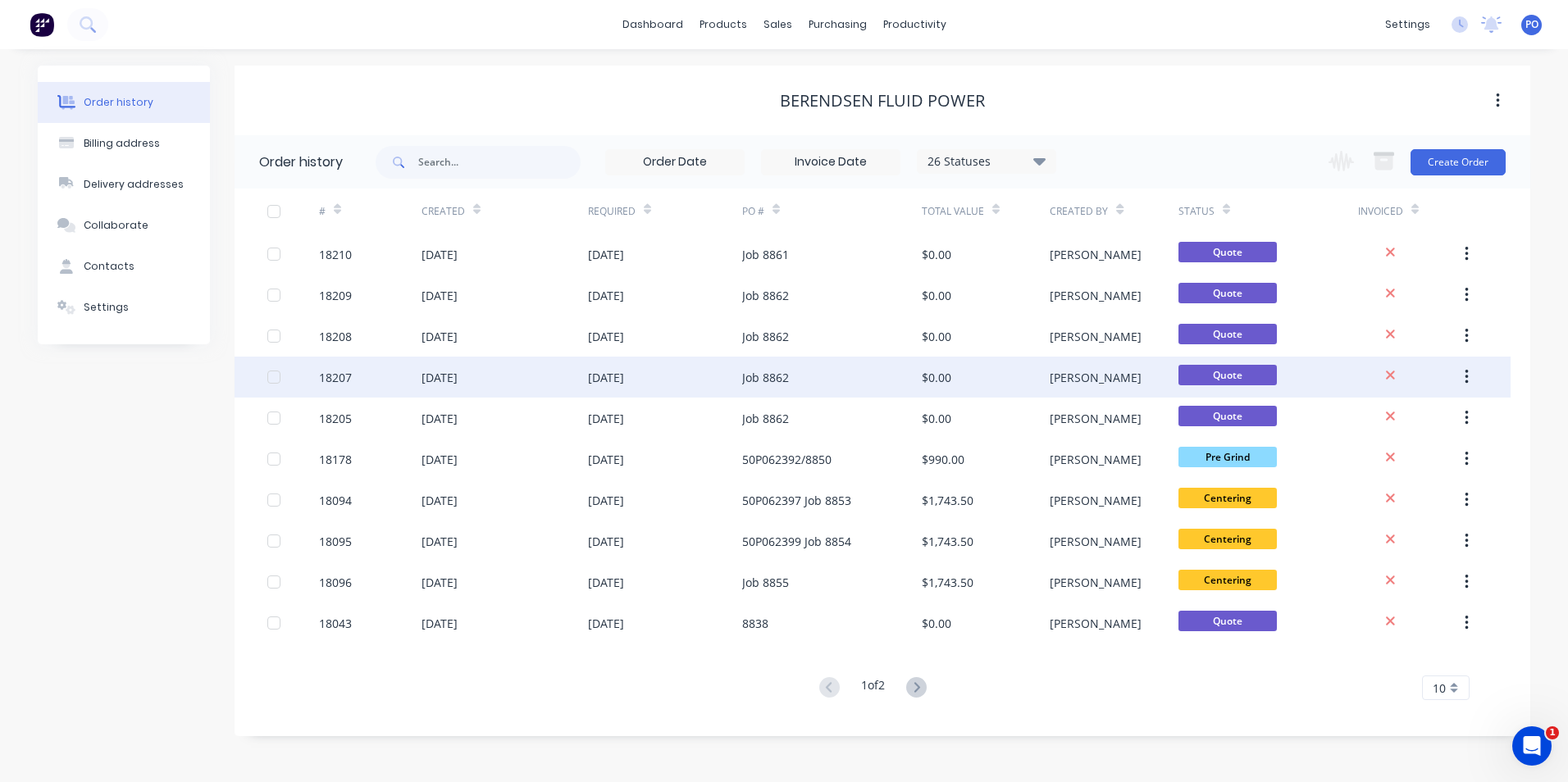
click at [624, 382] on div "[DATE]" at bounding box center [606, 377] width 36 height 17
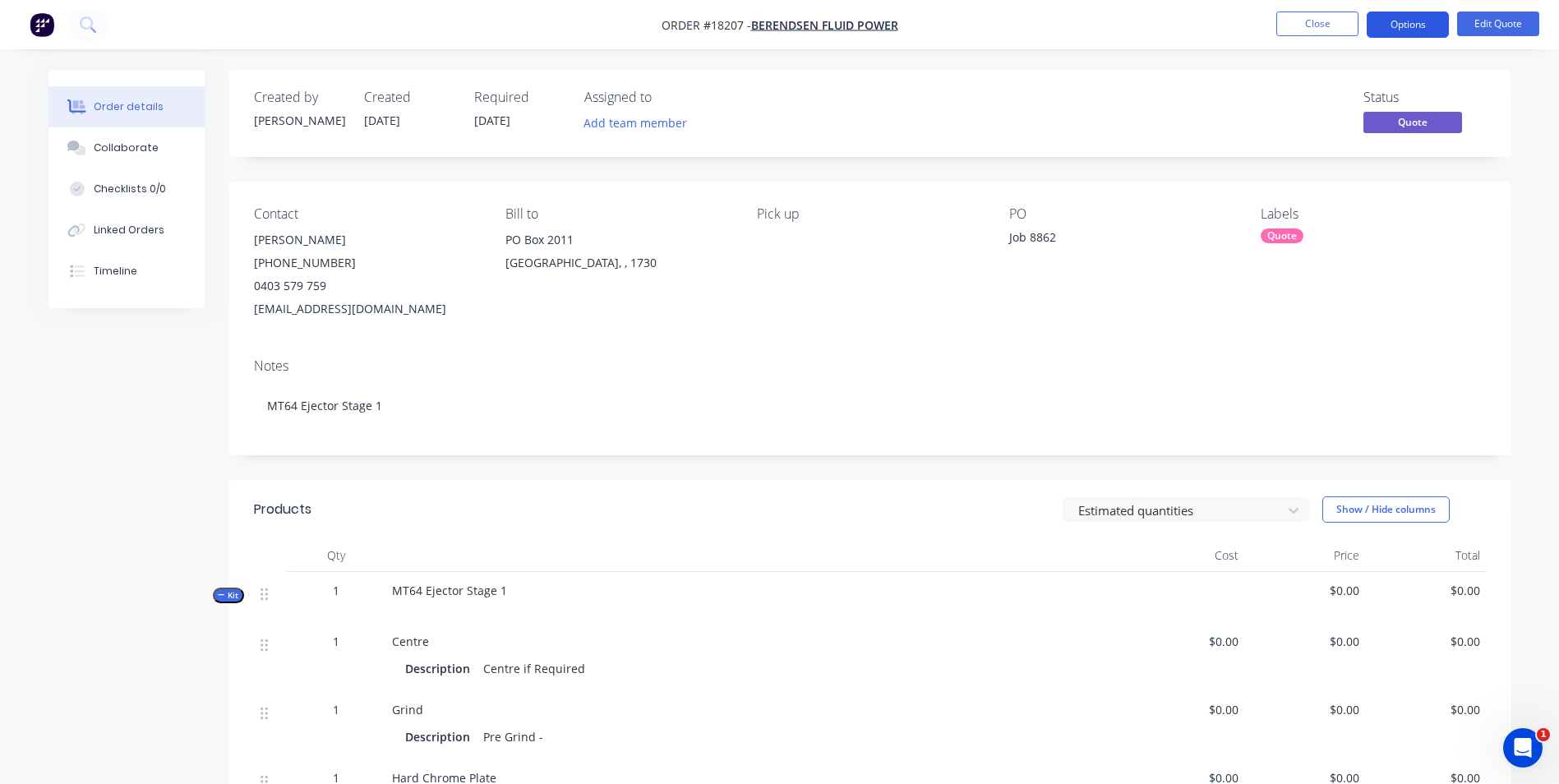
click at [1399, 32] on button "Options" at bounding box center [1408, 25] width 83 height 27
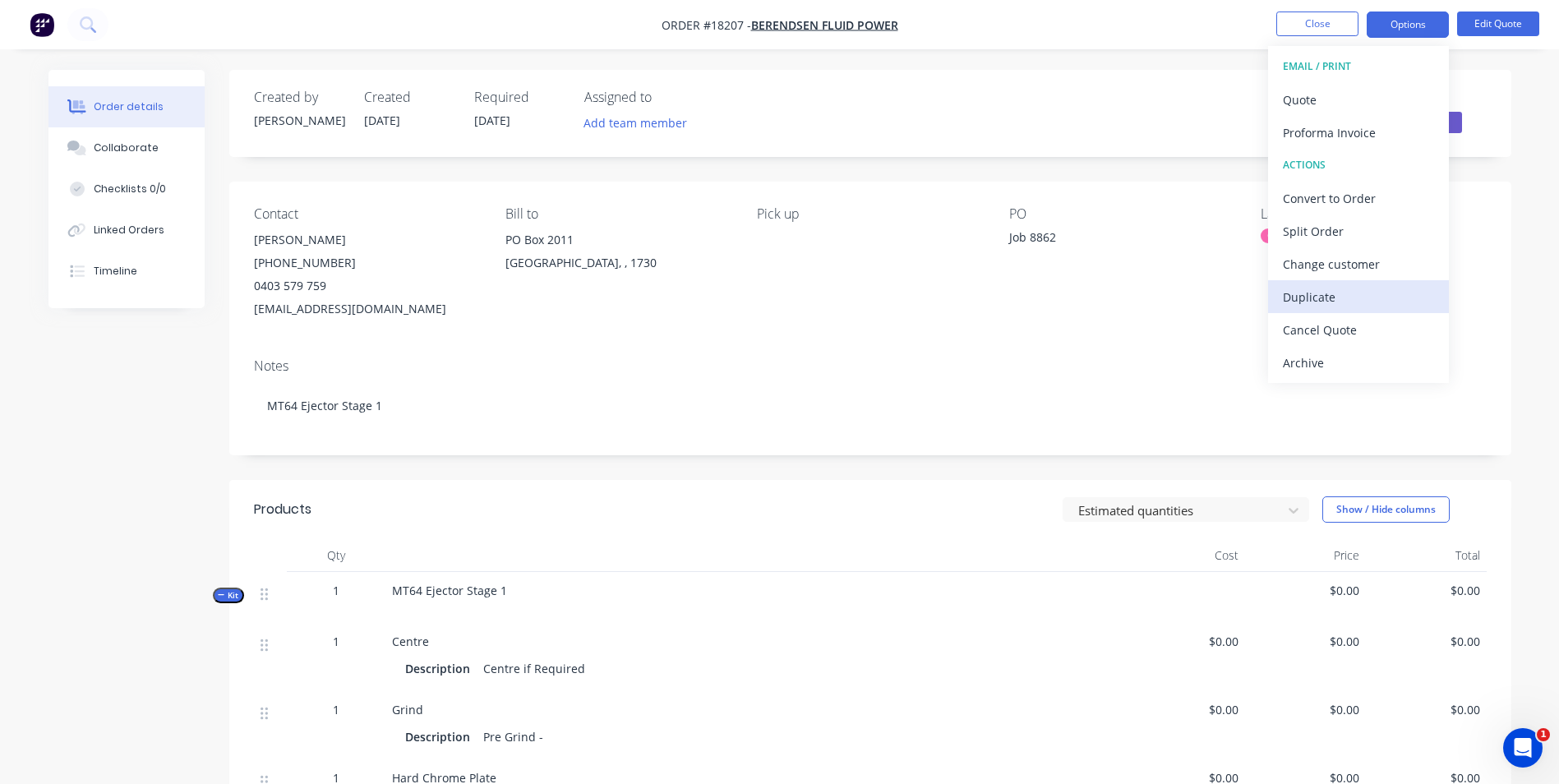
click at [1314, 295] on div "Duplicate" at bounding box center [1358, 297] width 151 height 24
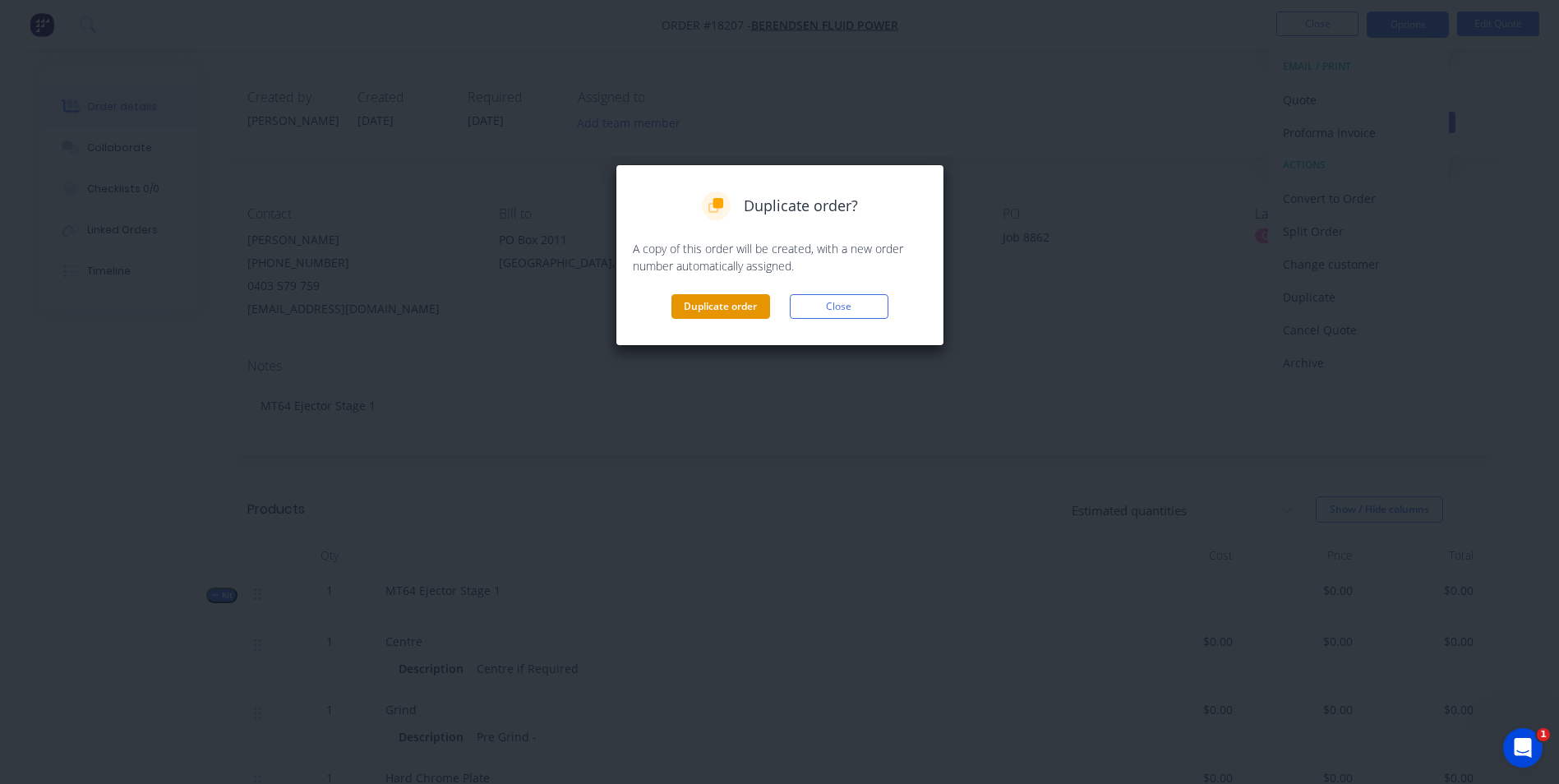
click at [717, 309] on button "Duplicate order" at bounding box center [721, 307] width 98 height 25
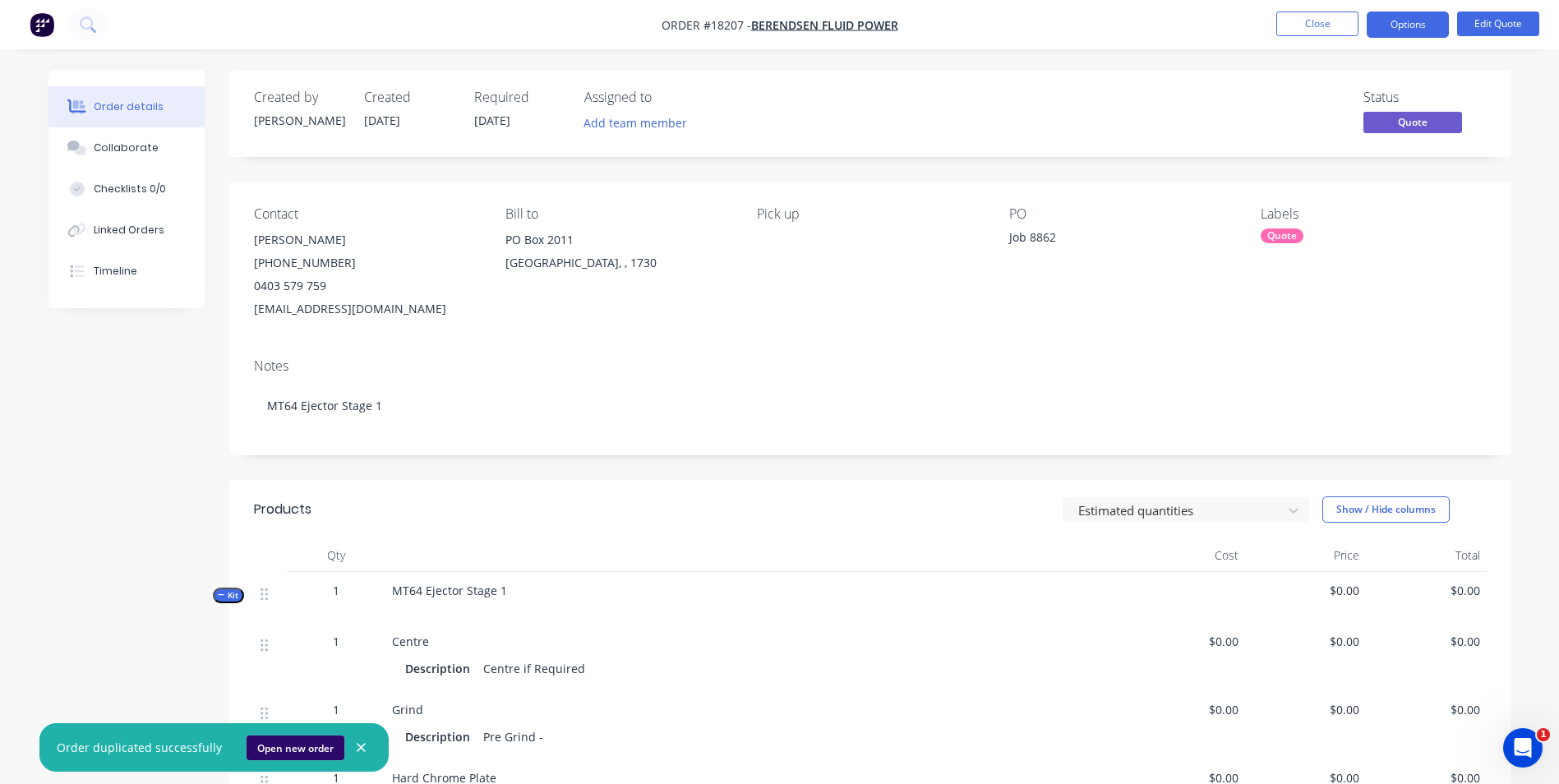
click at [279, 758] on button "Open new order" at bounding box center [295, 748] width 98 height 25
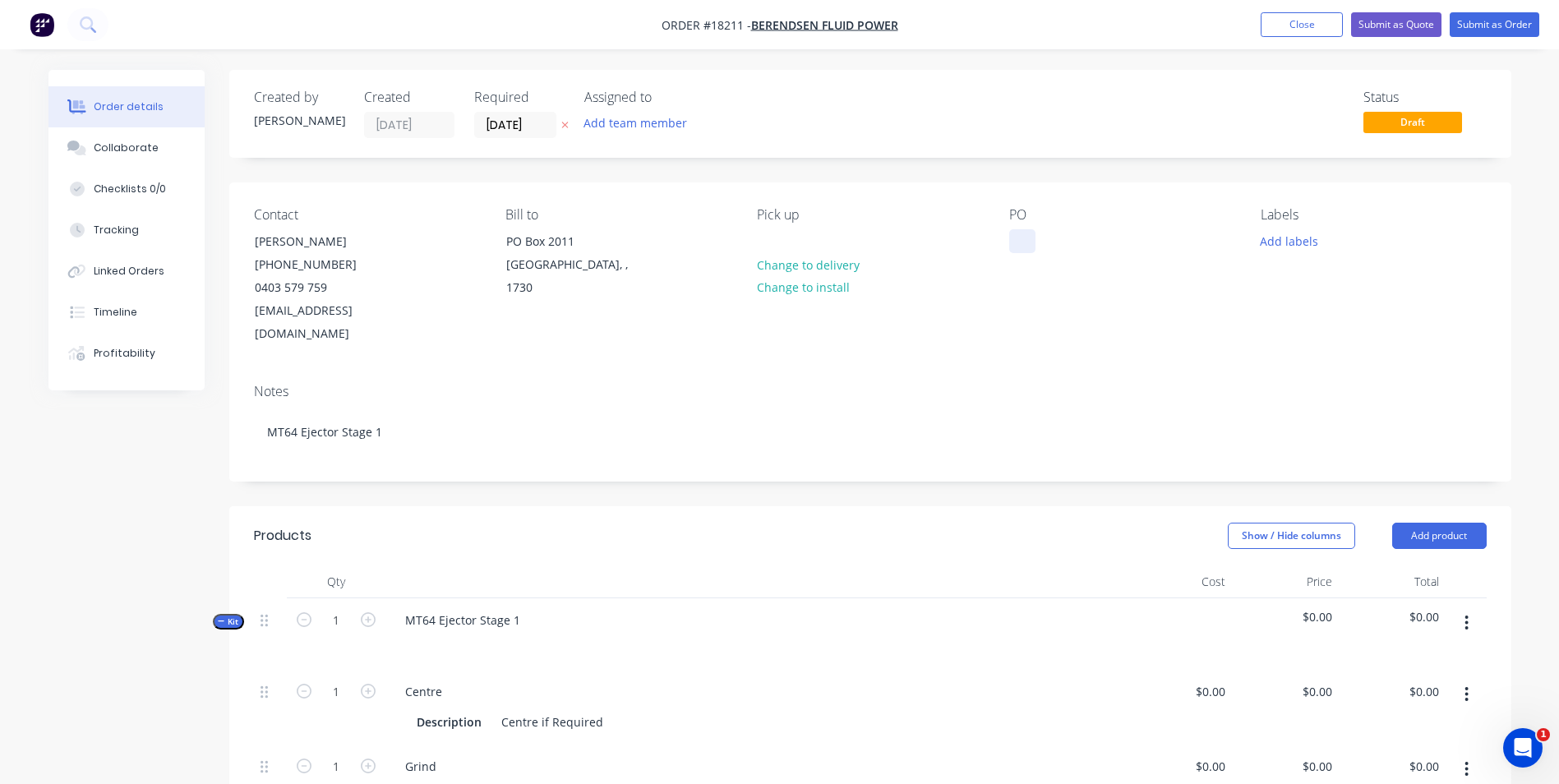
click at [1025, 242] on div at bounding box center [1023, 241] width 27 height 24
click at [1302, 250] on button "Add labels" at bounding box center [1290, 240] width 76 height 23
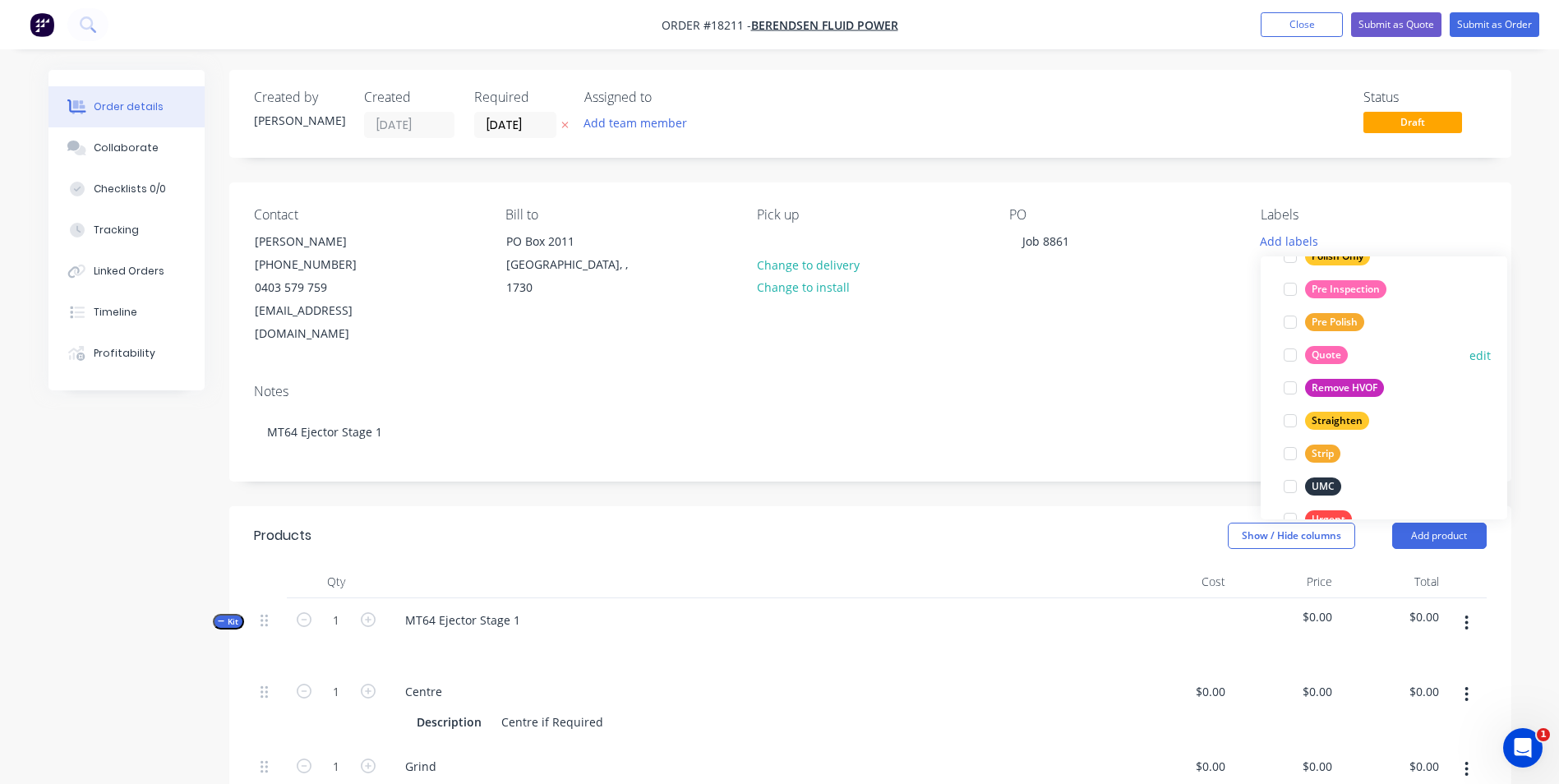
click at [1324, 353] on div "Quote" at bounding box center [1326, 355] width 43 height 18
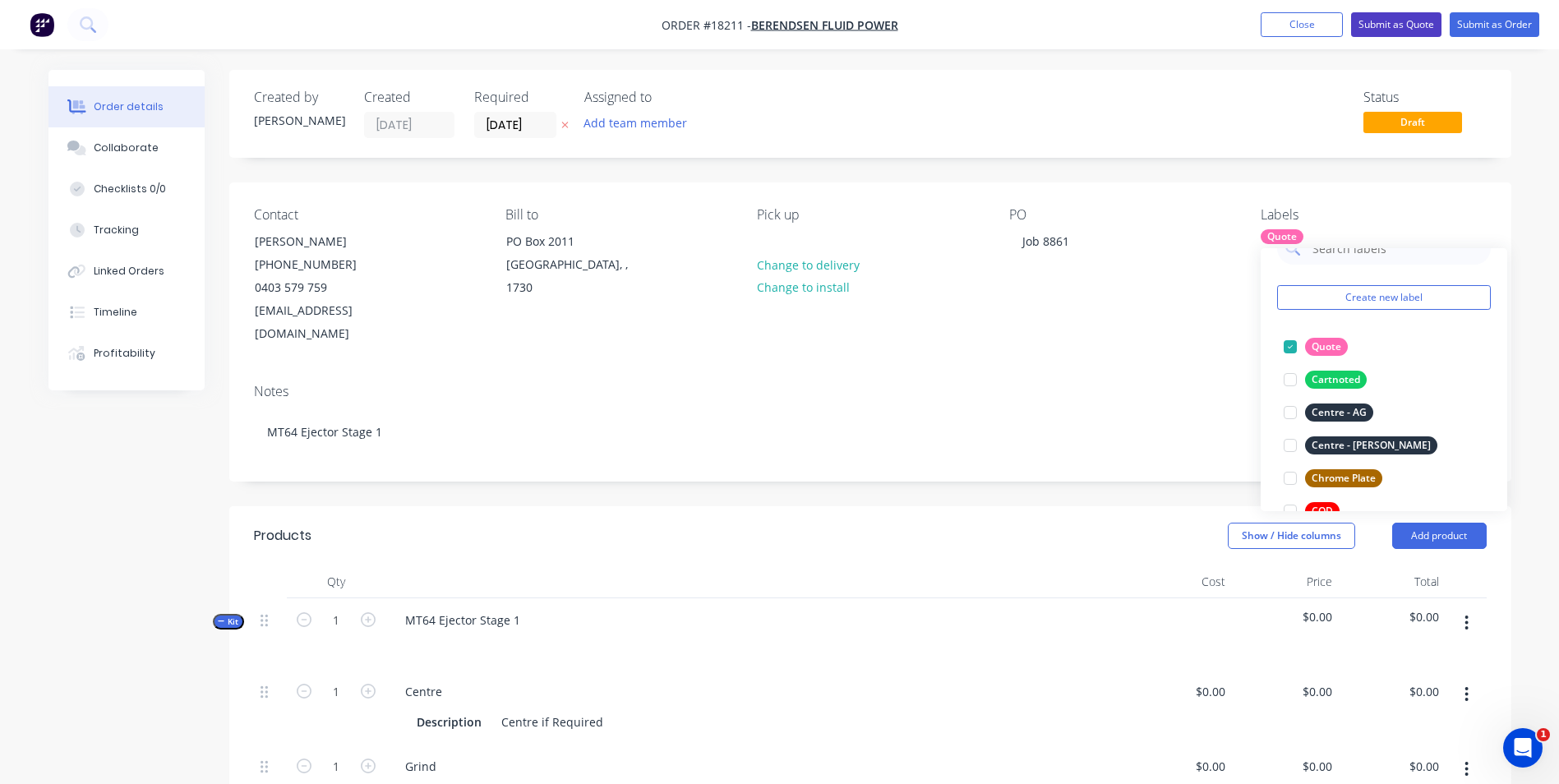
click at [1407, 23] on button "Submit as Quote" at bounding box center [1396, 25] width 90 height 25
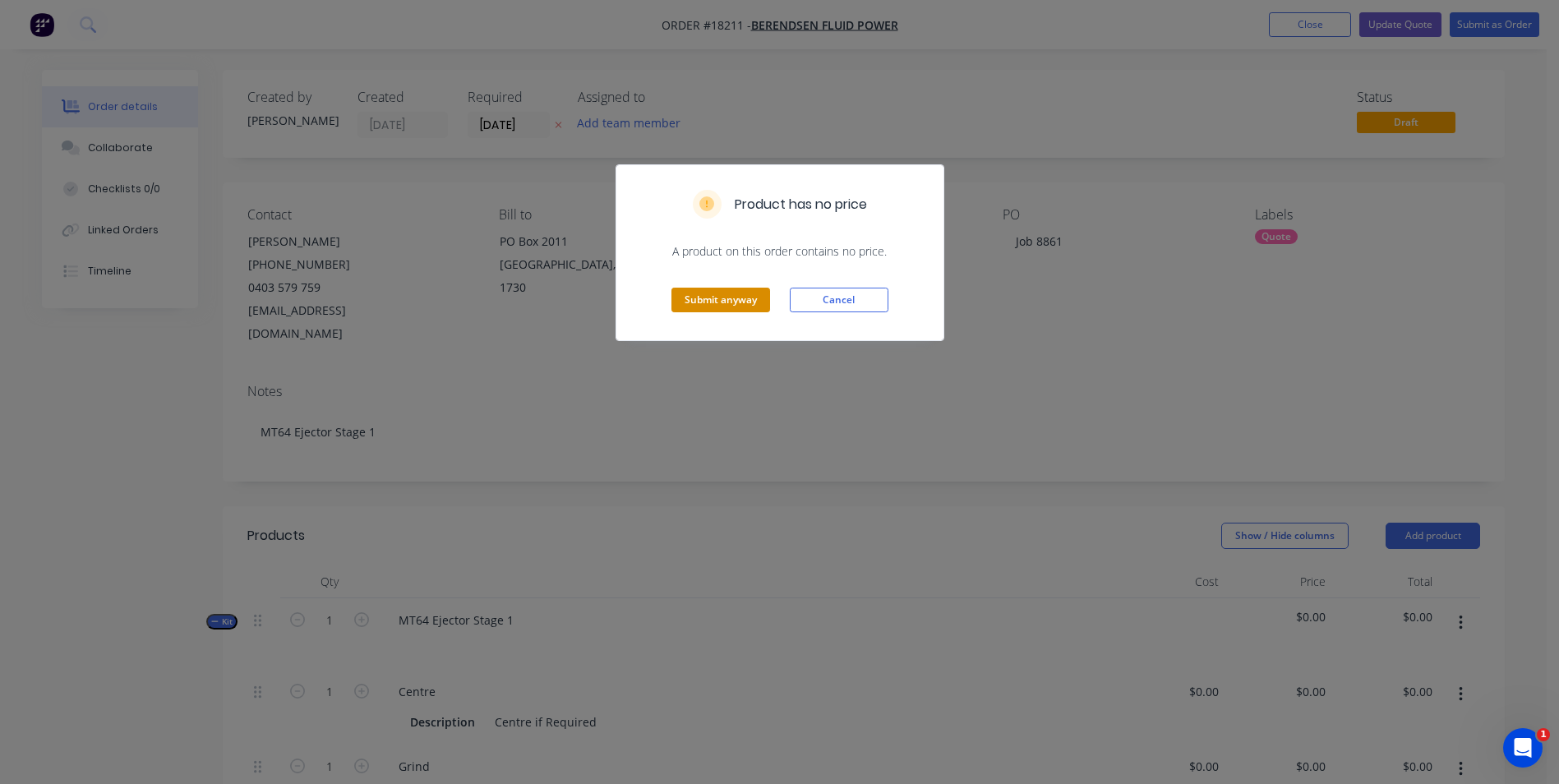
click at [729, 300] on button "Submit anyway" at bounding box center [721, 300] width 98 height 25
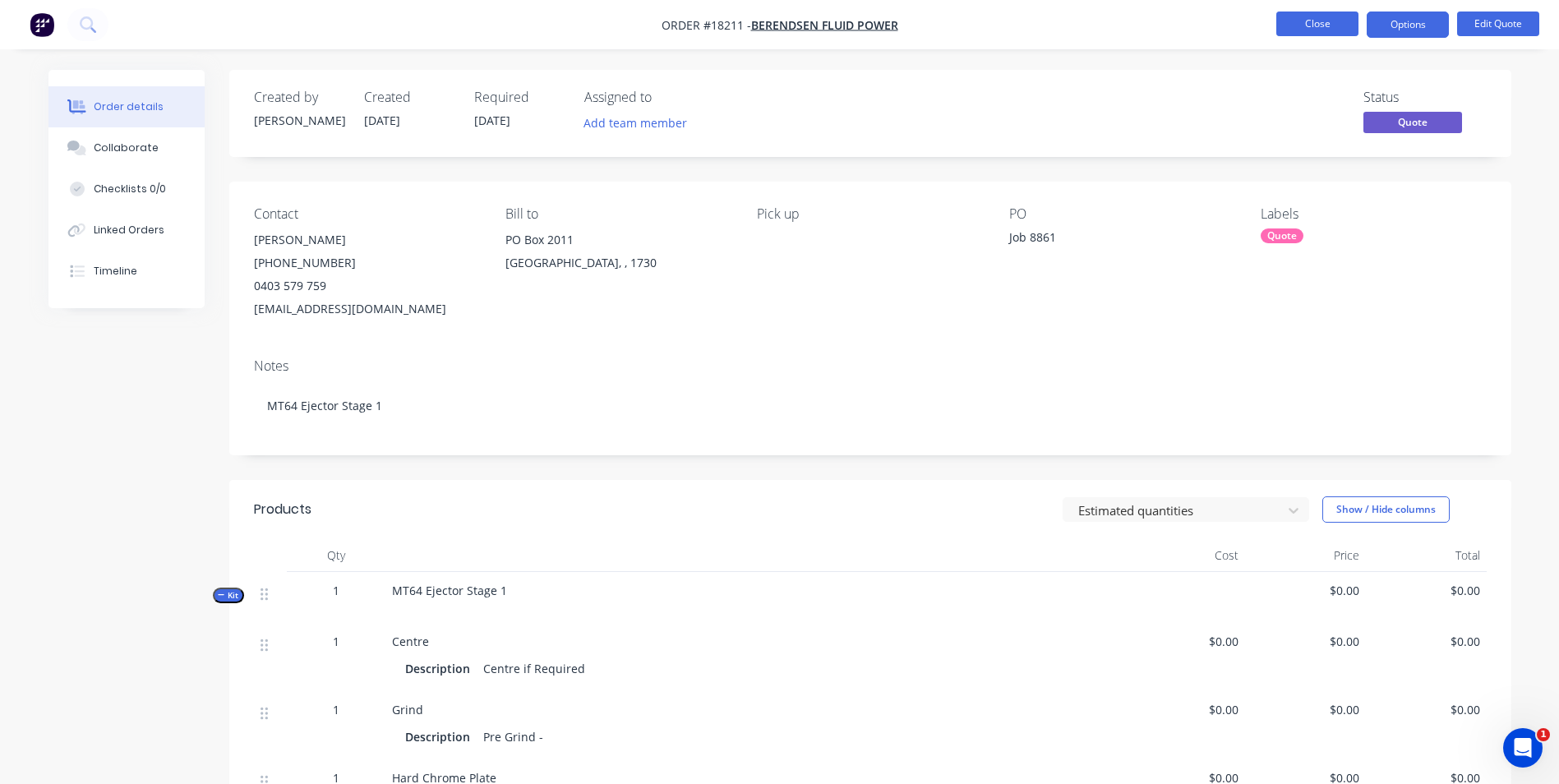
click at [1325, 25] on button "Close" at bounding box center [1317, 24] width 83 height 25
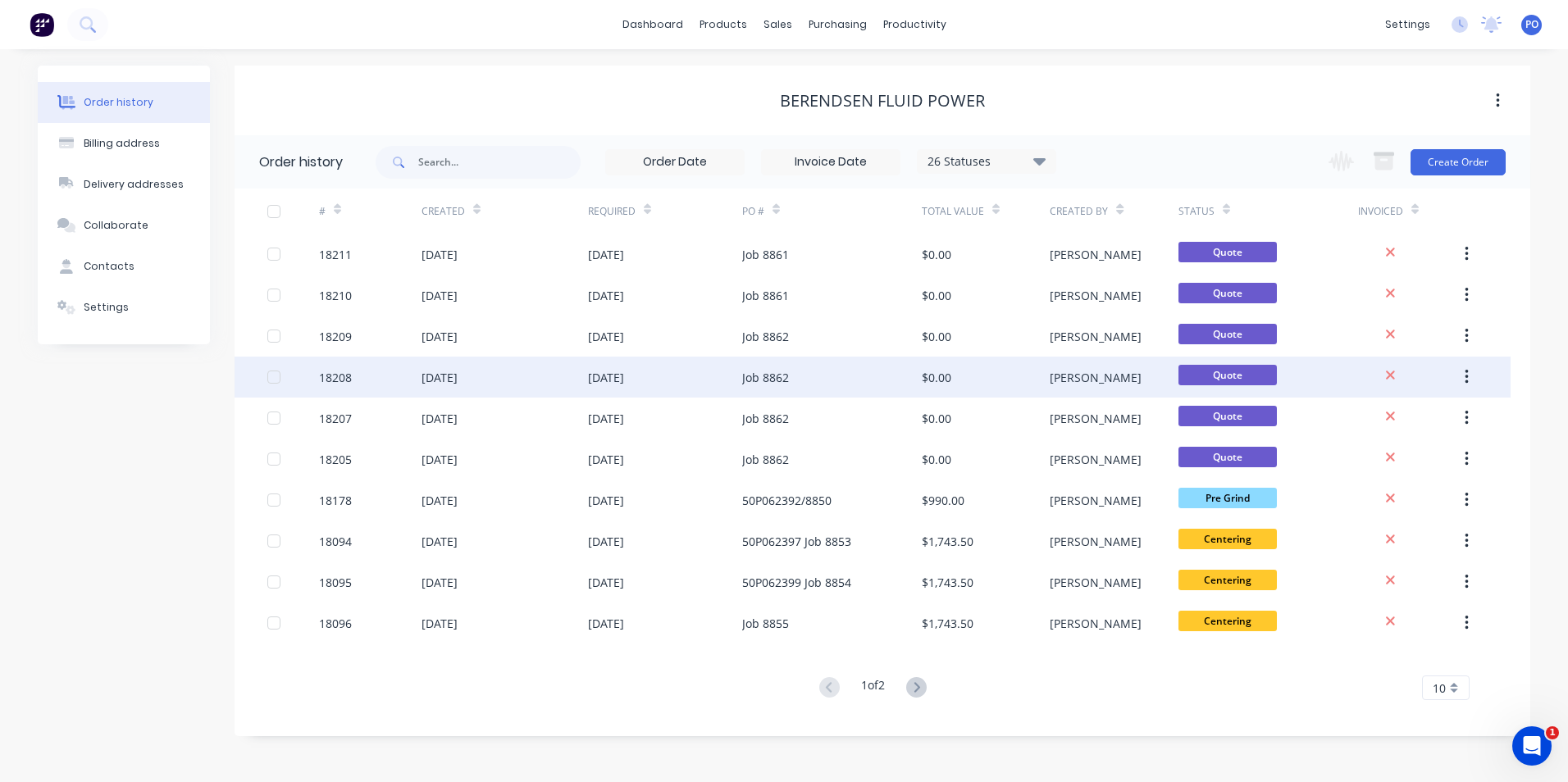
click at [832, 377] on div "Job 8862" at bounding box center [832, 377] width 180 height 41
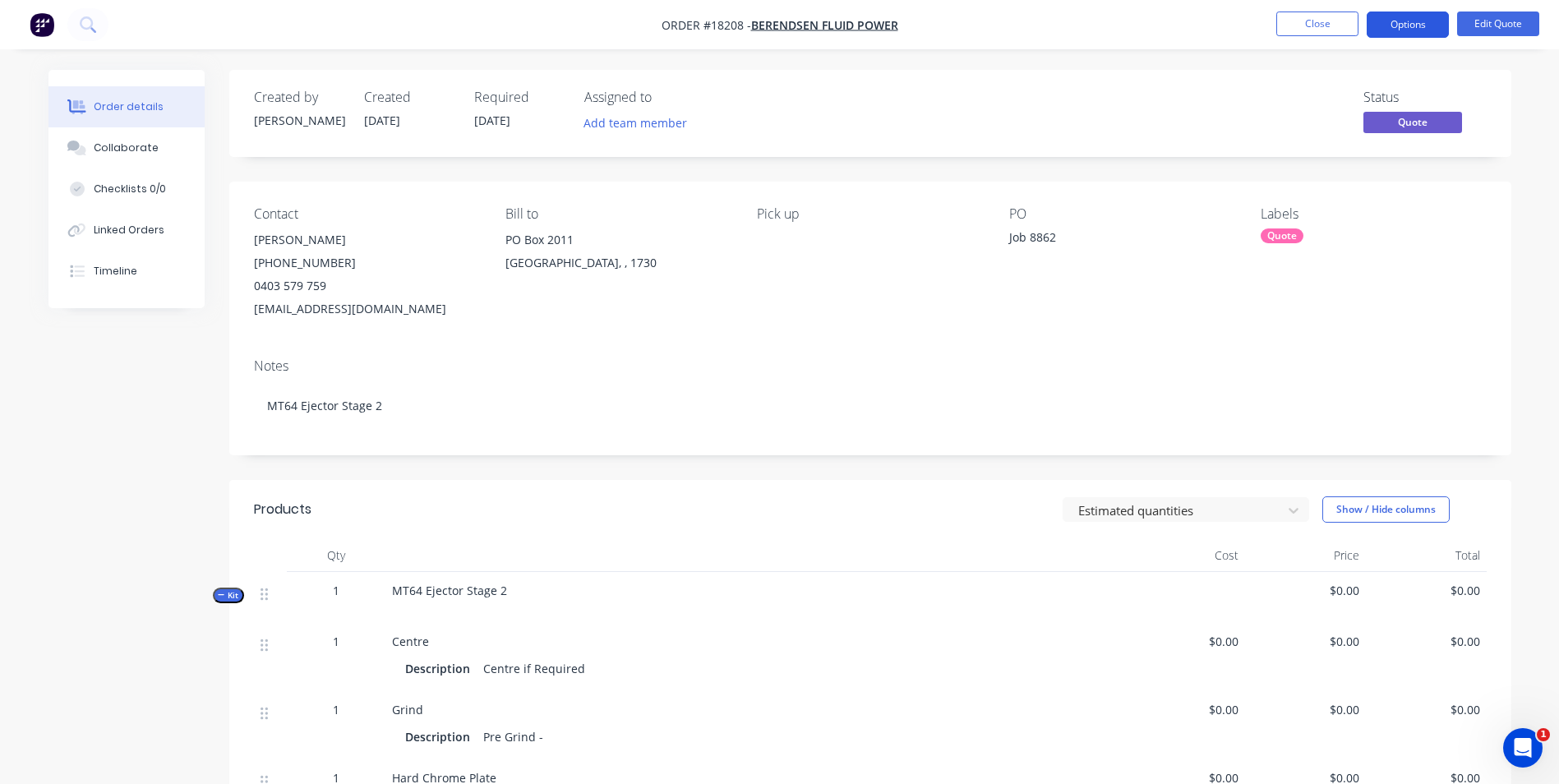
click at [1406, 25] on button "Options" at bounding box center [1408, 25] width 83 height 27
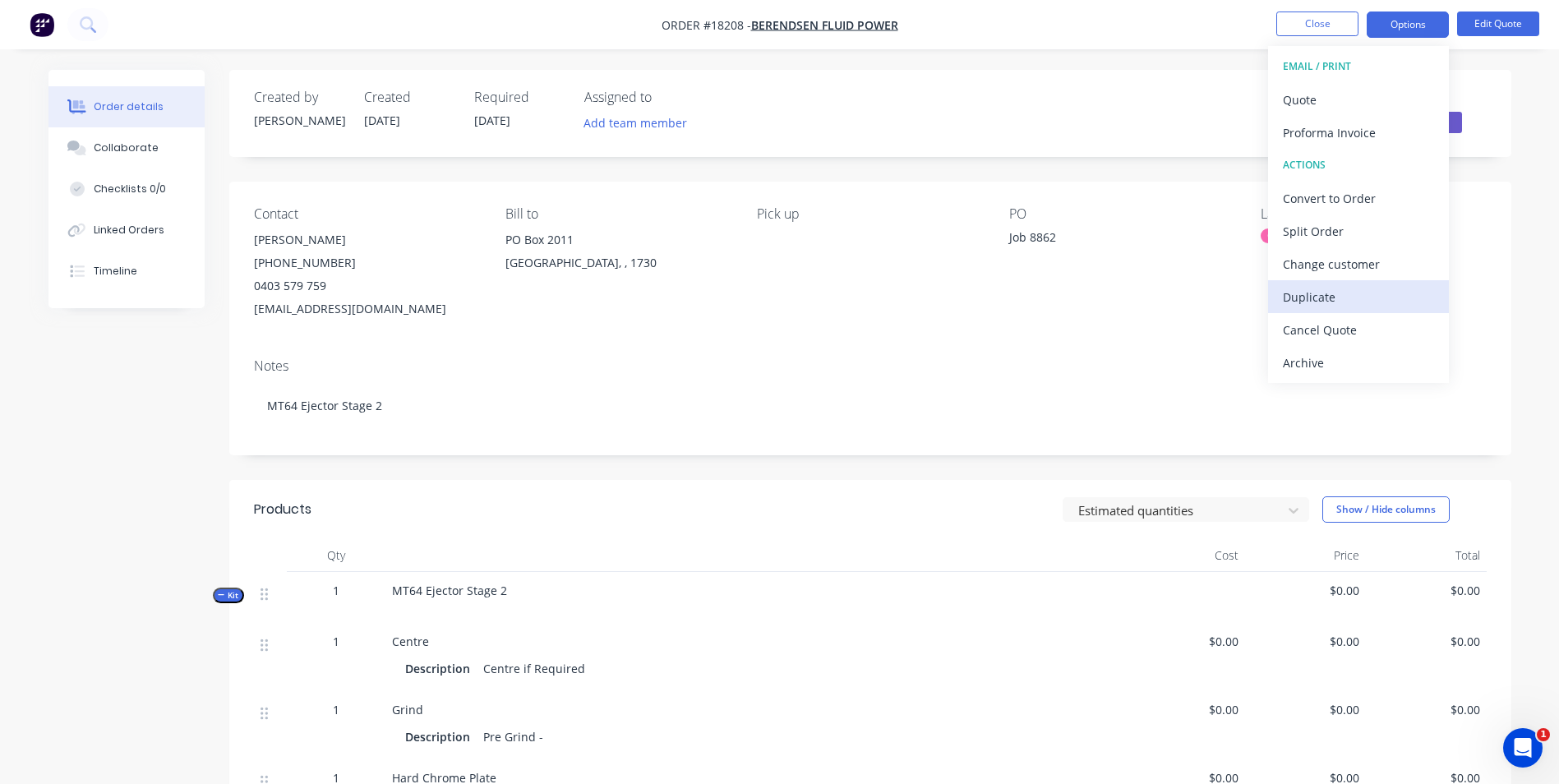
click at [1362, 294] on div "Duplicate" at bounding box center [1358, 297] width 151 height 24
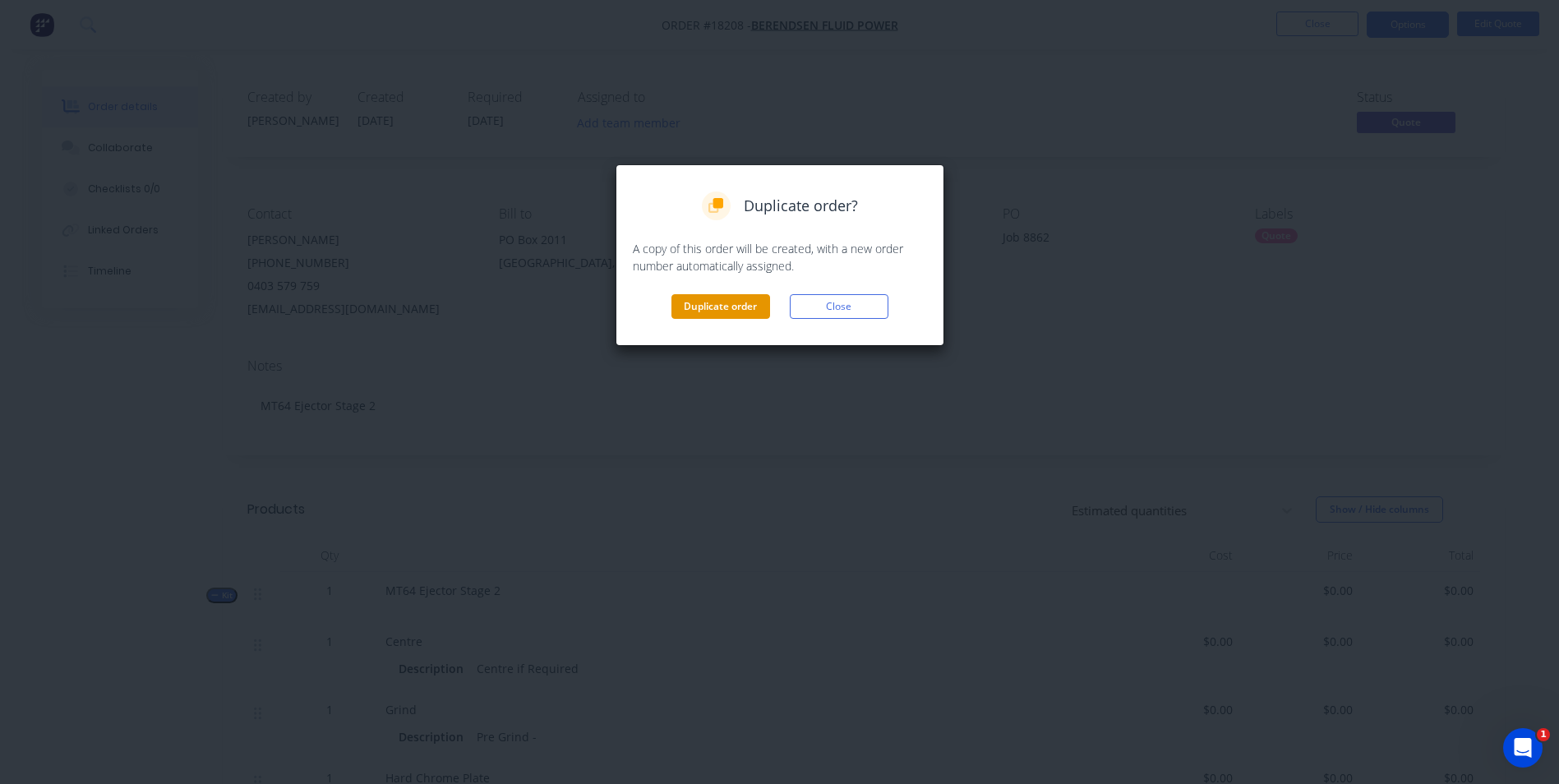
click at [739, 307] on button "Duplicate order" at bounding box center [721, 307] width 98 height 25
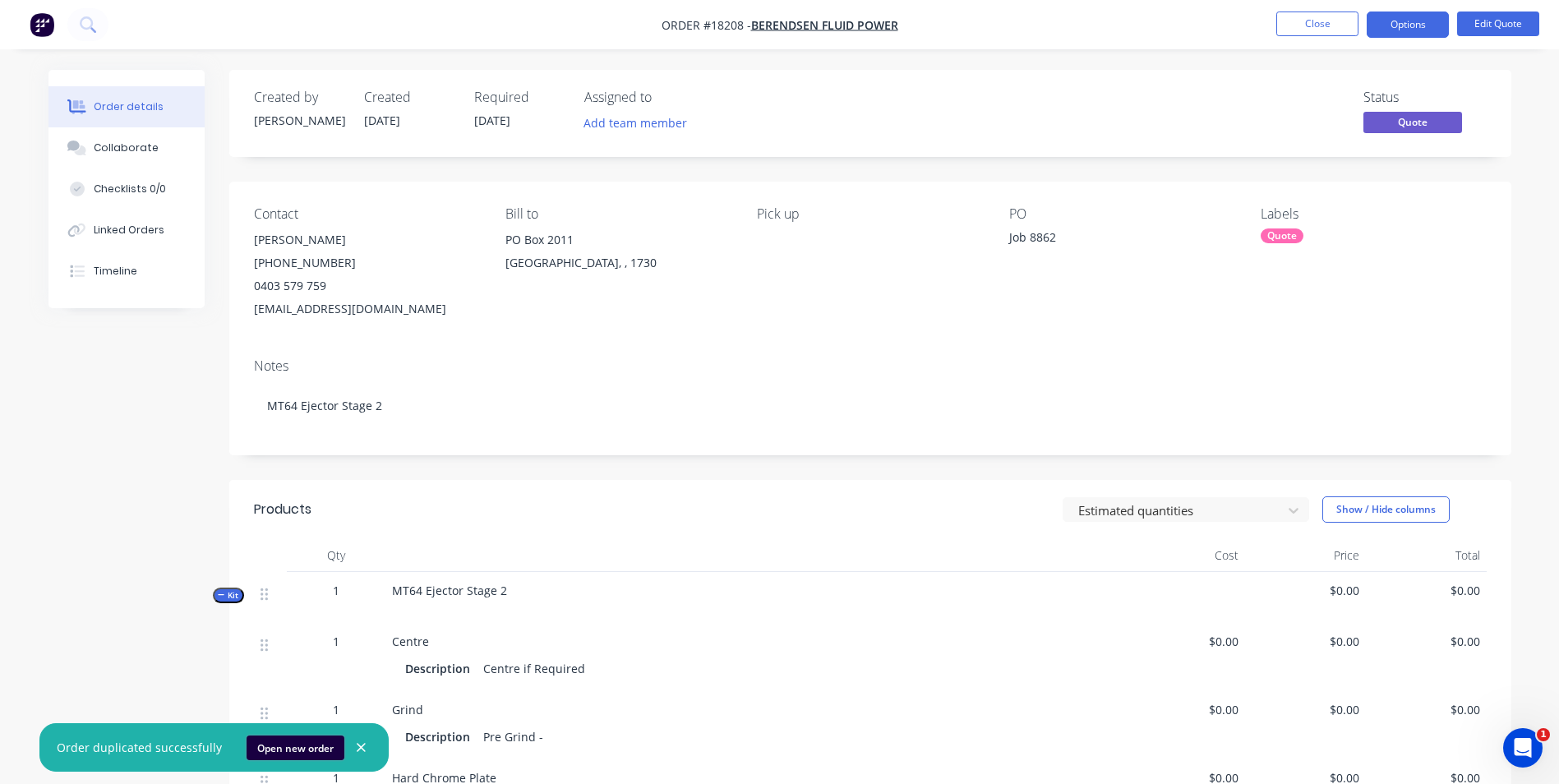
click at [275, 751] on button "Open new order" at bounding box center [295, 748] width 98 height 25
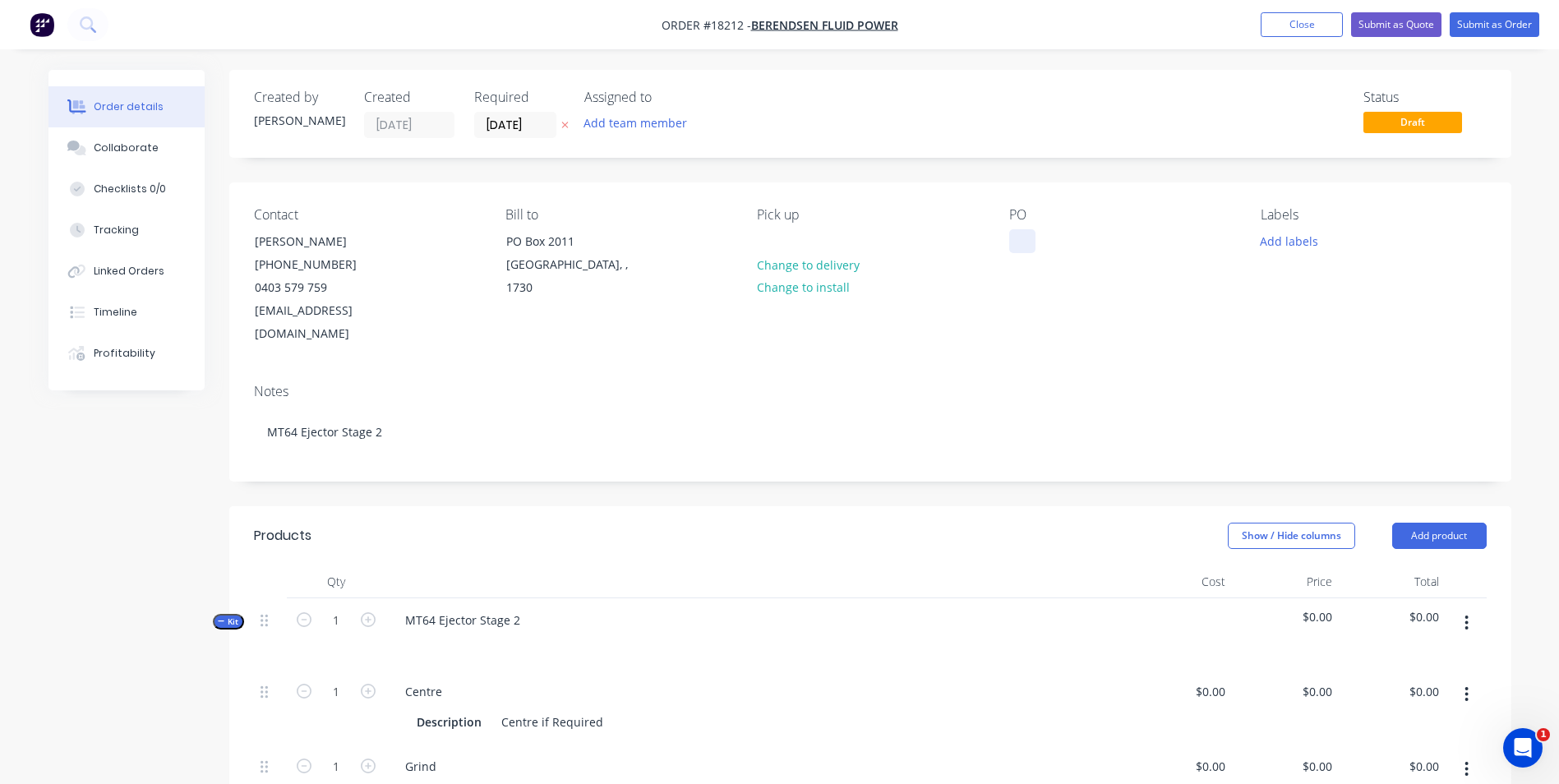
click at [1025, 242] on div at bounding box center [1023, 241] width 27 height 24
click at [1308, 250] on button "Add labels" at bounding box center [1290, 240] width 76 height 23
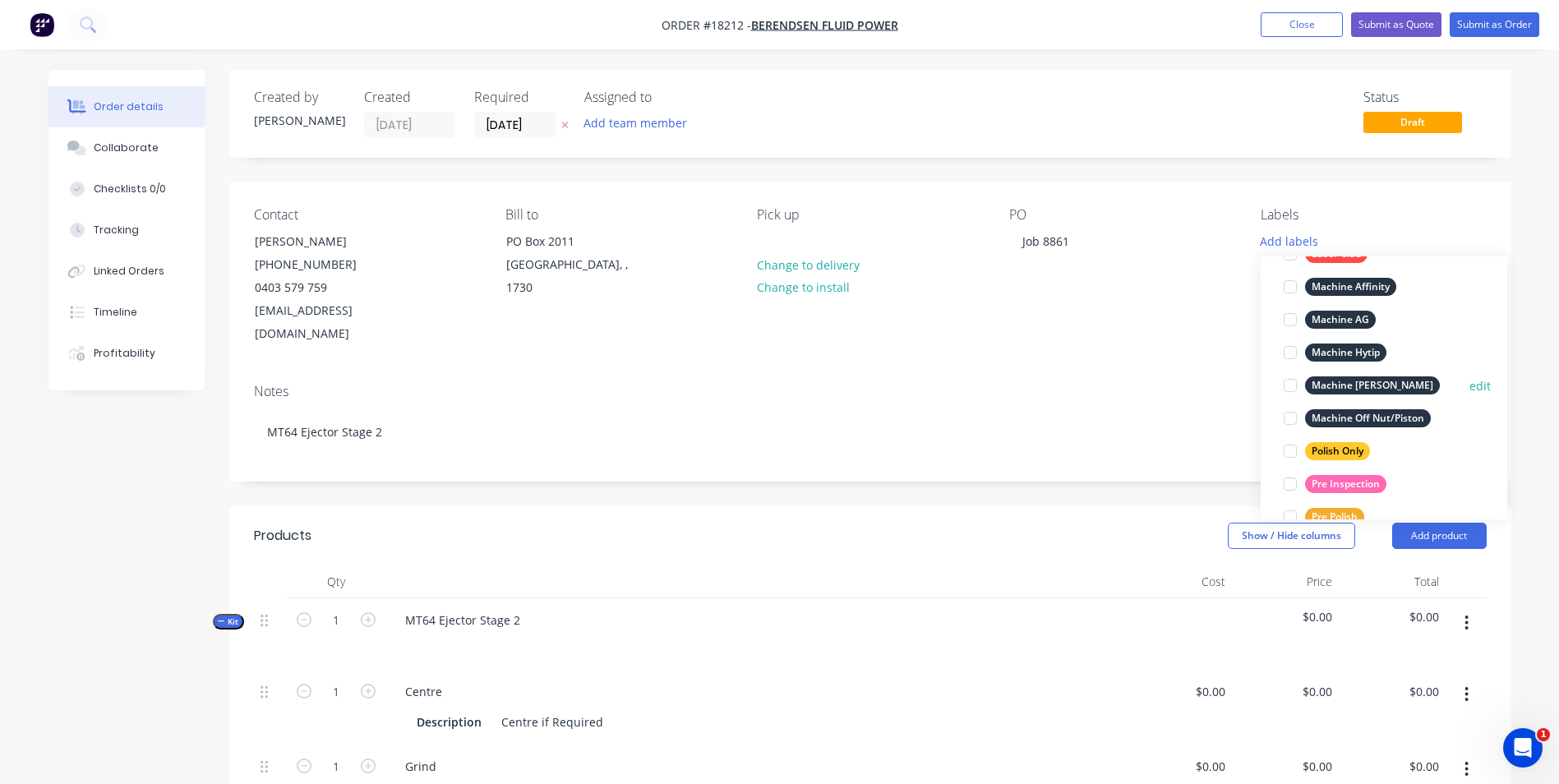
scroll to position [740, 0]
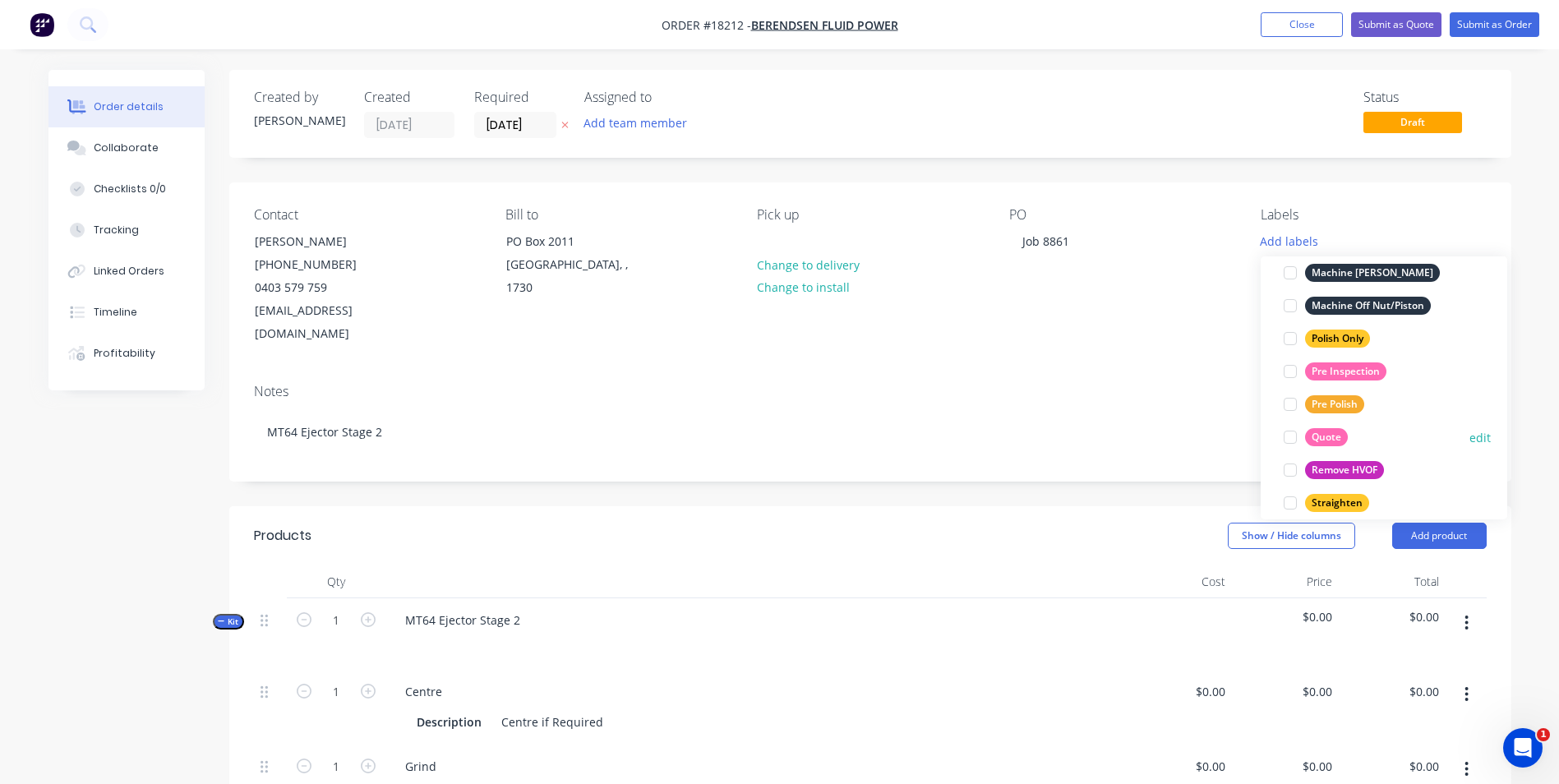
click at [1345, 440] on div "Quote" at bounding box center [1326, 437] width 43 height 18
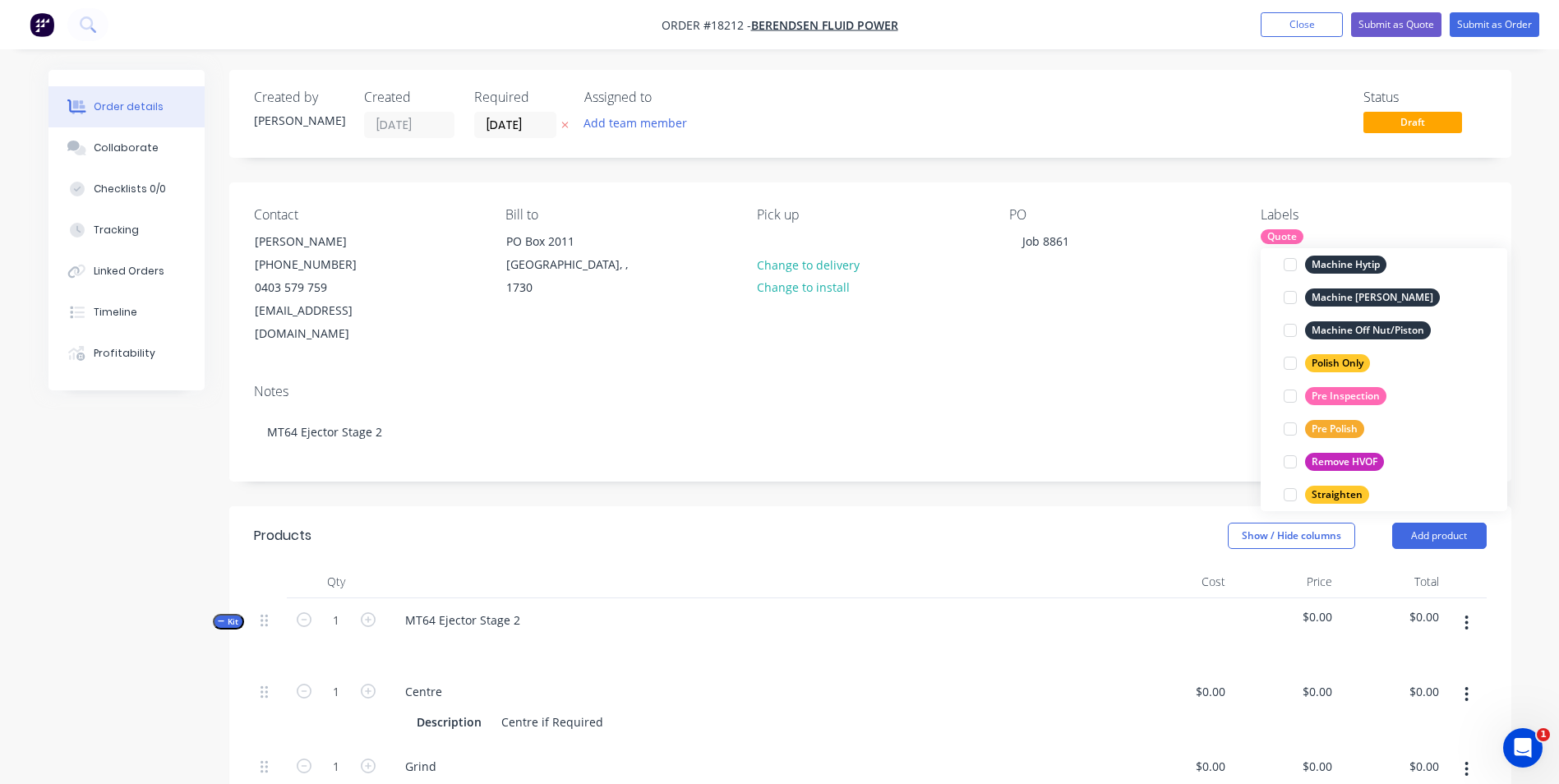
scroll to position [0, 0]
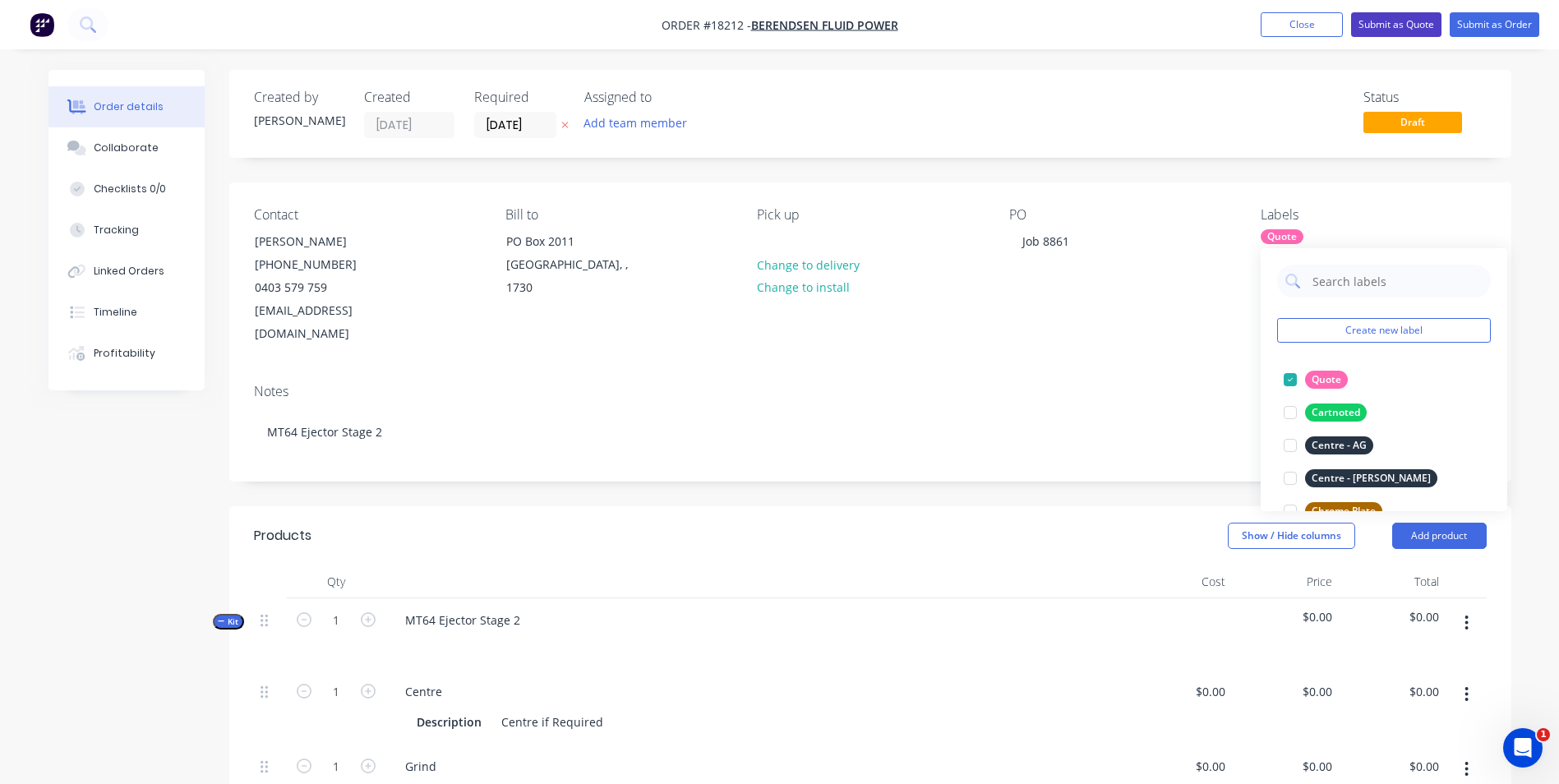
click at [1391, 24] on button "Submit as Quote" at bounding box center [1396, 25] width 90 height 25
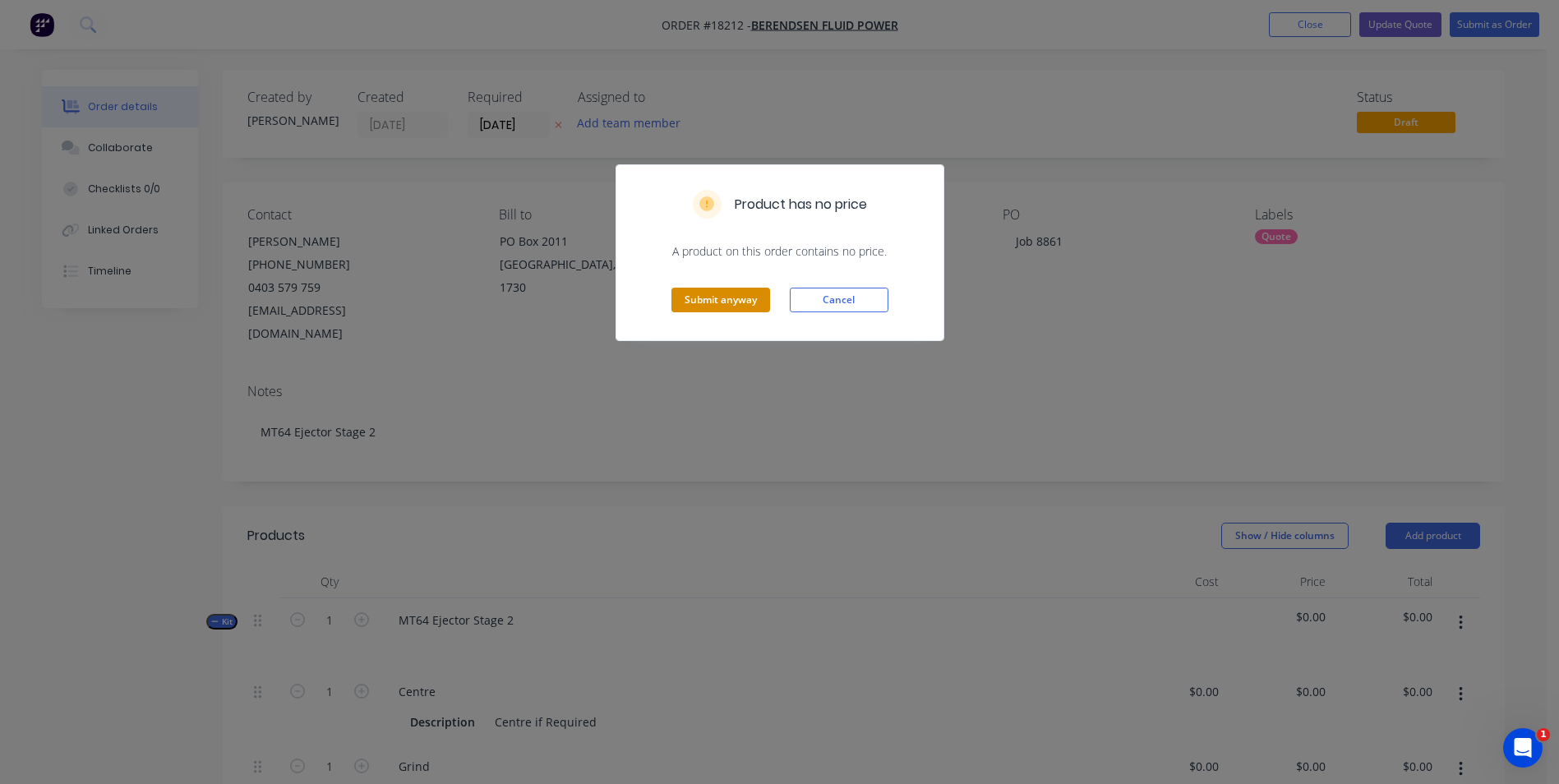
click at [744, 308] on button "Submit anyway" at bounding box center [721, 300] width 98 height 25
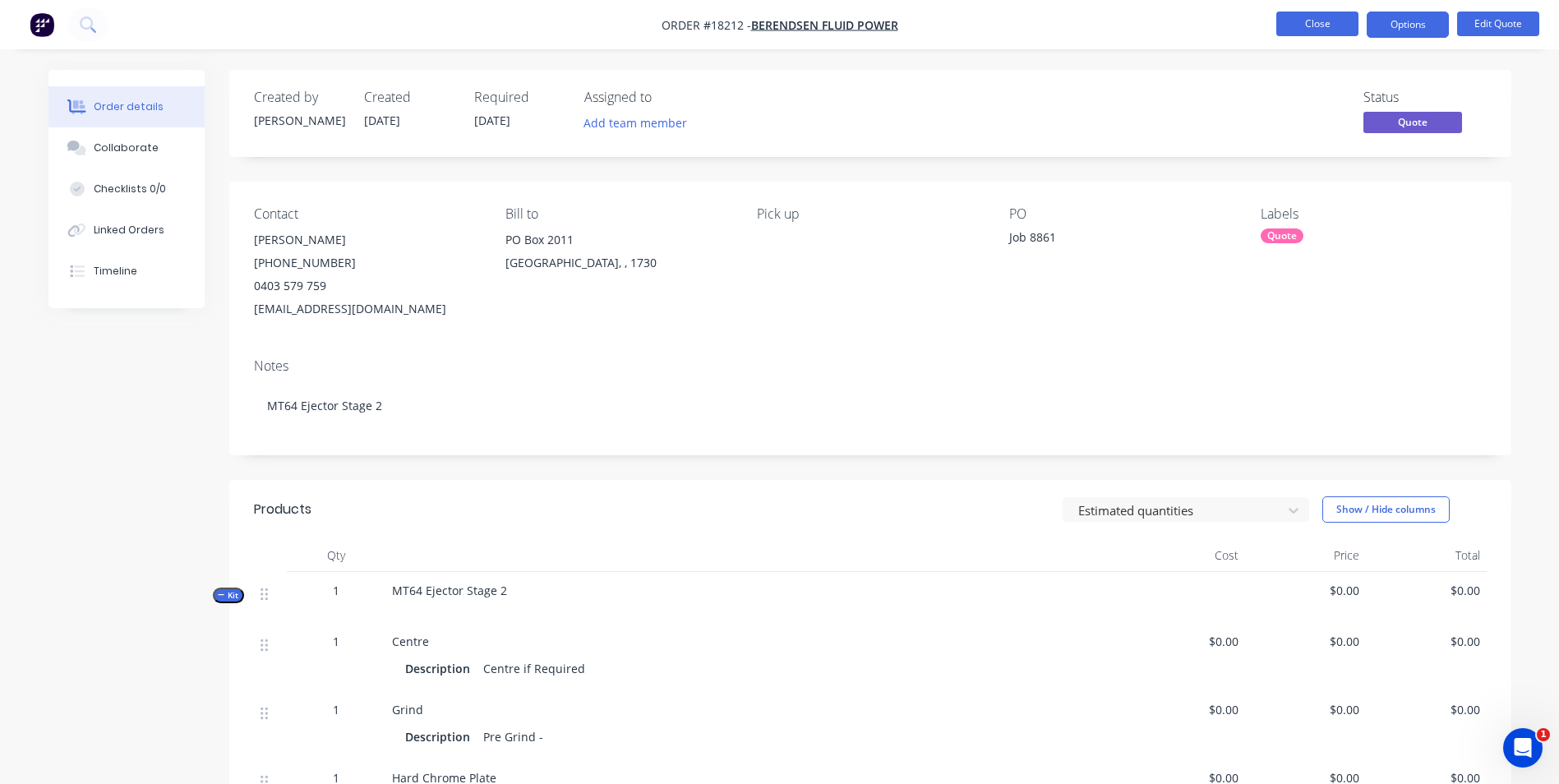
click at [1330, 21] on button "Close" at bounding box center [1317, 24] width 83 height 25
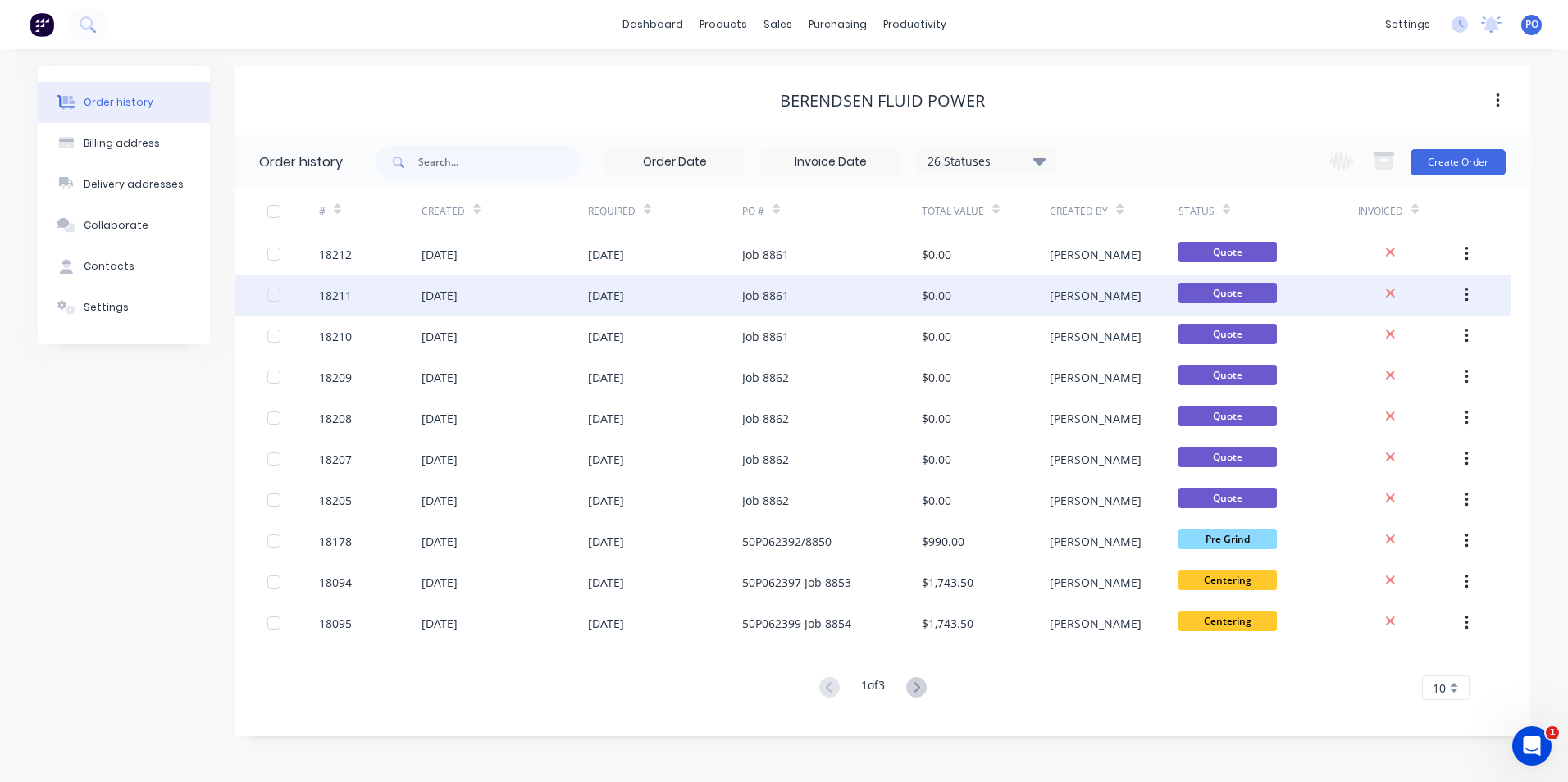
click at [748, 304] on div "Job 8861" at bounding box center [832, 294] width 180 height 41
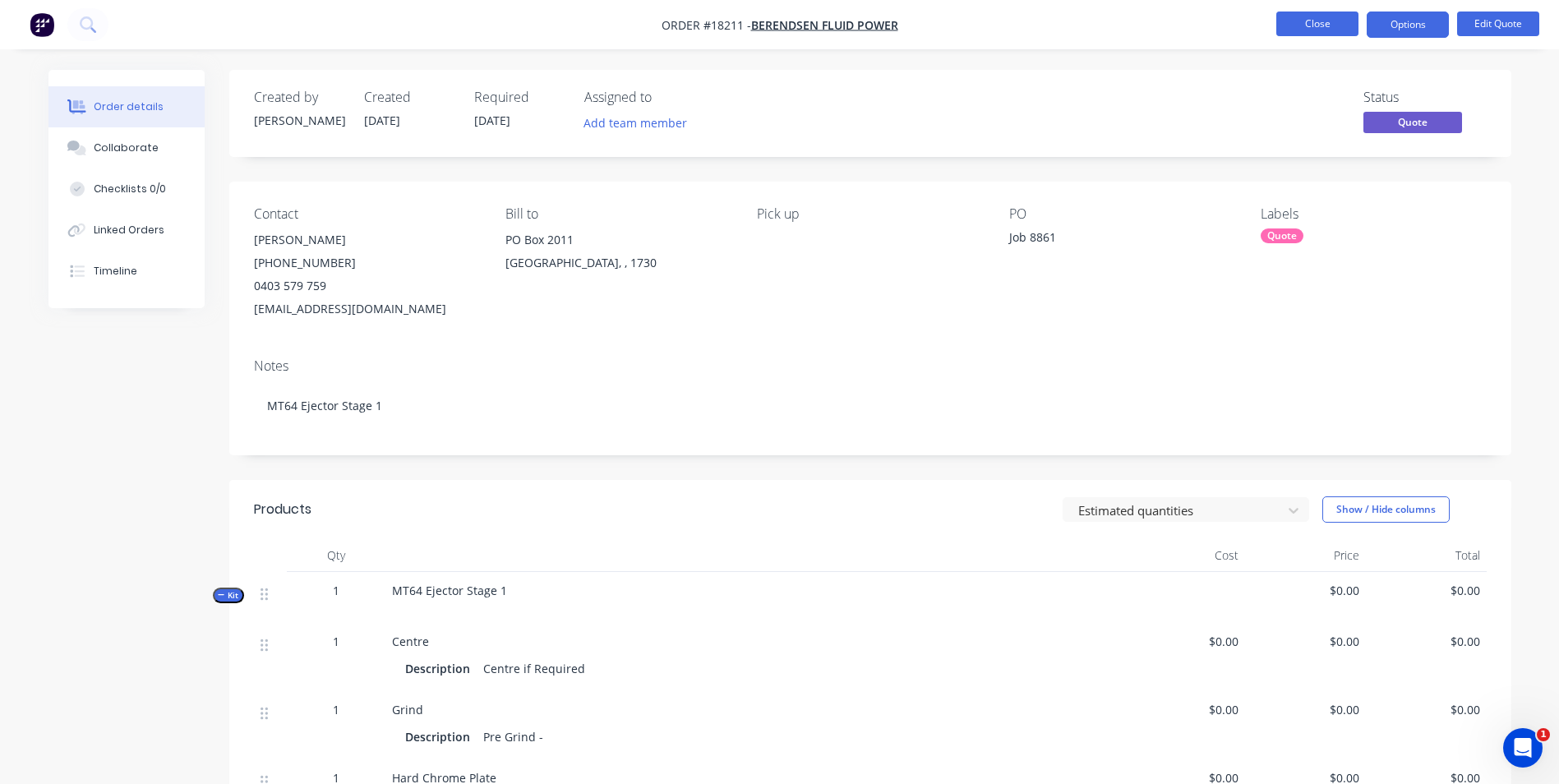
click at [1332, 28] on button "Close" at bounding box center [1317, 24] width 83 height 25
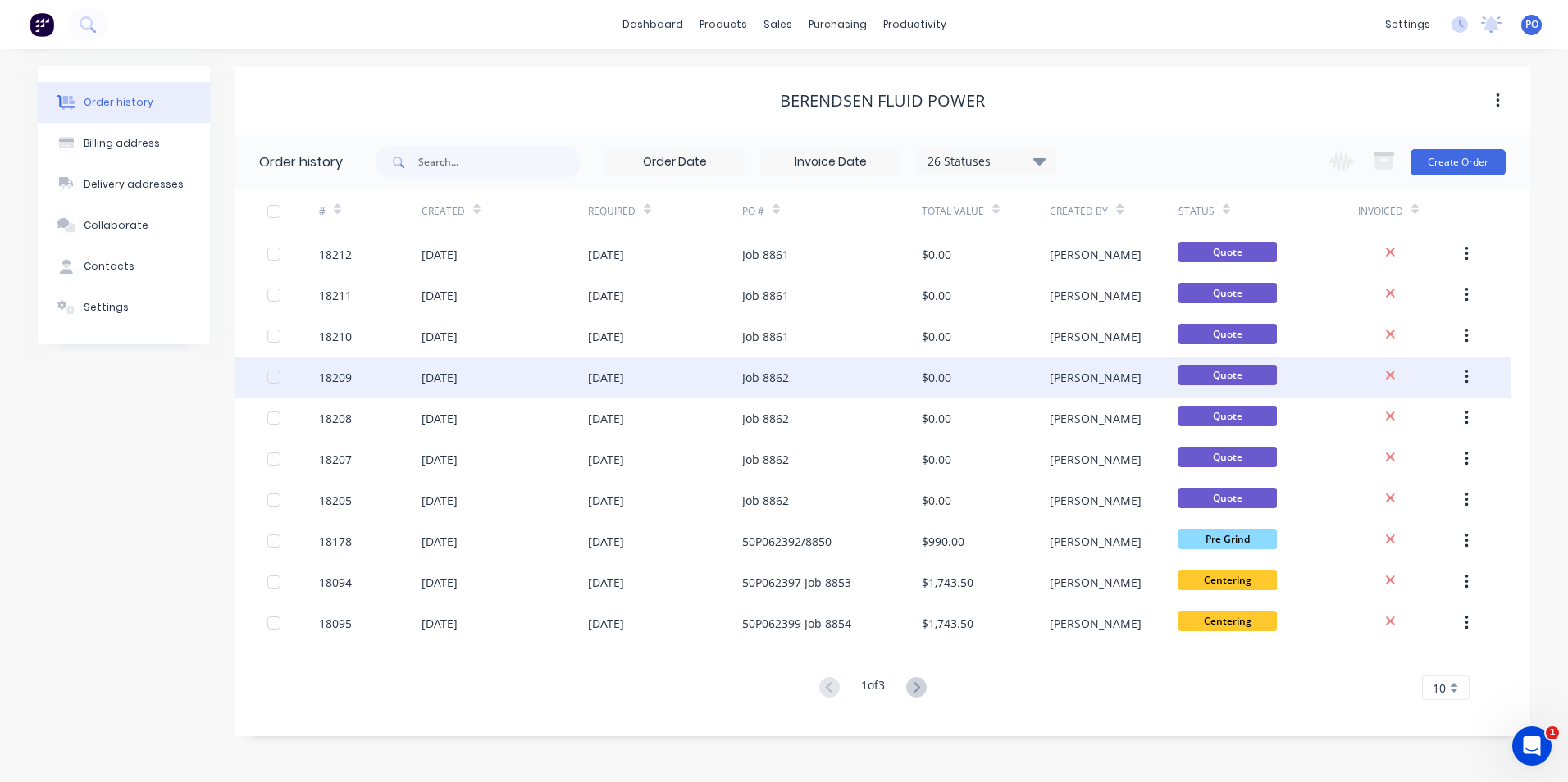
click at [786, 379] on div "Job 8862" at bounding box center [766, 377] width 47 height 17
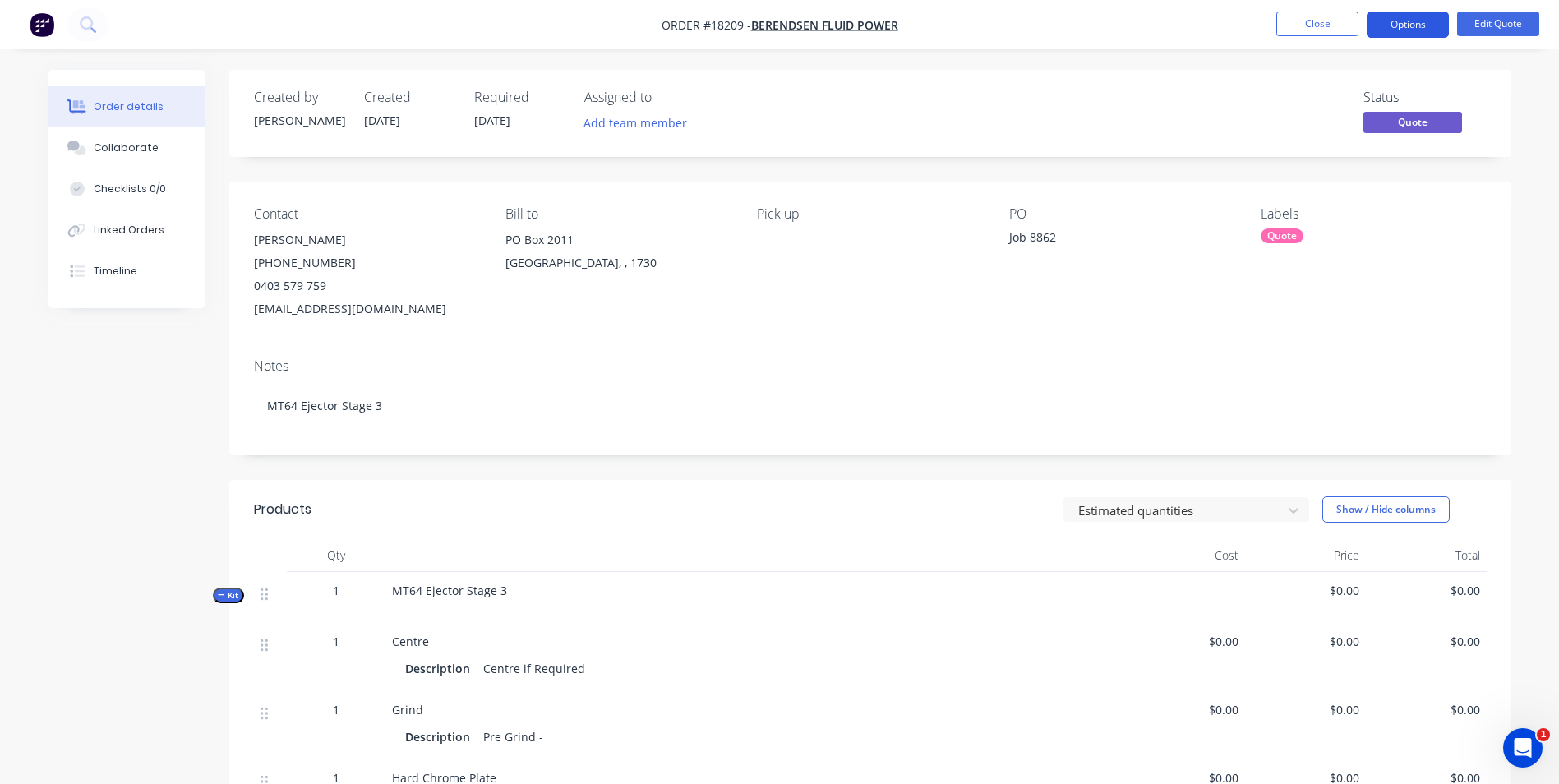
click at [1391, 24] on button "Options" at bounding box center [1408, 25] width 83 height 27
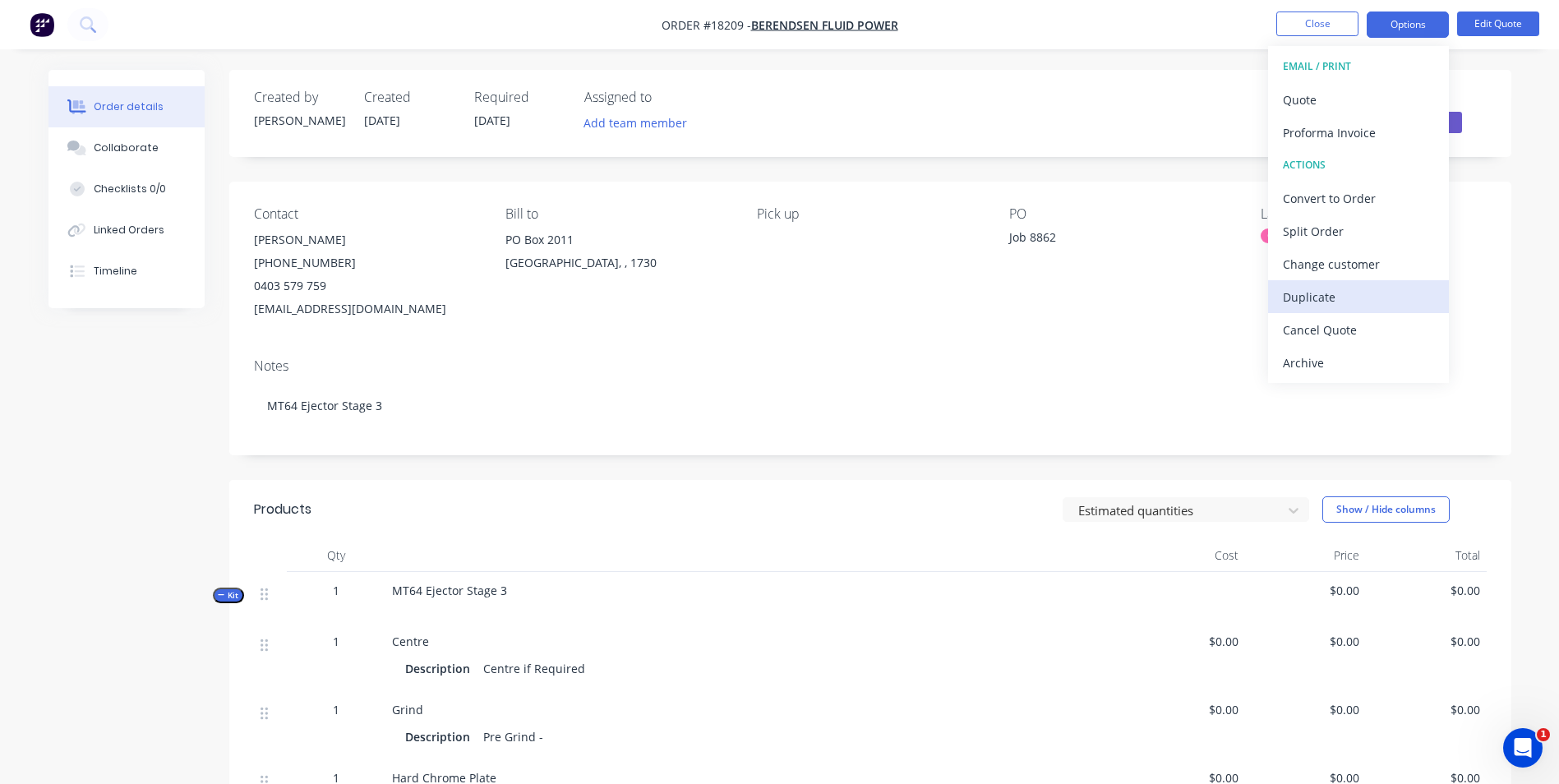
click at [1348, 296] on div "Duplicate" at bounding box center [1358, 297] width 151 height 24
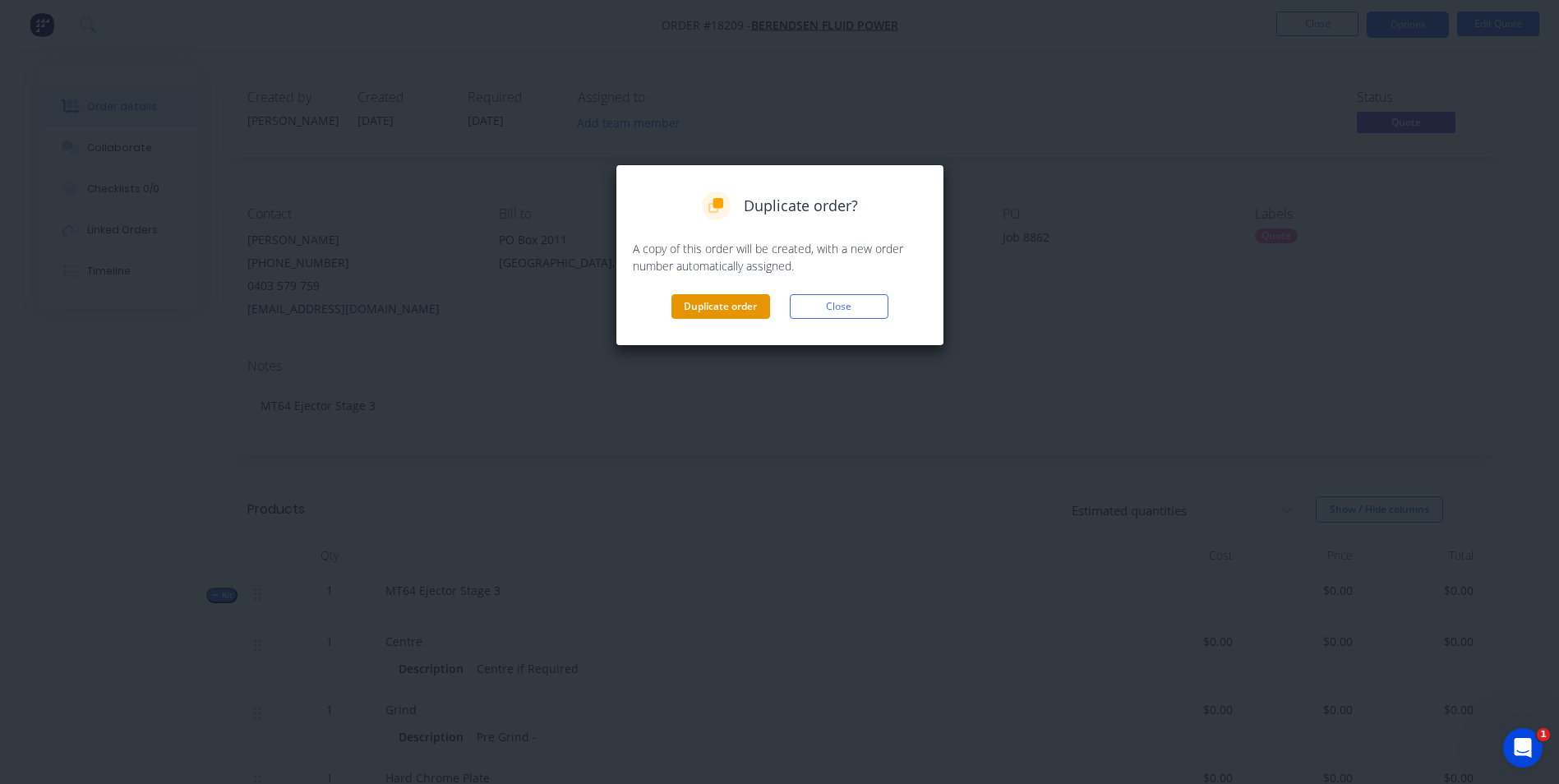
click at [742, 299] on button "Duplicate order" at bounding box center [721, 307] width 98 height 25
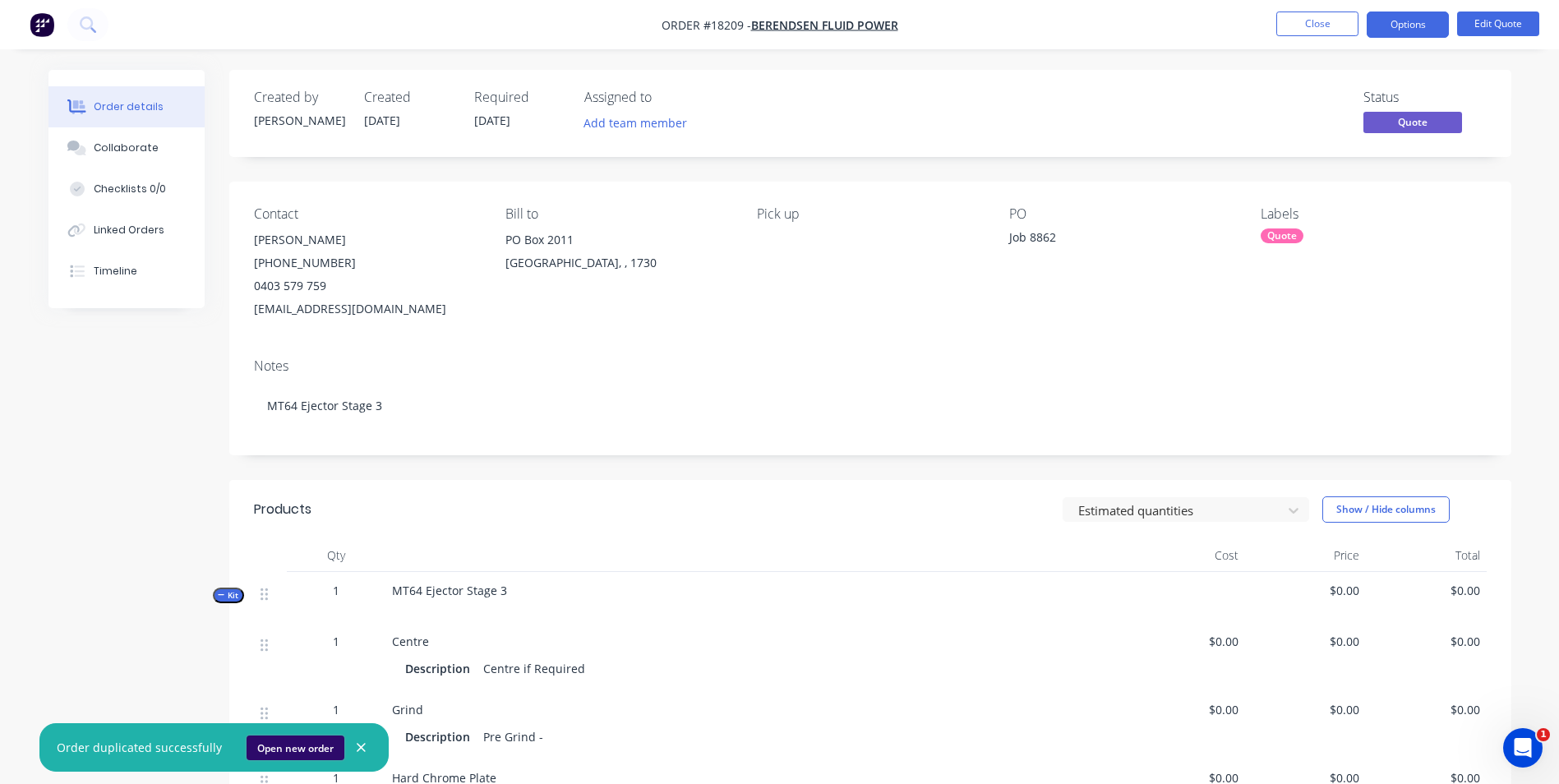
click at [274, 742] on button "Open new order" at bounding box center [295, 748] width 98 height 25
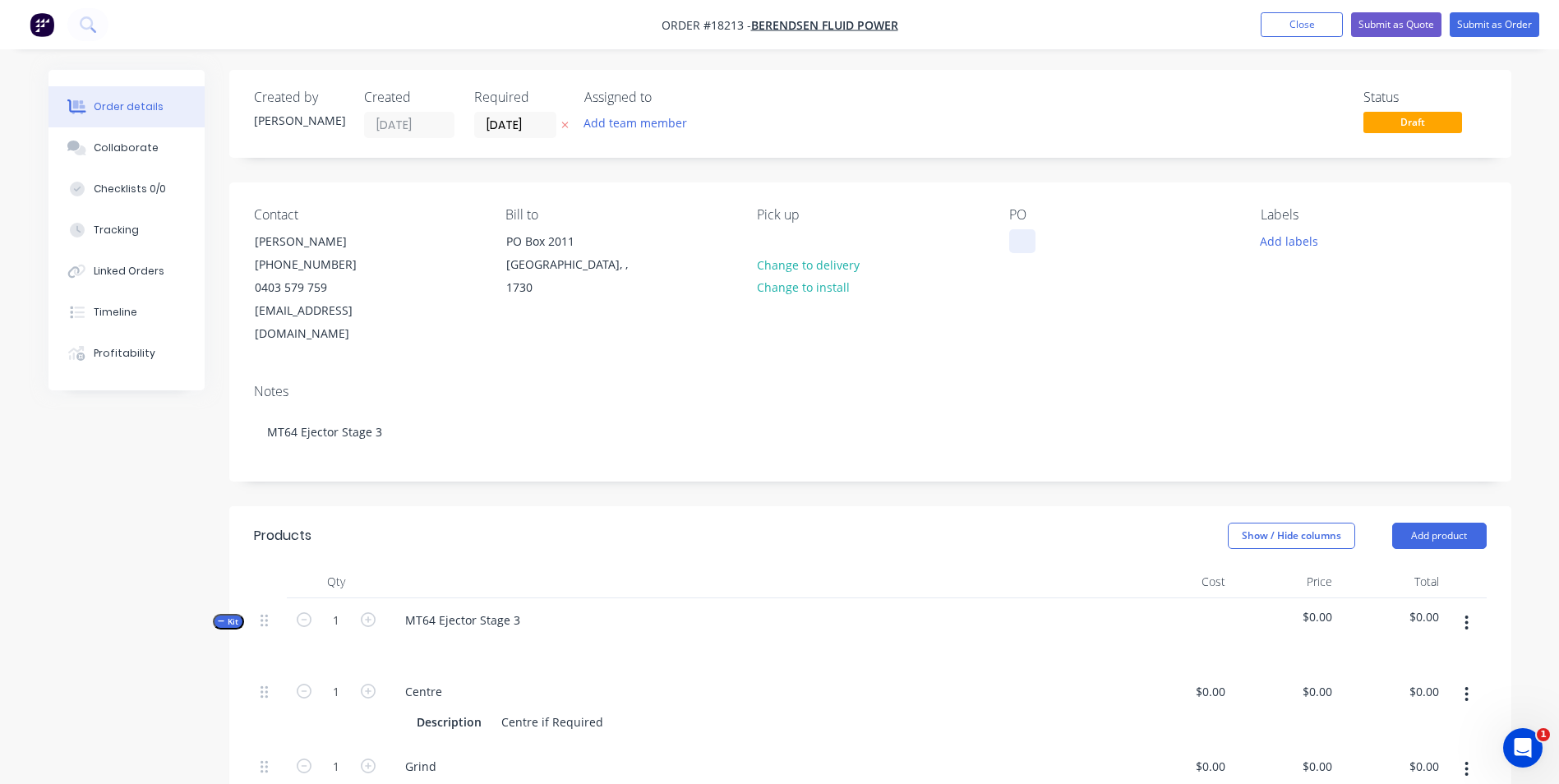
click at [1013, 247] on div at bounding box center [1023, 241] width 27 height 24
click at [1305, 237] on button "Add labels" at bounding box center [1290, 240] width 76 height 23
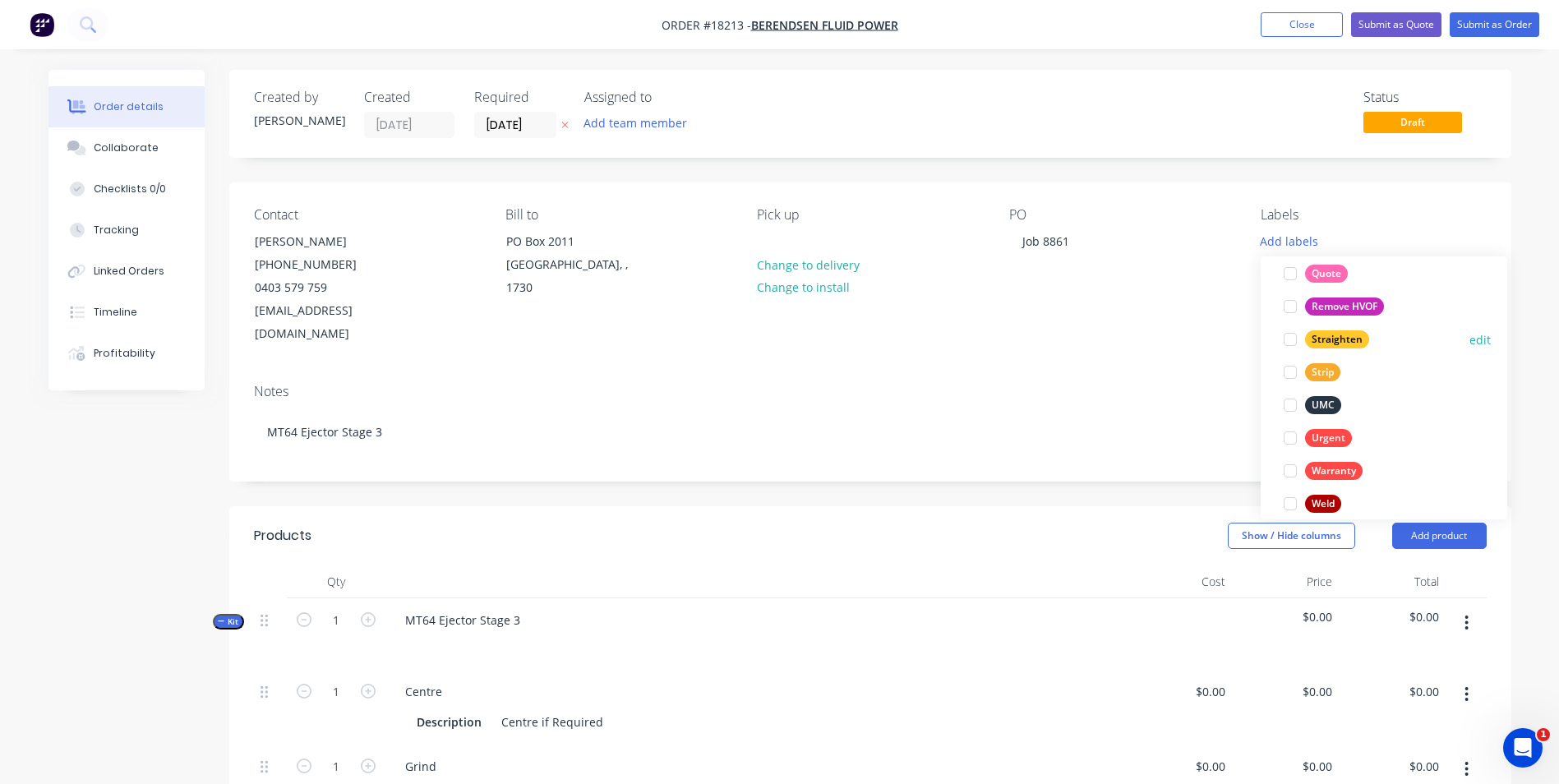
scroll to position [904, 0]
click at [1315, 276] on div "Quote" at bounding box center [1326, 273] width 43 height 18
